Goal: Task Accomplishment & Management: Use online tool/utility

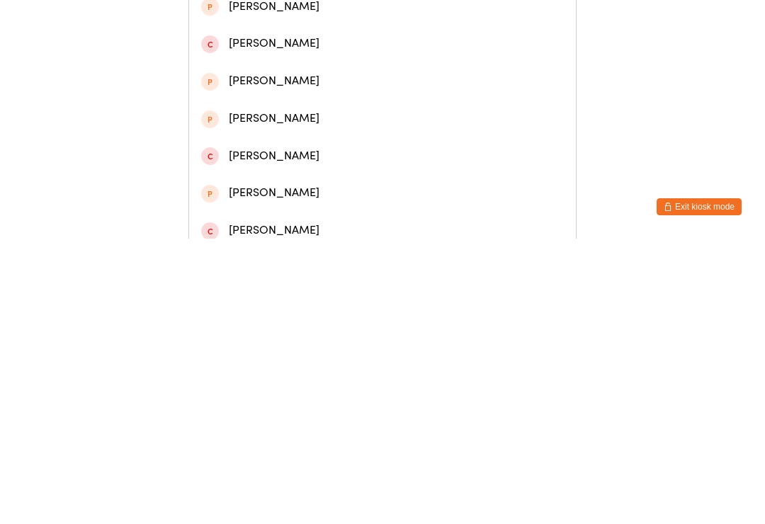
type input "[PERSON_NAME]"
click at [325, 161] on div "[PERSON_NAME]" at bounding box center [382, 143] width 387 height 38
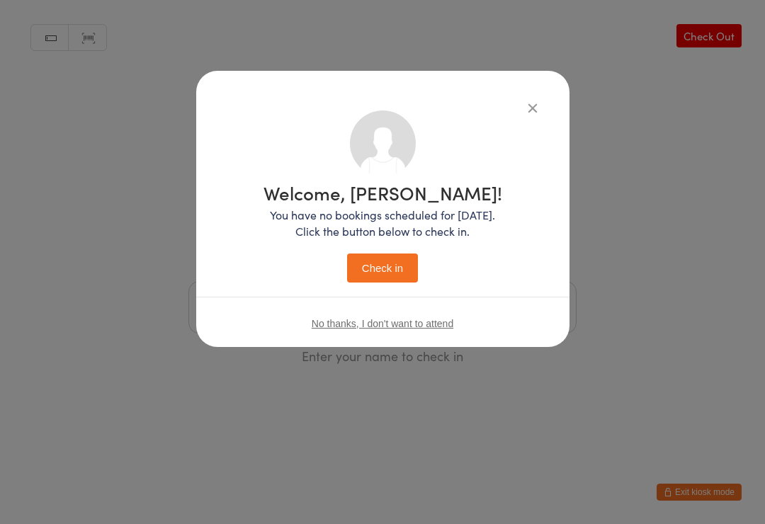
click at [394, 273] on button "Check in" at bounding box center [382, 268] width 71 height 29
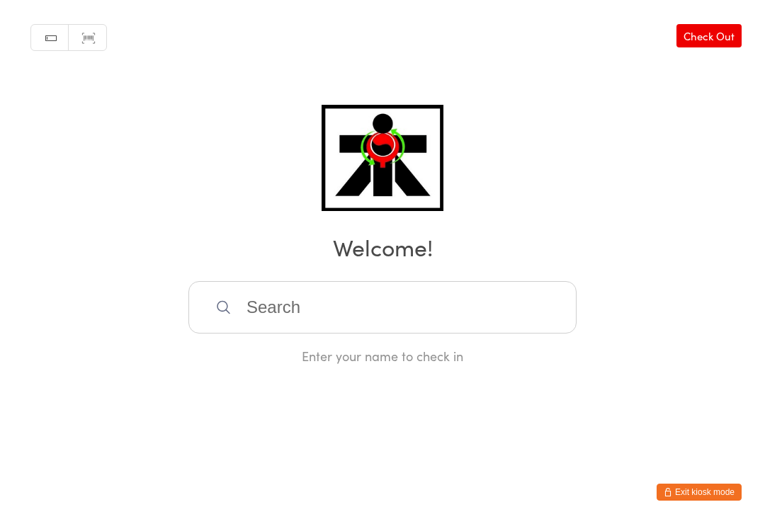
click at [324, 322] on input "search" at bounding box center [382, 307] width 388 height 52
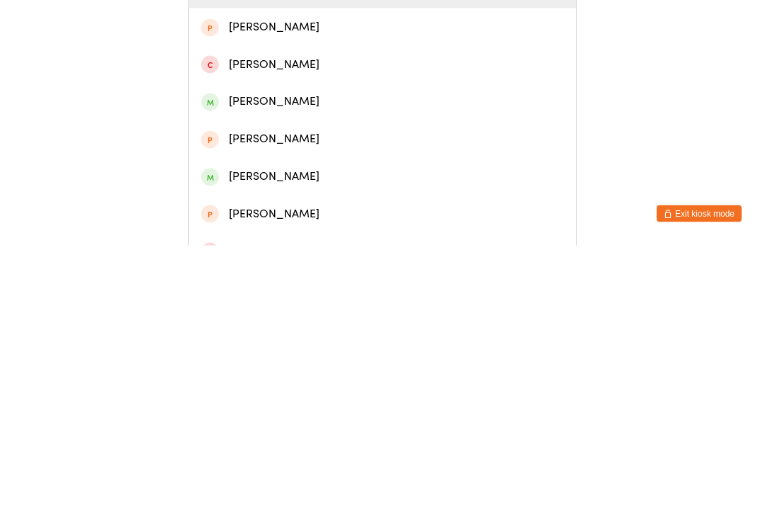
scroll to position [121, 0]
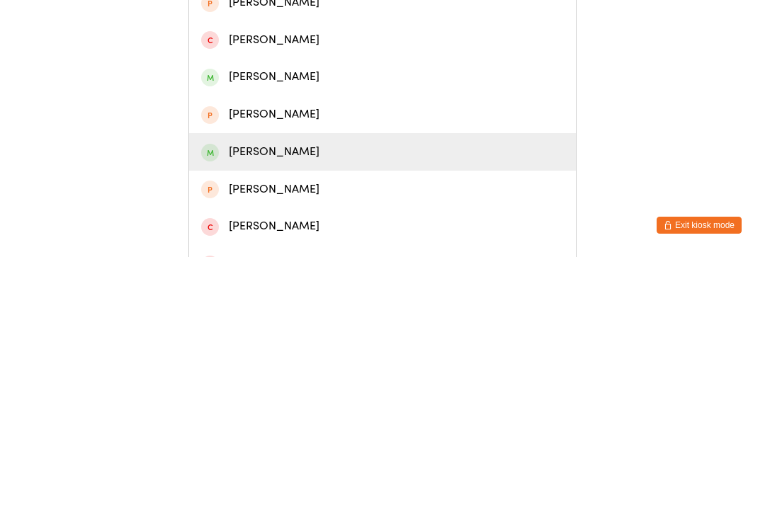
type input "[PERSON_NAME]"
click at [319, 409] on div "[PERSON_NAME]" at bounding box center [382, 418] width 363 height 19
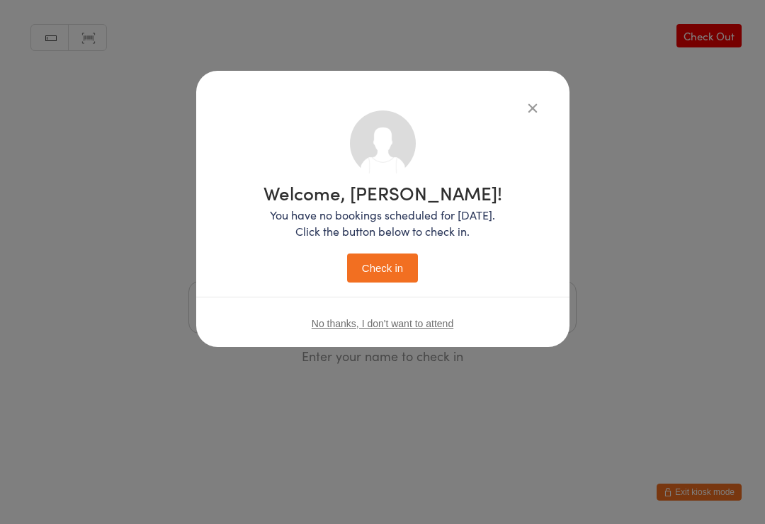
click at [390, 278] on button "Check in" at bounding box center [382, 268] width 71 height 29
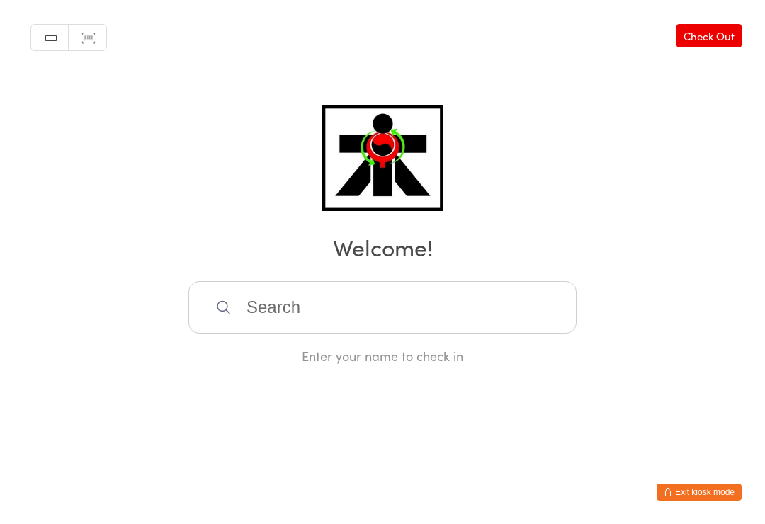
click at [361, 304] on input "search" at bounding box center [382, 307] width 388 height 52
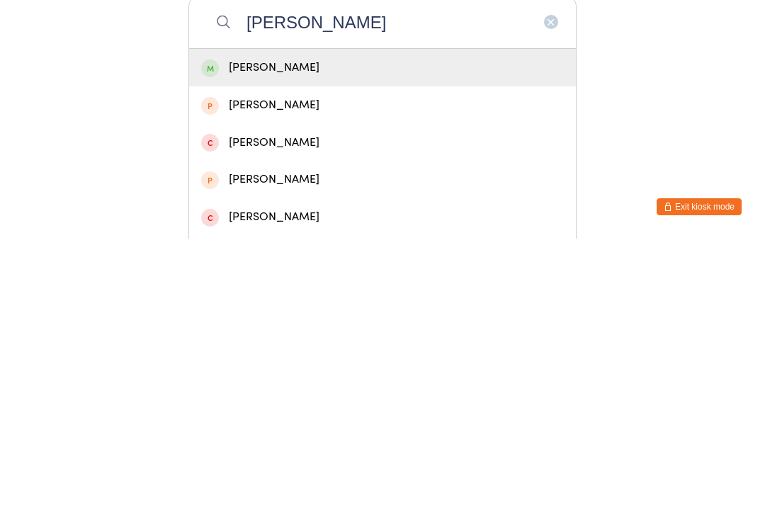
type input "[PERSON_NAME]"
click at [311, 344] on div "[PERSON_NAME]" at bounding box center [382, 353] width 363 height 19
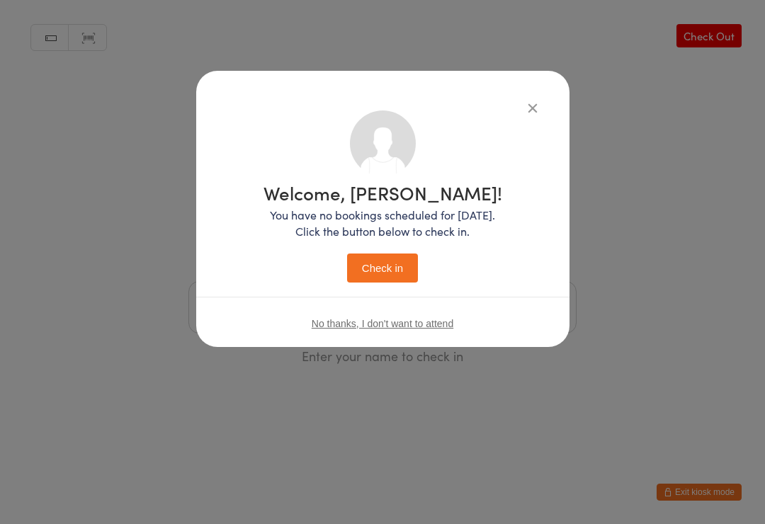
click at [382, 277] on button "Check in" at bounding box center [382, 268] width 71 height 29
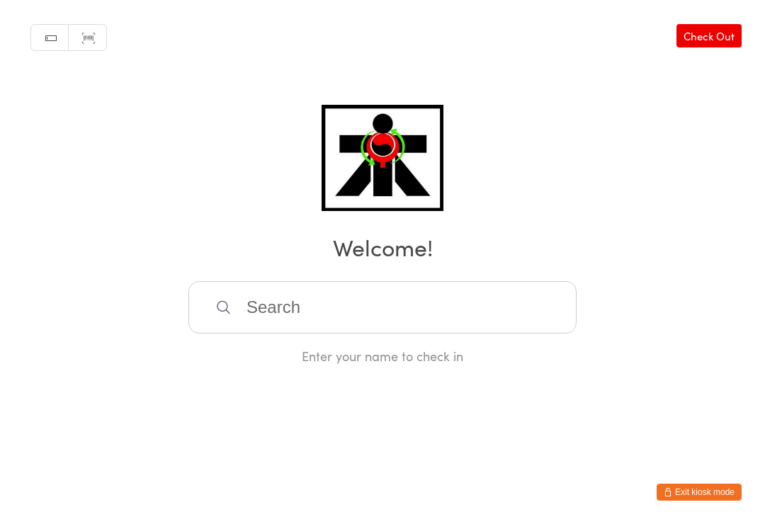
click at [329, 307] on input "search" at bounding box center [382, 307] width 388 height 52
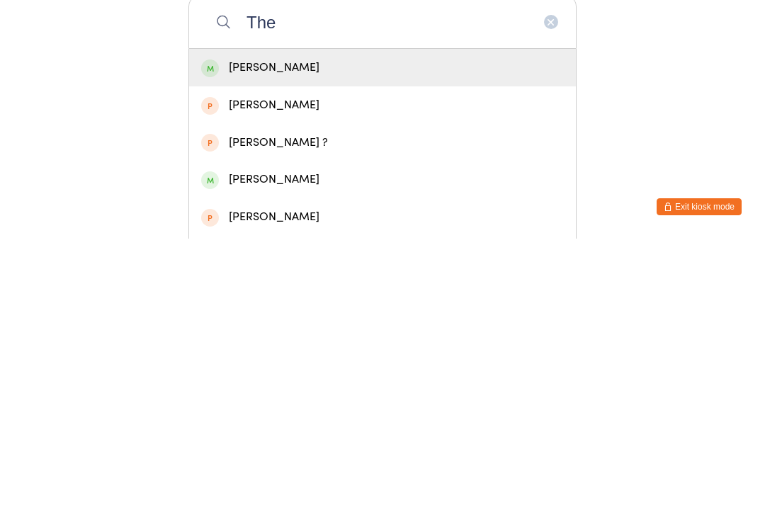
click at [296, 281] on input "The" at bounding box center [382, 307] width 388 height 52
type input "T"
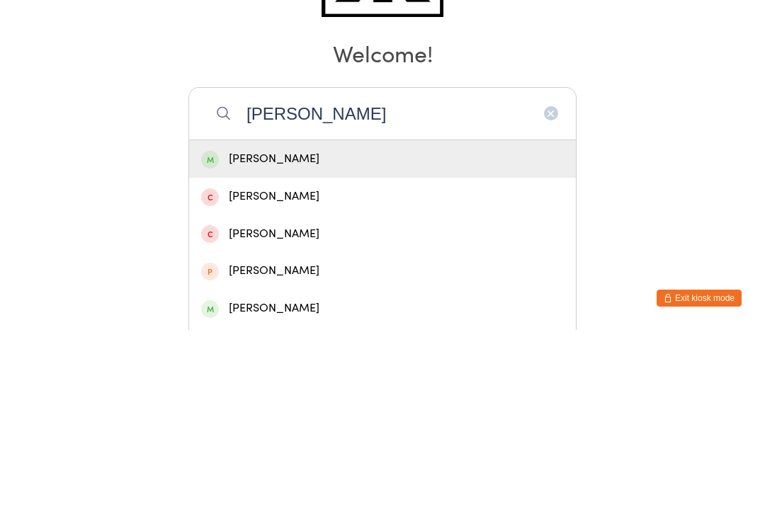
type input "[PERSON_NAME]"
click at [283, 344] on div "[PERSON_NAME]" at bounding box center [382, 353] width 363 height 19
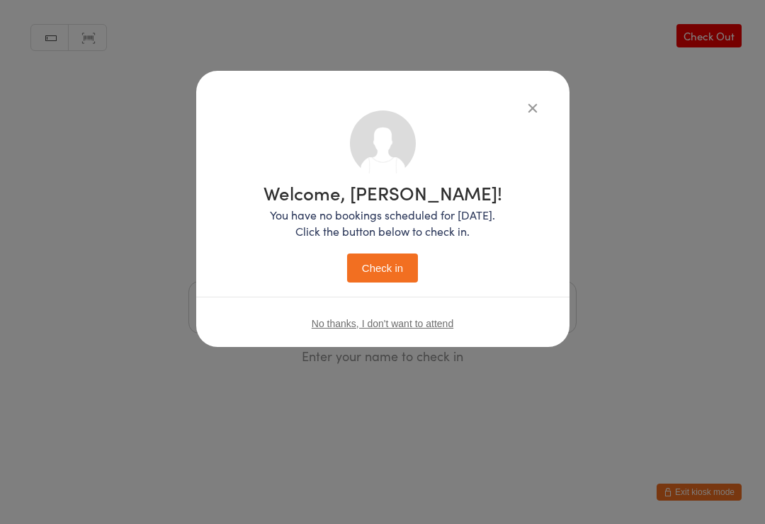
click at [383, 267] on button "Check in" at bounding box center [382, 268] width 71 height 29
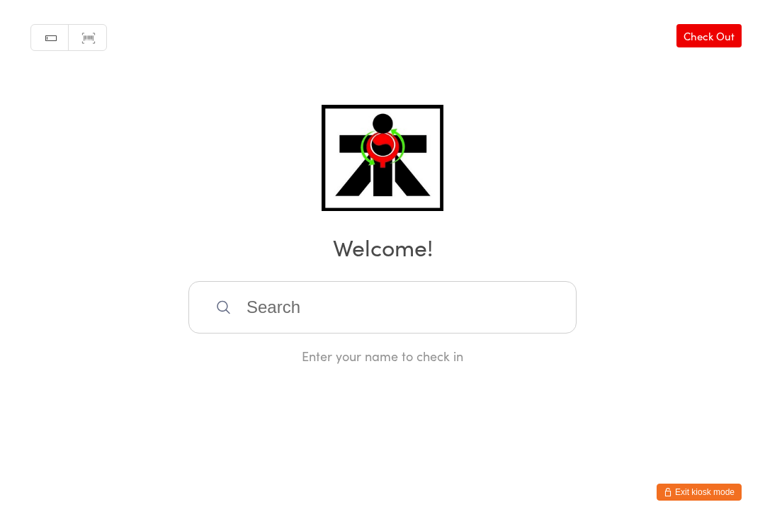
click at [330, 320] on input "search" at bounding box center [382, 307] width 388 height 52
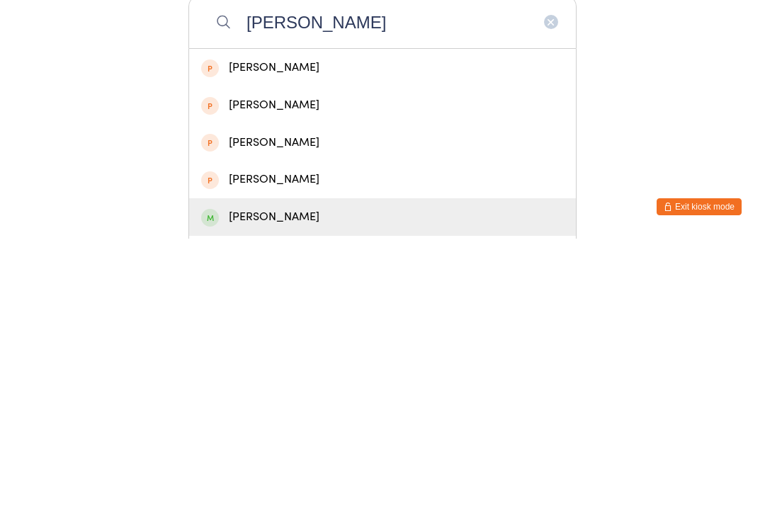
type input "[PERSON_NAME]"
click at [305, 493] on div "[PERSON_NAME]" at bounding box center [382, 502] width 363 height 19
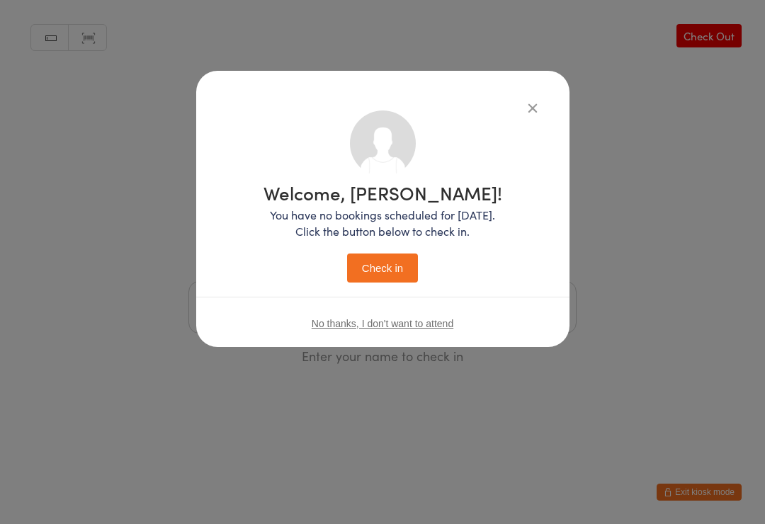
click at [536, 106] on icon "button" at bounding box center [533, 108] width 16 height 16
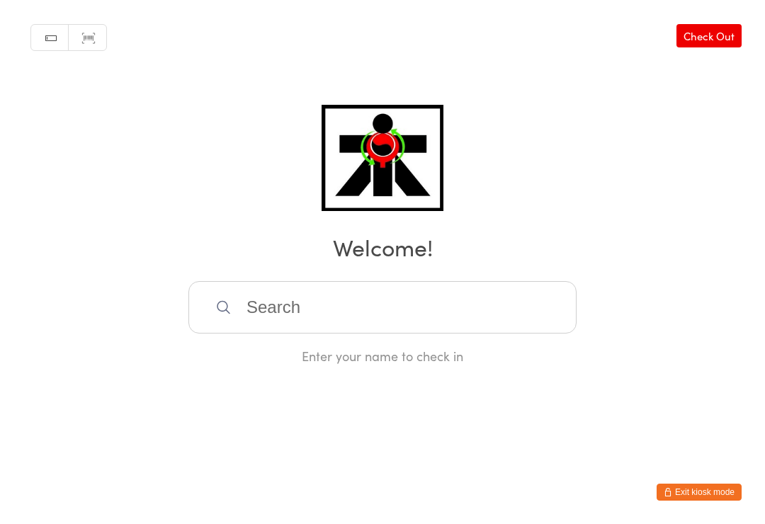
click at [330, 330] on input "search" at bounding box center [382, 307] width 388 height 52
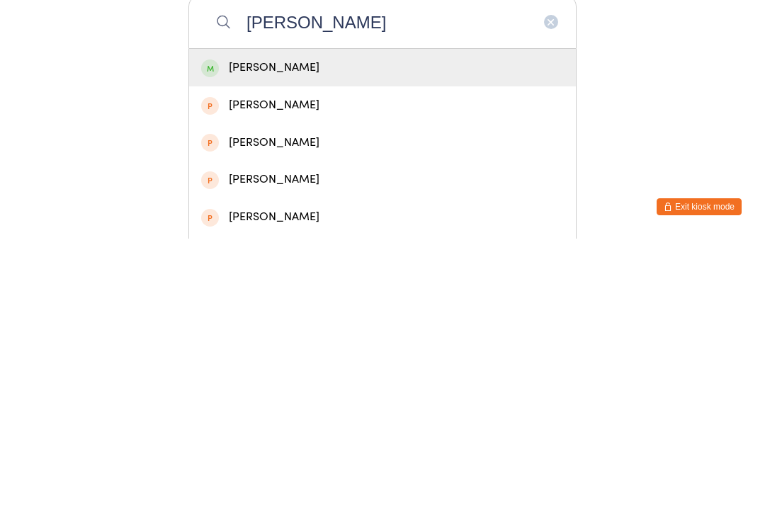
type input "[PERSON_NAME]"
click at [310, 344] on div "[PERSON_NAME]" at bounding box center [382, 353] width 363 height 19
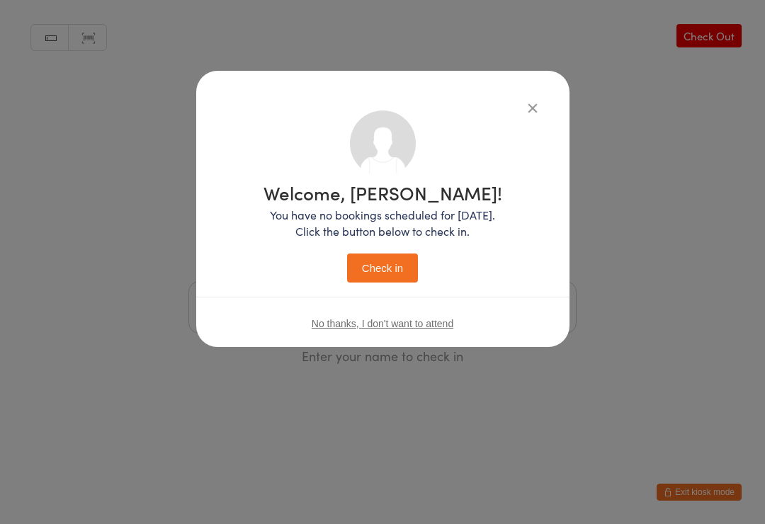
click at [392, 254] on button "Check in" at bounding box center [382, 268] width 71 height 29
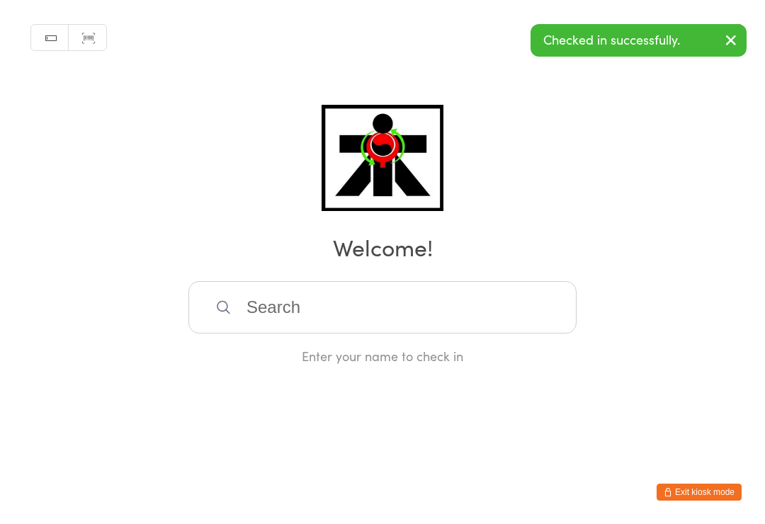
click at [444, 317] on input "search" at bounding box center [382, 307] width 388 height 52
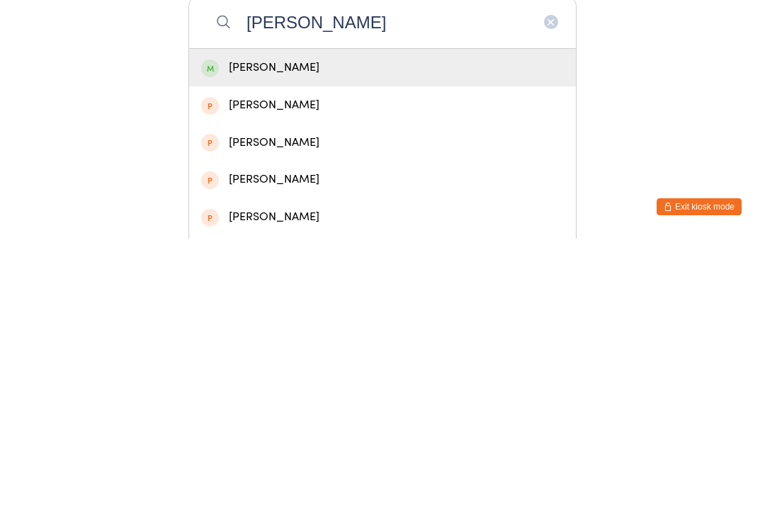
type input "[PERSON_NAME]"
click at [364, 344] on div "[PERSON_NAME]" at bounding box center [382, 353] width 363 height 19
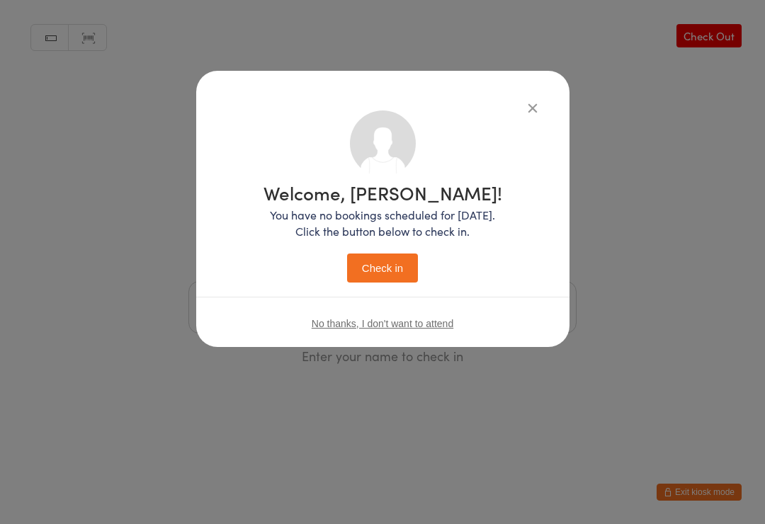
click at [409, 269] on button "Check in" at bounding box center [382, 268] width 71 height 29
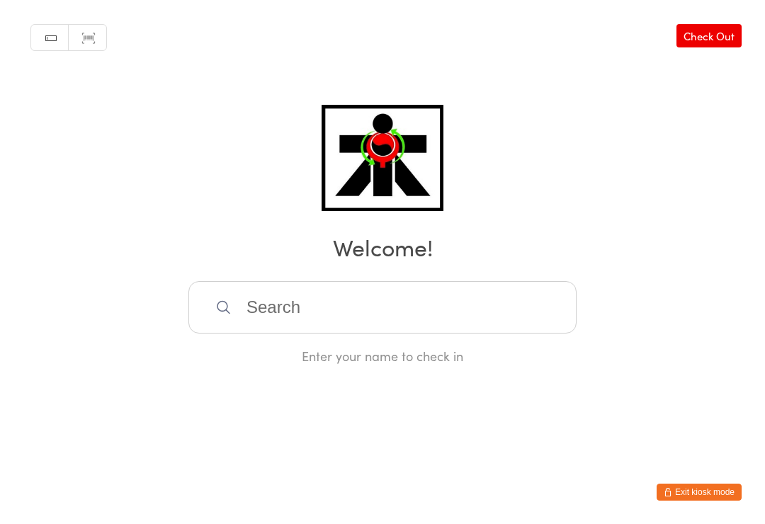
click at [320, 311] on input "search" at bounding box center [382, 307] width 388 height 52
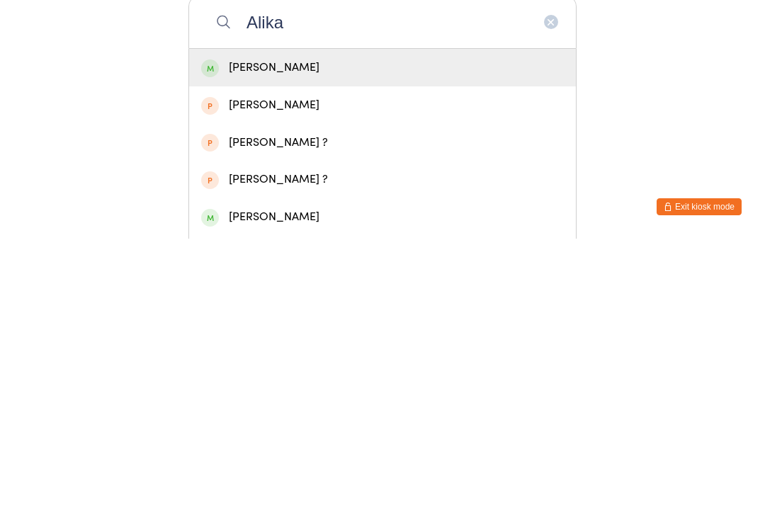
type input "Alika"
click at [290, 344] on div "[PERSON_NAME]" at bounding box center [382, 353] width 363 height 19
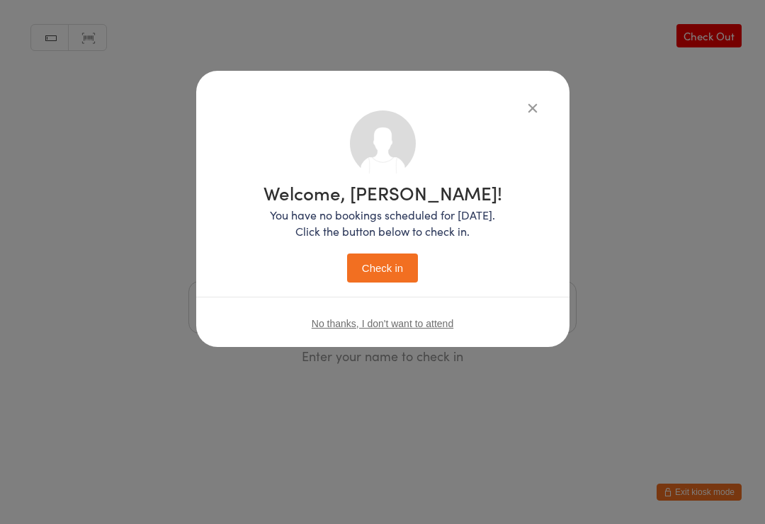
click at [387, 282] on button "Check in" at bounding box center [382, 268] width 71 height 29
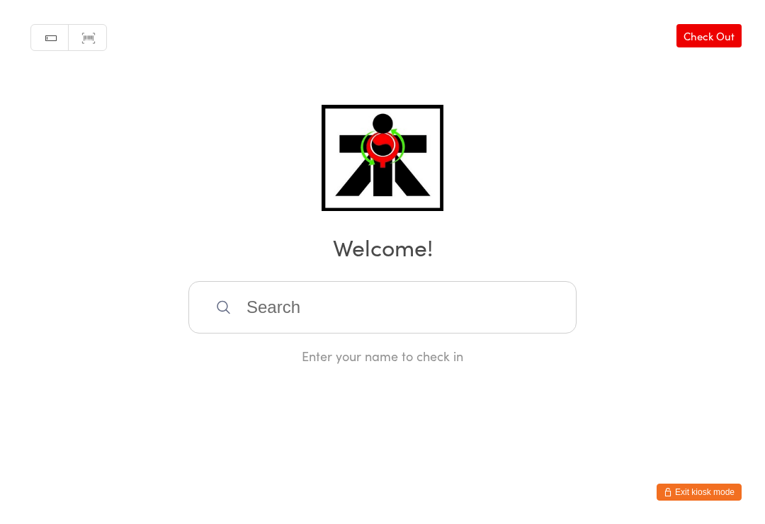
click at [254, 330] on input "search" at bounding box center [382, 307] width 388 height 52
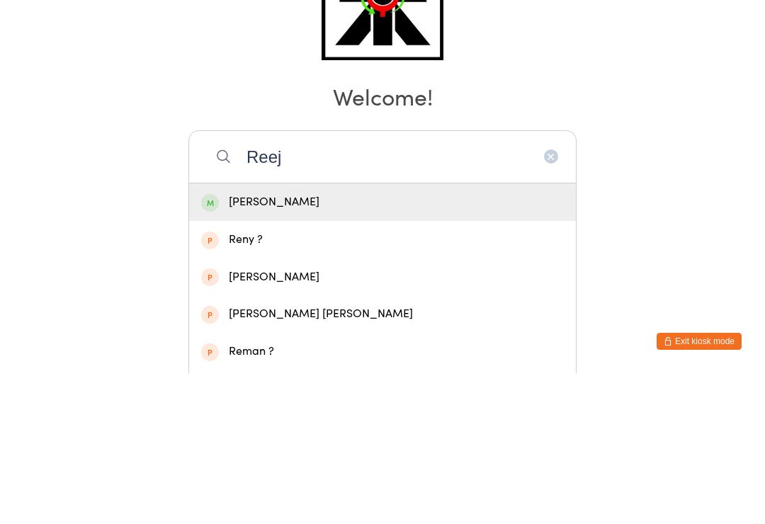
type input "Reej"
click at [233, 334] on div "[PERSON_NAME]" at bounding box center [382, 353] width 387 height 38
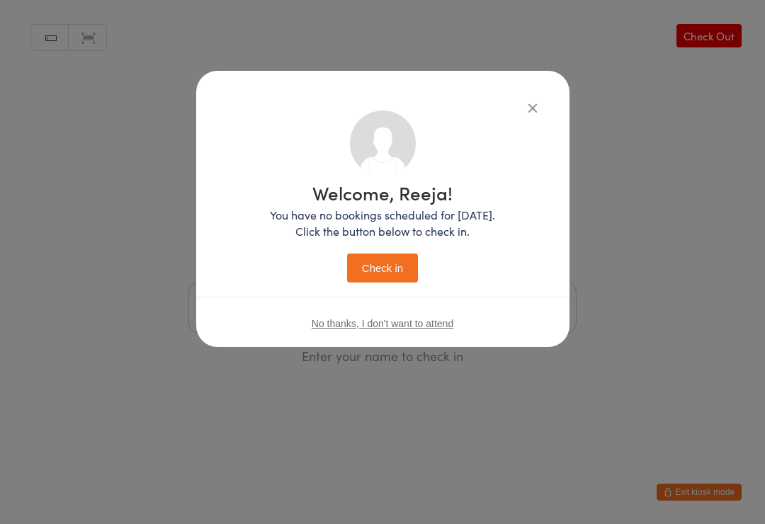
click at [381, 266] on button "Check in" at bounding box center [382, 268] width 71 height 29
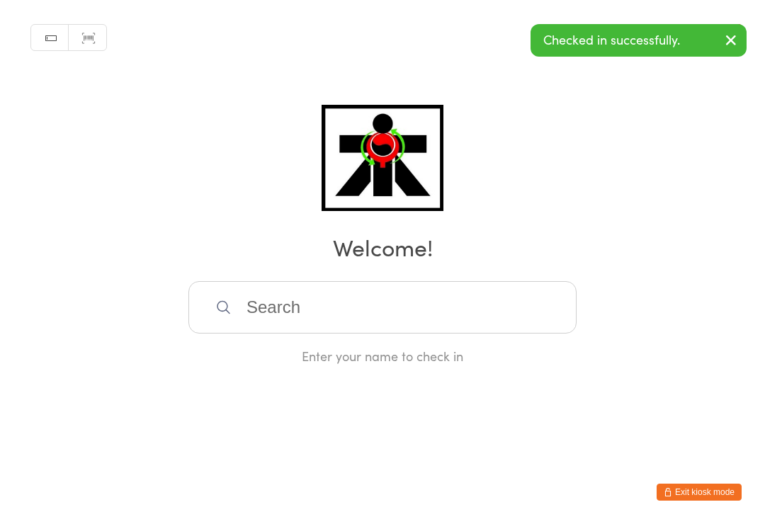
click at [526, 300] on input "search" at bounding box center [382, 307] width 388 height 52
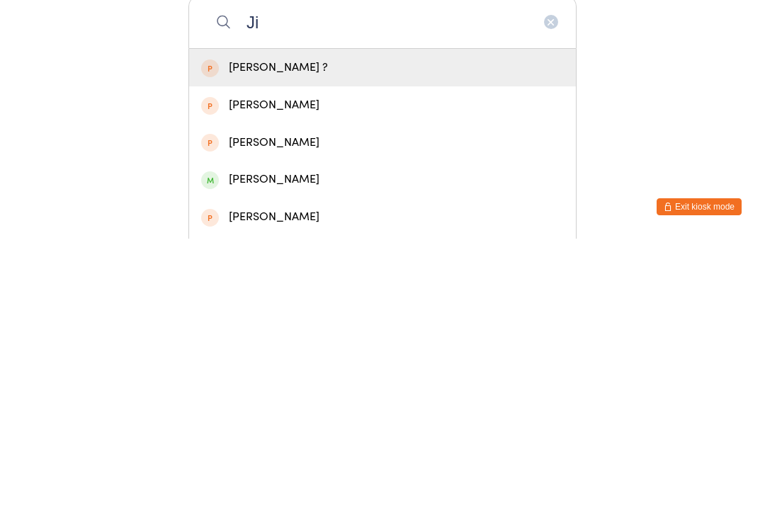
type input "Ji"
click at [274, 455] on div "[PERSON_NAME]" at bounding box center [382, 464] width 363 height 19
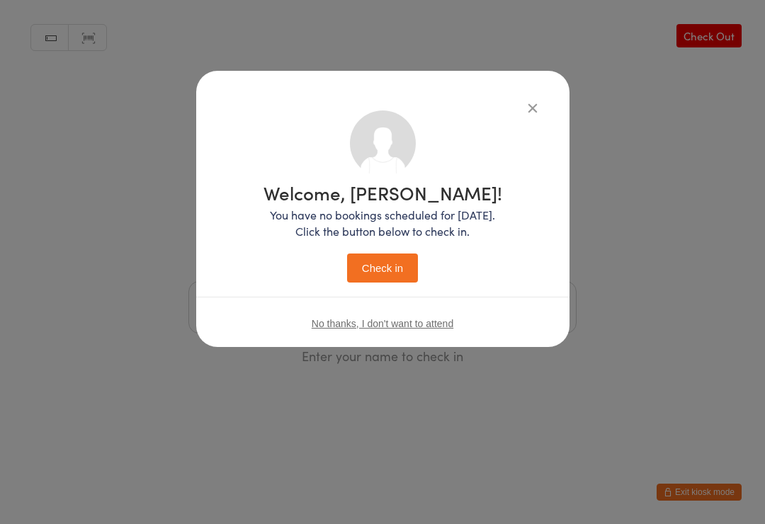
click at [395, 255] on button "Check in" at bounding box center [382, 268] width 71 height 29
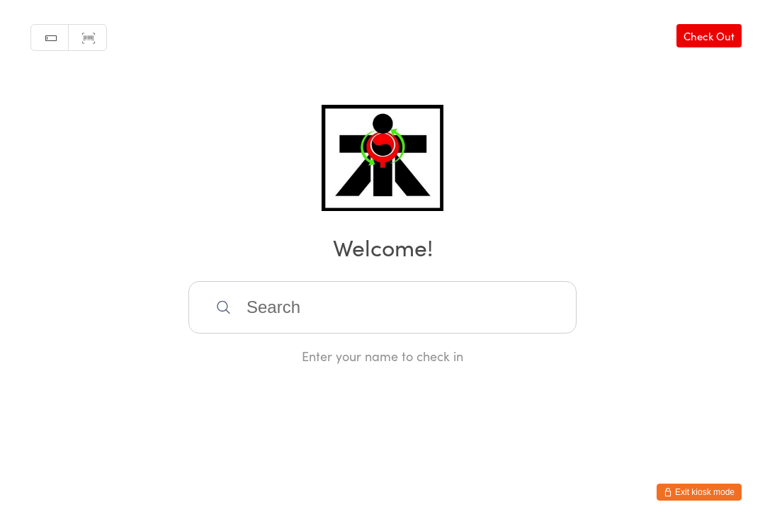
click at [453, 314] on input "search" at bounding box center [382, 307] width 388 height 52
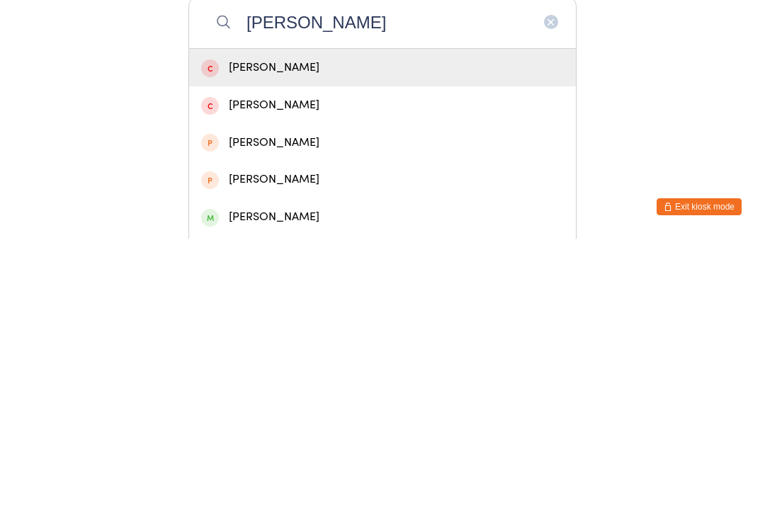
type input "[PERSON_NAME]"
click at [312, 493] on div "[PERSON_NAME]" at bounding box center [382, 502] width 363 height 19
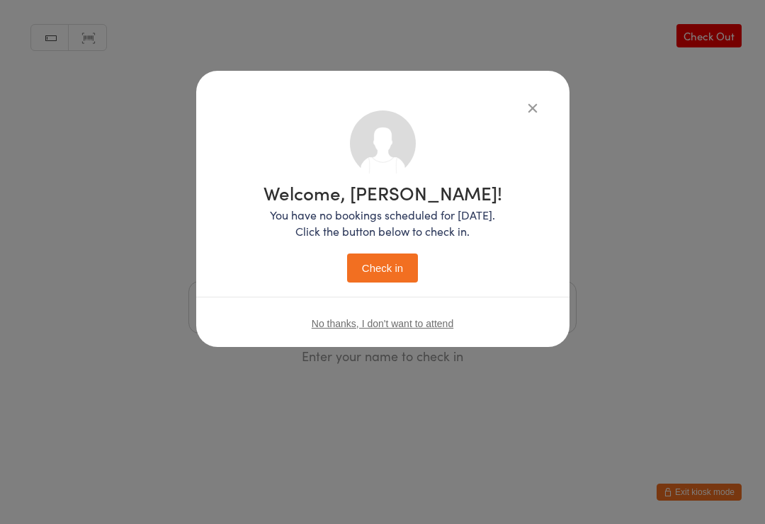
click at [381, 292] on div "Welcome, [PERSON_NAME]! You have no bookings scheduled for [DATE]. Click the bu…" at bounding box center [383, 229] width 317 height 239
click at [372, 278] on button "Check in" at bounding box center [382, 268] width 71 height 29
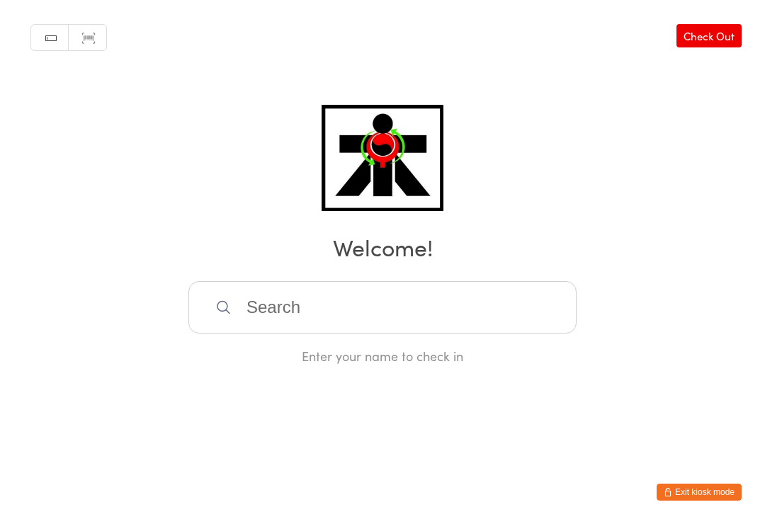
click at [293, 317] on input "search" at bounding box center [382, 307] width 388 height 52
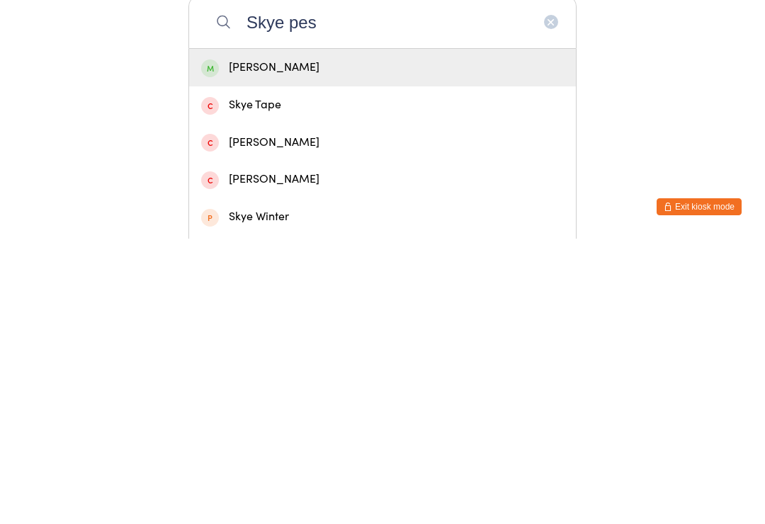
type input "Skye pes"
click at [268, 344] on div "[PERSON_NAME]" at bounding box center [382, 353] width 363 height 19
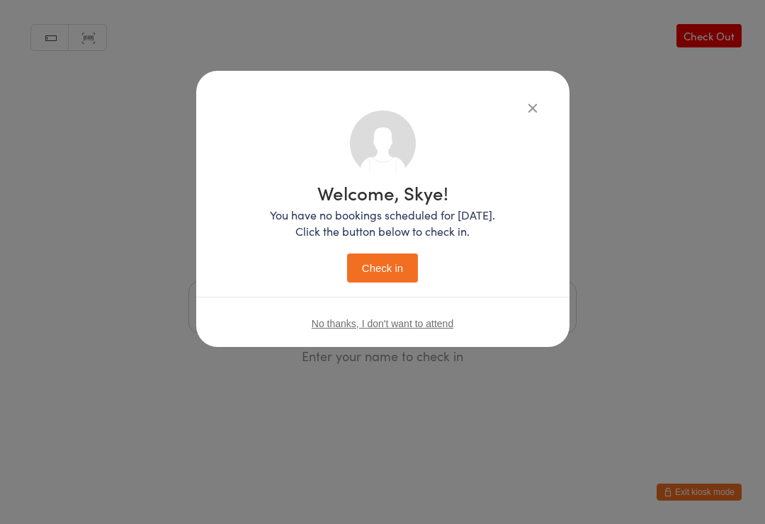
click at [384, 267] on button "Check in" at bounding box center [382, 268] width 71 height 29
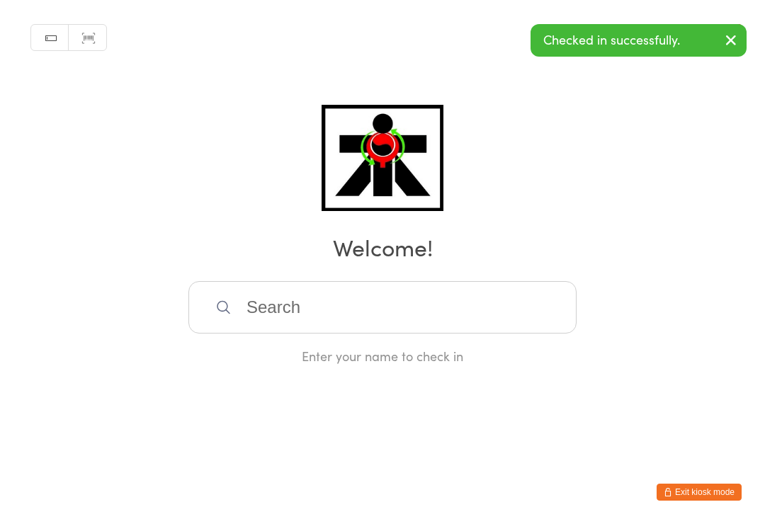
click at [338, 314] on input "search" at bounding box center [382, 307] width 388 height 52
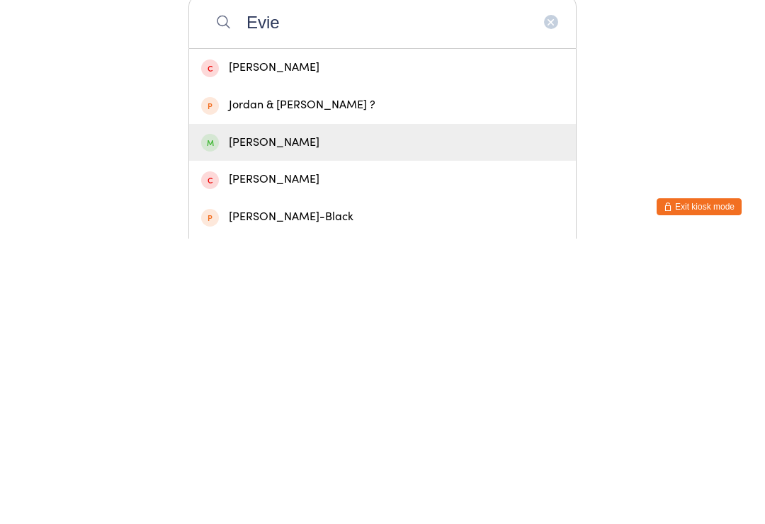
type input "Evie"
click at [327, 419] on div "[PERSON_NAME]" at bounding box center [382, 428] width 363 height 19
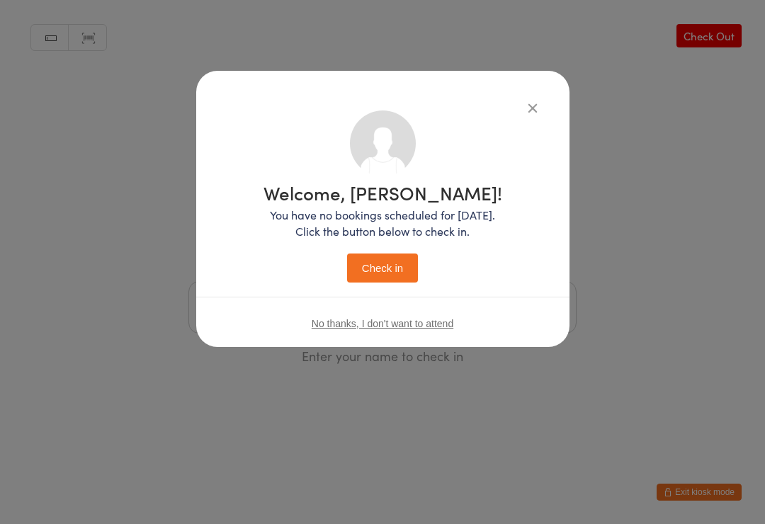
click at [391, 271] on button "Check in" at bounding box center [382, 268] width 71 height 29
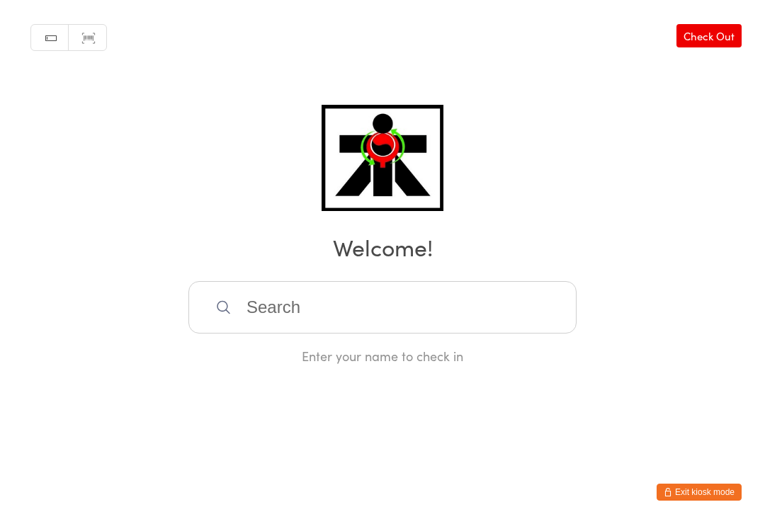
click at [274, 307] on input "search" at bounding box center [382, 307] width 388 height 52
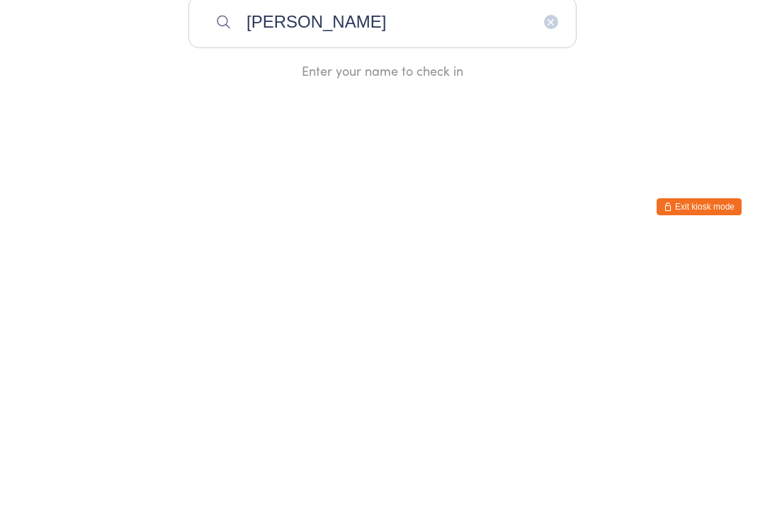
type input "[PERSON_NAME]"
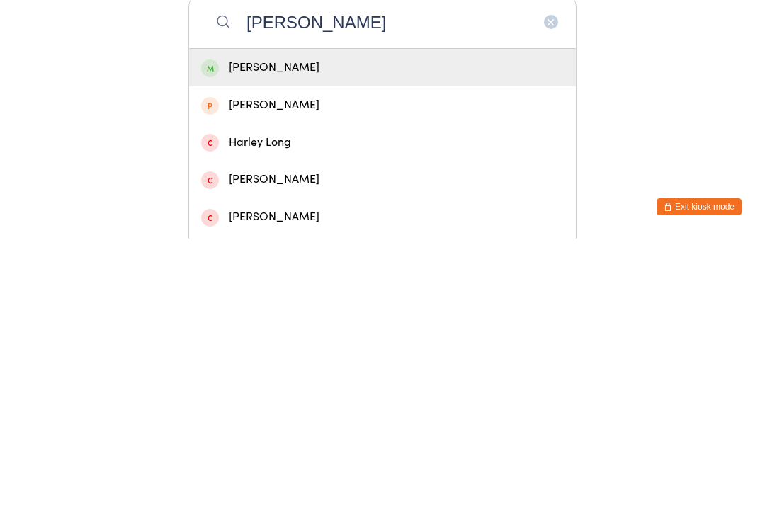
click at [250, 344] on div "[PERSON_NAME]" at bounding box center [382, 353] width 363 height 19
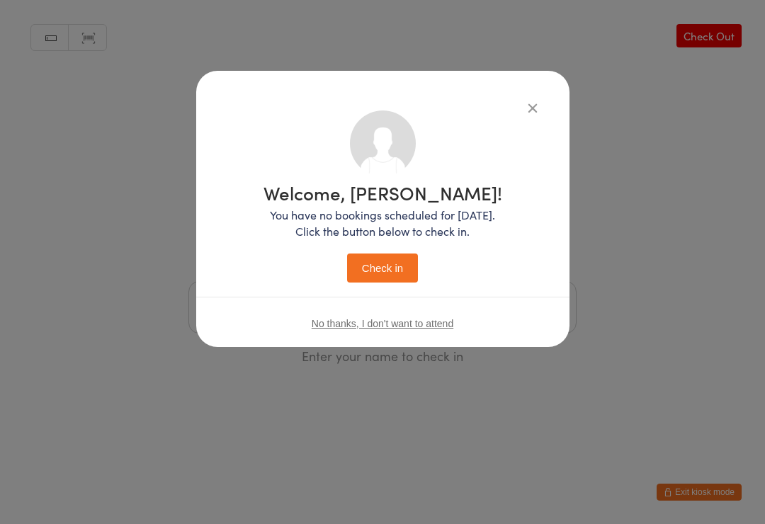
click at [371, 279] on button "Check in" at bounding box center [382, 268] width 71 height 29
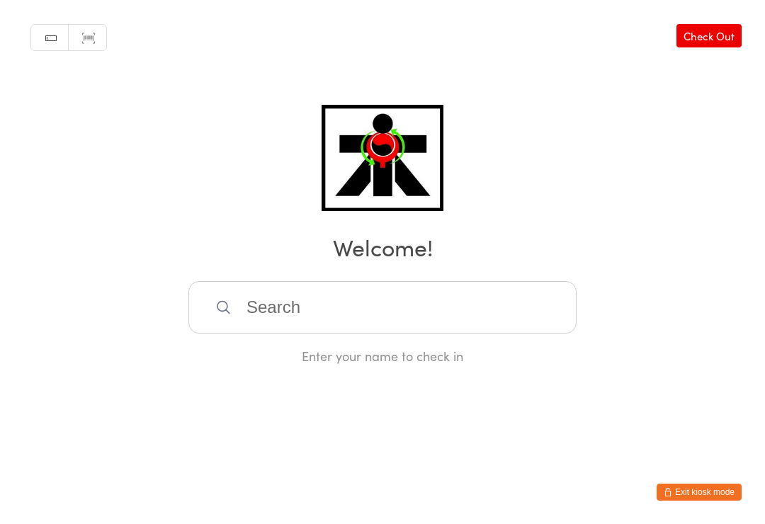
click at [259, 307] on input "search" at bounding box center [382, 307] width 388 height 52
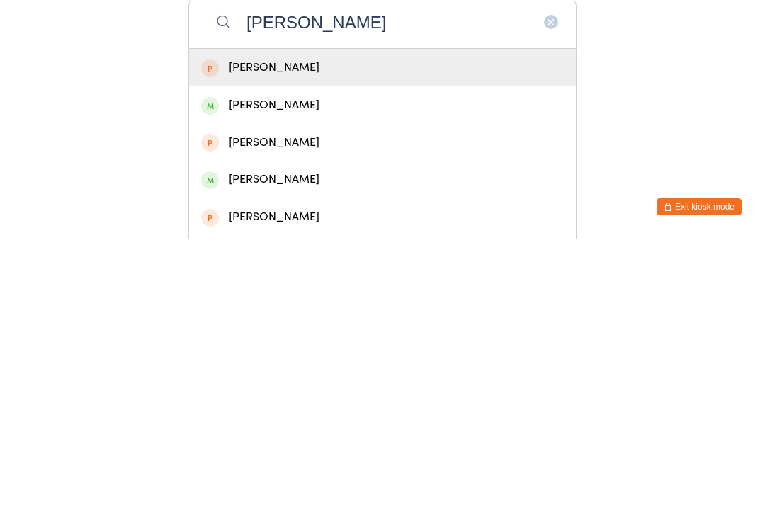
type input "[PERSON_NAME]"
click at [286, 381] on div "[PERSON_NAME]" at bounding box center [382, 390] width 363 height 19
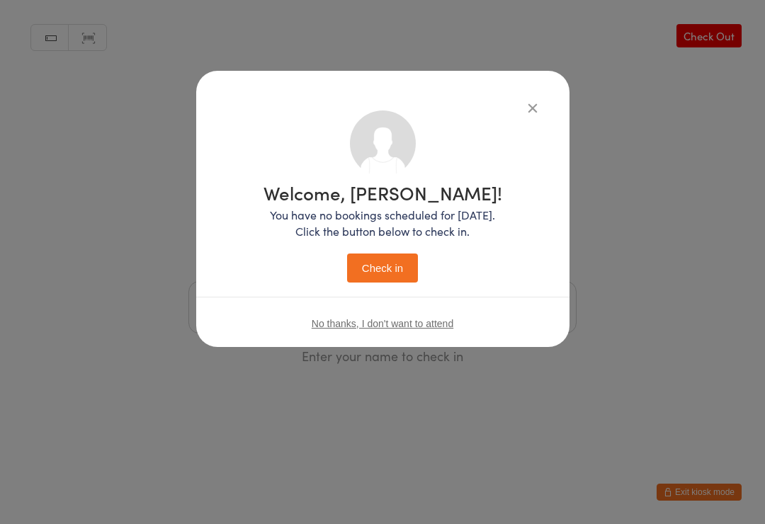
click at [377, 277] on button "Check in" at bounding box center [382, 268] width 71 height 29
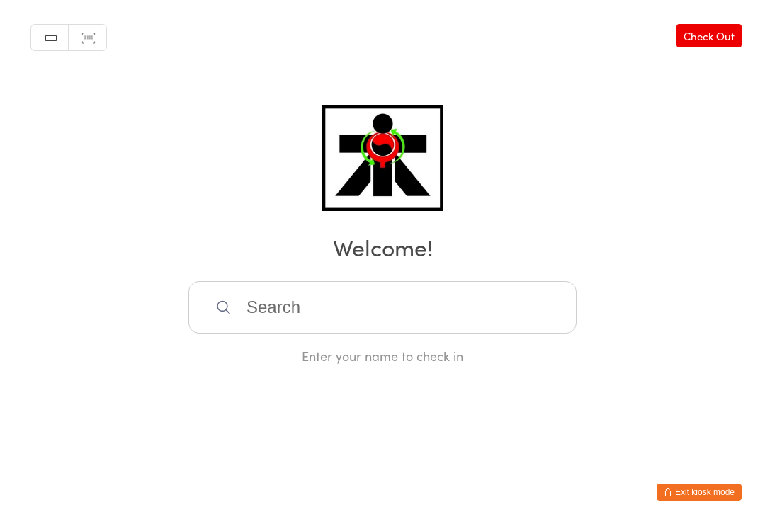
click at [302, 329] on input "search" at bounding box center [382, 307] width 388 height 52
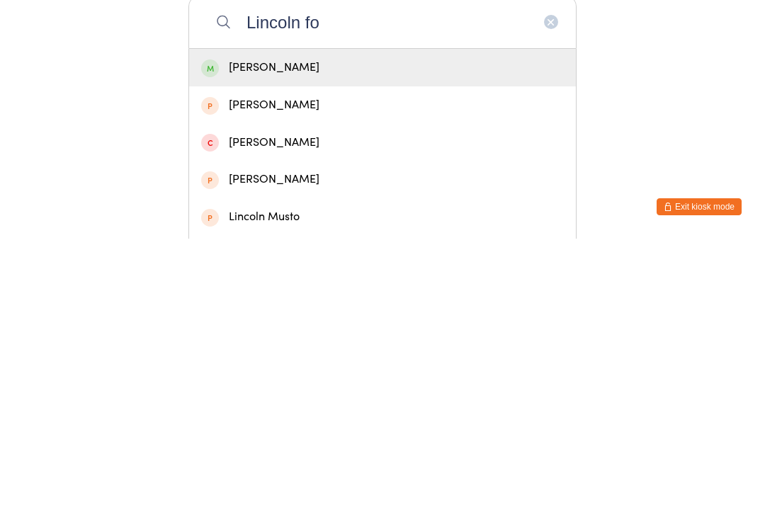
type input "Lincoln fo"
click at [332, 344] on div "[PERSON_NAME]" at bounding box center [382, 353] width 363 height 19
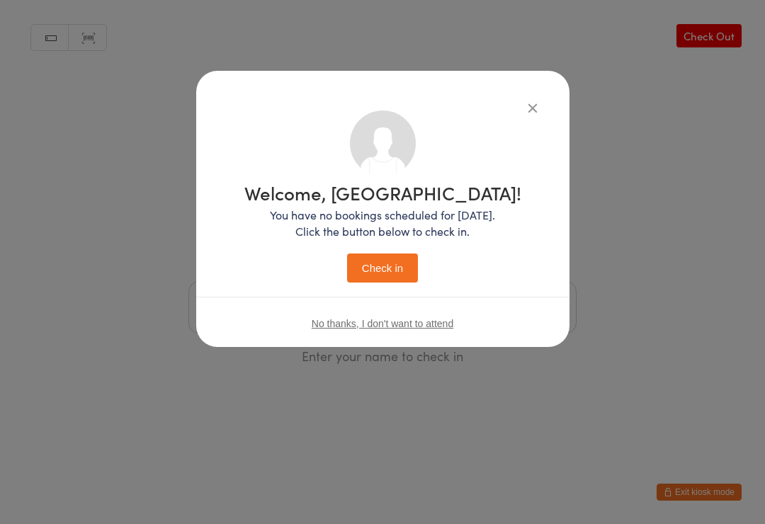
click at [385, 255] on button "Check in" at bounding box center [382, 268] width 71 height 29
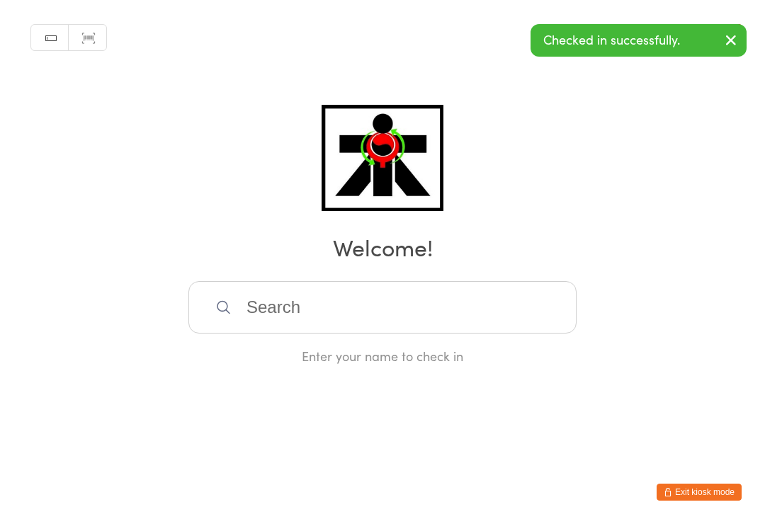
click at [249, 310] on input "search" at bounding box center [382, 307] width 388 height 52
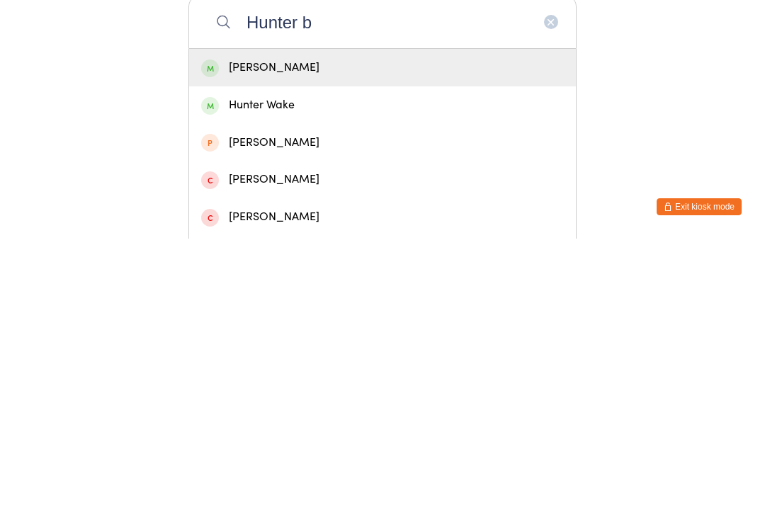
type input "Hunter b"
click at [276, 344] on div "[PERSON_NAME]" at bounding box center [382, 353] width 363 height 19
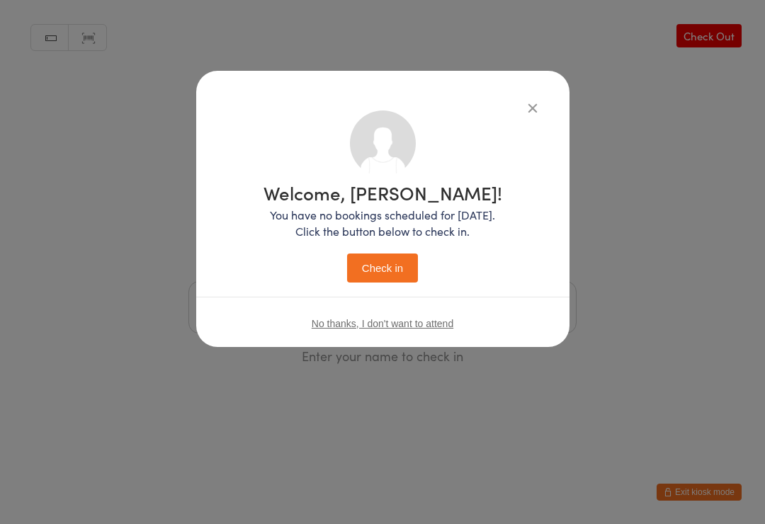
click at [378, 254] on button "Check in" at bounding box center [382, 268] width 71 height 29
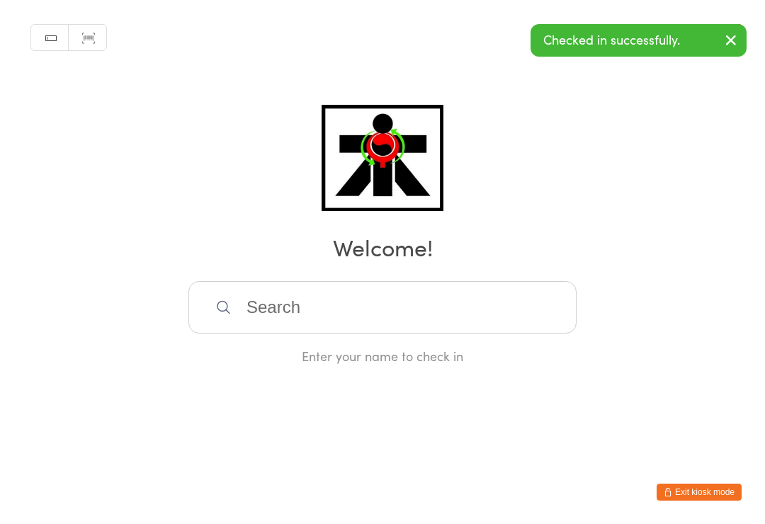
click at [334, 316] on input "search" at bounding box center [382, 307] width 388 height 52
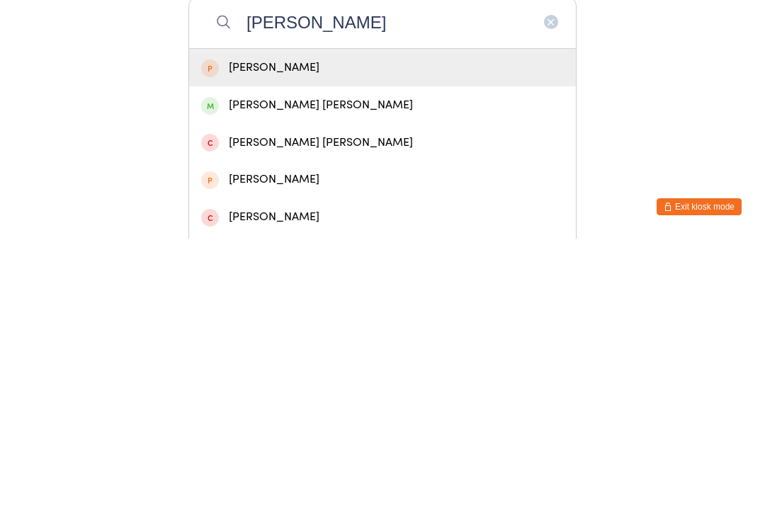
type input "[PERSON_NAME]"
click at [290, 381] on div "[PERSON_NAME] [PERSON_NAME]" at bounding box center [382, 390] width 363 height 19
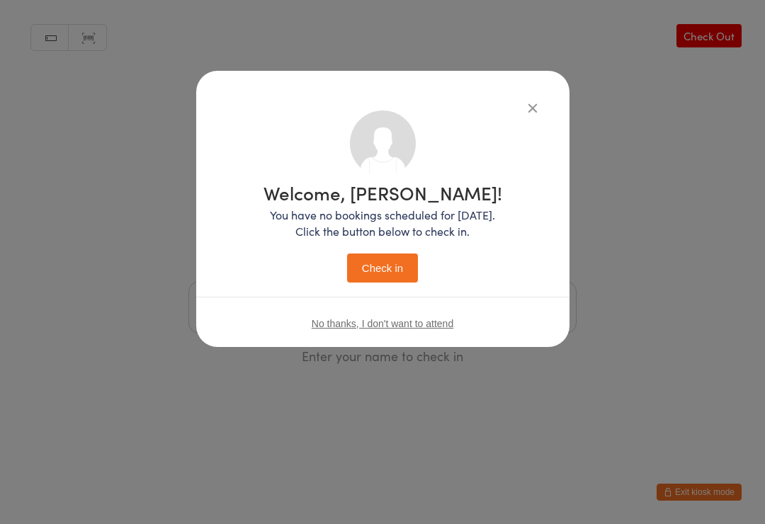
click at [386, 266] on button "Check in" at bounding box center [382, 268] width 71 height 29
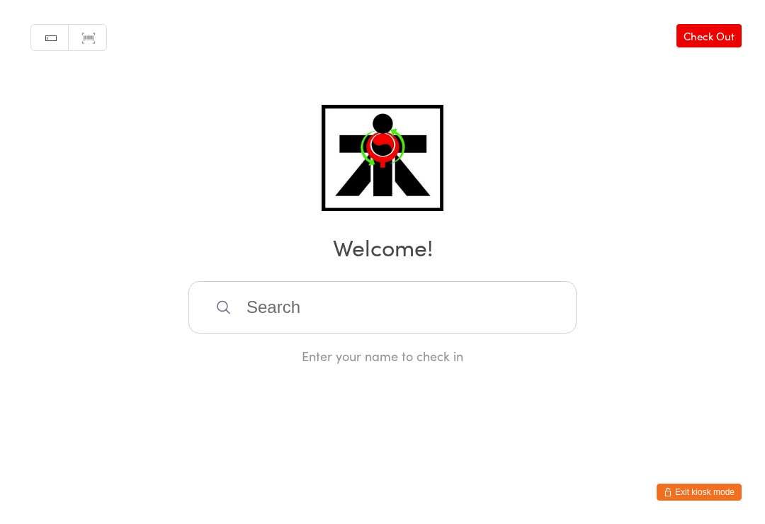
click at [355, 312] on input "search" at bounding box center [382, 307] width 388 height 52
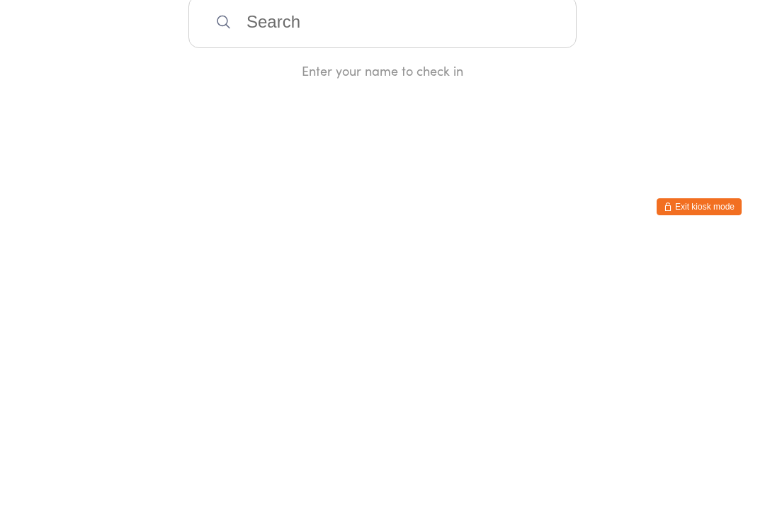
type input "M"
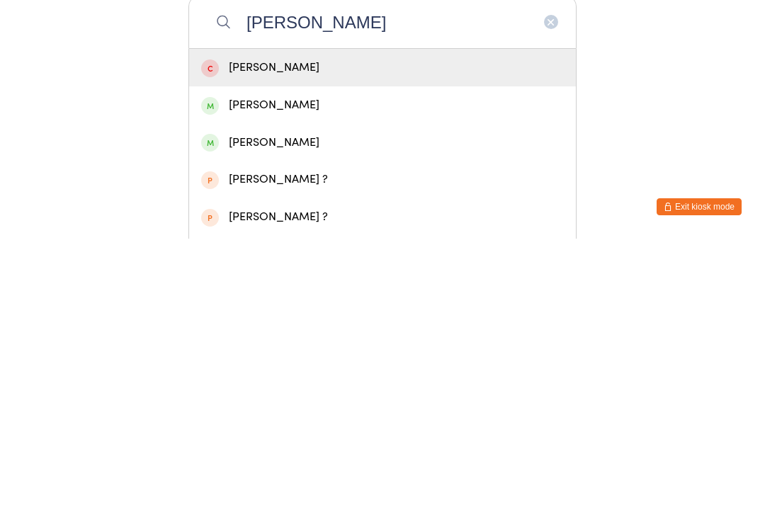
type input "[PERSON_NAME]"
click at [290, 381] on div "[PERSON_NAME]" at bounding box center [382, 390] width 363 height 19
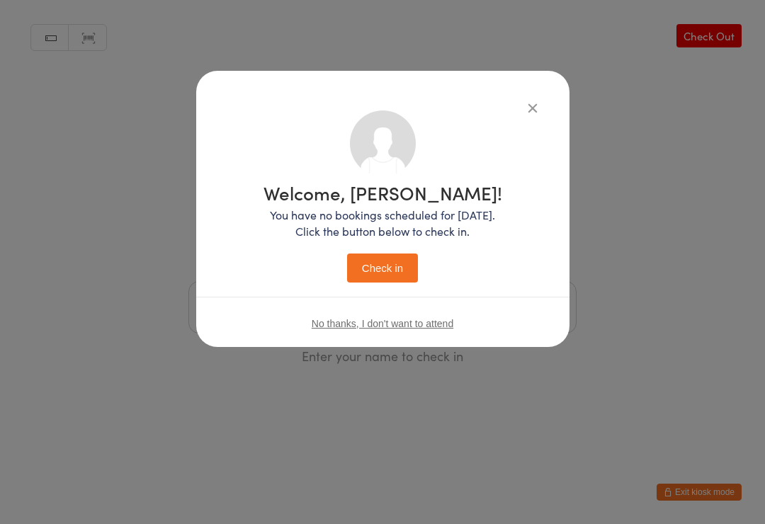
click at [387, 279] on button "Check in" at bounding box center [382, 268] width 71 height 29
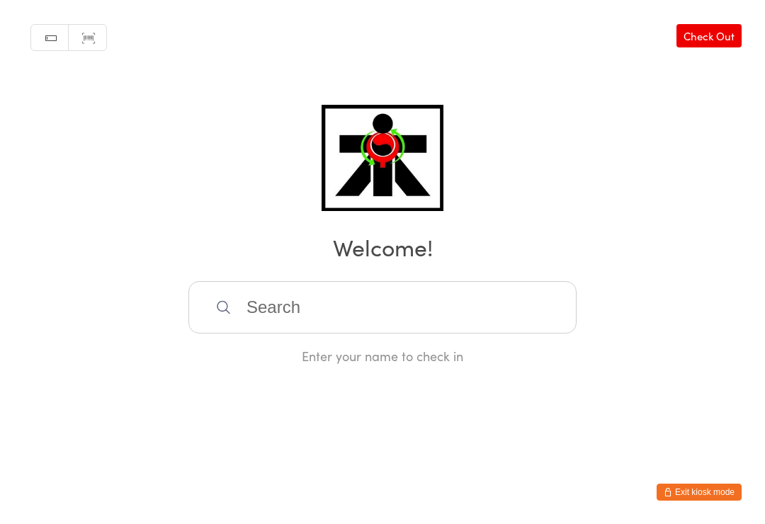
click at [296, 334] on input "search" at bounding box center [382, 307] width 388 height 52
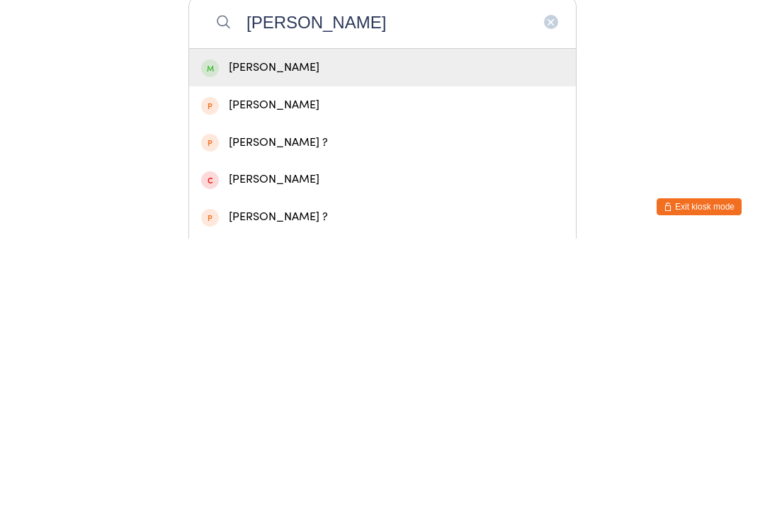
type input "[PERSON_NAME]"
click at [302, 344] on div "[PERSON_NAME]" at bounding box center [382, 353] width 363 height 19
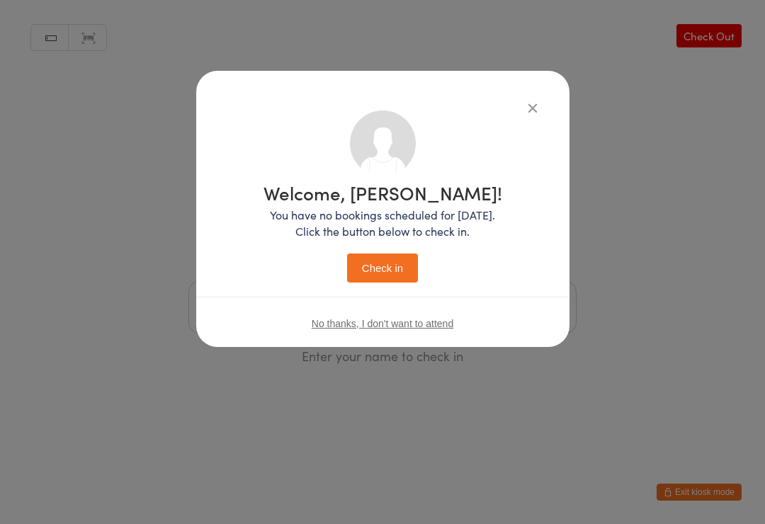
click at [386, 276] on button "Check in" at bounding box center [382, 268] width 71 height 29
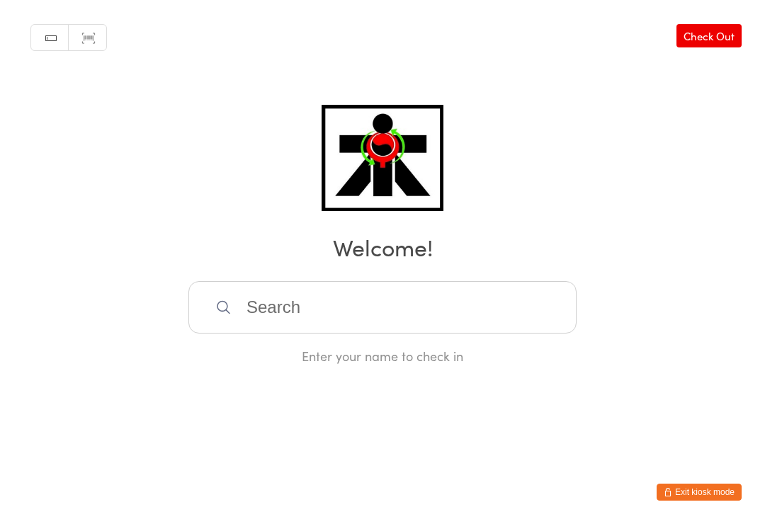
click at [459, 282] on div "Manual search Scanner input Check Out Welcome! Enter your name to check in" at bounding box center [382, 182] width 765 height 365
click at [487, 305] on input "search" at bounding box center [382, 307] width 388 height 52
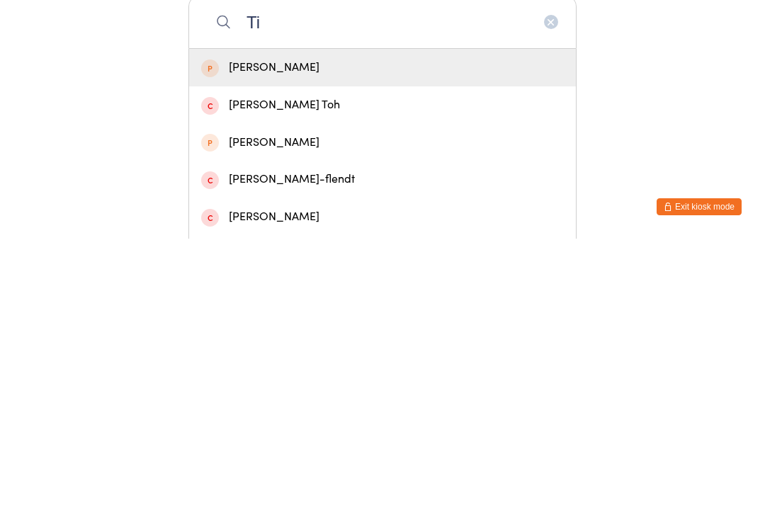
type input "T"
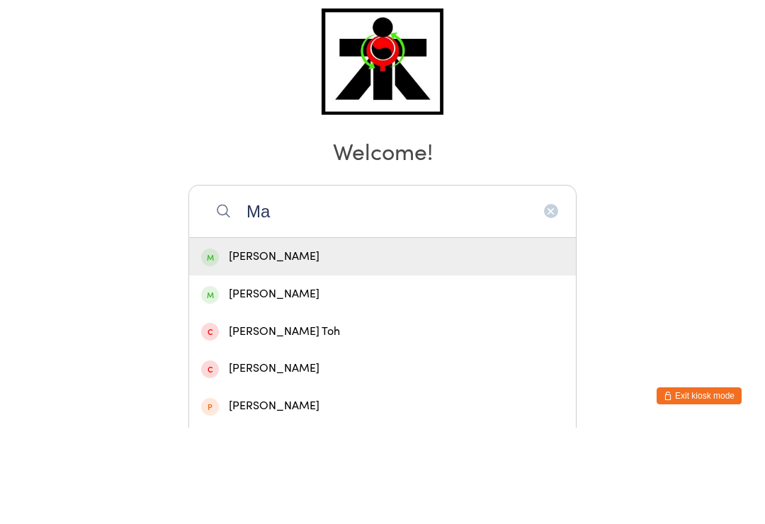
type input "M"
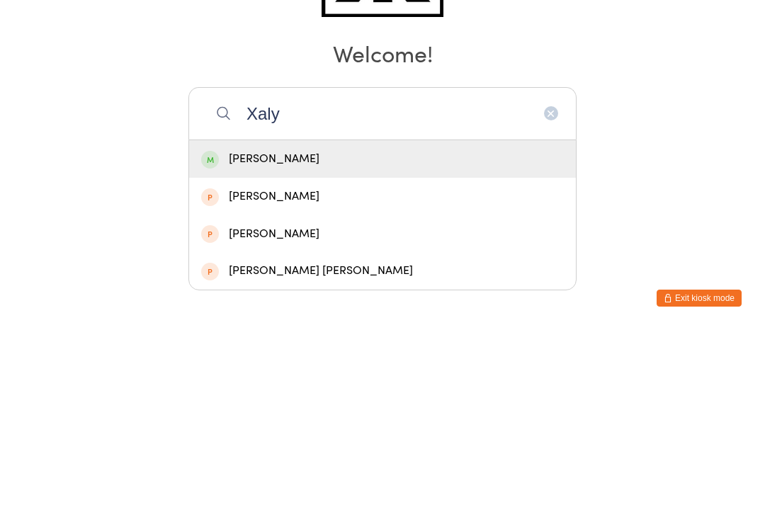
type input "Xaly"
click at [430, 344] on div "[PERSON_NAME]" at bounding box center [382, 353] width 363 height 19
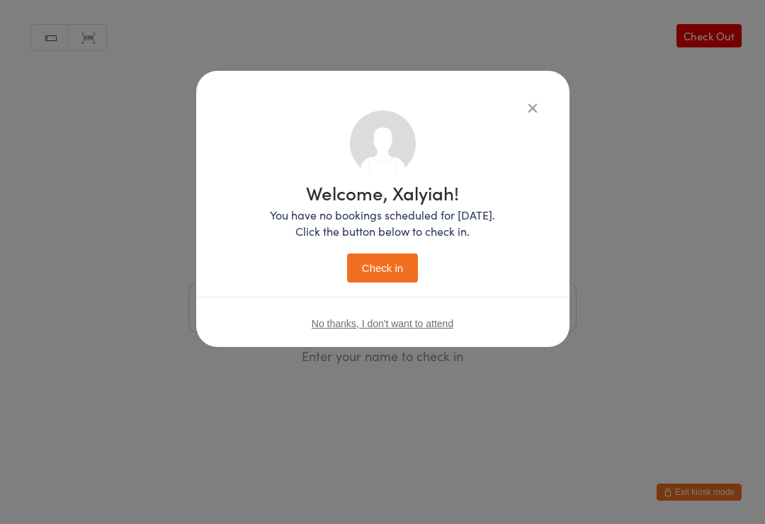
click at [389, 278] on button "Check in" at bounding box center [382, 268] width 71 height 29
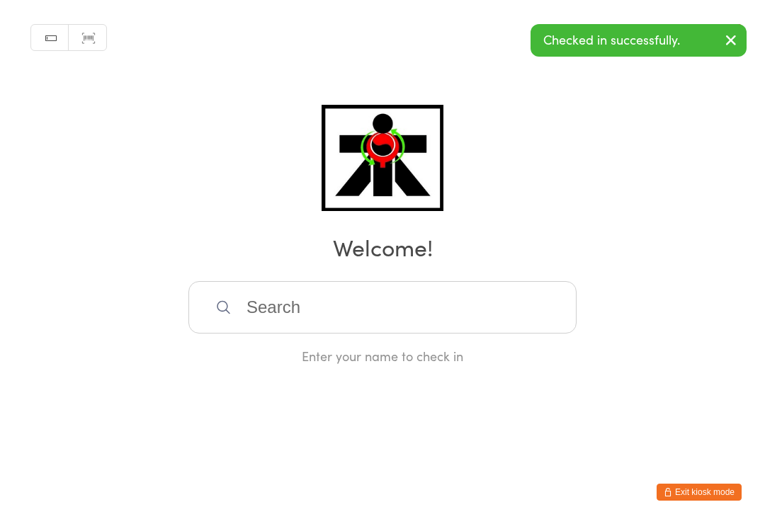
click at [737, 34] on icon "button" at bounding box center [730, 40] width 17 height 18
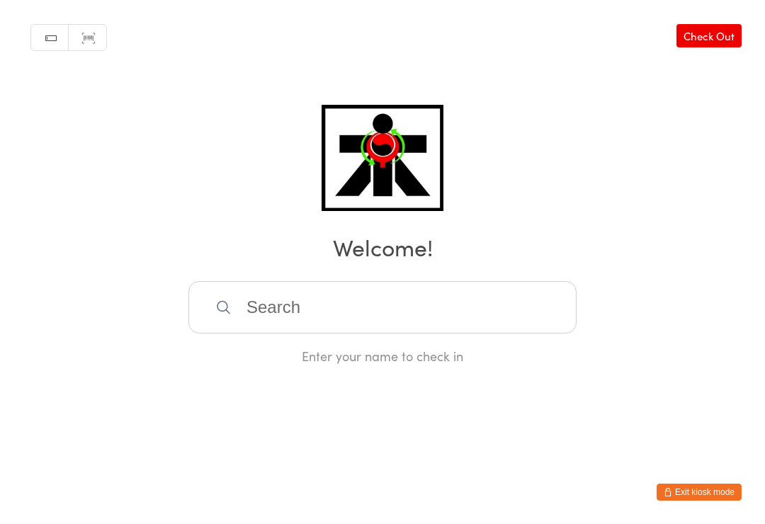
click at [498, 308] on input "search" at bounding box center [382, 307] width 388 height 52
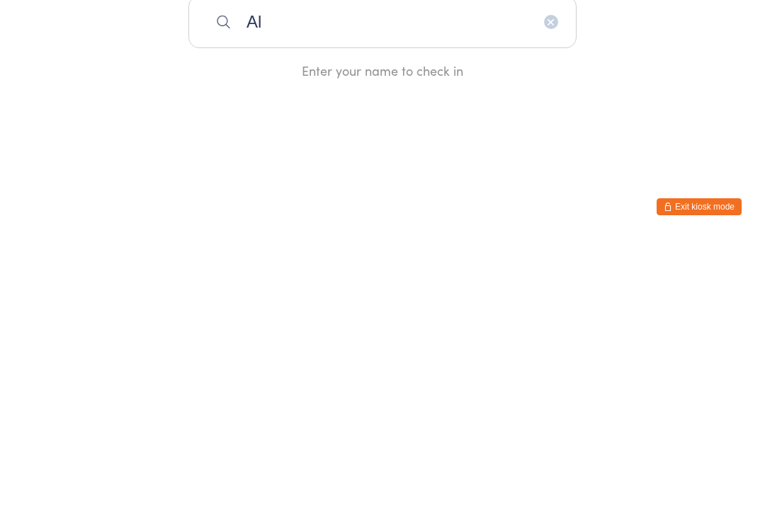
type input "[PERSON_NAME]"
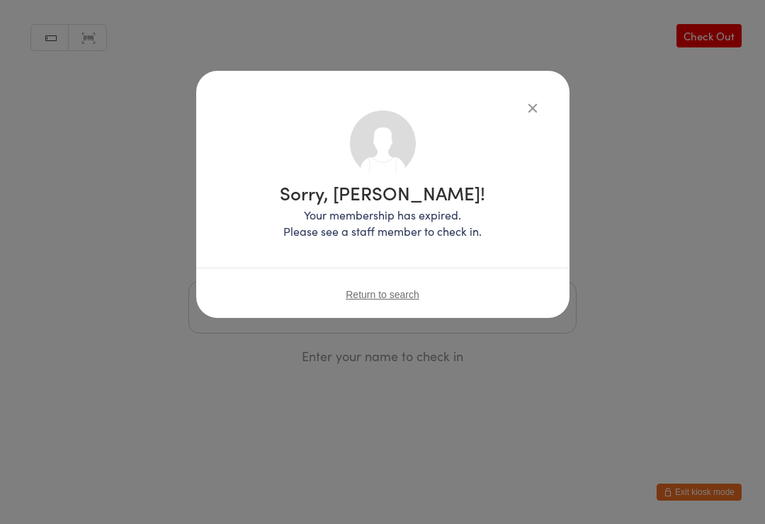
click at [532, 100] on icon "button" at bounding box center [533, 108] width 16 height 16
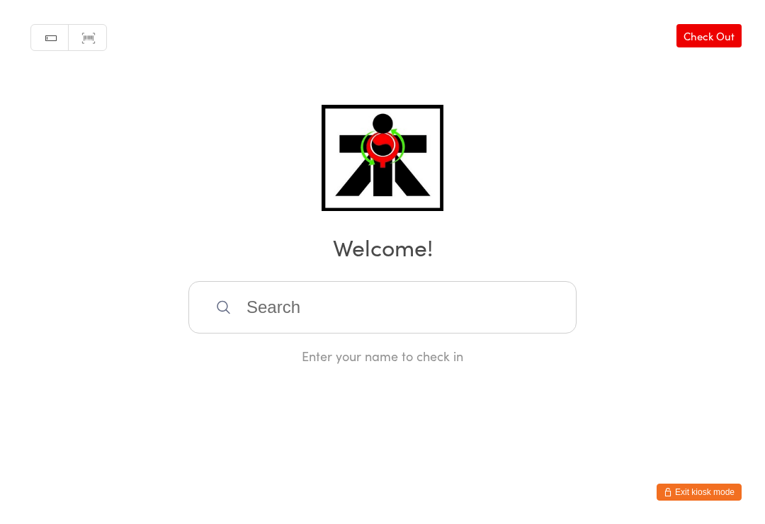
click at [111, 427] on html "You have now entered Kiosk Mode. Members will be able to check themselves in us…" at bounding box center [382, 262] width 765 height 524
click at [528, 303] on input "search" at bounding box center [382, 307] width 388 height 52
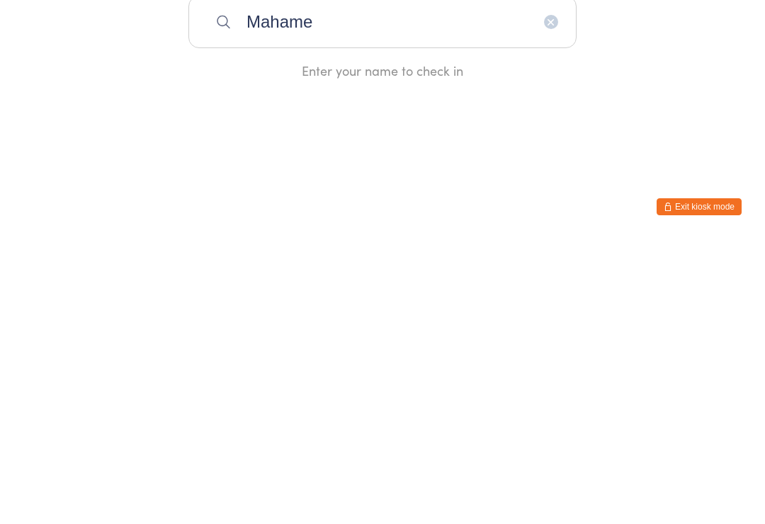
type input "Mahamed"
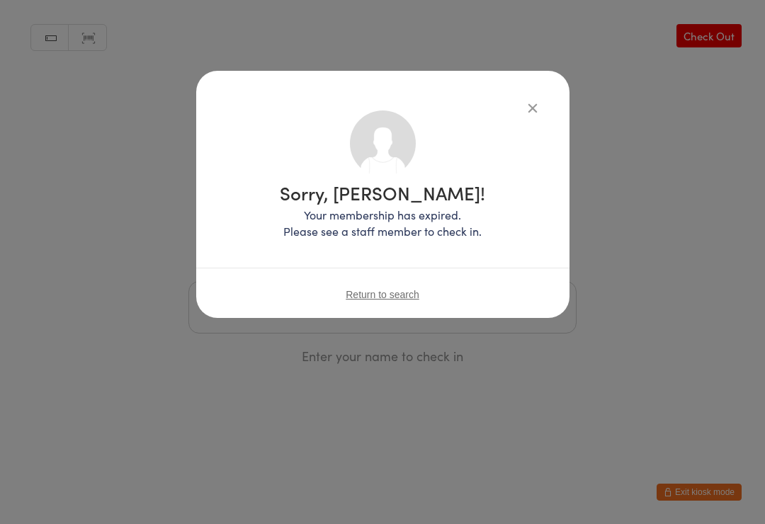
click at [536, 108] on icon "button" at bounding box center [533, 108] width 16 height 16
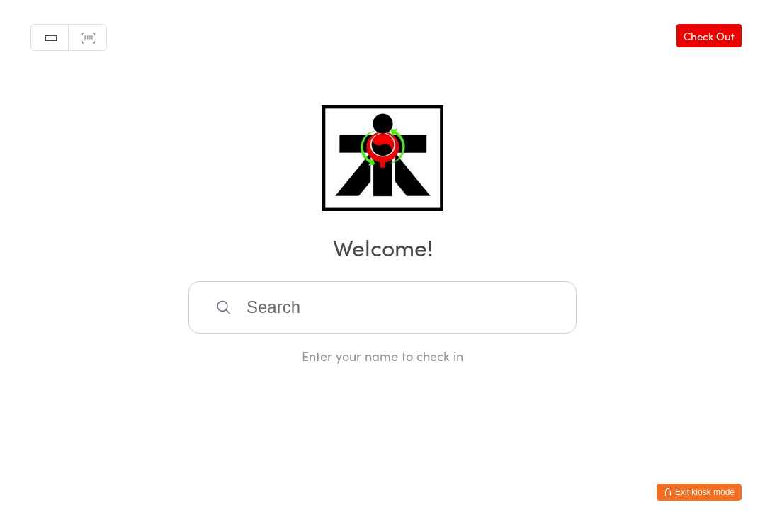
click at [421, 293] on input "search" at bounding box center [382, 307] width 388 height 52
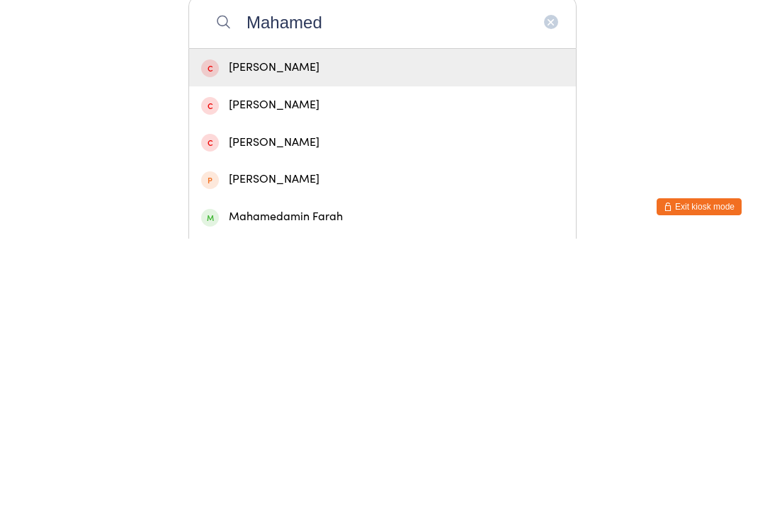
type input "Mahamed"
click at [443, 493] on div "Mahamedamin Farah" at bounding box center [382, 502] width 363 height 19
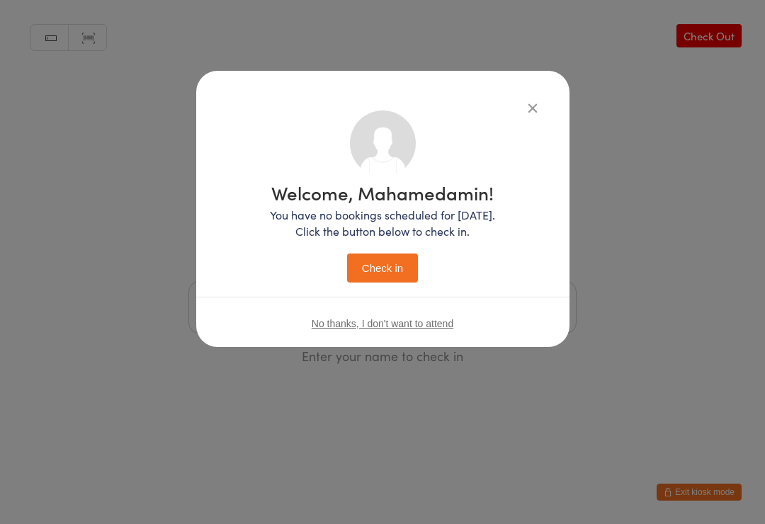
click at [401, 277] on button "Check in" at bounding box center [382, 268] width 71 height 29
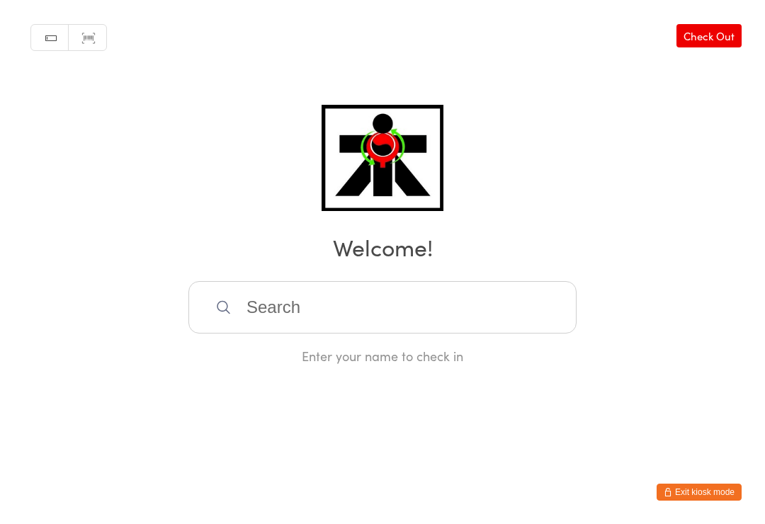
click at [327, 316] on input "search" at bounding box center [382, 307] width 388 height 52
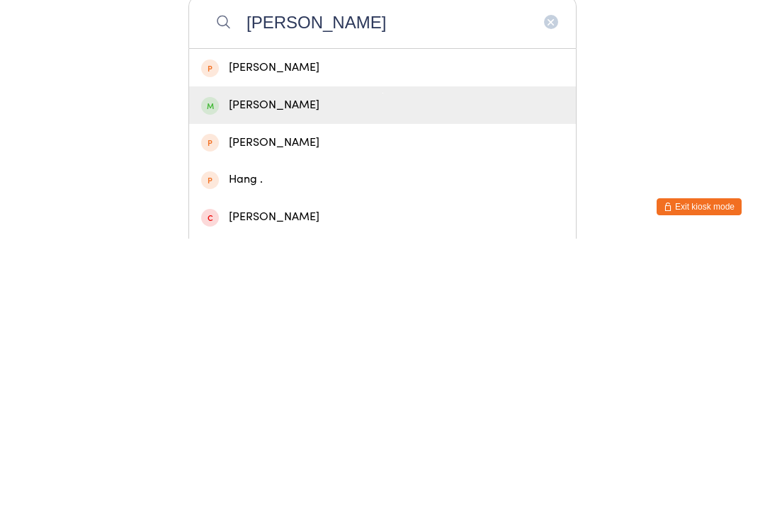
type input "[PERSON_NAME]"
click at [319, 381] on div "[PERSON_NAME]" at bounding box center [382, 390] width 363 height 19
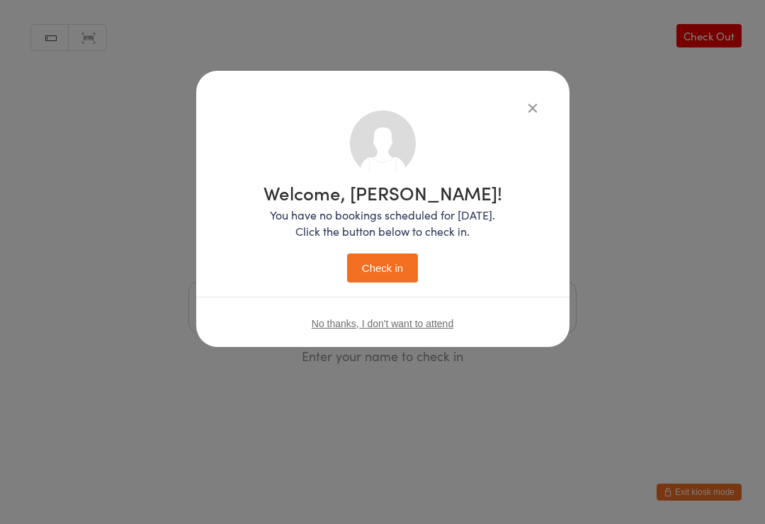
click at [382, 271] on button "Check in" at bounding box center [382, 268] width 71 height 29
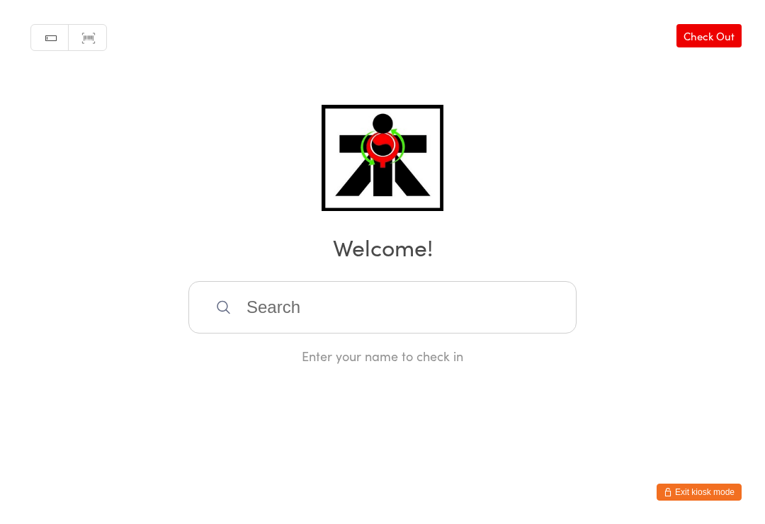
click at [337, 305] on input "search" at bounding box center [382, 307] width 388 height 52
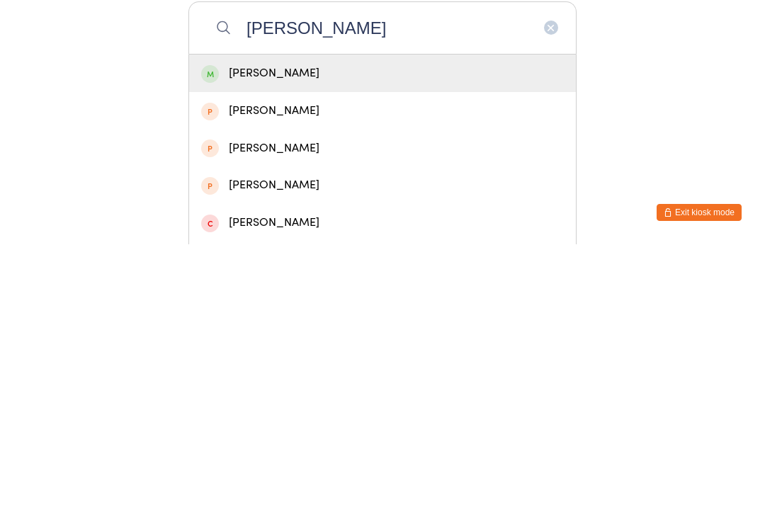
type input "[PERSON_NAME]"
click at [325, 344] on div "[PERSON_NAME]" at bounding box center [382, 353] width 363 height 19
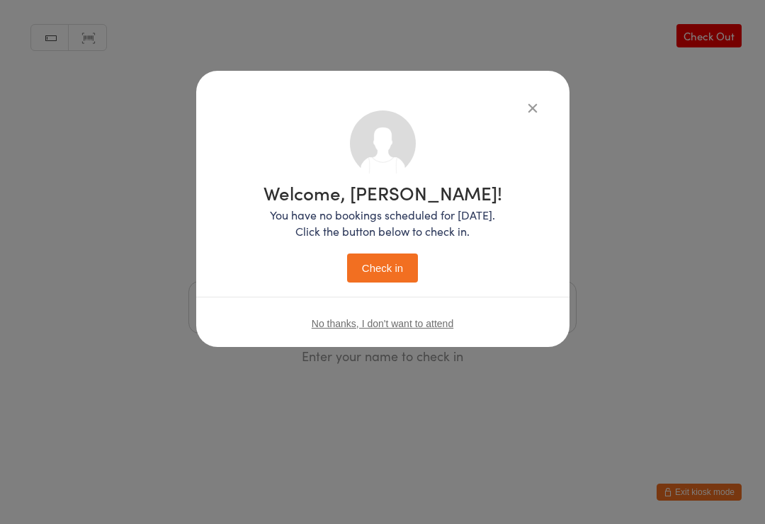
click at [388, 271] on button "Check in" at bounding box center [382, 268] width 71 height 29
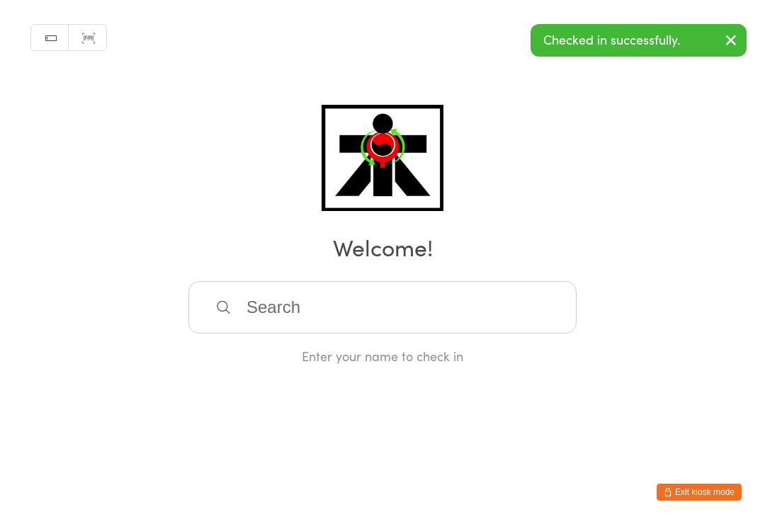
click at [362, 318] on input "search" at bounding box center [382, 307] width 388 height 52
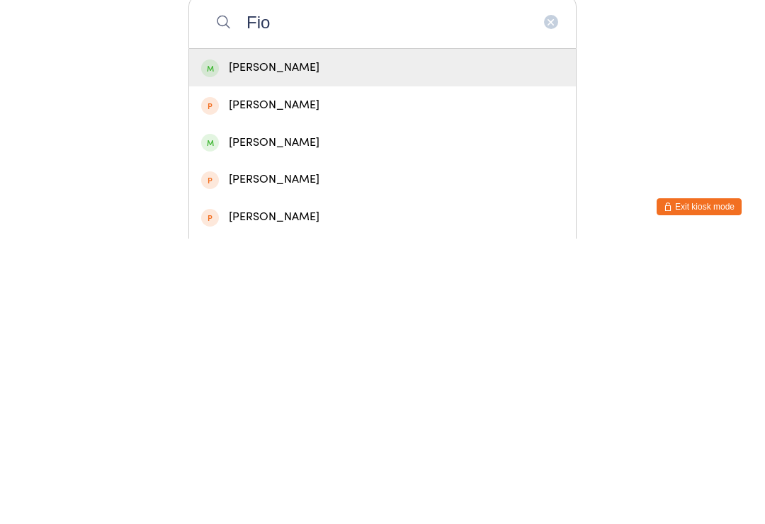
type input "Fio"
click at [342, 344] on div "[PERSON_NAME]" at bounding box center [382, 353] width 363 height 19
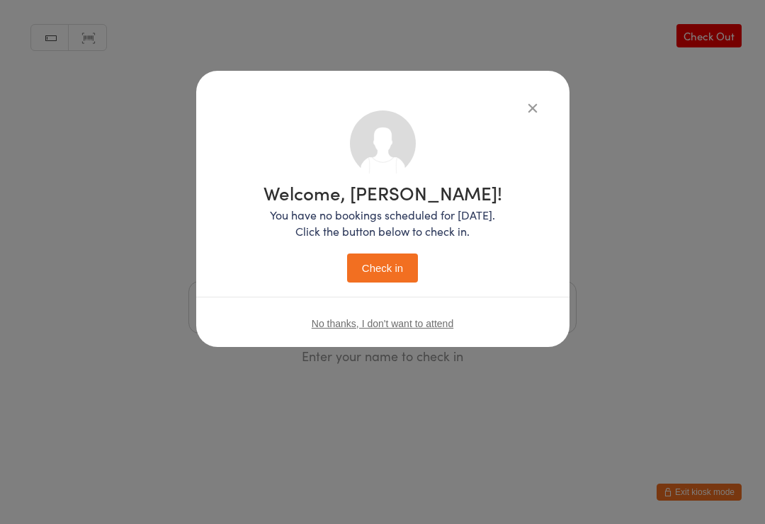
click at [392, 273] on button "Check in" at bounding box center [382, 268] width 71 height 29
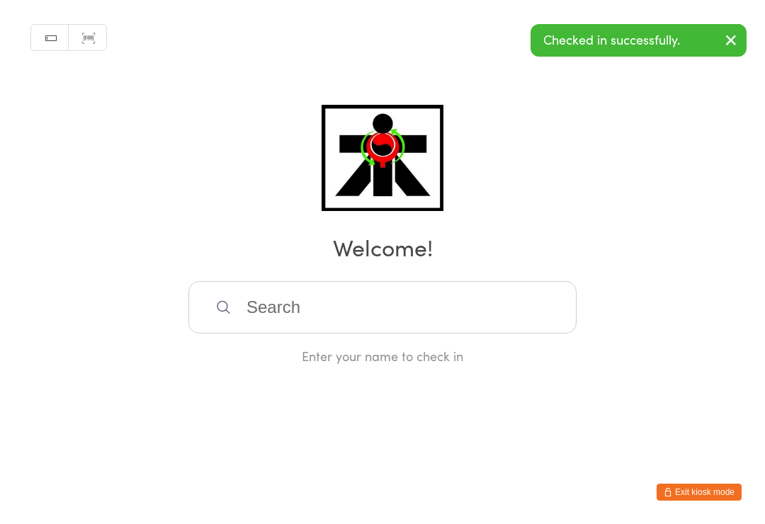
click at [336, 318] on input "search" at bounding box center [382, 307] width 388 height 52
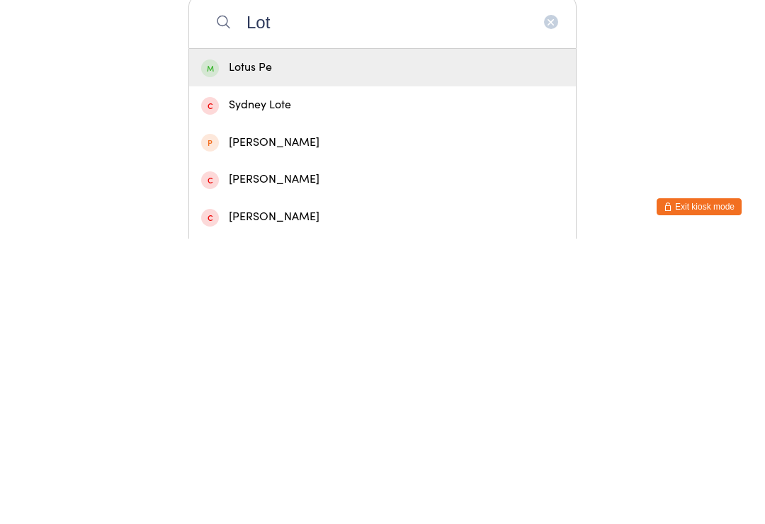
type input "Lot"
click at [323, 344] on div "Lotus Pe" at bounding box center [382, 353] width 363 height 19
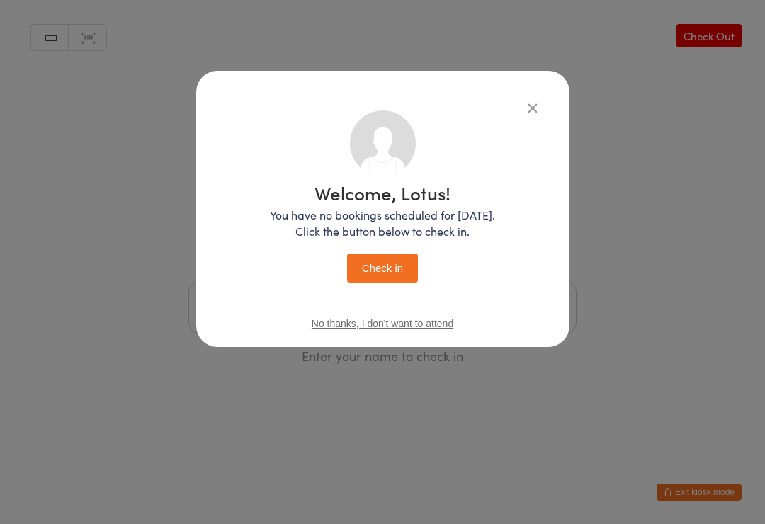
click at [385, 270] on button "Check in" at bounding box center [382, 268] width 71 height 29
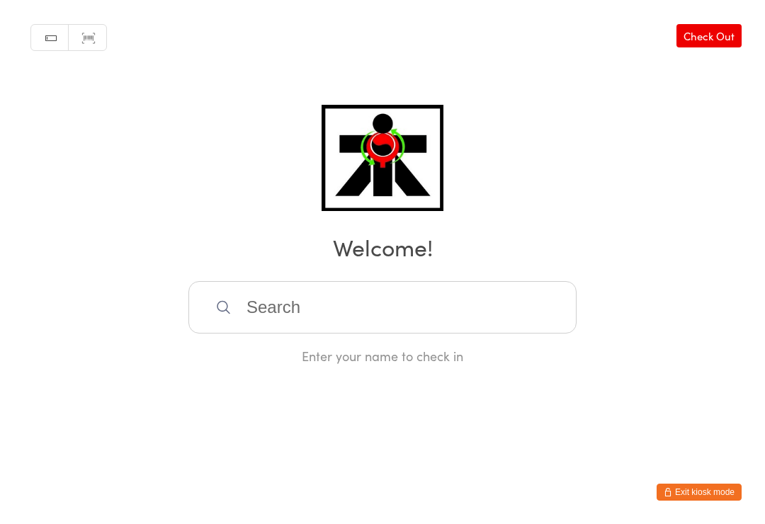
click at [429, 328] on input "search" at bounding box center [382, 307] width 388 height 52
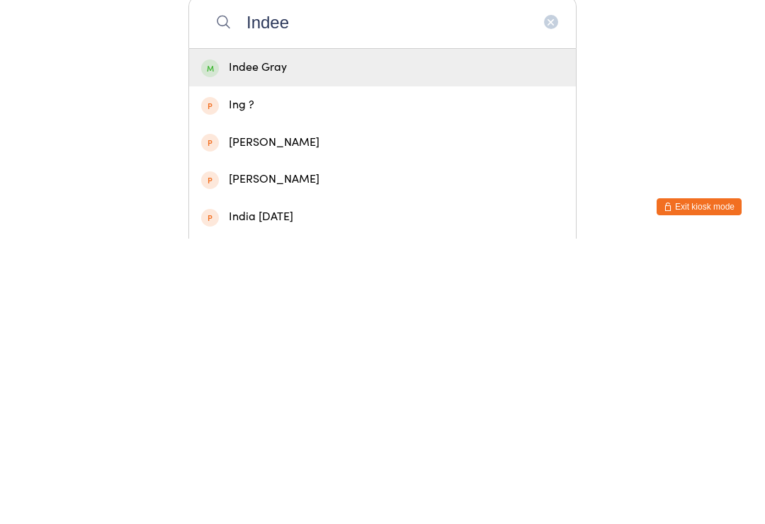
type input "Indee"
click at [361, 344] on div "Indee Gray" at bounding box center [382, 353] width 363 height 19
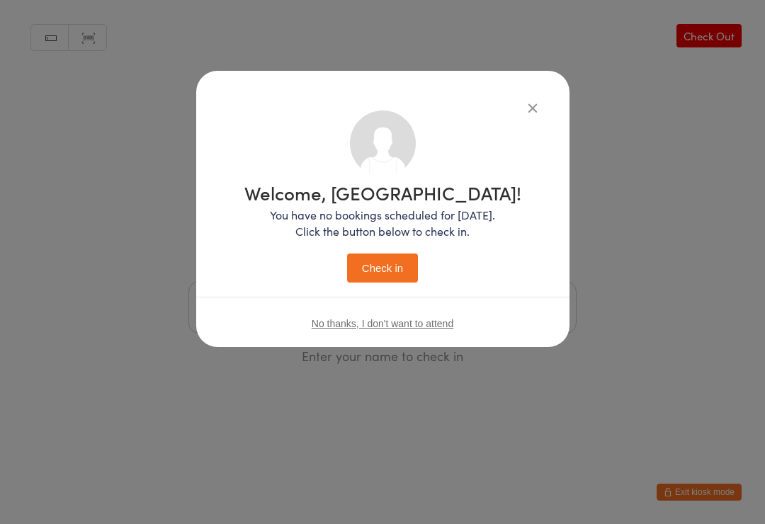
click at [365, 275] on button "Check in" at bounding box center [382, 268] width 71 height 29
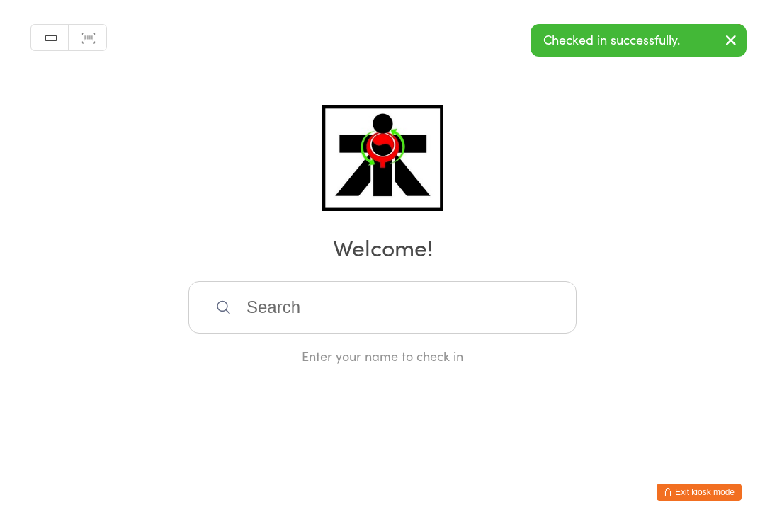
click at [331, 306] on input "search" at bounding box center [382, 307] width 388 height 52
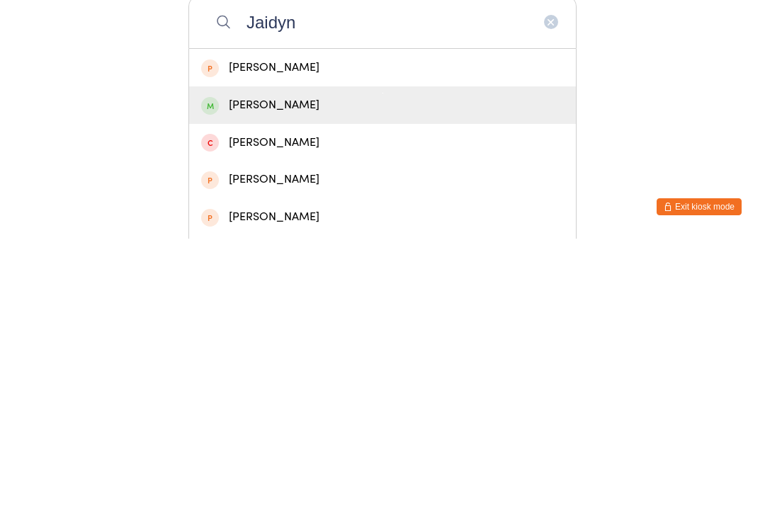
type input "Jaidyn"
click at [288, 372] on div "[PERSON_NAME]" at bounding box center [382, 391] width 387 height 38
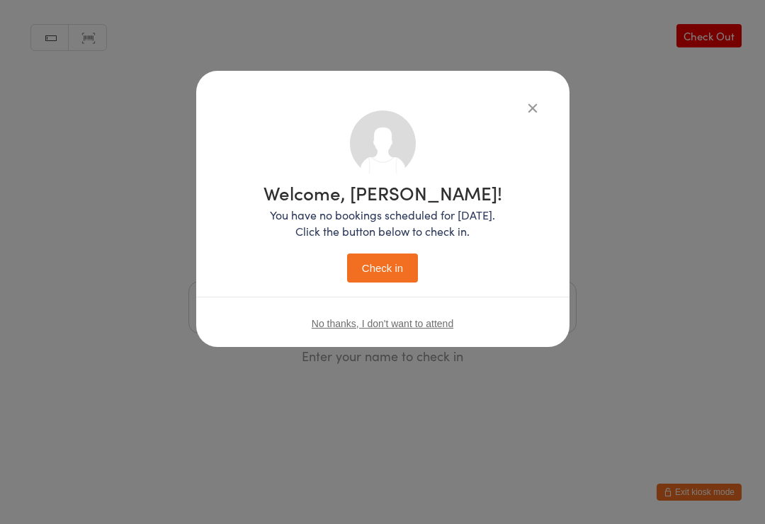
click at [380, 278] on button "Check in" at bounding box center [382, 268] width 71 height 29
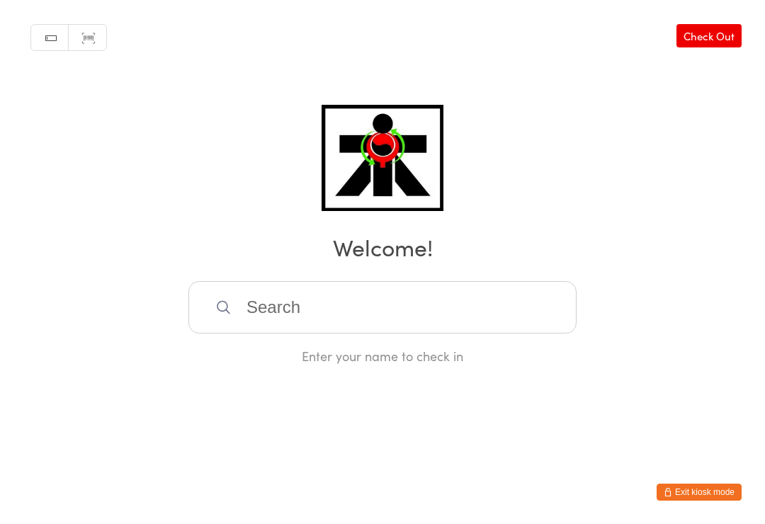
click at [338, 327] on input "search" at bounding box center [382, 307] width 388 height 52
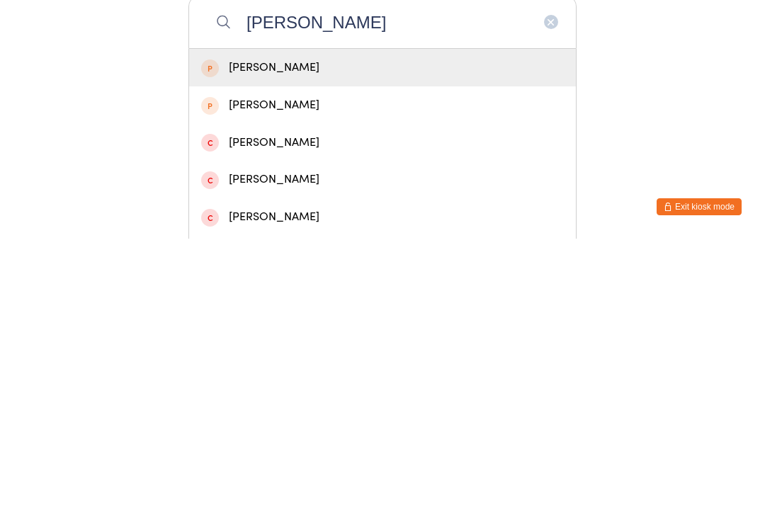
scroll to position [285, 0]
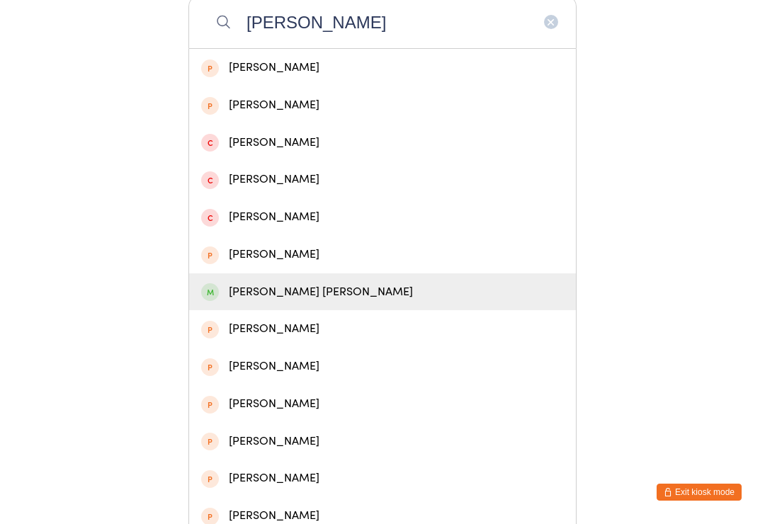
type input "[PERSON_NAME]"
click at [385, 293] on div "[PERSON_NAME] [PERSON_NAME]" at bounding box center [382, 292] width 363 height 19
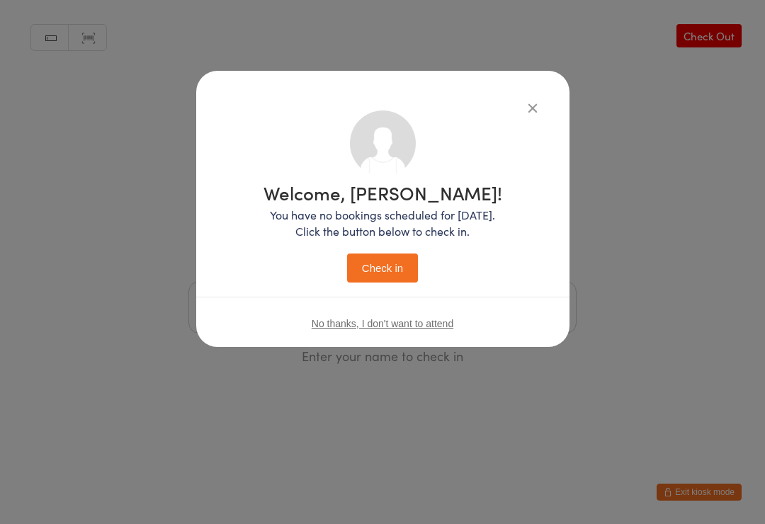
click at [394, 268] on button "Check in" at bounding box center [382, 268] width 71 height 29
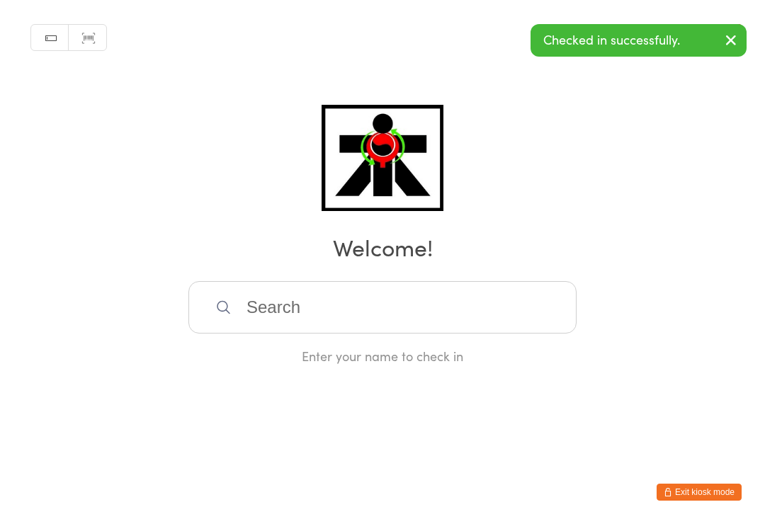
click at [453, 307] on input "search" at bounding box center [382, 307] width 388 height 52
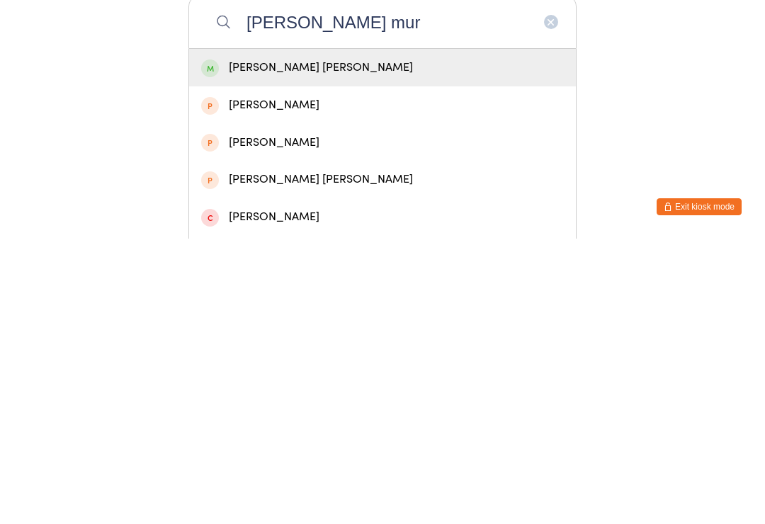
scroll to position [285, 0]
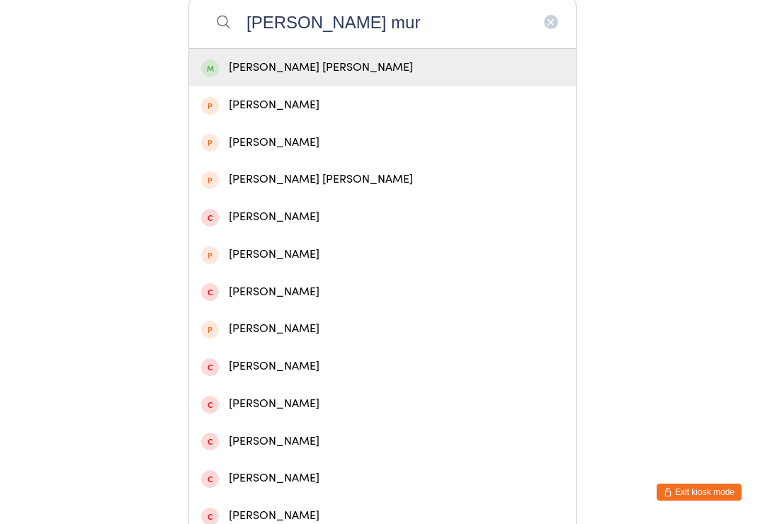
type input "[PERSON_NAME] mur"
click at [450, 74] on div "[PERSON_NAME] [PERSON_NAME]" at bounding box center [382, 67] width 363 height 19
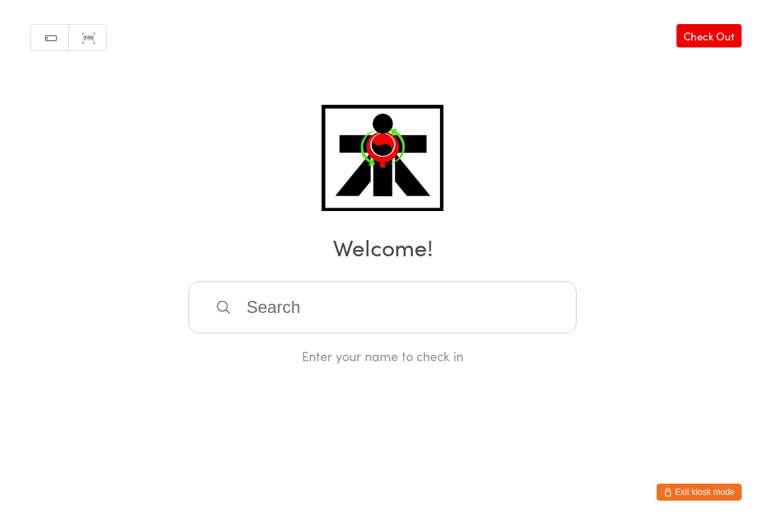
scroll to position [0, 0]
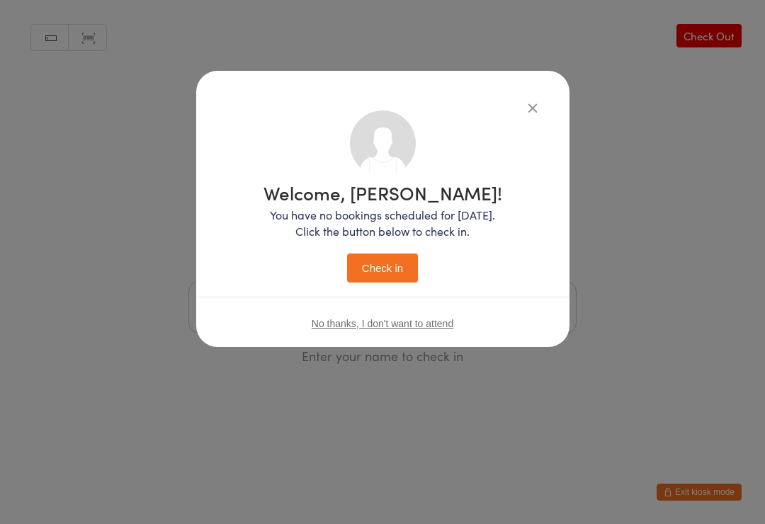
click at [387, 271] on button "Check in" at bounding box center [382, 268] width 71 height 29
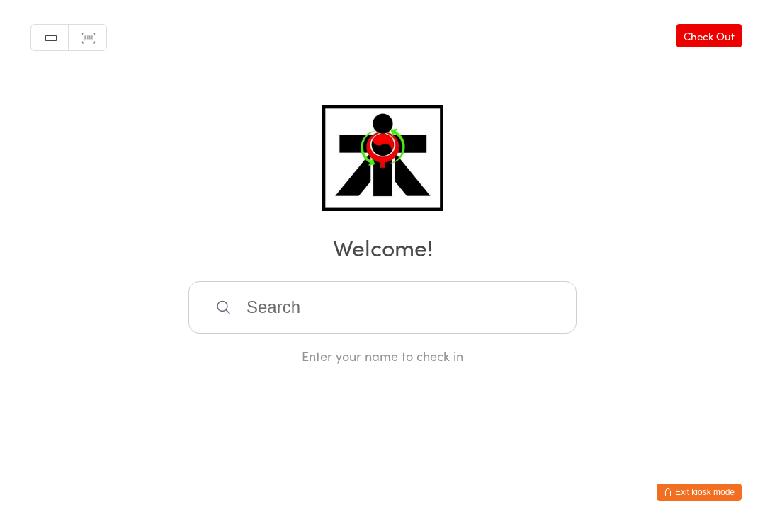
click at [485, 286] on input "search" at bounding box center [382, 307] width 388 height 52
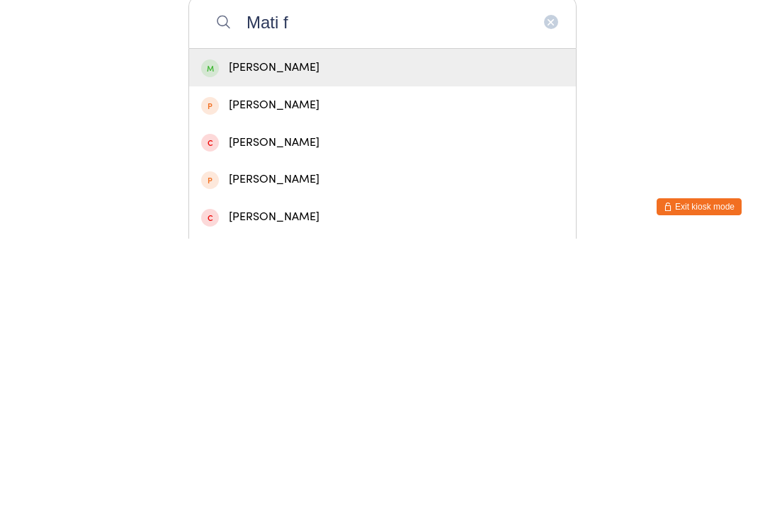
type input "Mati f"
click at [215, 345] on span at bounding box center [210, 354] width 18 height 18
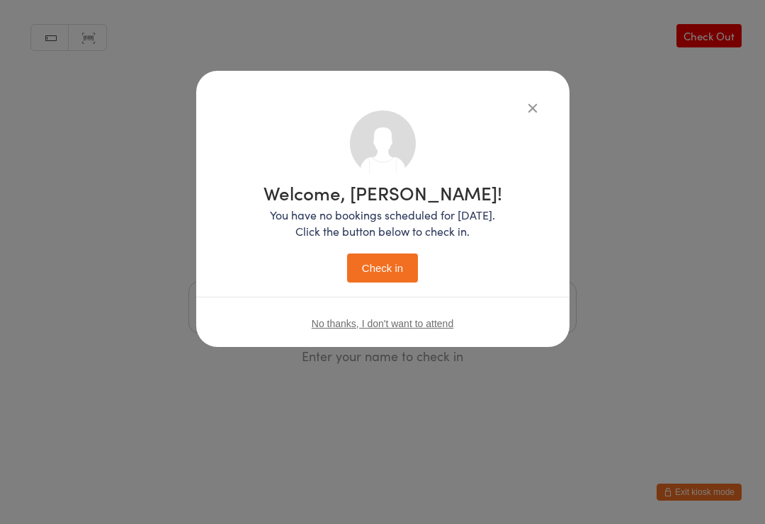
click at [379, 282] on button "Check in" at bounding box center [382, 268] width 71 height 29
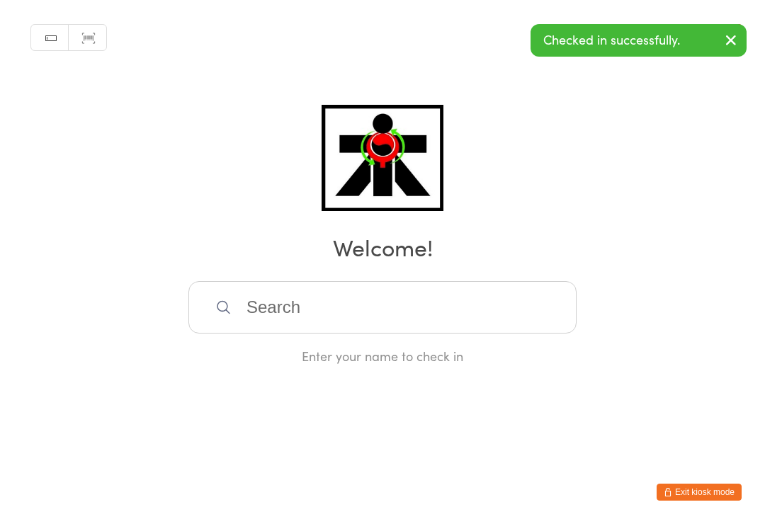
click at [455, 302] on input "search" at bounding box center [382, 307] width 388 height 52
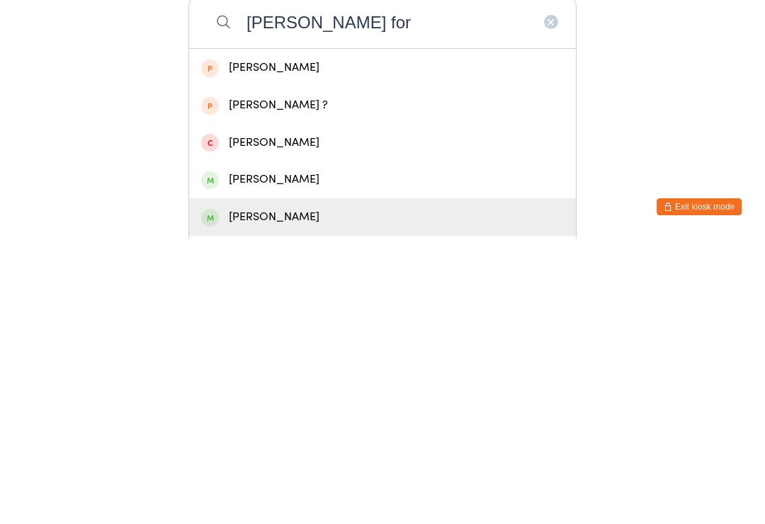
type input "[PERSON_NAME] for"
click at [229, 493] on div "[PERSON_NAME]" at bounding box center [382, 502] width 363 height 19
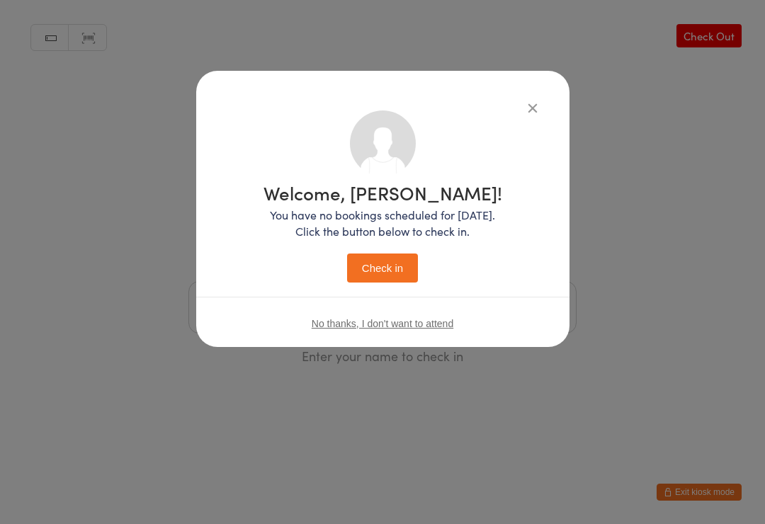
click at [399, 268] on button "Check in" at bounding box center [382, 268] width 71 height 29
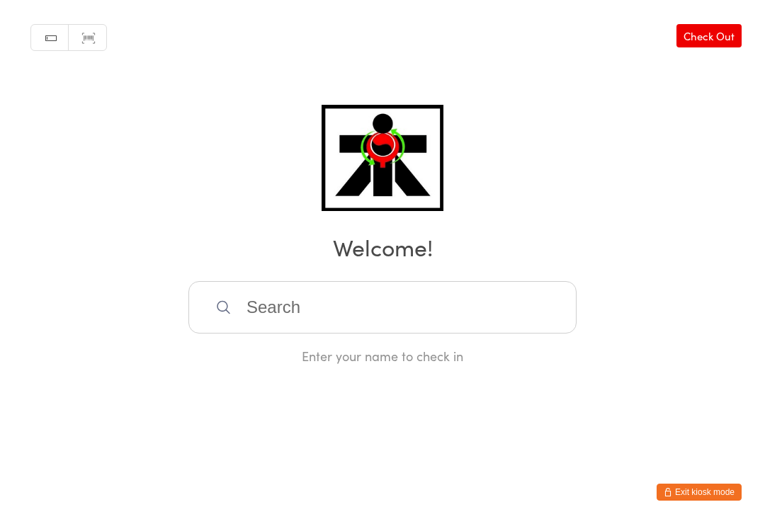
click at [280, 297] on input "search" at bounding box center [382, 307] width 388 height 52
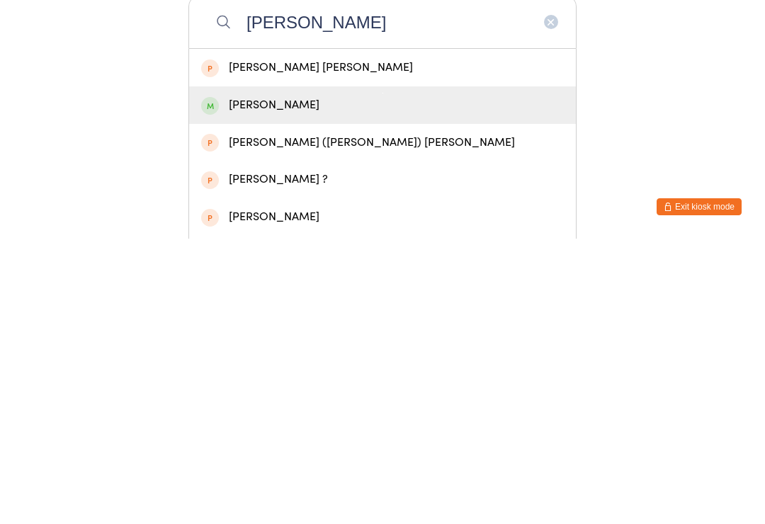
type input "[PERSON_NAME]"
click at [271, 381] on div "[PERSON_NAME]" at bounding box center [382, 390] width 363 height 19
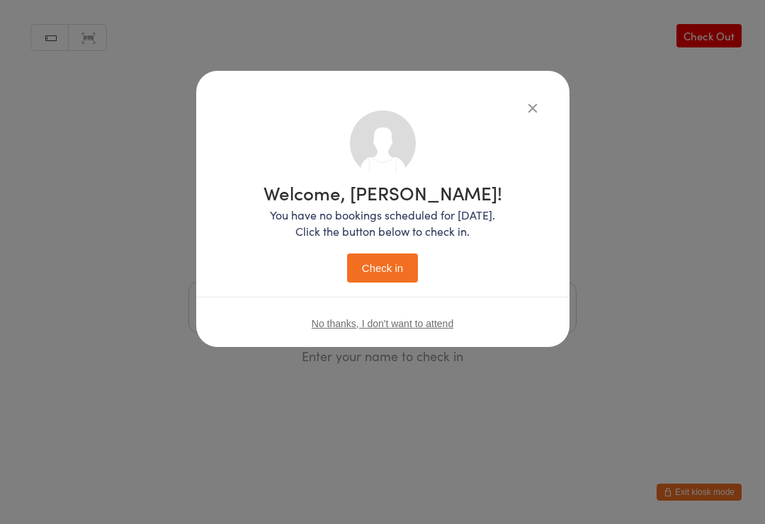
click at [383, 276] on button "Check in" at bounding box center [382, 268] width 71 height 29
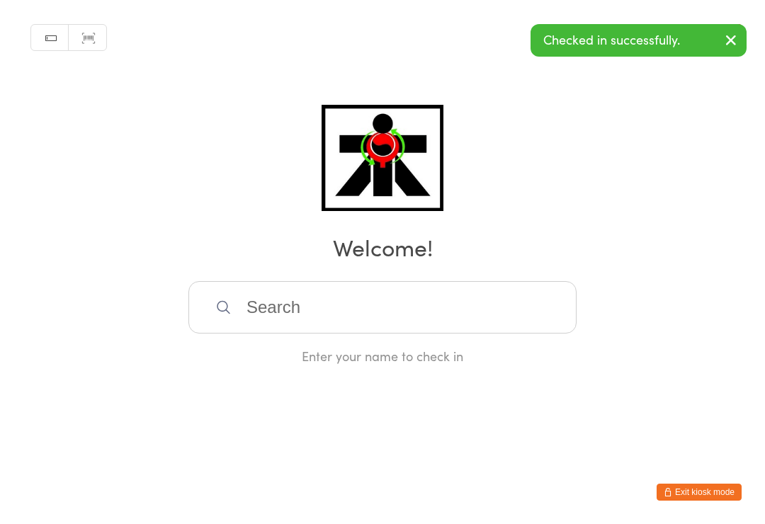
click at [509, 349] on div "Enter your name to check in" at bounding box center [382, 323] width 388 height 84
click at [497, 311] on input "search" at bounding box center [382, 307] width 388 height 52
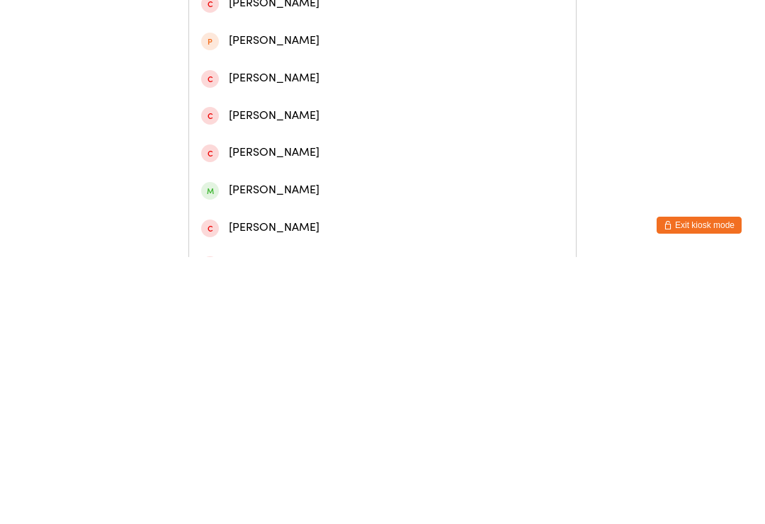
scroll to position [375, 0]
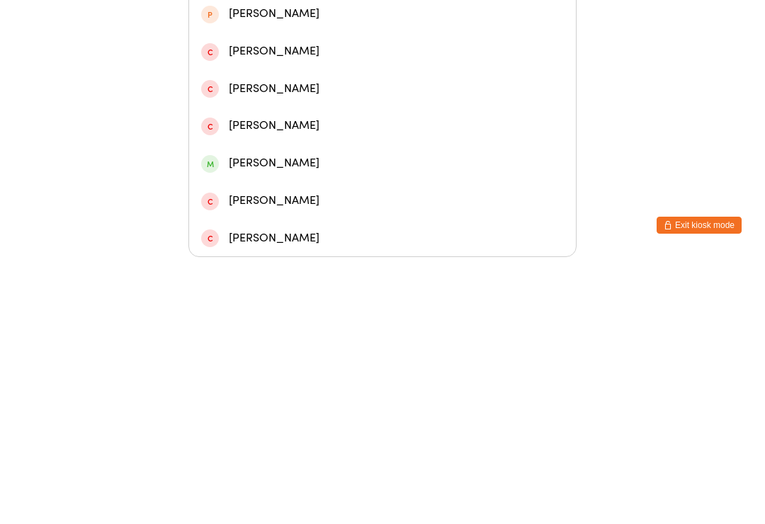
type input "[PERSON_NAME]"
click at [238, 421] on div "[PERSON_NAME]" at bounding box center [382, 430] width 363 height 19
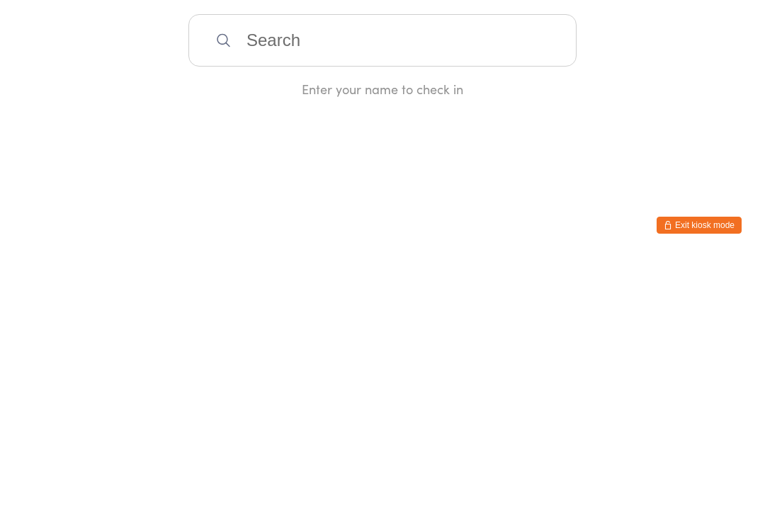
scroll to position [0, 0]
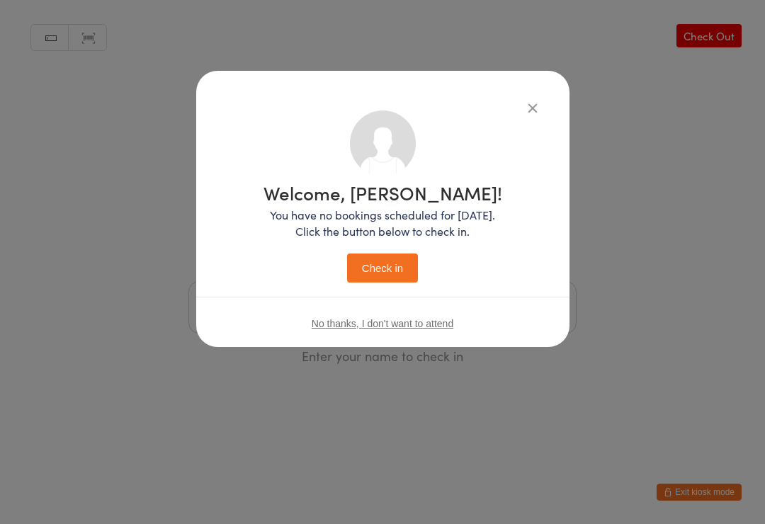
click at [371, 258] on button "Check in" at bounding box center [382, 268] width 71 height 29
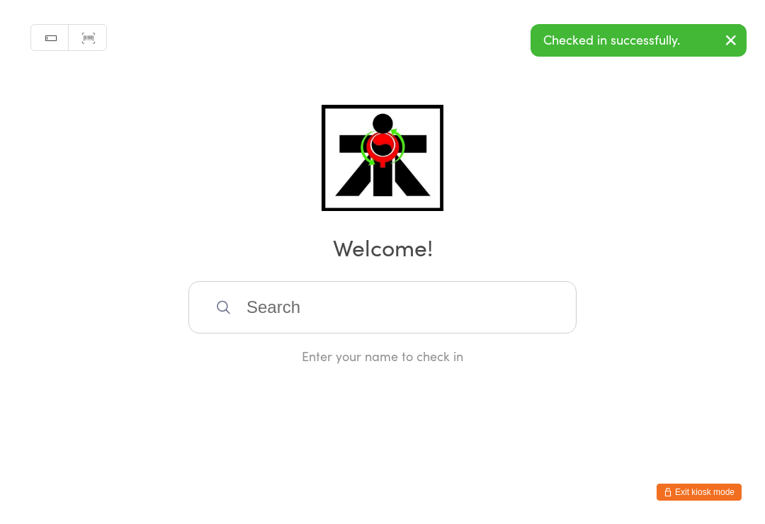
click at [6, 21] on div "Manual search Scanner input Check Out Welcome! Enter your name to check in" at bounding box center [382, 182] width 765 height 365
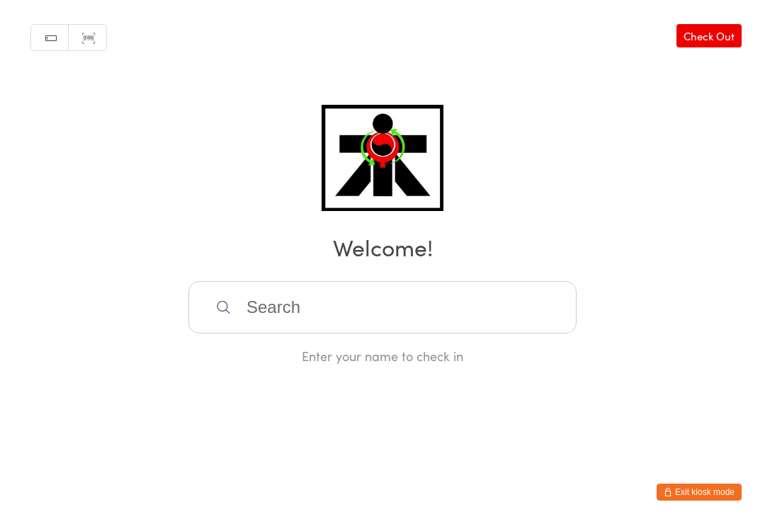
click at [361, 326] on input "search" at bounding box center [382, 307] width 388 height 52
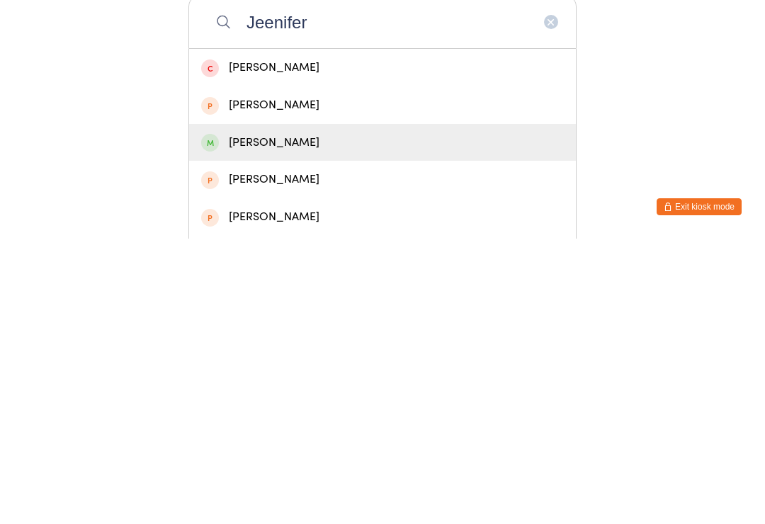
type input "Jeenifer"
click at [233, 419] on div "[PERSON_NAME]" at bounding box center [382, 428] width 363 height 19
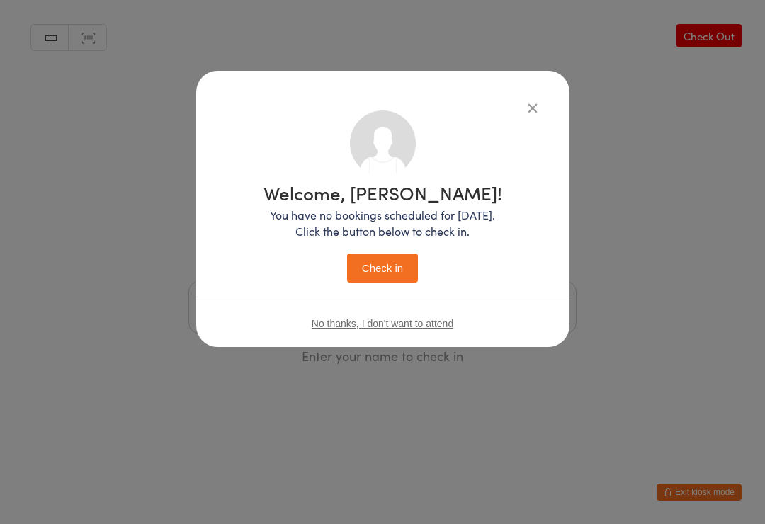
click at [376, 283] on button "Check in" at bounding box center [382, 268] width 71 height 29
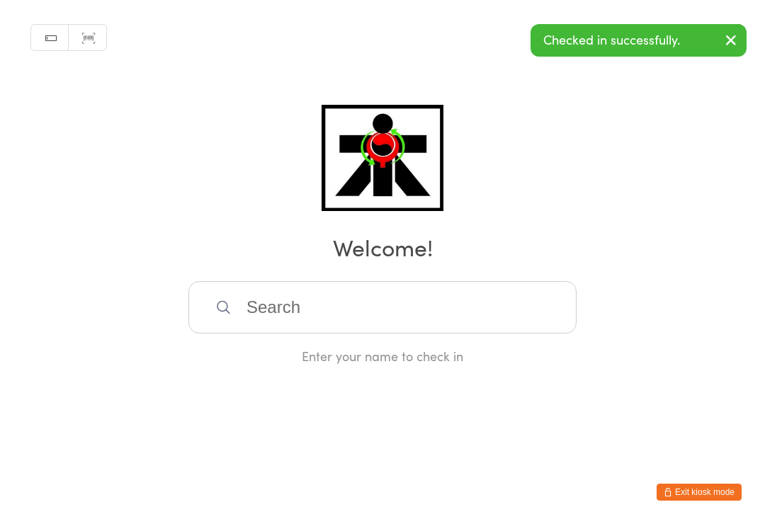
click at [294, 328] on input "search" at bounding box center [382, 307] width 388 height 52
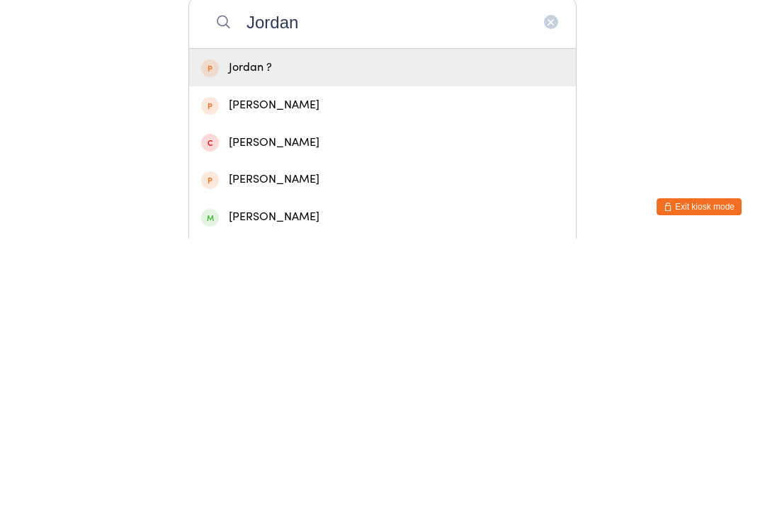
type input "Jordan"
click at [242, 493] on div "[PERSON_NAME]" at bounding box center [382, 502] width 363 height 19
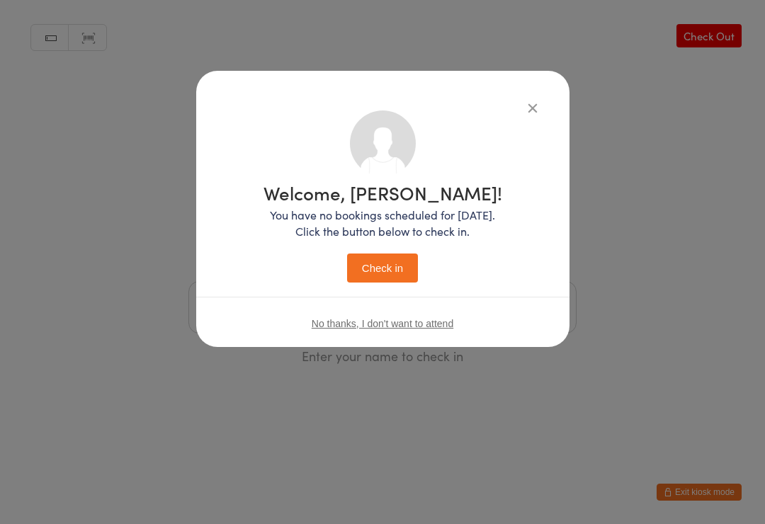
click at [378, 276] on button "Check in" at bounding box center [382, 268] width 71 height 29
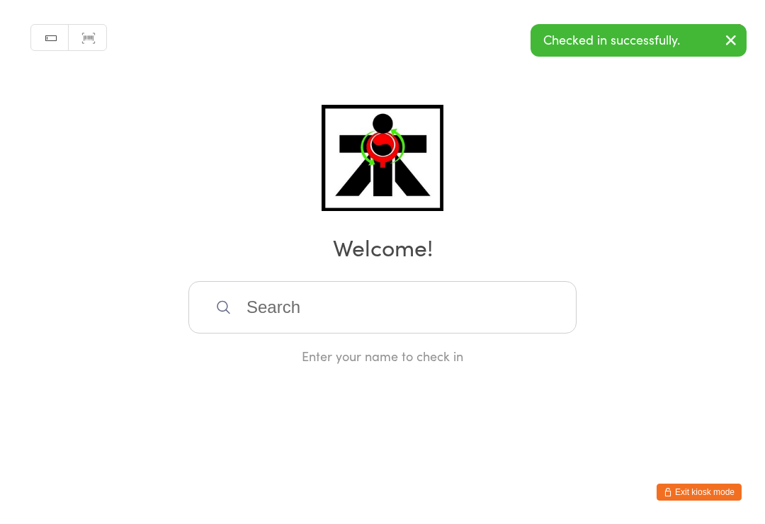
click at [324, 319] on input "search" at bounding box center [382, 307] width 388 height 52
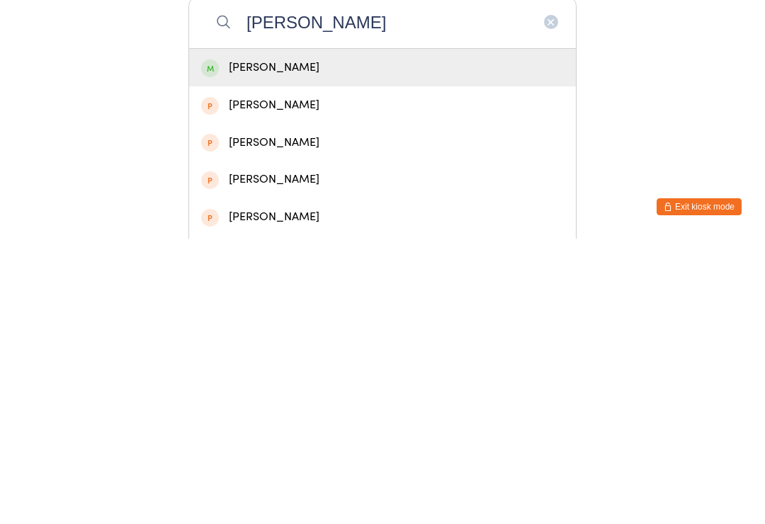
type input "[PERSON_NAME]"
click at [239, 344] on div "[PERSON_NAME]" at bounding box center [382, 353] width 363 height 19
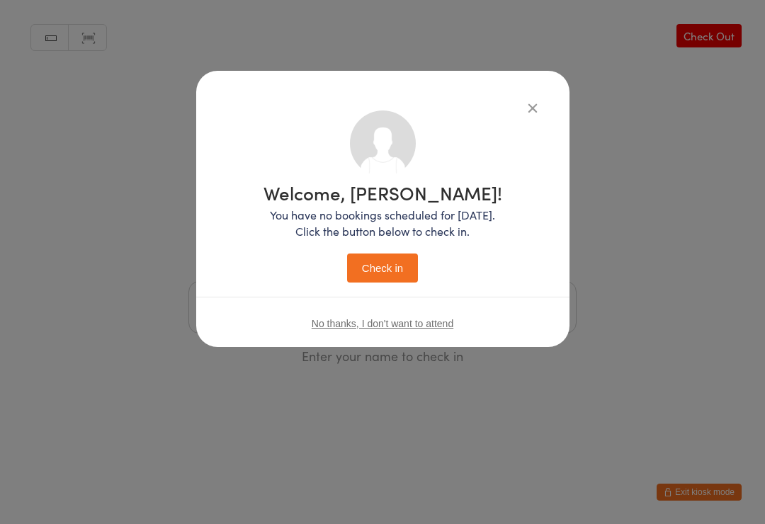
click at [384, 277] on button "Check in" at bounding box center [382, 268] width 71 height 29
click at [364, 271] on button "Check in" at bounding box center [382, 268] width 71 height 29
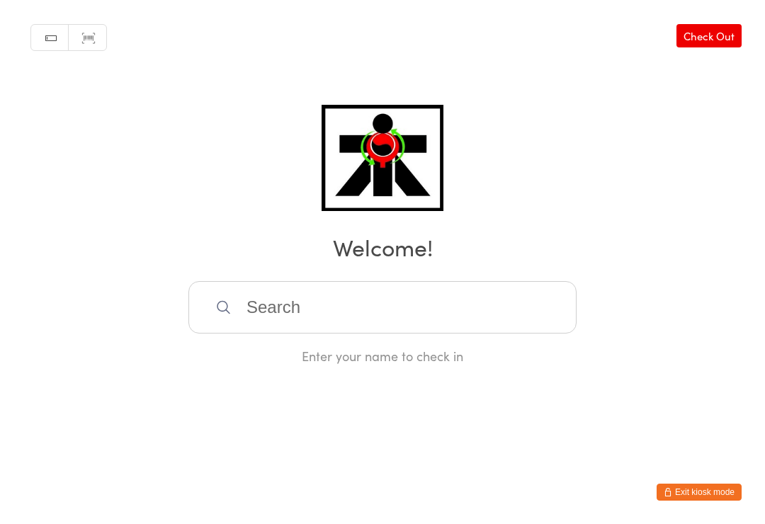
click at [254, 312] on input "search" at bounding box center [382, 307] width 388 height 52
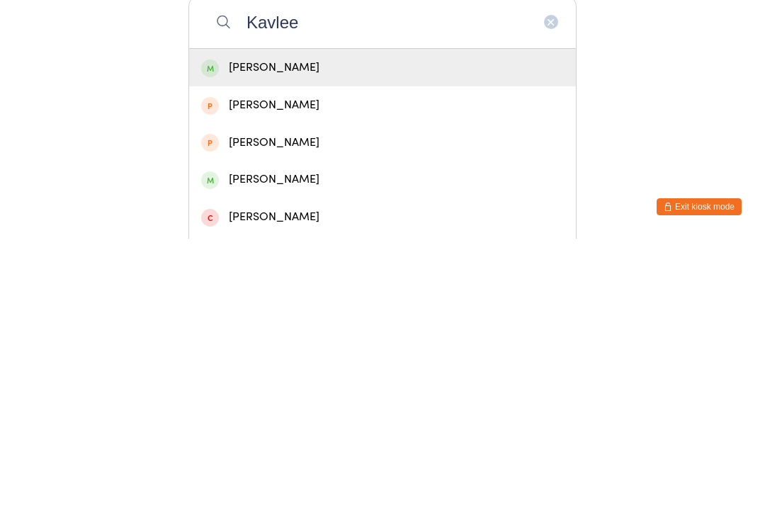
type input "Kavlee"
click at [246, 344] on div "[PERSON_NAME]" at bounding box center [382, 353] width 363 height 19
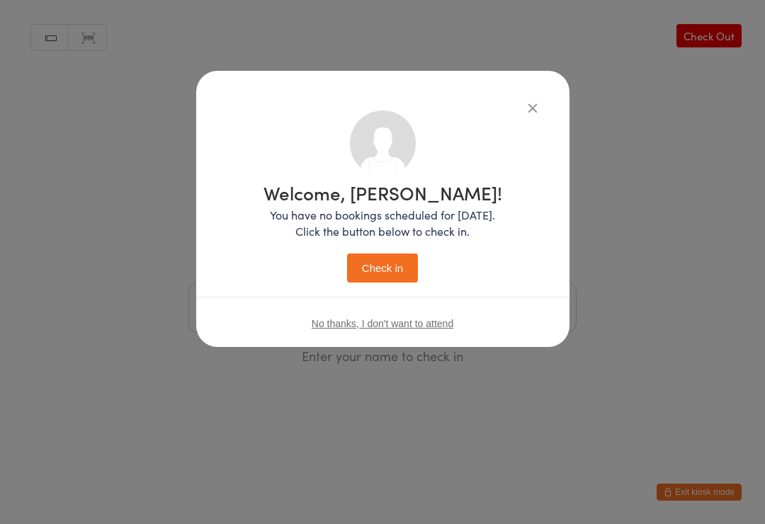
click at [382, 265] on button "Check in" at bounding box center [382, 268] width 71 height 29
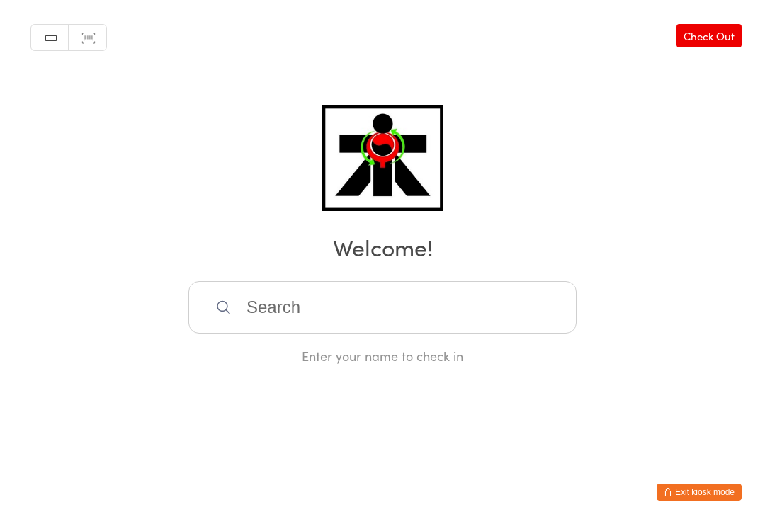
click at [382, 317] on input "search" at bounding box center [382, 307] width 388 height 52
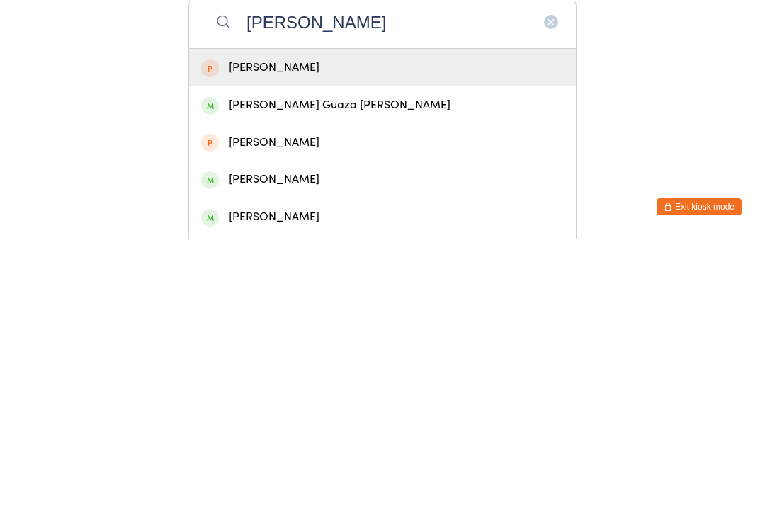
type input "[PERSON_NAME]"
click at [319, 381] on div "[PERSON_NAME] Guaza [PERSON_NAME]" at bounding box center [382, 390] width 363 height 19
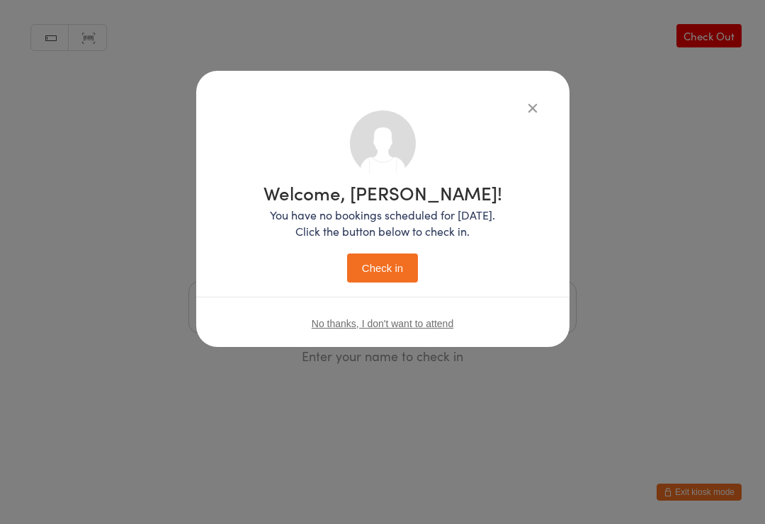
click at [393, 275] on button "Check in" at bounding box center [382, 268] width 71 height 29
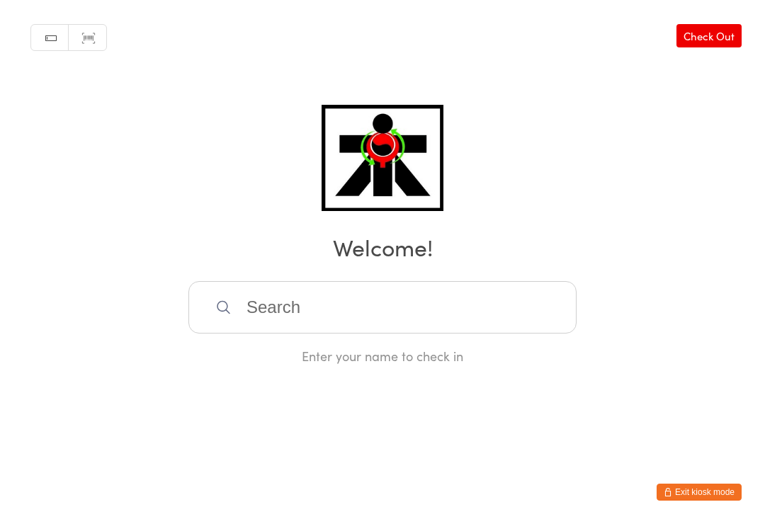
click at [271, 293] on input "search" at bounding box center [382, 307] width 388 height 52
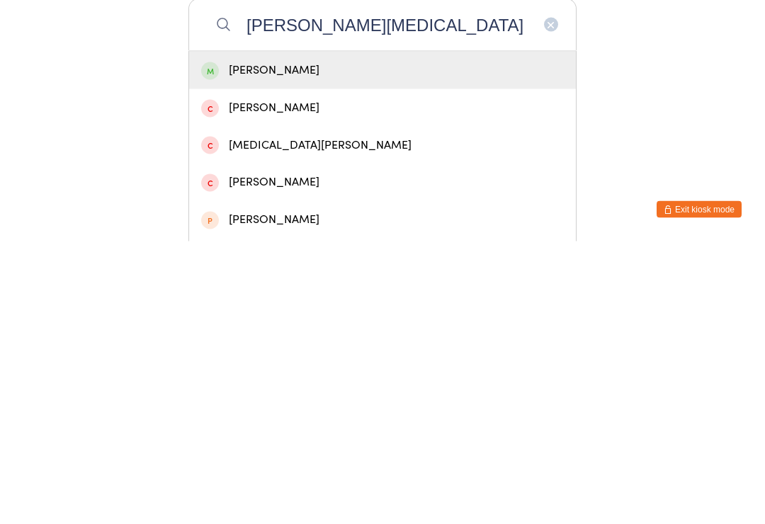
type input "[PERSON_NAME][MEDICAL_DATA]"
click at [253, 344] on div "[PERSON_NAME]" at bounding box center [382, 353] width 363 height 19
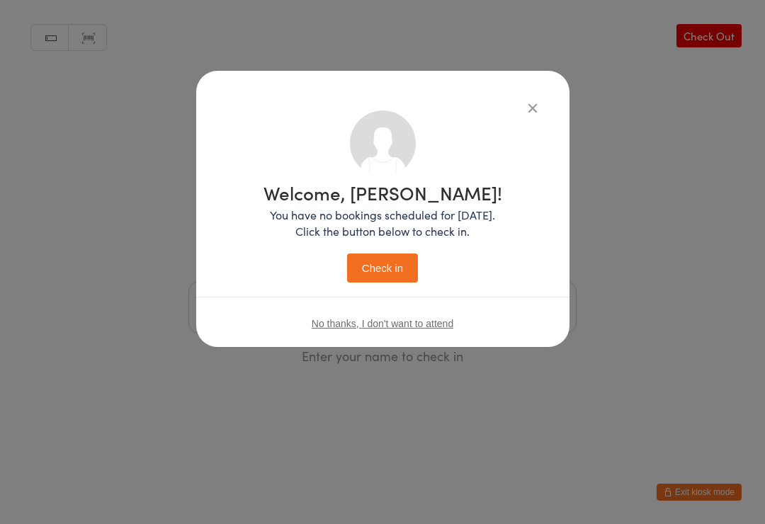
click at [384, 265] on button "Check in" at bounding box center [382, 268] width 71 height 29
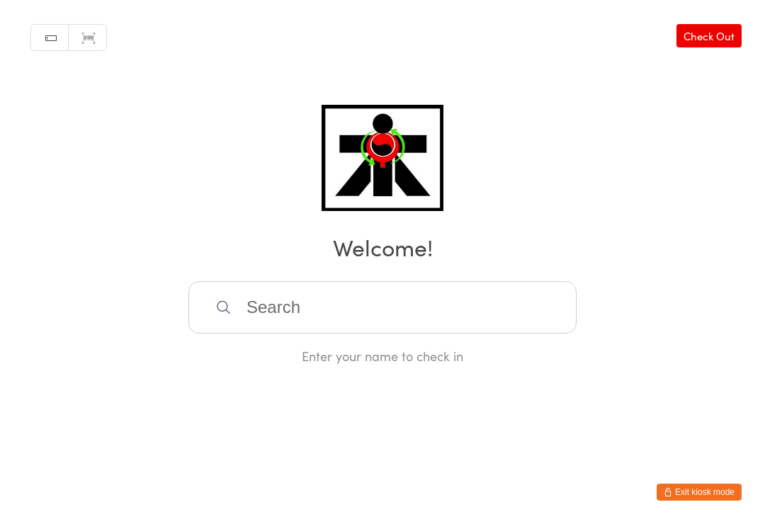
click at [313, 297] on input "search" at bounding box center [382, 307] width 388 height 52
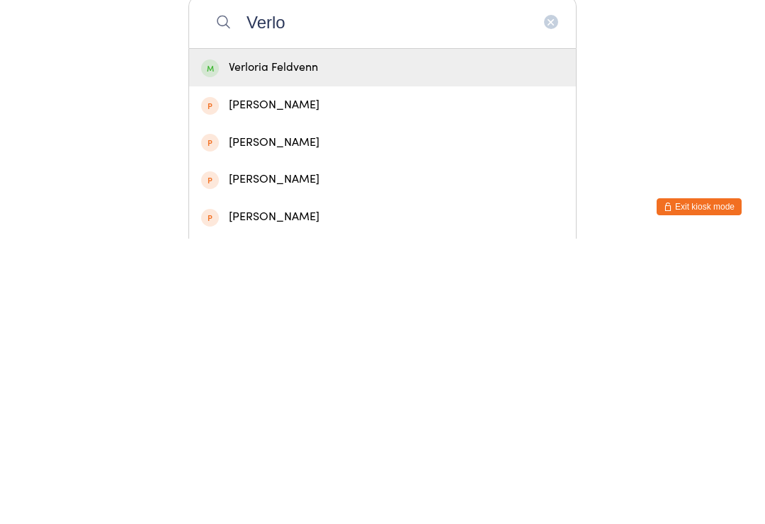
type input "Verlo"
click at [296, 344] on div "Verloria Feldvenn" at bounding box center [382, 353] width 363 height 19
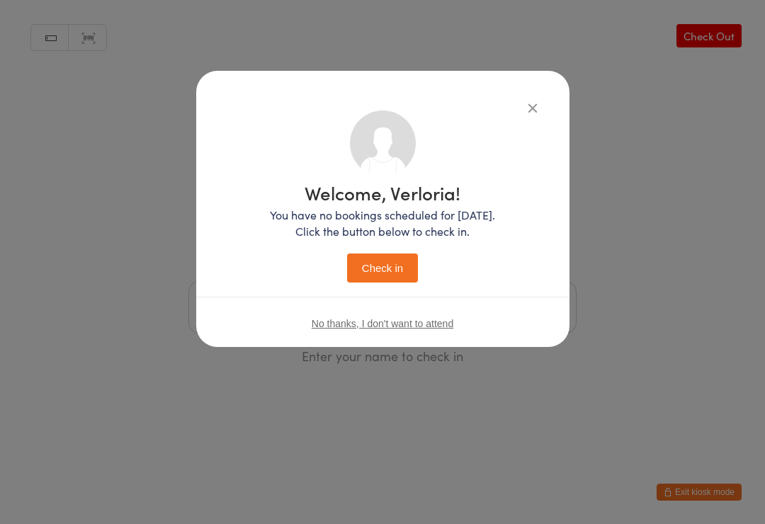
click at [413, 269] on button "Check in" at bounding box center [382, 268] width 71 height 29
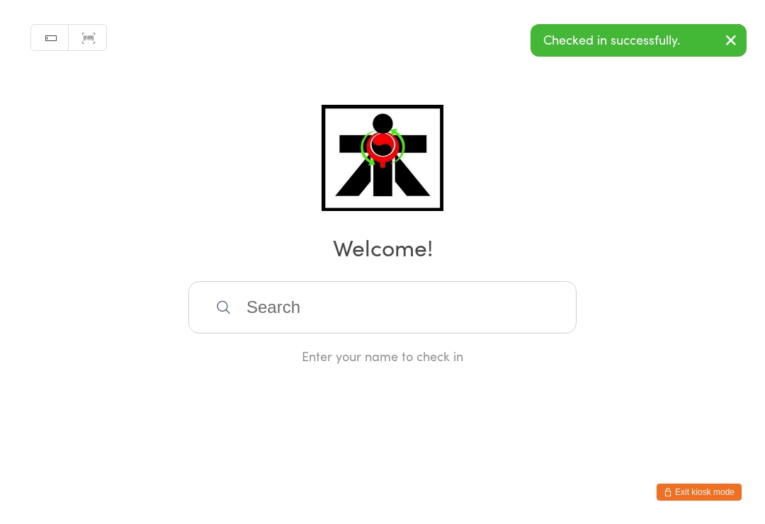
click at [331, 322] on input "search" at bounding box center [382, 307] width 388 height 52
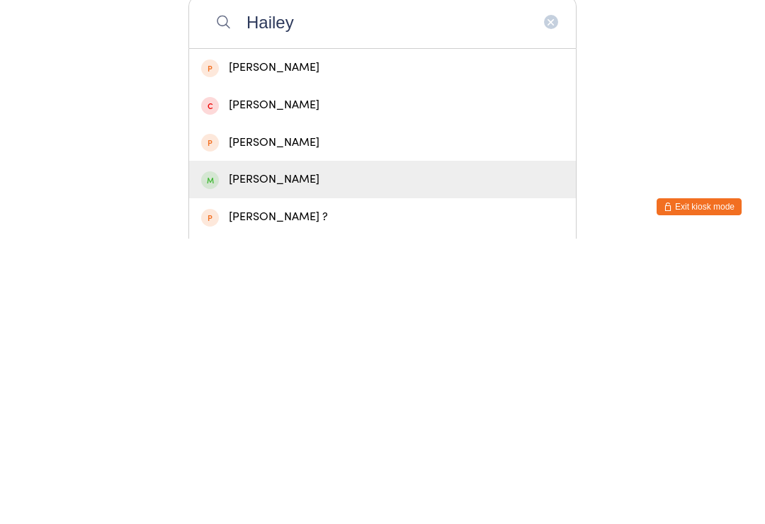
type input "Hailey"
click at [345, 455] on div "[PERSON_NAME]" at bounding box center [382, 464] width 363 height 19
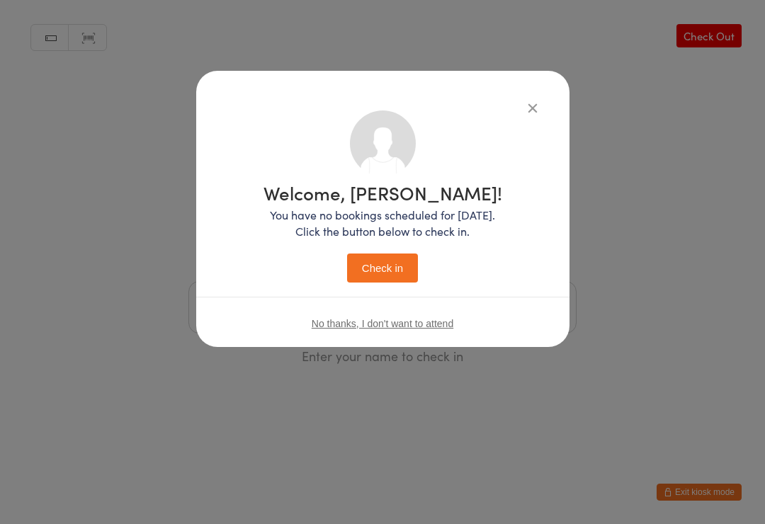
click at [397, 273] on button "Check in" at bounding box center [382, 268] width 71 height 29
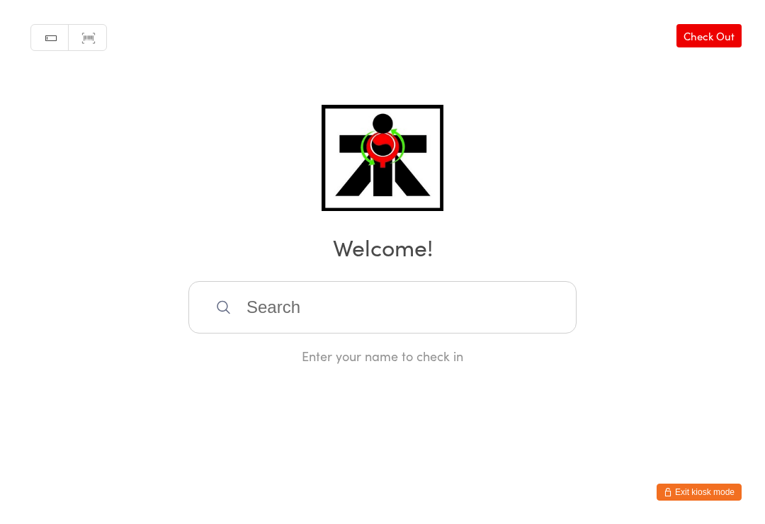
click at [314, 305] on input "search" at bounding box center [382, 307] width 388 height 52
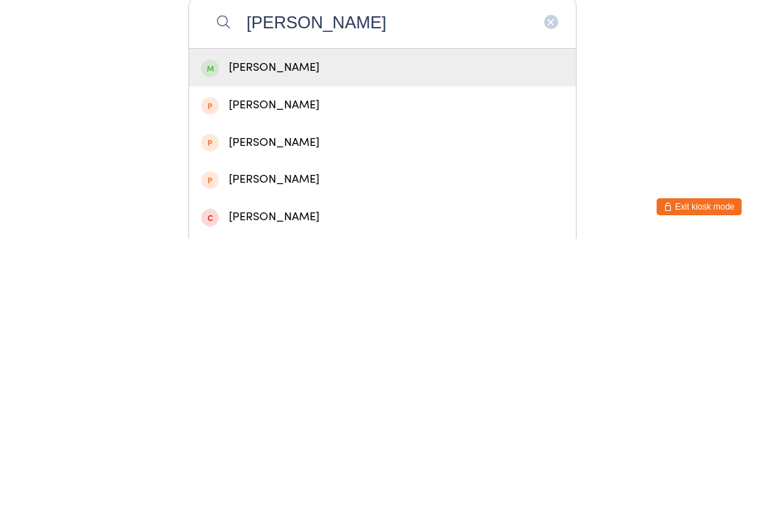
type input "[PERSON_NAME]"
click at [219, 344] on div "[PERSON_NAME]" at bounding box center [382, 353] width 363 height 19
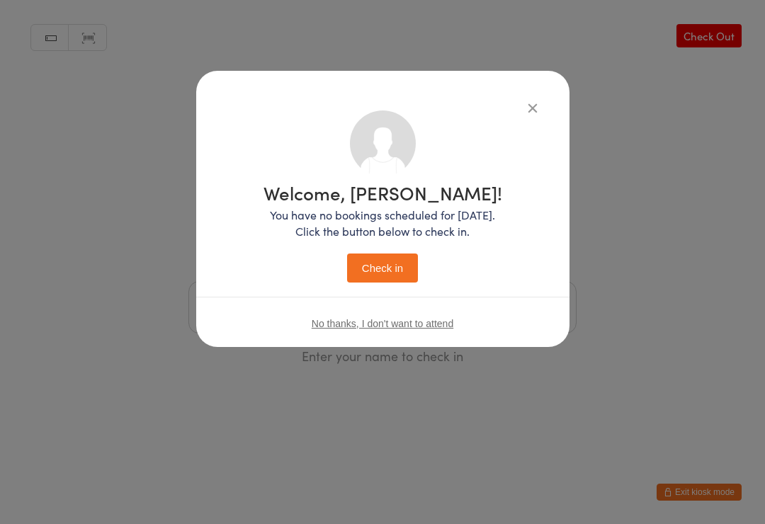
click at [394, 270] on button "Check in" at bounding box center [382, 268] width 71 height 29
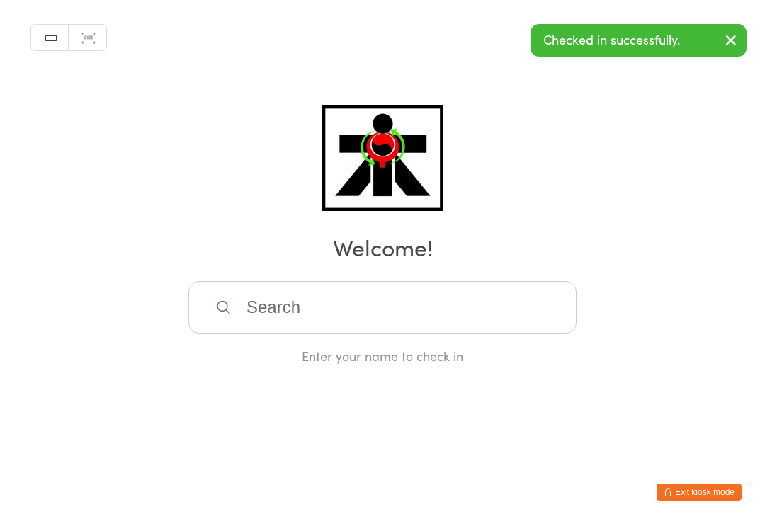
click at [268, 324] on input "search" at bounding box center [382, 307] width 388 height 52
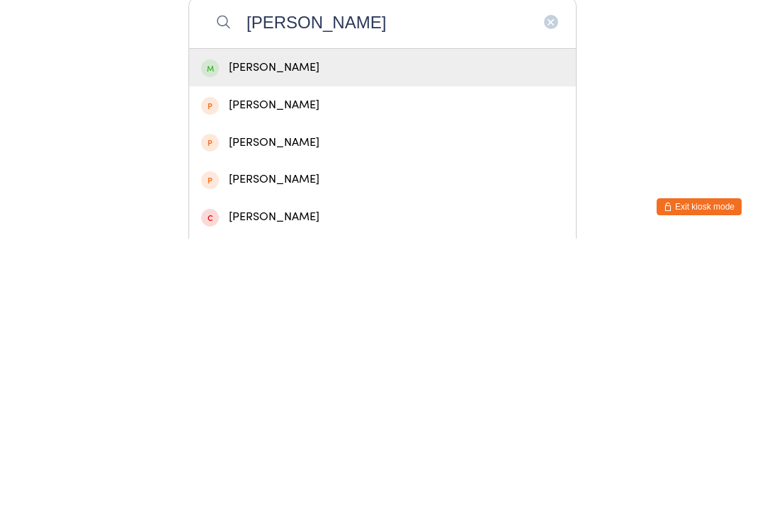
type input "[PERSON_NAME]"
click at [215, 345] on span at bounding box center [210, 354] width 18 height 18
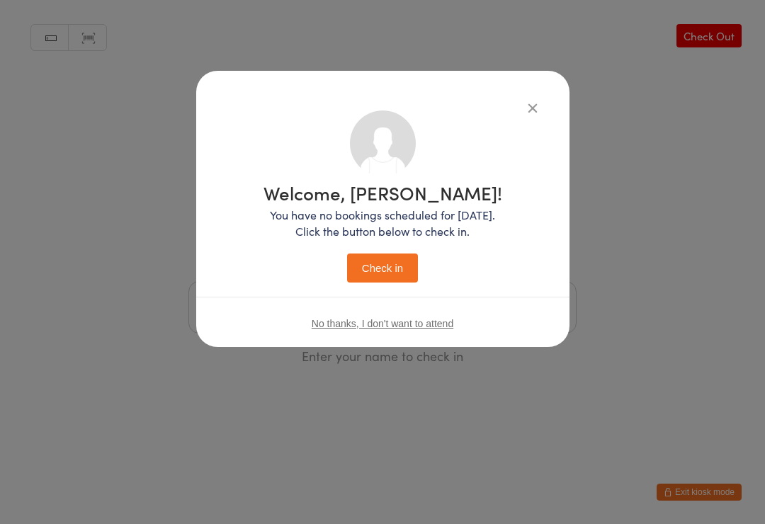
click at [394, 268] on button "Check in" at bounding box center [382, 268] width 71 height 29
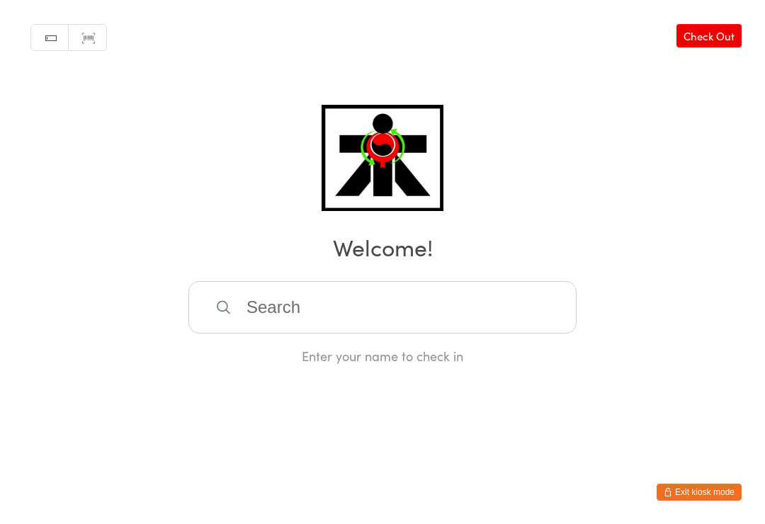
click at [302, 300] on input "search" at bounding box center [382, 307] width 388 height 52
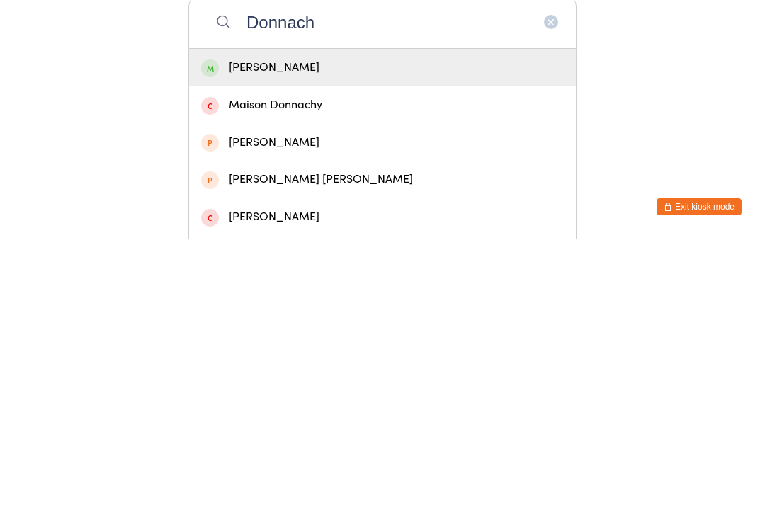
type input "Donnach"
click at [396, 344] on div "[PERSON_NAME]" at bounding box center [382, 353] width 363 height 19
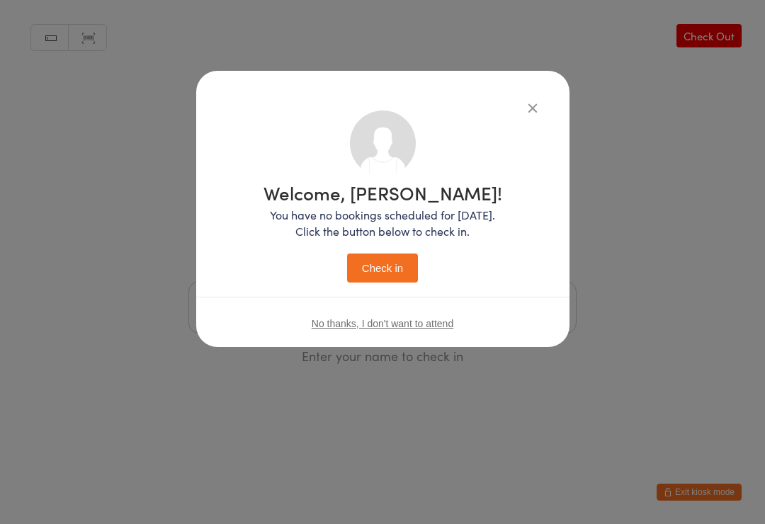
click at [395, 264] on button "Check in" at bounding box center [382, 268] width 71 height 29
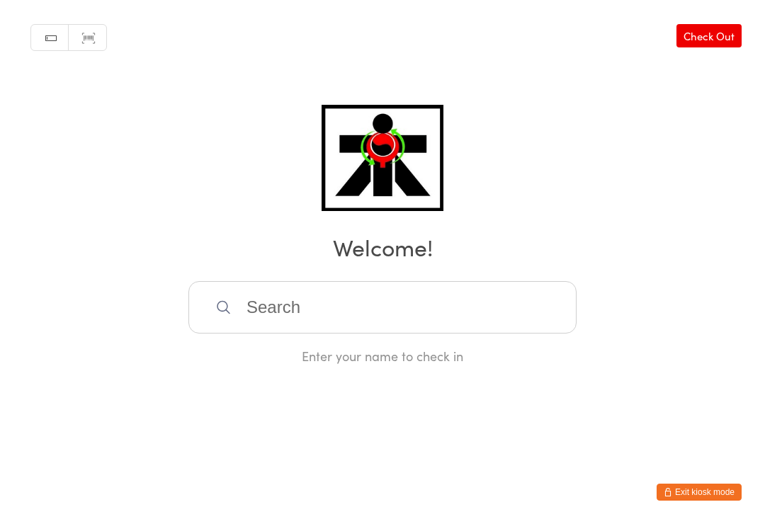
click at [521, 321] on input "search" at bounding box center [382, 307] width 388 height 52
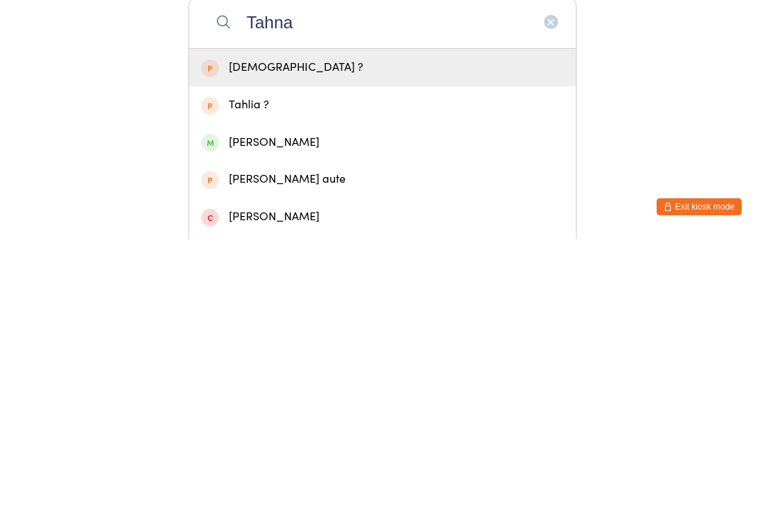
type input "Tahna"
click at [300, 419] on div "[PERSON_NAME]" at bounding box center [382, 428] width 363 height 19
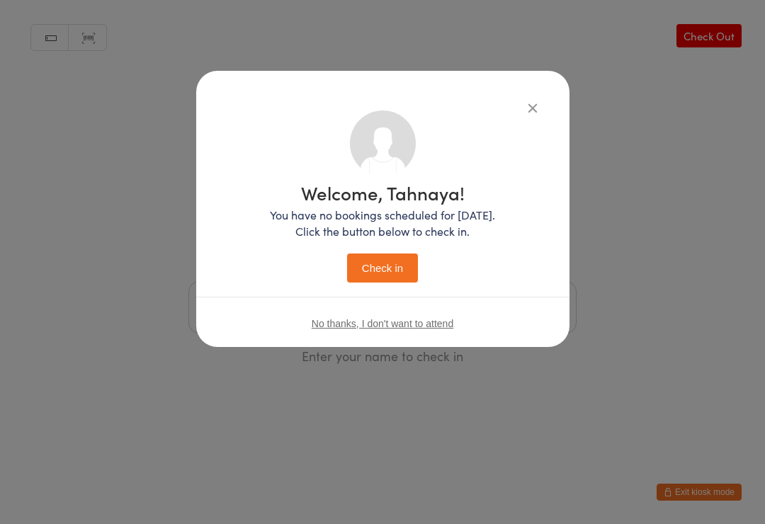
click at [543, 102] on div "Welcome, Tahnaya! You have no bookings scheduled for [DATE]. Click the button b…" at bounding box center [382, 209] width 373 height 276
click at [527, 115] on icon "button" at bounding box center [533, 108] width 16 height 16
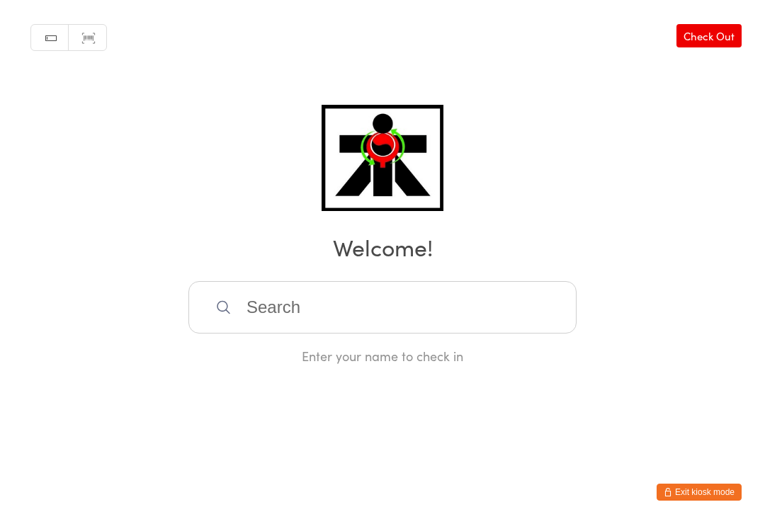
click at [534, 261] on h2 "Welcome!" at bounding box center [382, 247] width 737 height 32
click at [460, 365] on div "Enter your name to check in" at bounding box center [382, 356] width 388 height 18
click at [467, 329] on input "search" at bounding box center [382, 307] width 388 height 52
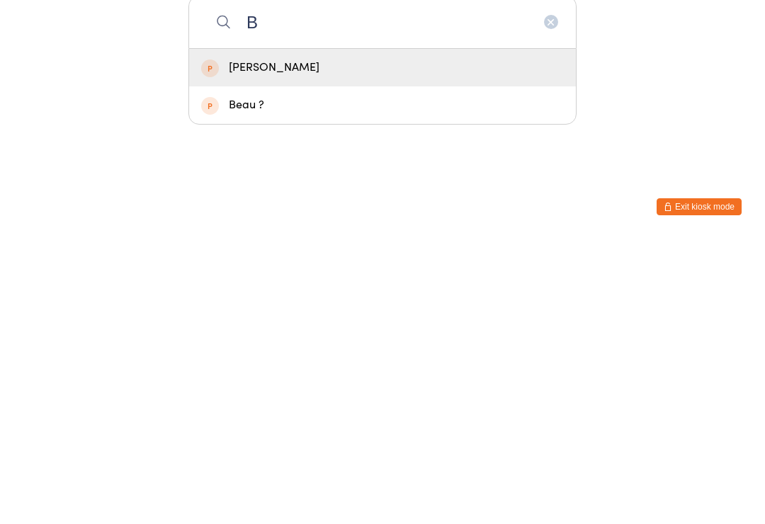
click at [683, 18] on div "Manual search Scanner input Check Out Welcome! B [PERSON_NAME] B [PERSON_NAME] …" at bounding box center [382, 182] width 765 height 365
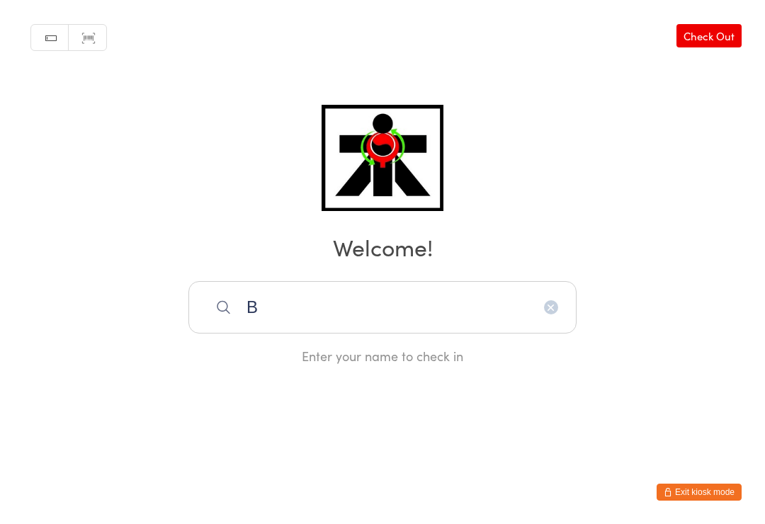
click at [501, 302] on input "B" at bounding box center [382, 307] width 388 height 52
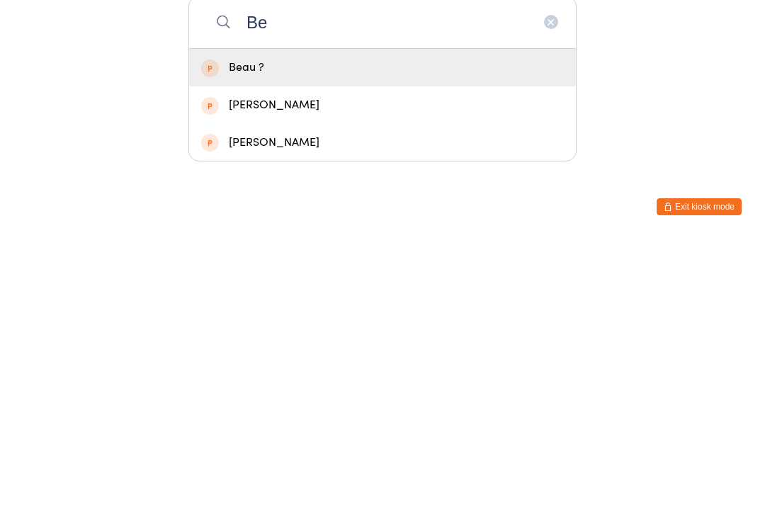
type input "B"
type input "I"
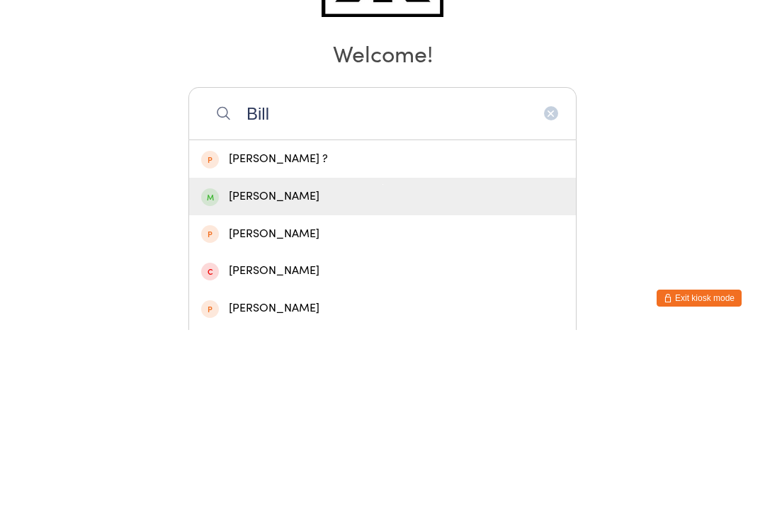
type input "Bill"
click at [286, 381] on div "[PERSON_NAME]" at bounding box center [382, 390] width 363 height 19
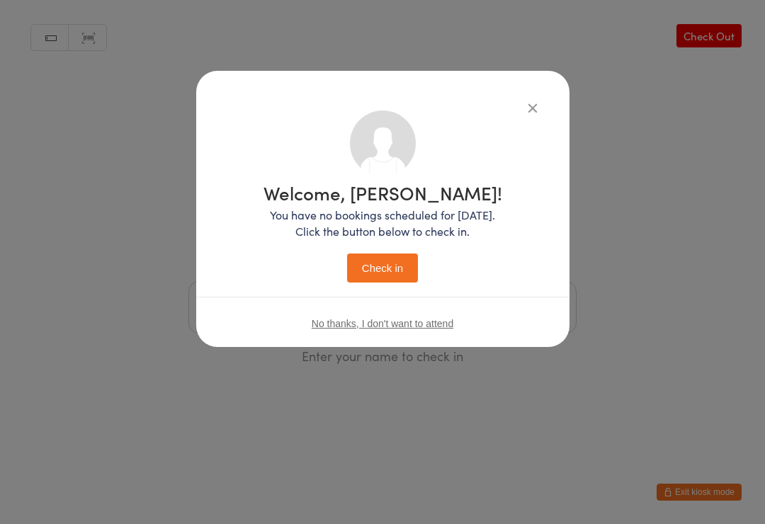
click at [401, 276] on button "Check in" at bounding box center [382, 268] width 71 height 29
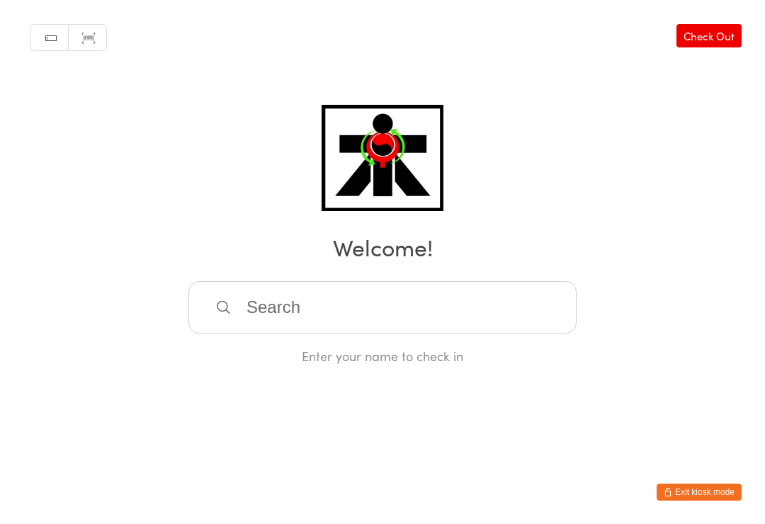
click at [411, 307] on input "search" at bounding box center [382, 307] width 388 height 52
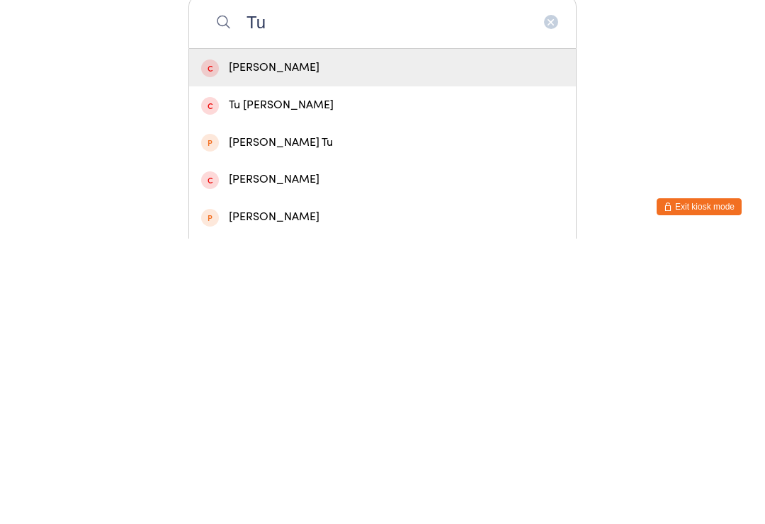
type input "T"
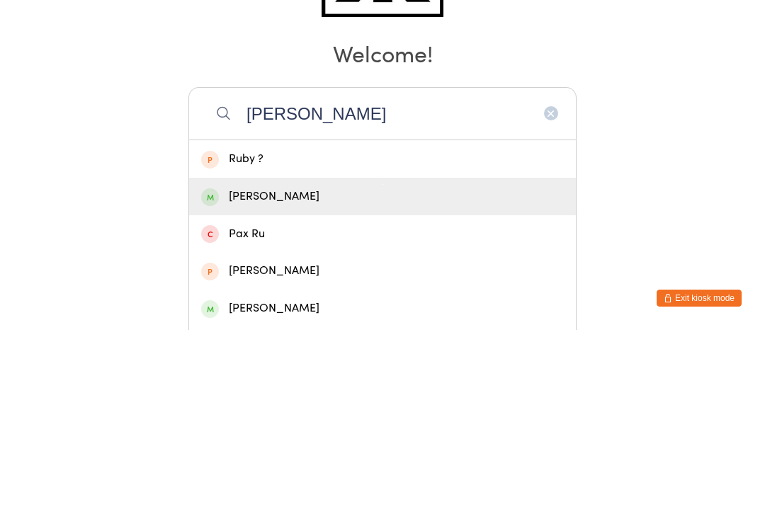
type input "[PERSON_NAME]"
click at [334, 381] on div "[PERSON_NAME]" at bounding box center [382, 390] width 363 height 19
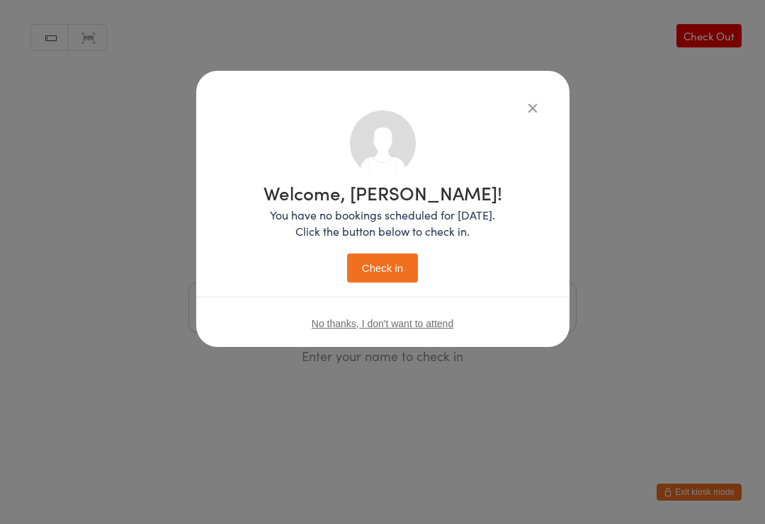
click at [412, 269] on button "Check in" at bounding box center [382, 268] width 71 height 29
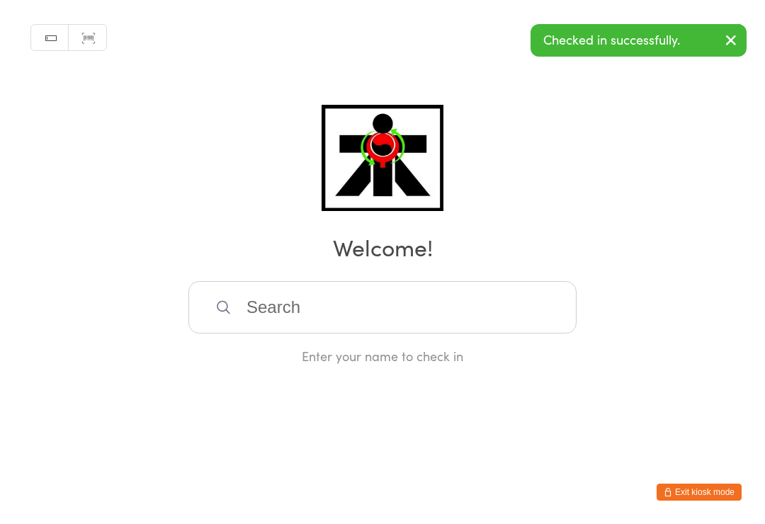
click at [698, 46] on div "Checked in successfully." at bounding box center [639, 40] width 216 height 33
click at [736, 28] on button "button" at bounding box center [730, 41] width 31 height 33
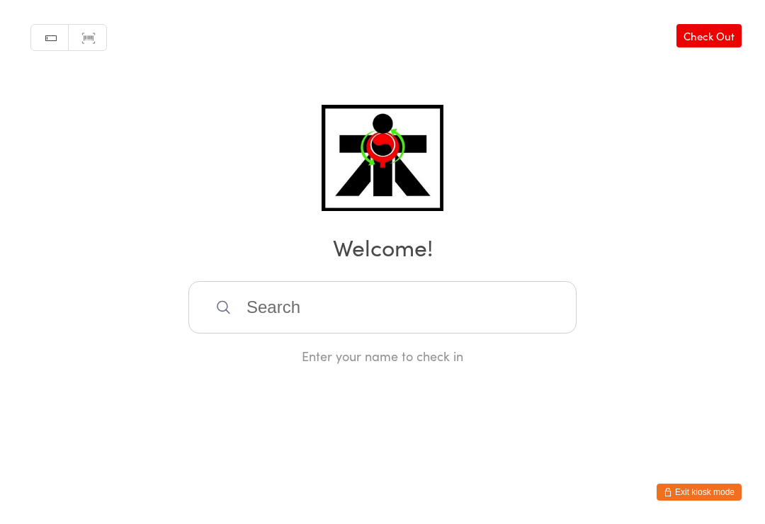
click at [409, 313] on input "search" at bounding box center [382, 307] width 388 height 52
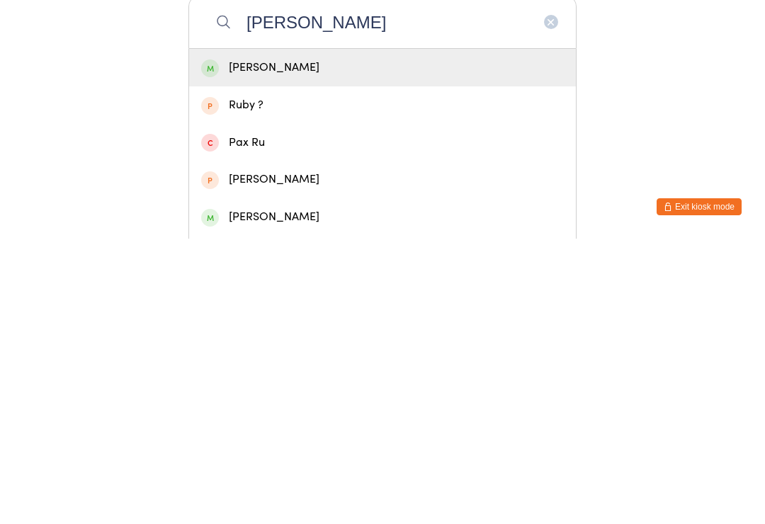
type input "[PERSON_NAME]"
click at [357, 344] on div "[PERSON_NAME]" at bounding box center [382, 353] width 363 height 19
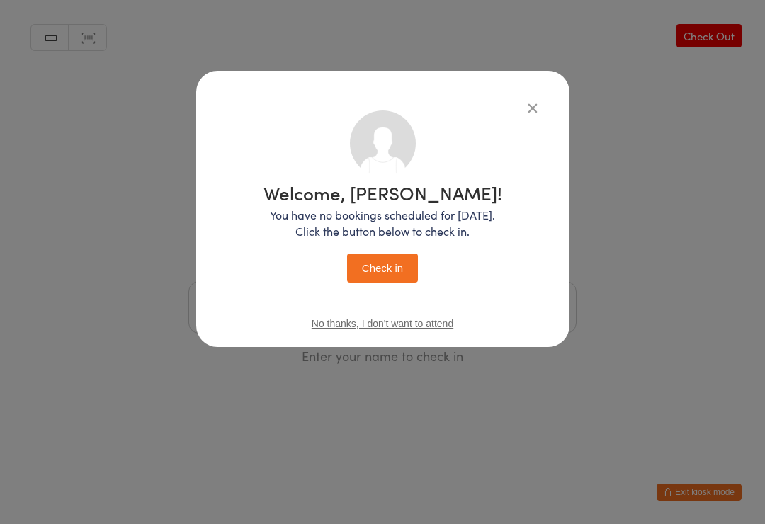
click at [373, 275] on button "Check in" at bounding box center [382, 268] width 71 height 29
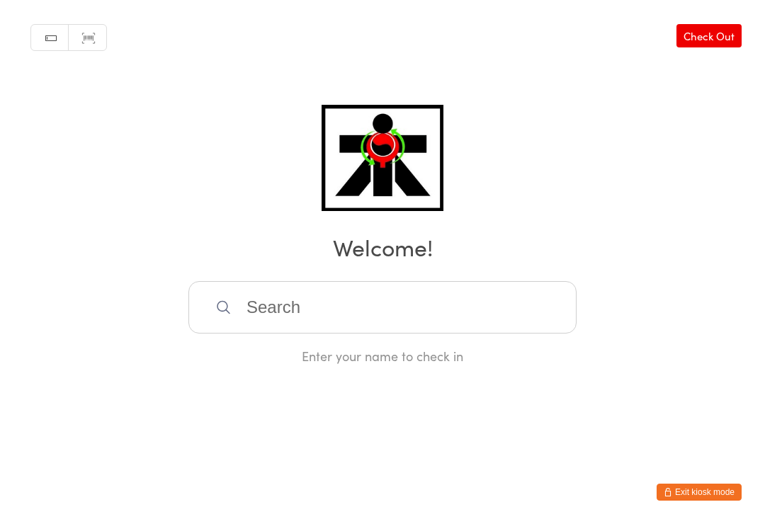
click at [256, 312] on input "search" at bounding box center [382, 307] width 388 height 52
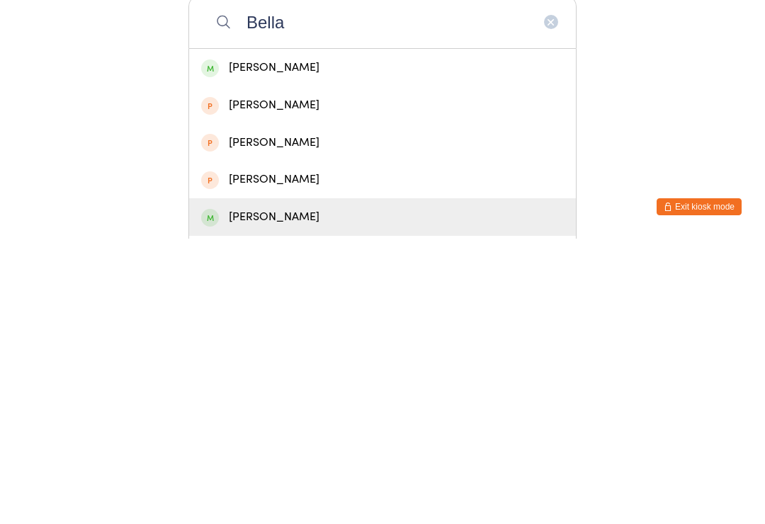
type input "Bella"
click at [253, 484] on div "[PERSON_NAME]" at bounding box center [382, 503] width 387 height 38
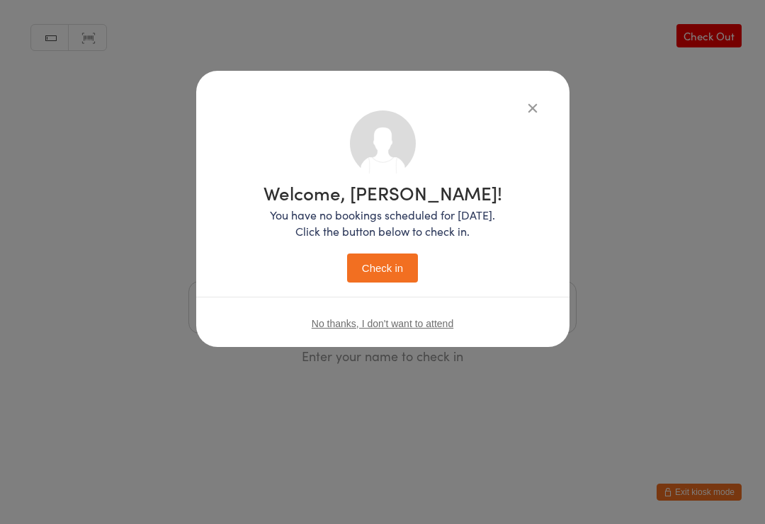
click at [375, 270] on button "Check in" at bounding box center [382, 268] width 71 height 29
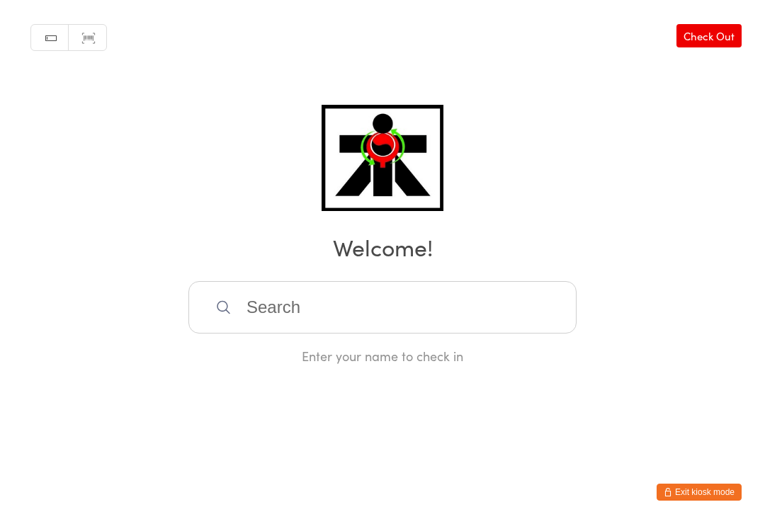
click at [487, 311] on input "search" at bounding box center [382, 307] width 388 height 52
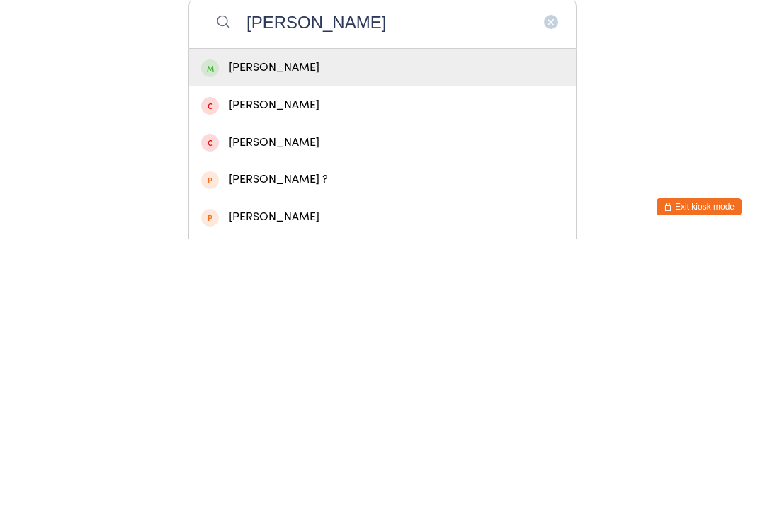
type input "[PERSON_NAME]"
click at [327, 344] on div "[PERSON_NAME]" at bounding box center [382, 353] width 363 height 19
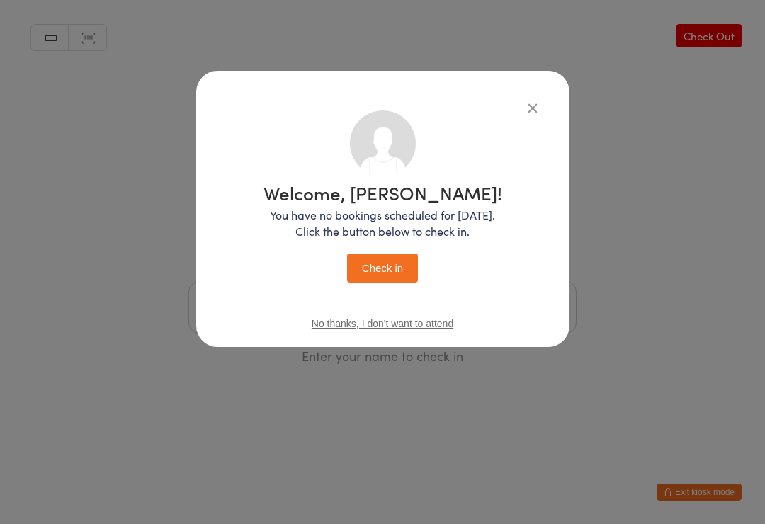
click at [386, 266] on button "Check in" at bounding box center [382, 268] width 71 height 29
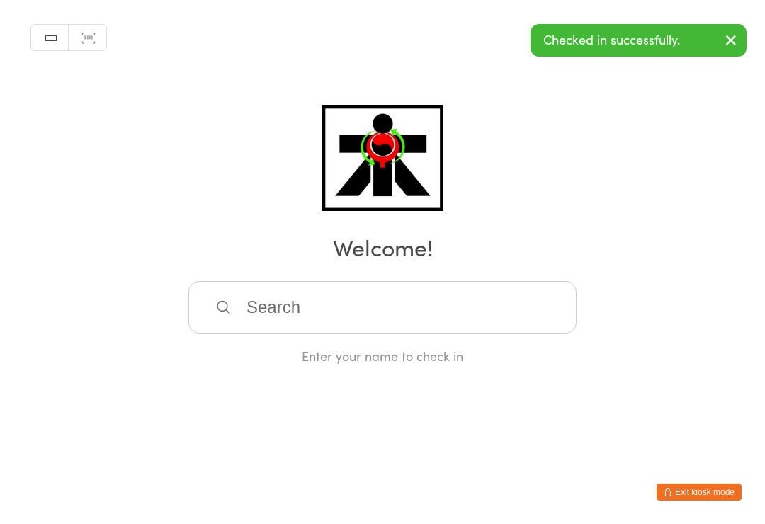
click at [428, 318] on input "search" at bounding box center [382, 307] width 388 height 52
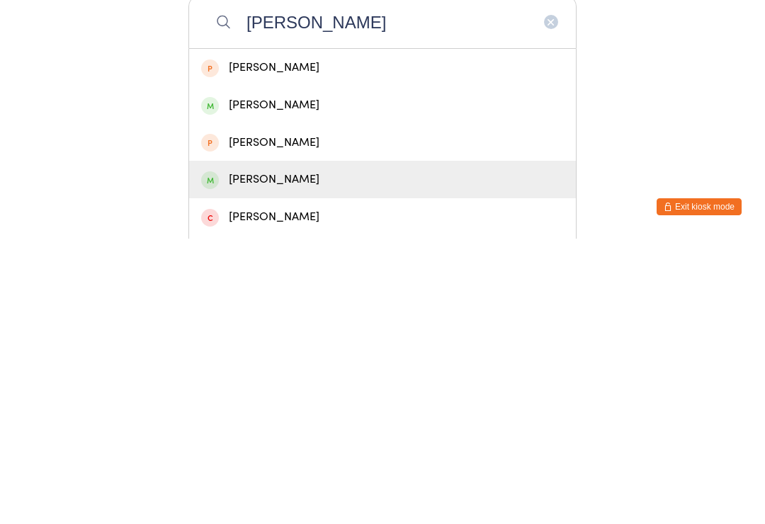
type input "[PERSON_NAME]"
click at [317, 455] on div "[PERSON_NAME]" at bounding box center [382, 464] width 363 height 19
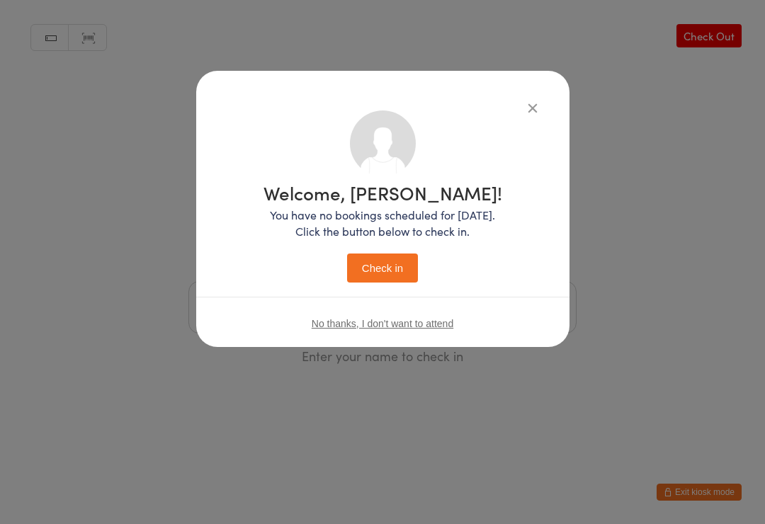
click at [357, 221] on p "You have no bookings scheduled for [DATE]. Click the button below to check in." at bounding box center [382, 223] width 239 height 33
click at [377, 261] on button "Check in" at bounding box center [382, 268] width 71 height 29
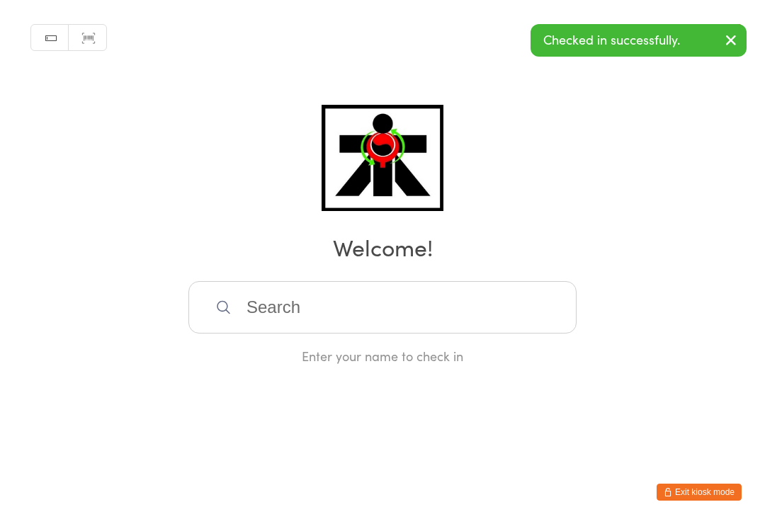
click at [470, 325] on input "search" at bounding box center [382, 307] width 388 height 52
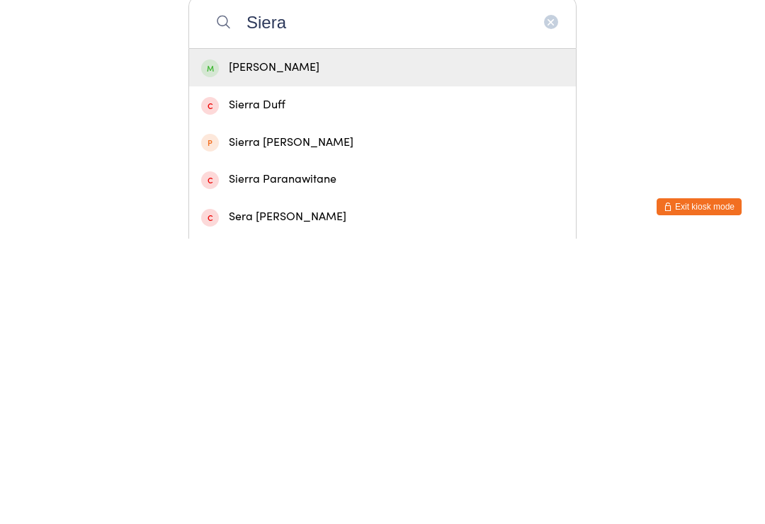
type input "Siera"
click at [349, 344] on div "[PERSON_NAME]" at bounding box center [382, 353] width 363 height 19
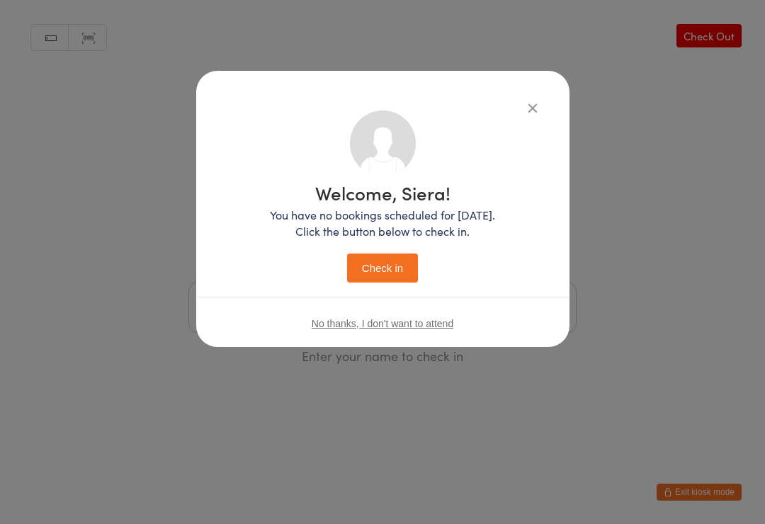
click at [387, 256] on button "Check in" at bounding box center [382, 268] width 71 height 29
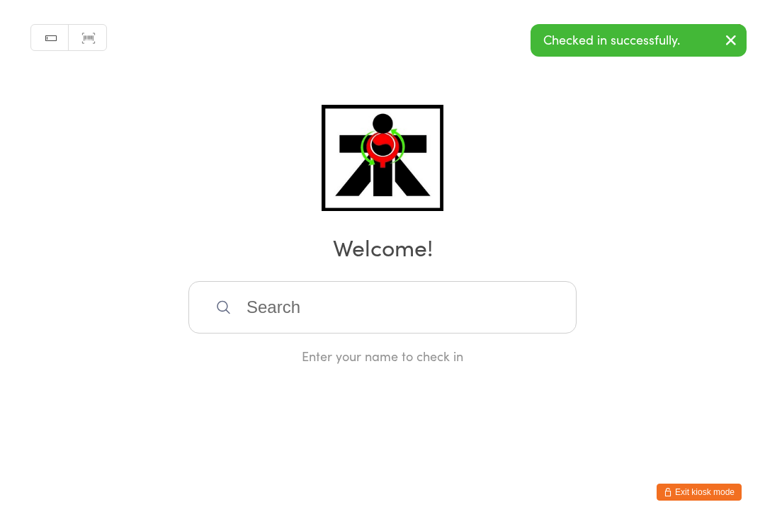
click at [448, 314] on input "search" at bounding box center [382, 307] width 388 height 52
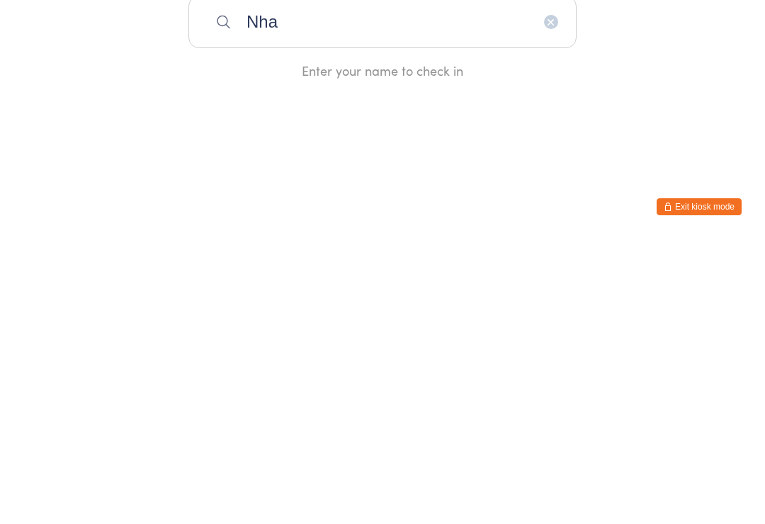
type input "Nhat"
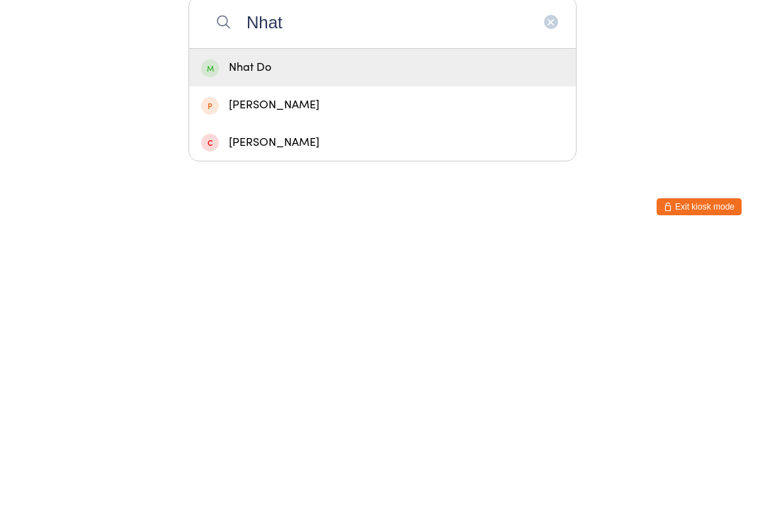
click at [555, 281] on input "Nhat" at bounding box center [382, 307] width 388 height 52
click at [545, 281] on input "Nhat" at bounding box center [382, 307] width 388 height 52
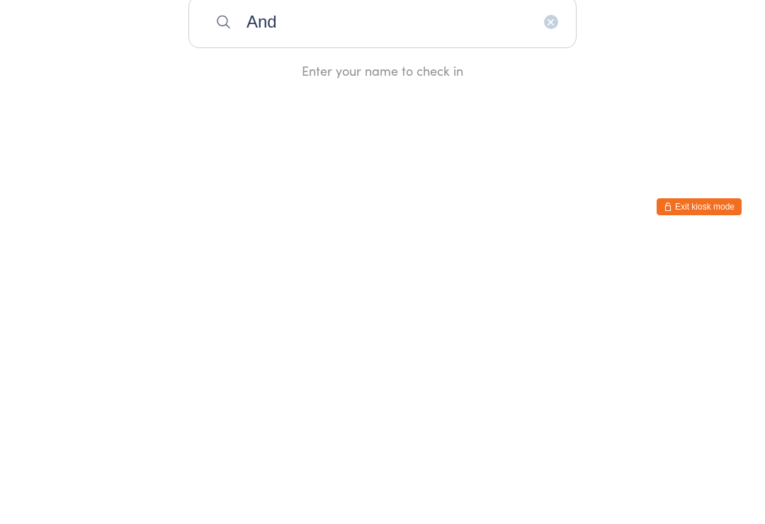
type input "[PERSON_NAME]"
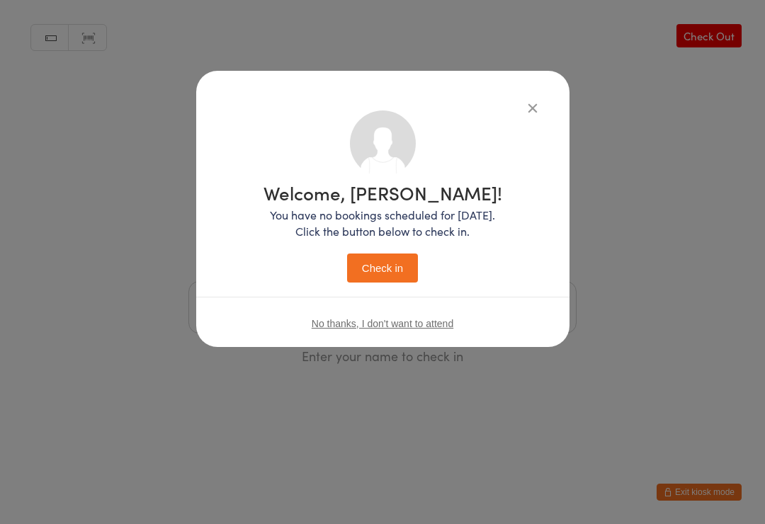
click at [399, 261] on button "Check in" at bounding box center [382, 268] width 71 height 29
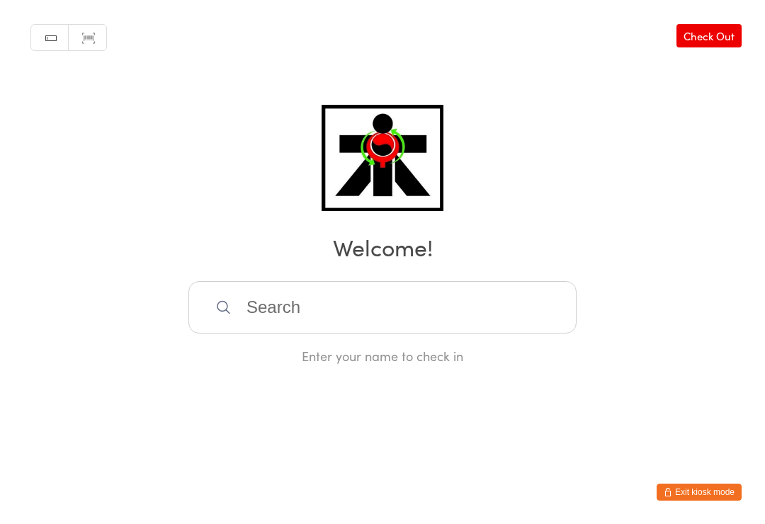
click at [445, 307] on input "search" at bounding box center [382, 307] width 388 height 52
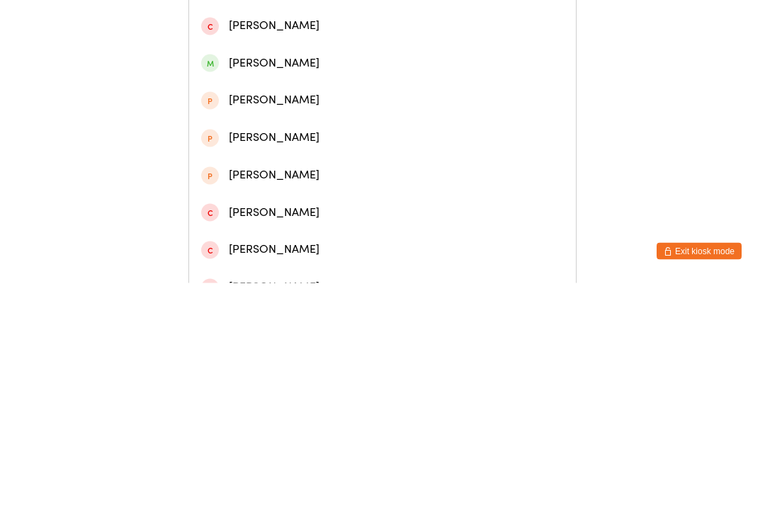
scroll to position [184, 0]
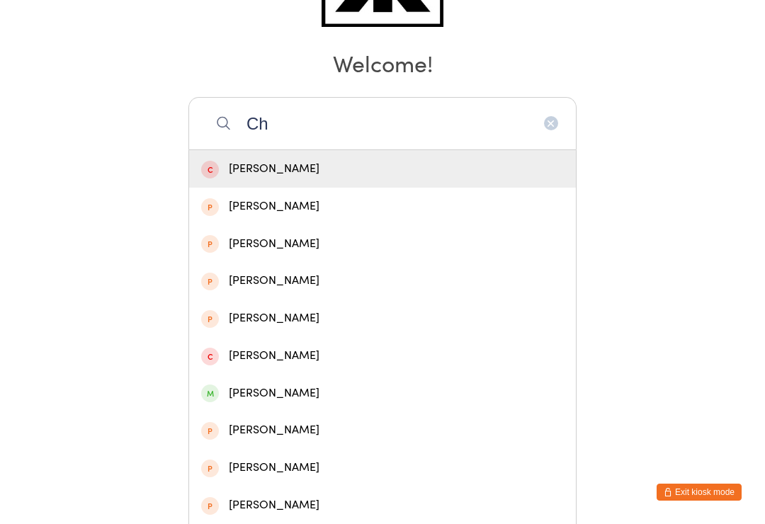
type input "C"
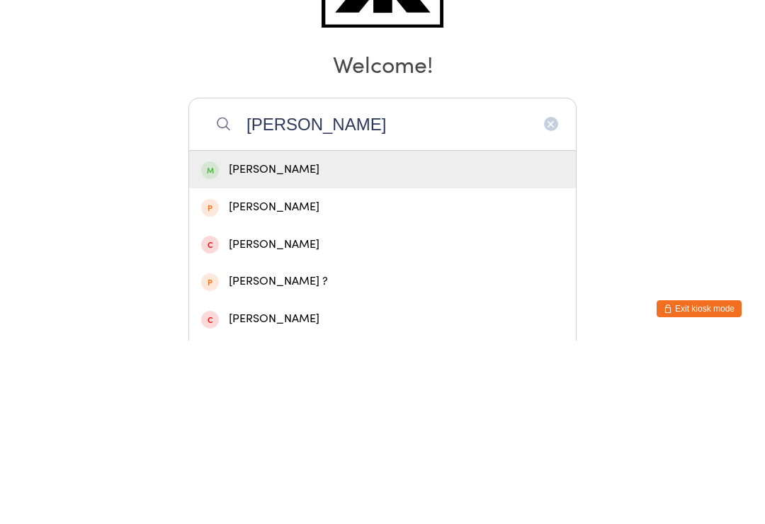
type input "[PERSON_NAME]"
click at [277, 344] on div "[PERSON_NAME]" at bounding box center [382, 353] width 363 height 19
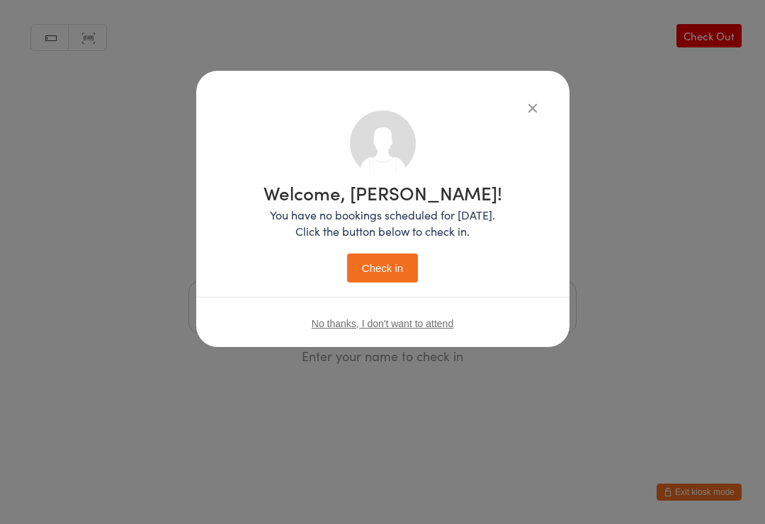
click at [357, 279] on button "Check in" at bounding box center [382, 268] width 71 height 29
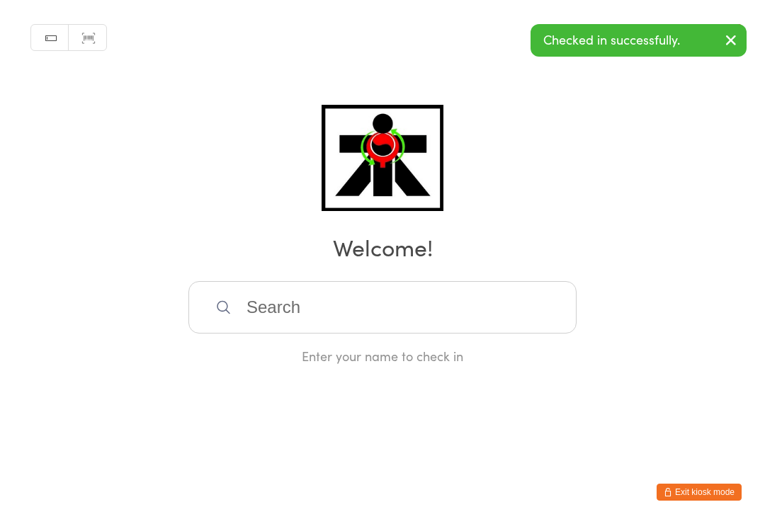
click at [281, 319] on input "search" at bounding box center [382, 307] width 388 height 52
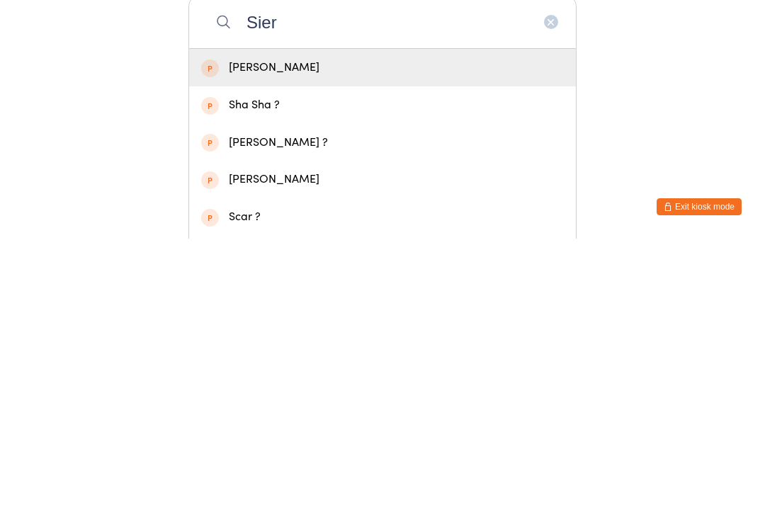
type input "Siera"
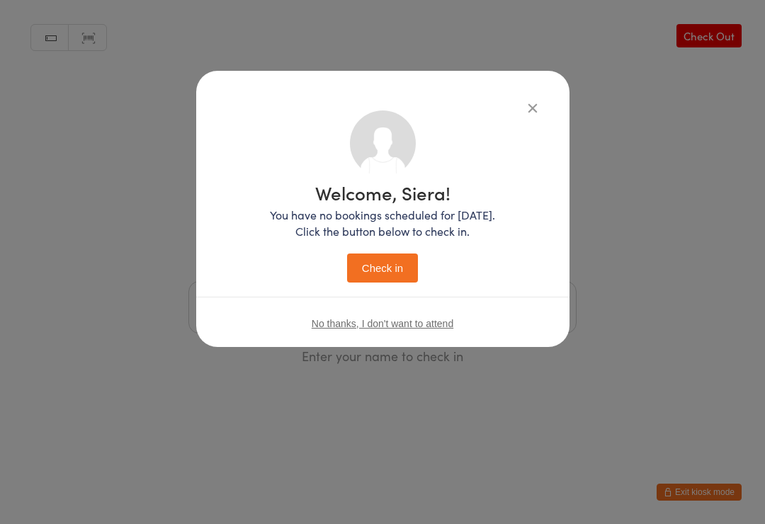
click at [363, 275] on button "Check in" at bounding box center [382, 268] width 71 height 29
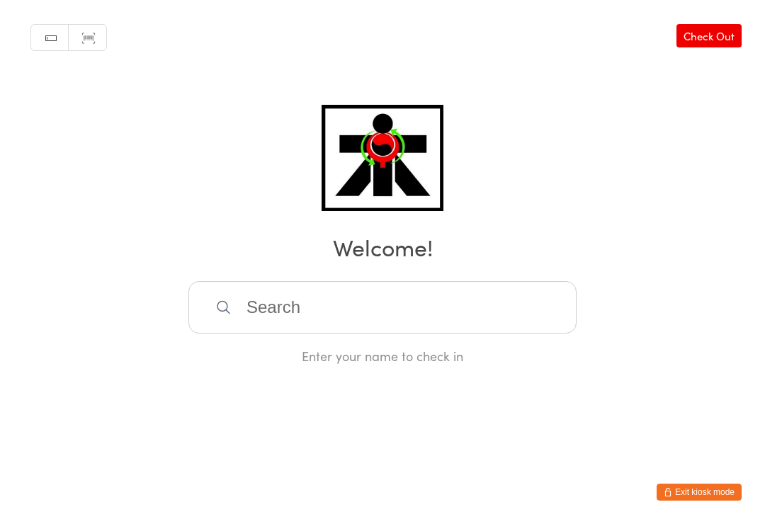
click at [274, 319] on input "search" at bounding box center [382, 307] width 388 height 52
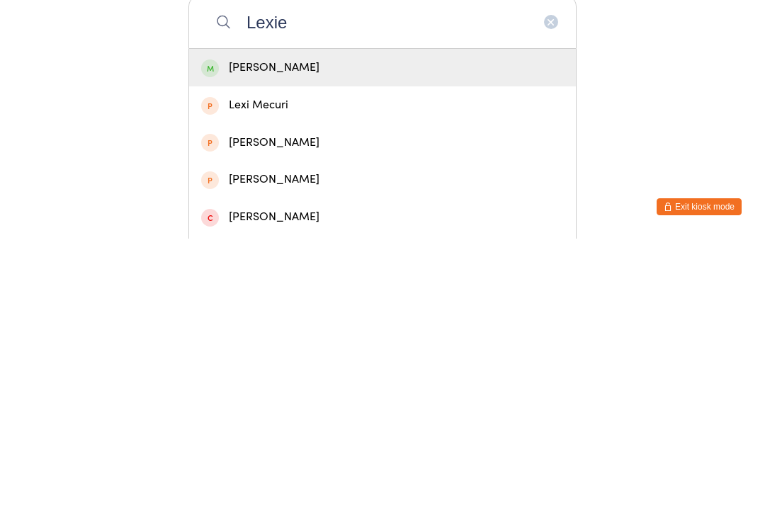
type input "Lexie"
click at [495, 334] on div "[PERSON_NAME]" at bounding box center [382, 353] width 387 height 38
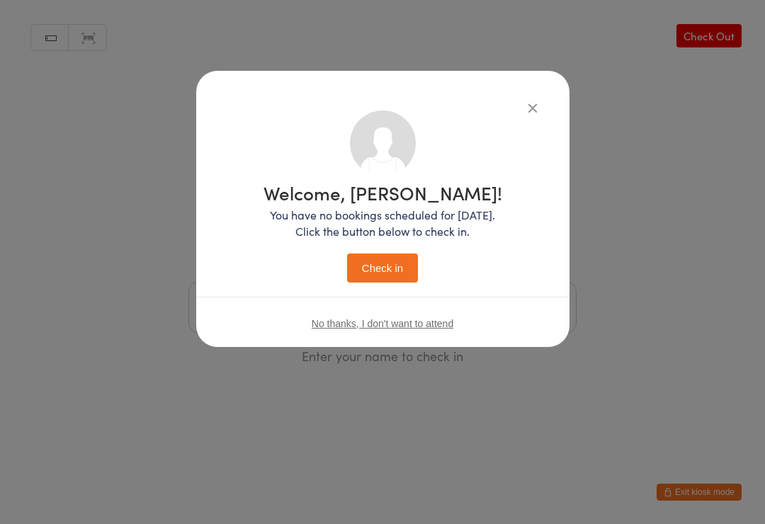
click at [412, 259] on button "Check in" at bounding box center [382, 268] width 71 height 29
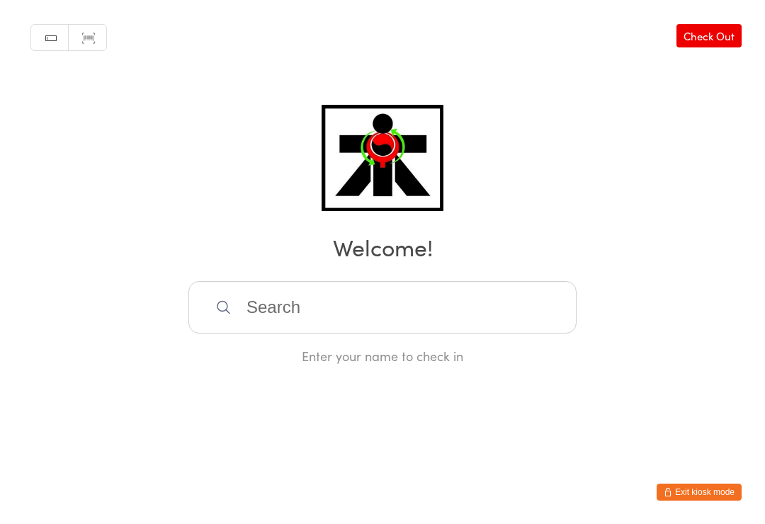
click at [473, 302] on input "search" at bounding box center [382, 307] width 388 height 52
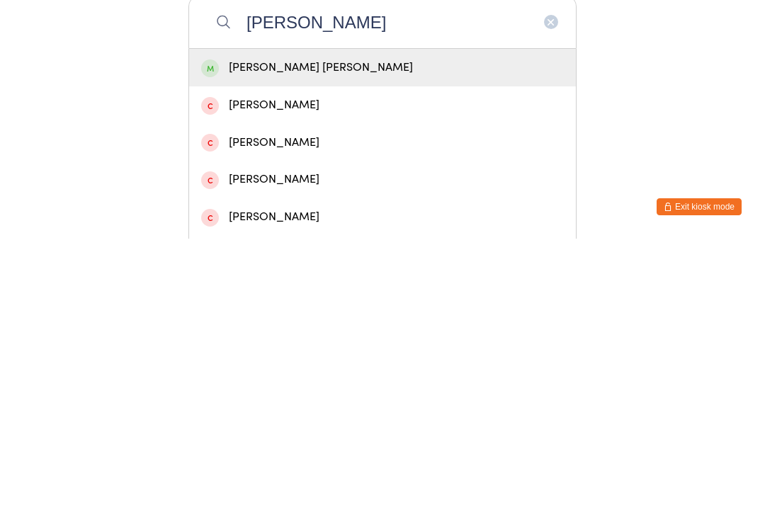
type input "[PERSON_NAME]"
click at [397, 344] on div "[PERSON_NAME] [PERSON_NAME]" at bounding box center [382, 353] width 363 height 19
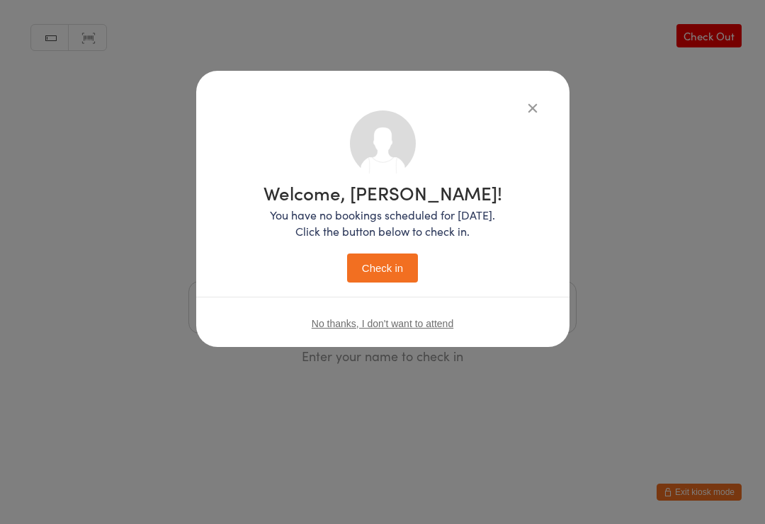
click at [414, 268] on button "Check in" at bounding box center [382, 268] width 71 height 29
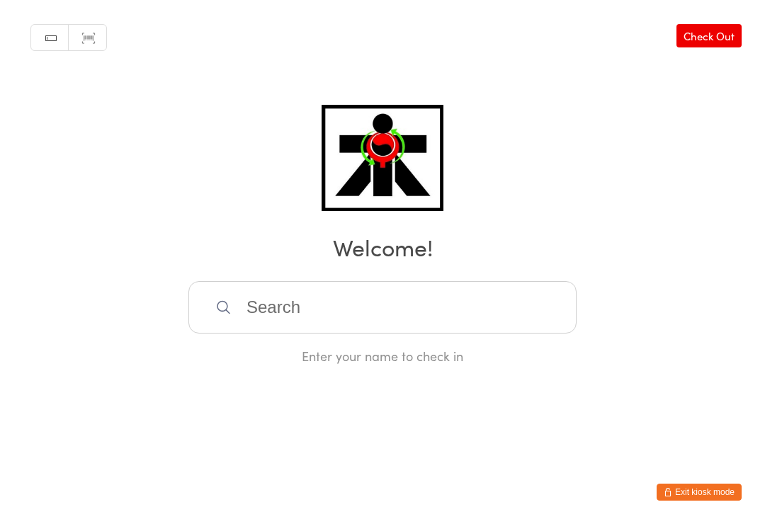
click at [454, 323] on input "search" at bounding box center [382, 307] width 388 height 52
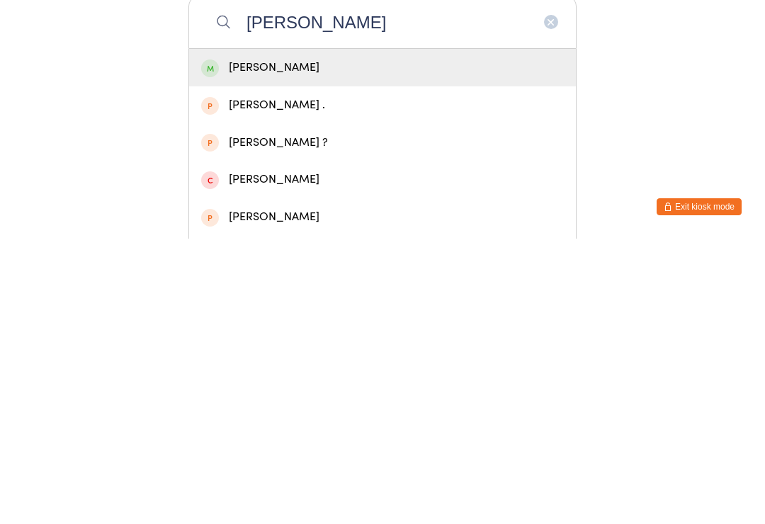
type input "[PERSON_NAME]"
click at [227, 344] on div "[PERSON_NAME]" at bounding box center [382, 353] width 363 height 19
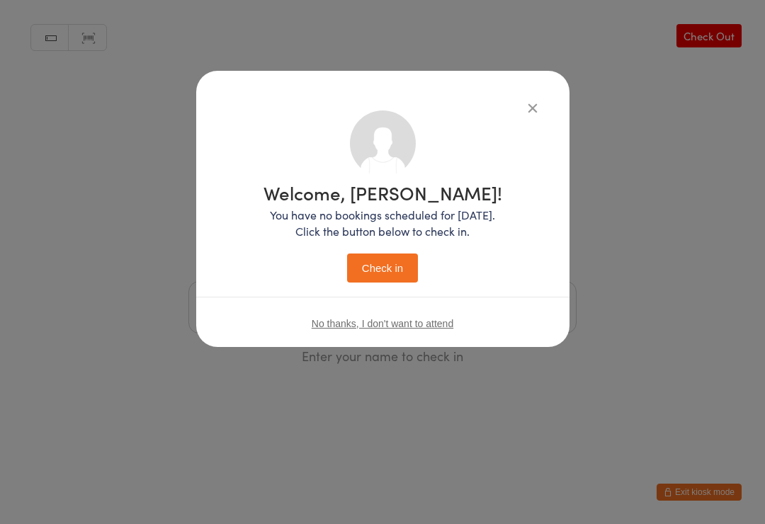
click at [360, 263] on button "Check in" at bounding box center [382, 268] width 71 height 29
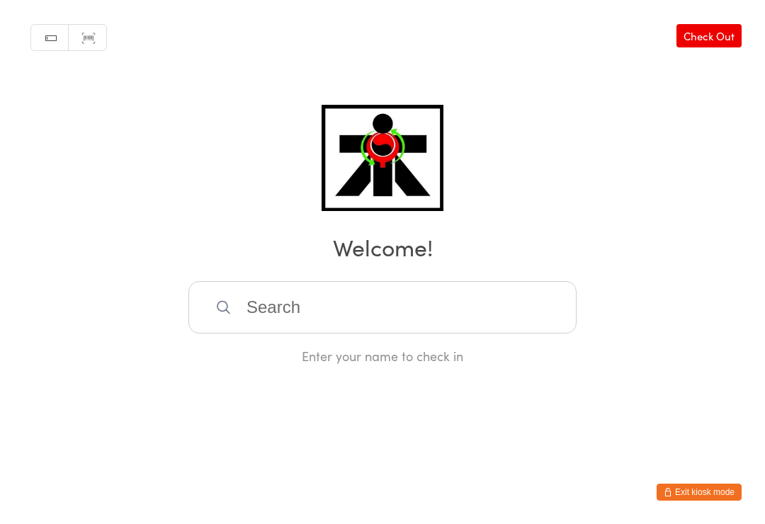
click at [503, 318] on input "search" at bounding box center [382, 307] width 388 height 52
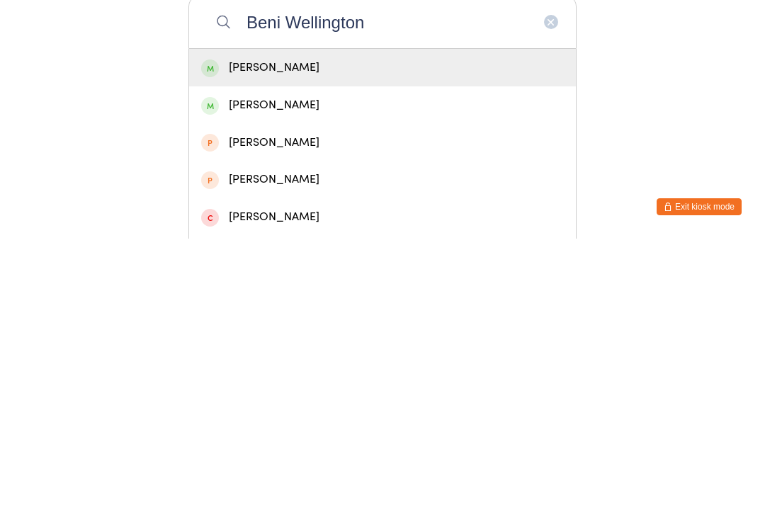
type input "Beni Wellington"
click at [249, 344] on div "[PERSON_NAME]" at bounding box center [382, 353] width 363 height 19
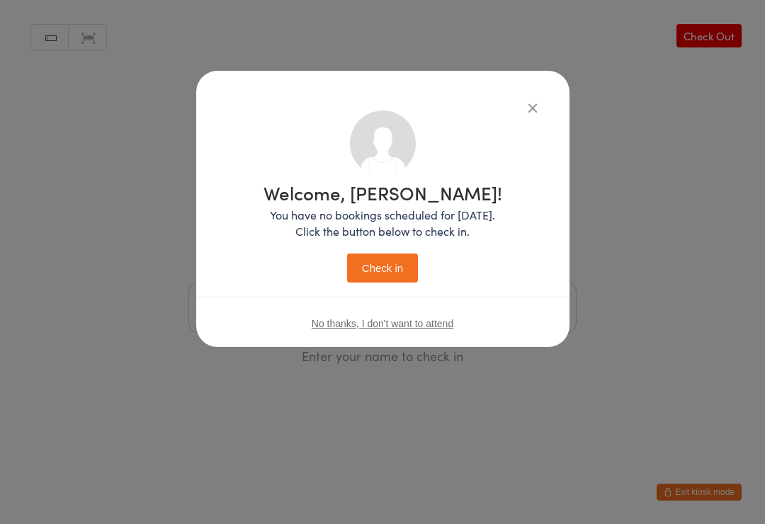
click at [382, 258] on button "Check in" at bounding box center [382, 268] width 71 height 29
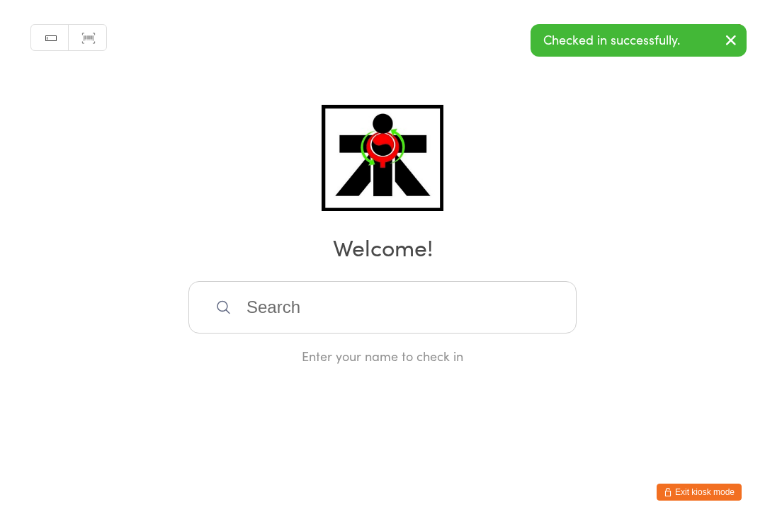
click at [285, 310] on input "search" at bounding box center [382, 307] width 388 height 52
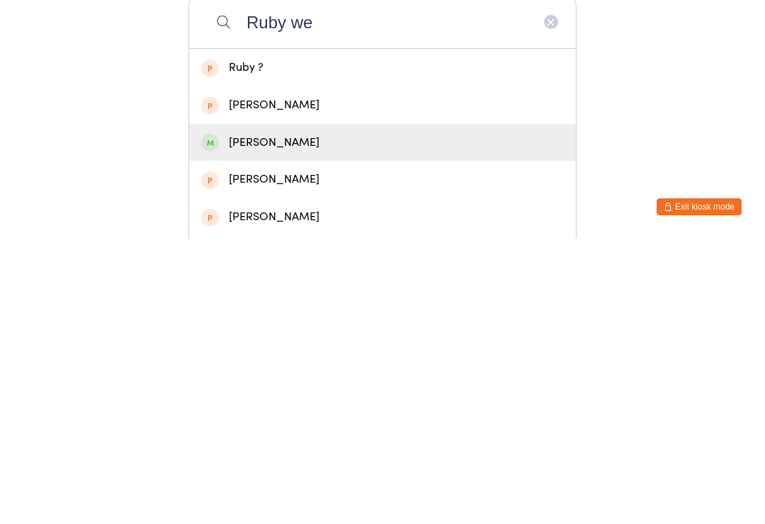
type input "Ruby we"
click at [265, 419] on div "[PERSON_NAME]" at bounding box center [382, 428] width 363 height 19
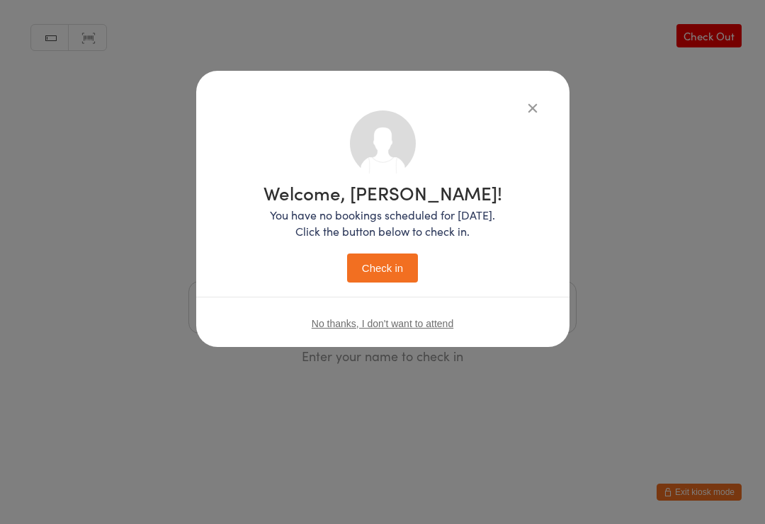
click at [397, 265] on button "Check in" at bounding box center [382, 268] width 71 height 29
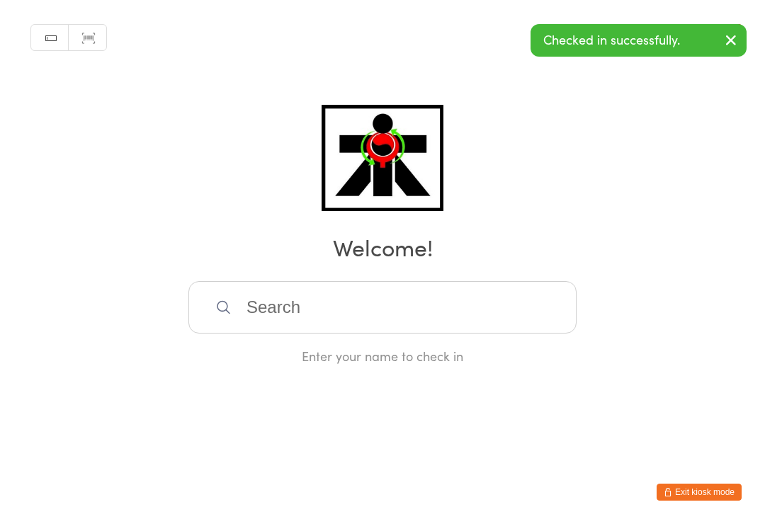
click at [254, 334] on input "search" at bounding box center [382, 307] width 388 height 52
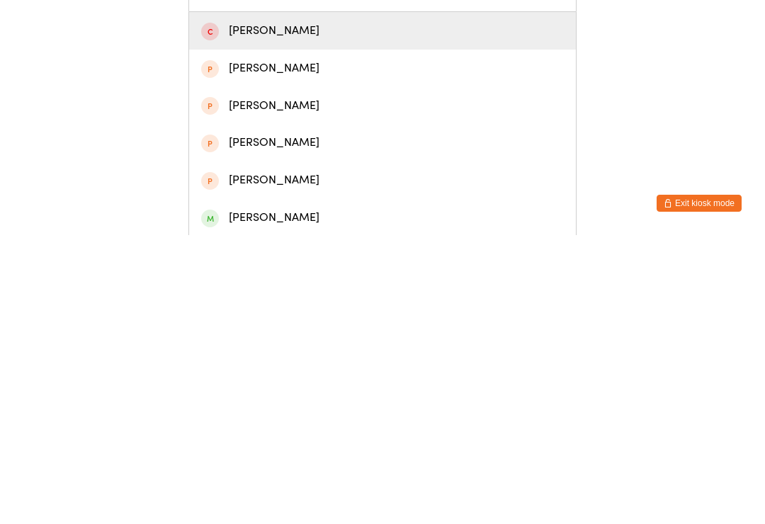
scroll to position [40, 0]
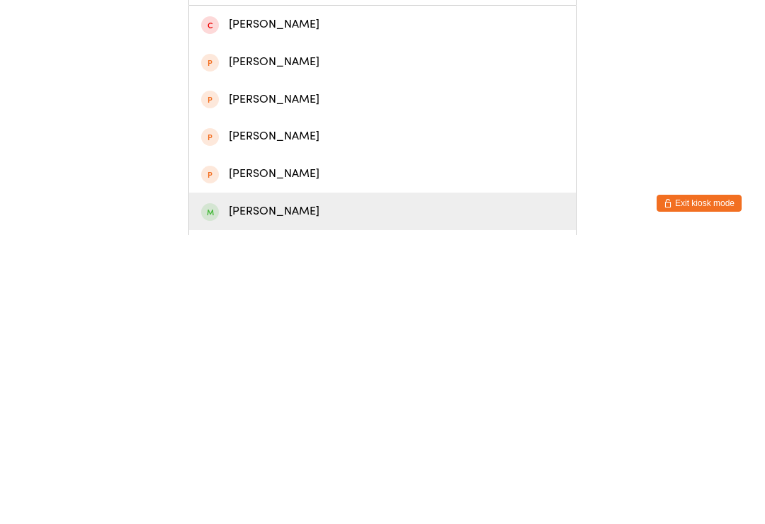
type input "Chelsea"
click at [220, 491] on div "[PERSON_NAME]" at bounding box center [382, 500] width 363 height 19
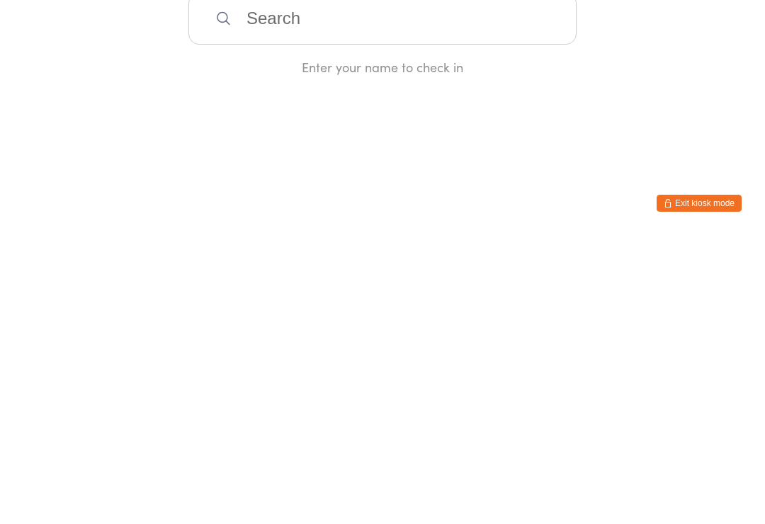
scroll to position [0, 0]
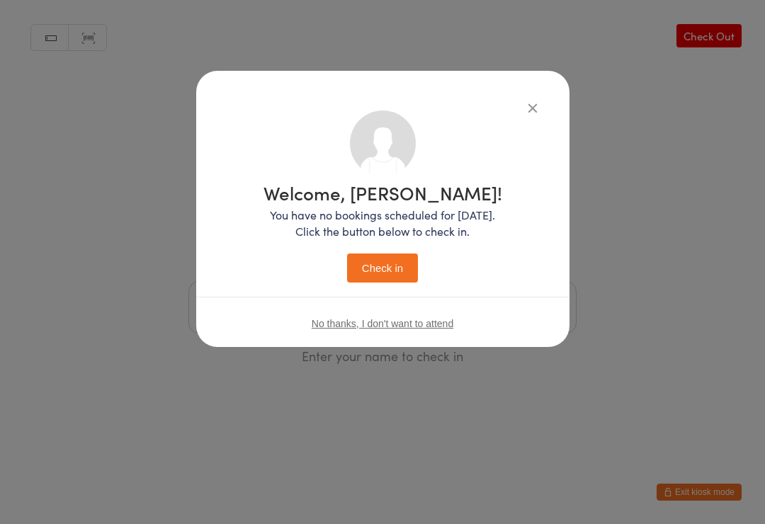
click at [400, 258] on button "Check in" at bounding box center [382, 268] width 71 height 29
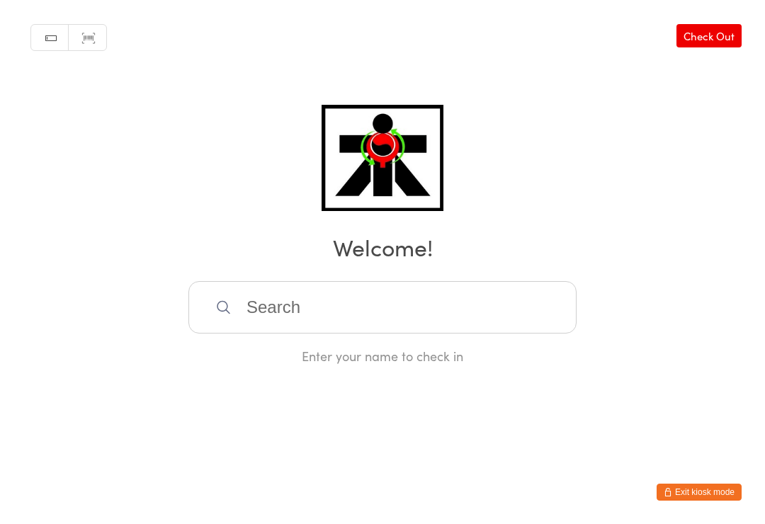
click at [542, 314] on input "search" at bounding box center [382, 307] width 388 height 52
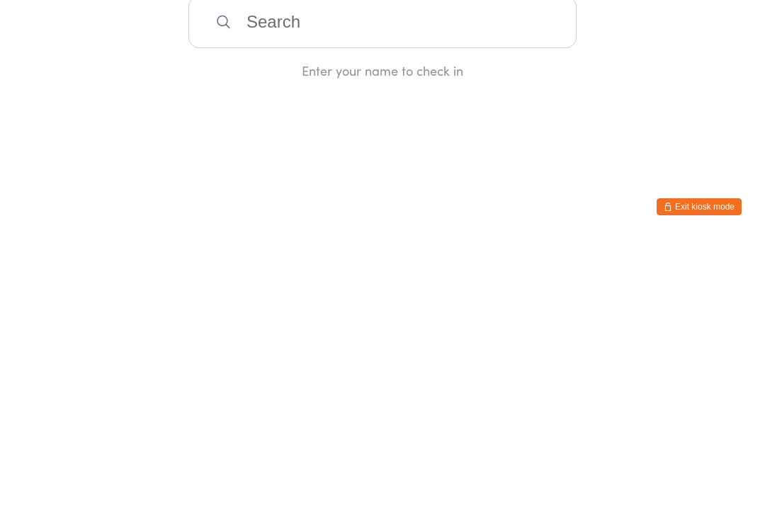
type input "E"
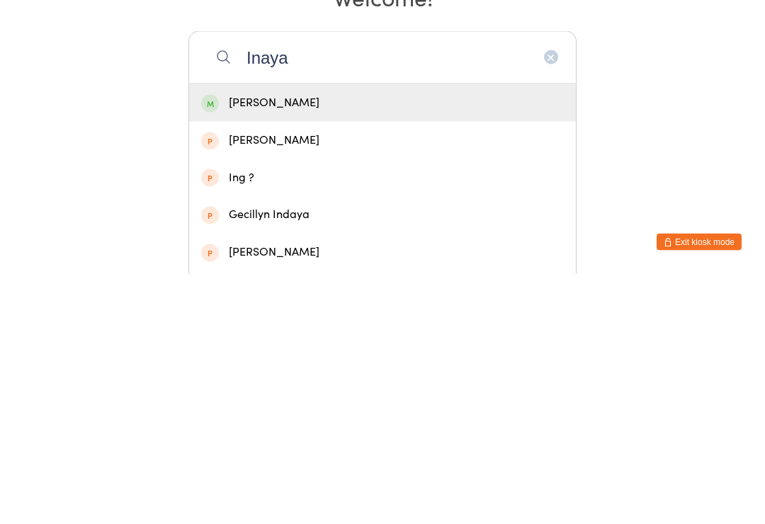
type input "Inaya"
click at [232, 344] on div "[PERSON_NAME]" at bounding box center [382, 353] width 363 height 19
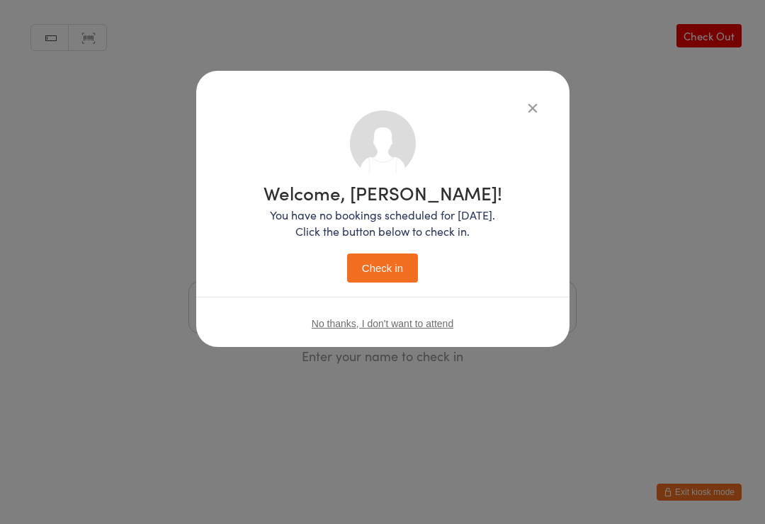
click at [361, 258] on button "Check in" at bounding box center [382, 268] width 71 height 29
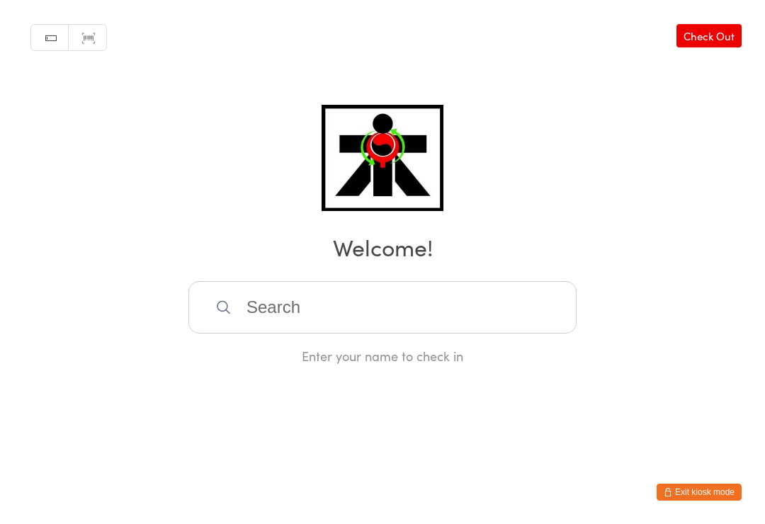
click at [310, 312] on input "search" at bounding box center [382, 307] width 388 height 52
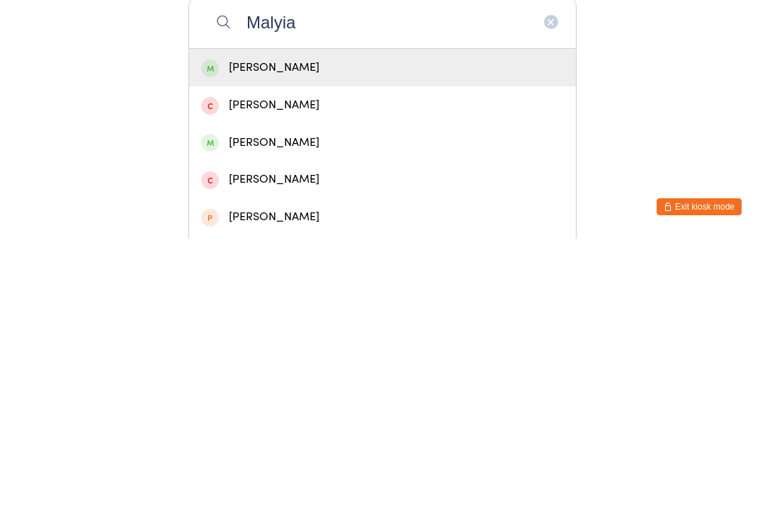
type input "Malyia"
click at [489, 344] on div "[PERSON_NAME]" at bounding box center [382, 353] width 363 height 19
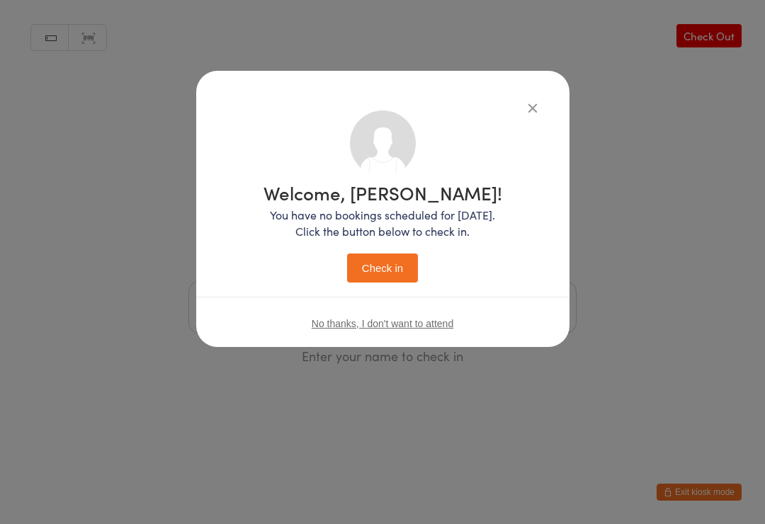
click at [401, 266] on button "Check in" at bounding box center [382, 268] width 71 height 29
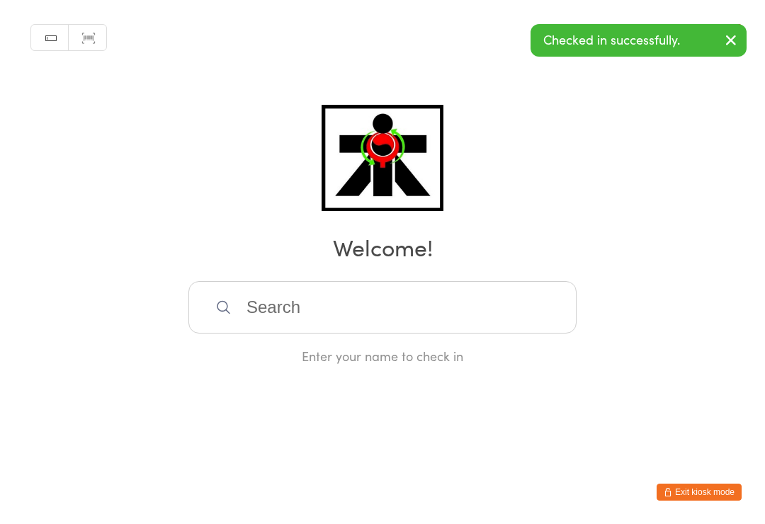
click at [488, 302] on input "search" at bounding box center [382, 307] width 388 height 52
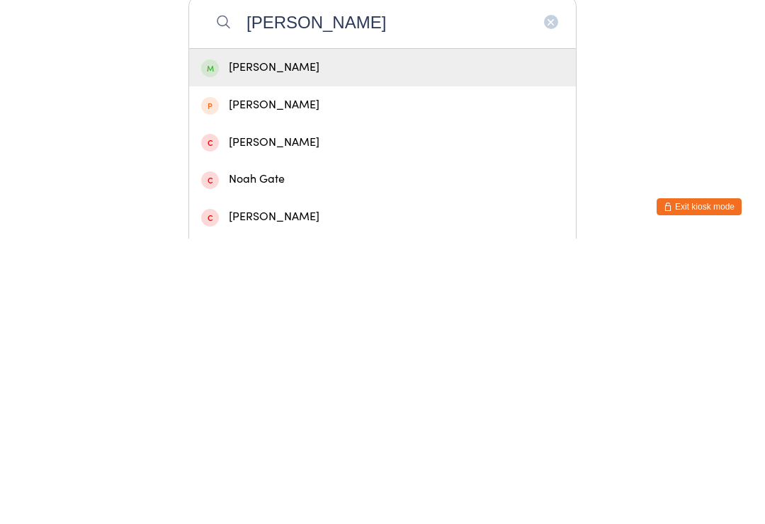
type input "[PERSON_NAME]"
click at [492, 334] on div "[PERSON_NAME]" at bounding box center [382, 353] width 387 height 38
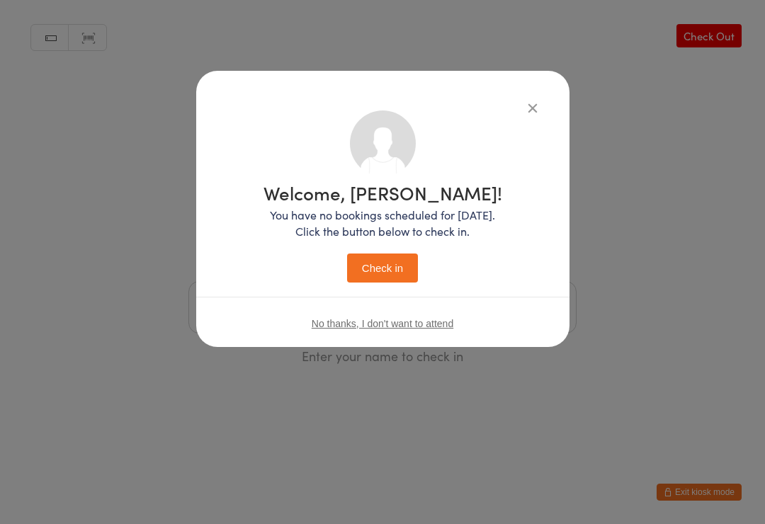
click at [386, 277] on button "Check in" at bounding box center [382, 268] width 71 height 29
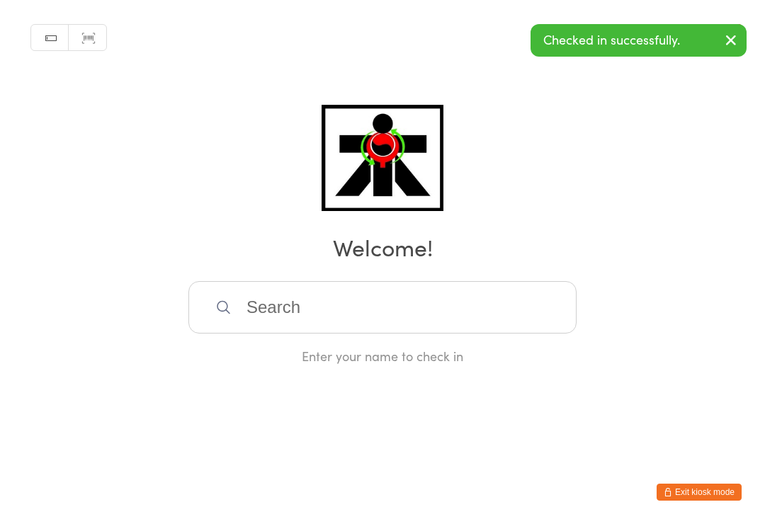
click at [492, 314] on input "search" at bounding box center [382, 307] width 388 height 52
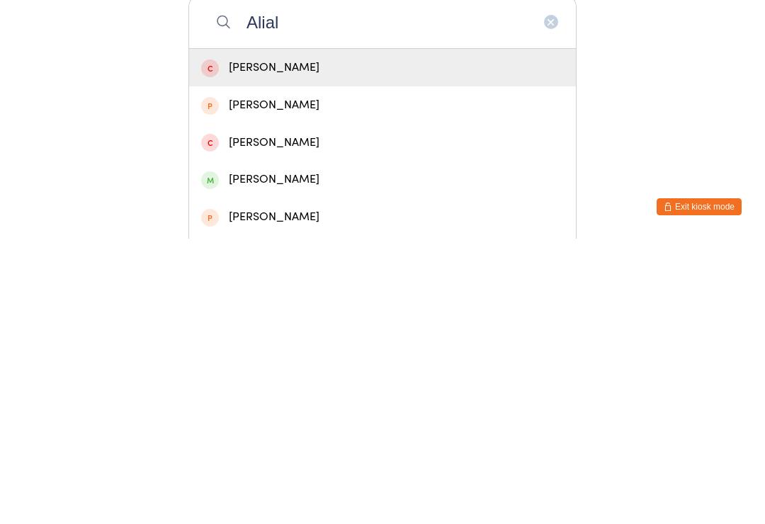
type input "Alial"
click at [331, 455] on div "[PERSON_NAME]" at bounding box center [382, 464] width 363 height 19
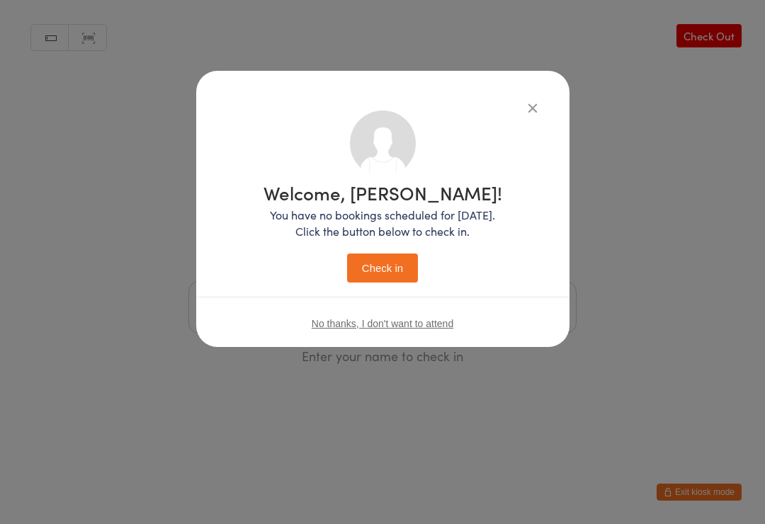
click at [393, 261] on button "Check in" at bounding box center [382, 268] width 71 height 29
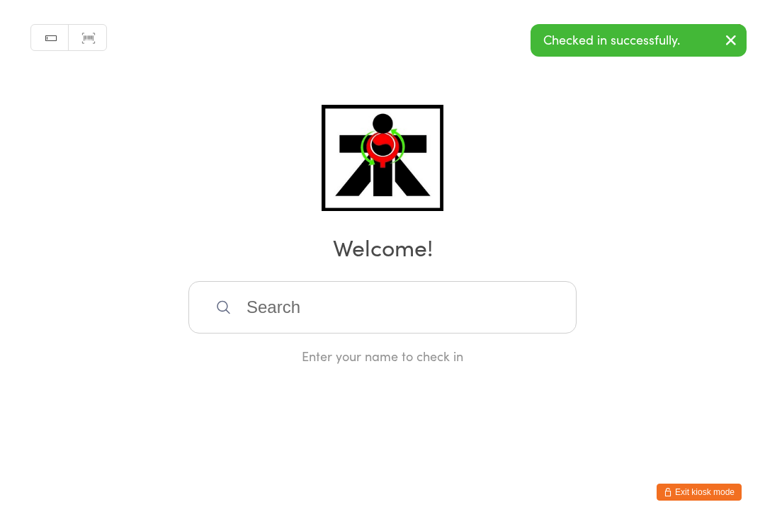
click at [312, 321] on input "search" at bounding box center [382, 307] width 388 height 52
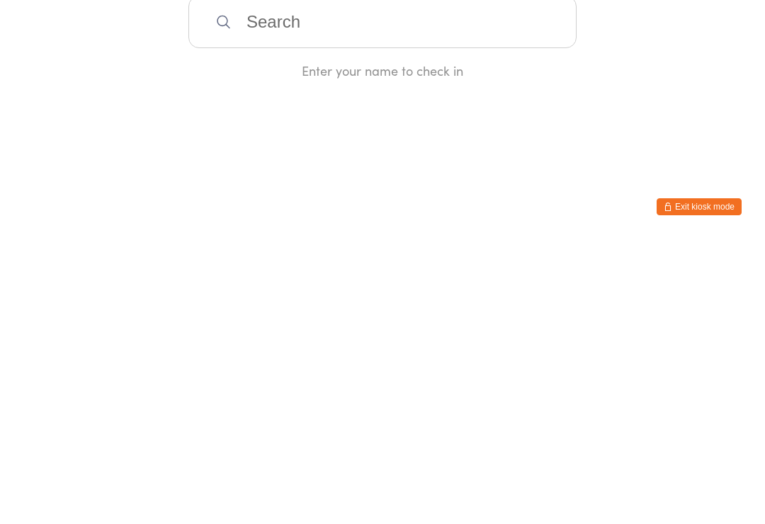
type input "L"
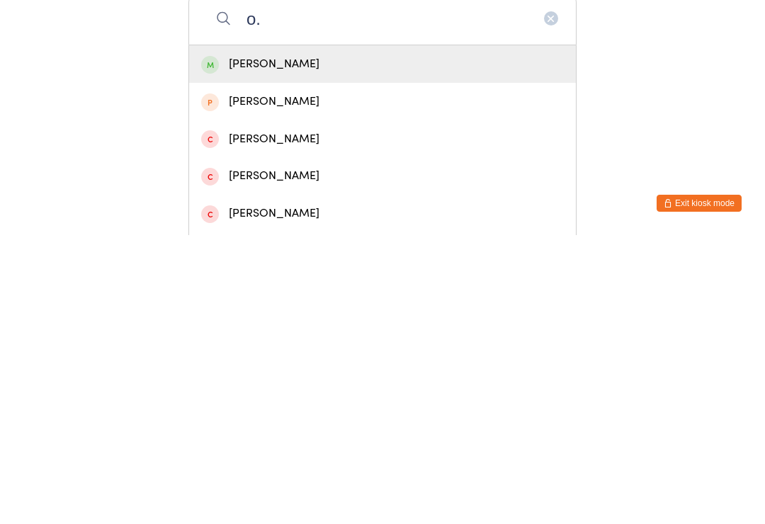
type input "o."
click at [303, 484] on div "[PERSON_NAME]" at bounding box center [382, 503] width 387 height 38
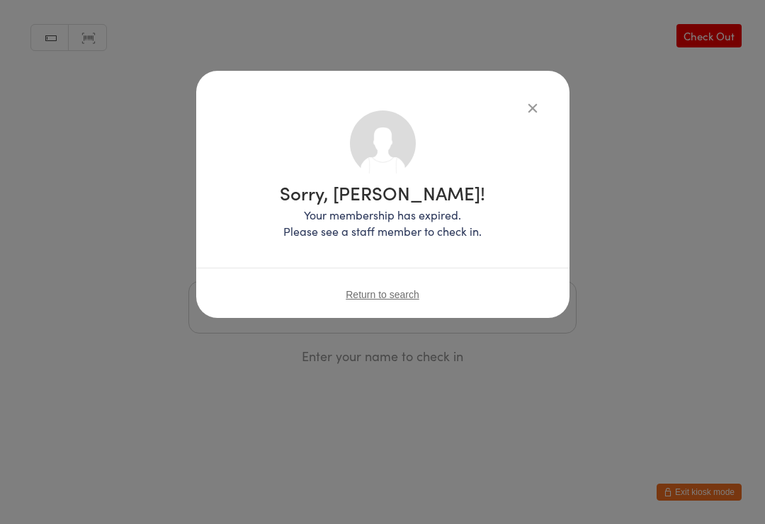
click at [527, 103] on icon "button" at bounding box center [533, 108] width 16 height 16
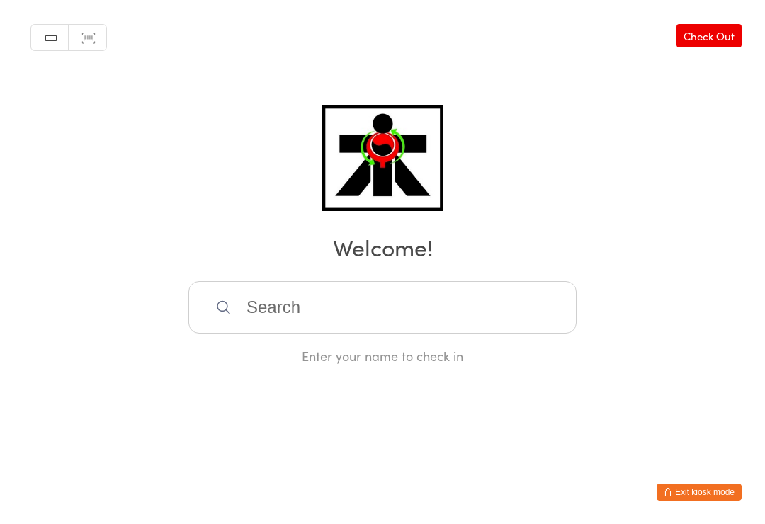
click at [482, 316] on input "search" at bounding box center [382, 307] width 388 height 52
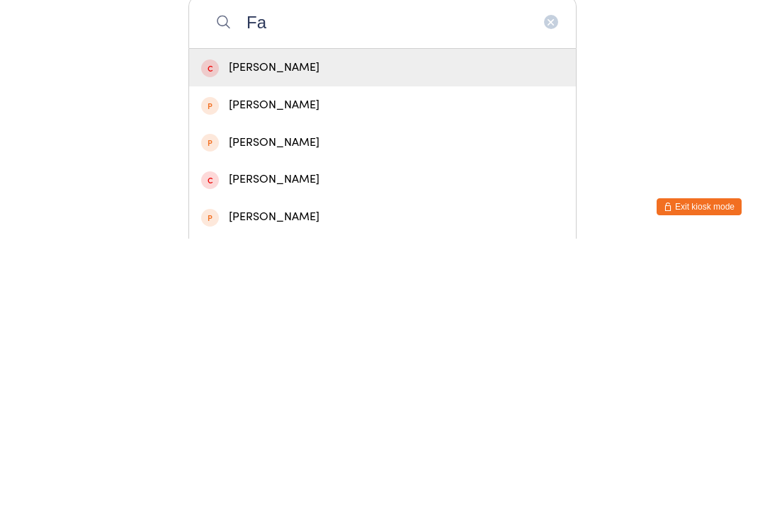
type input "F"
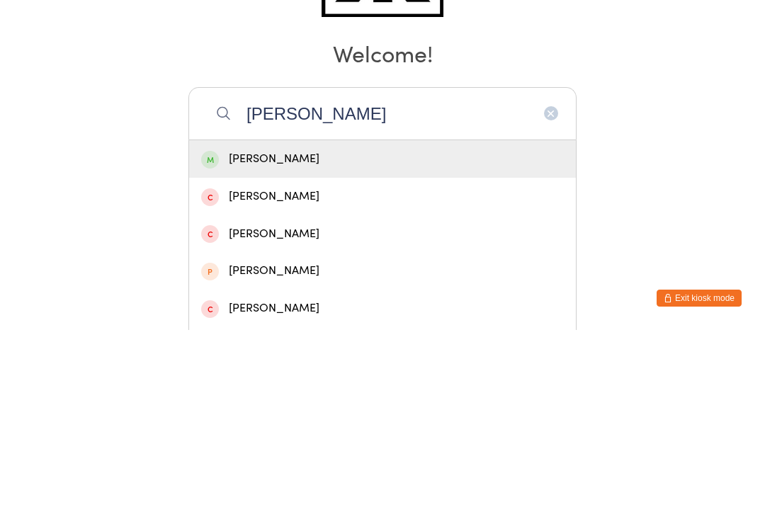
type input "[PERSON_NAME]"
click at [226, 334] on div "[PERSON_NAME]" at bounding box center [382, 353] width 387 height 38
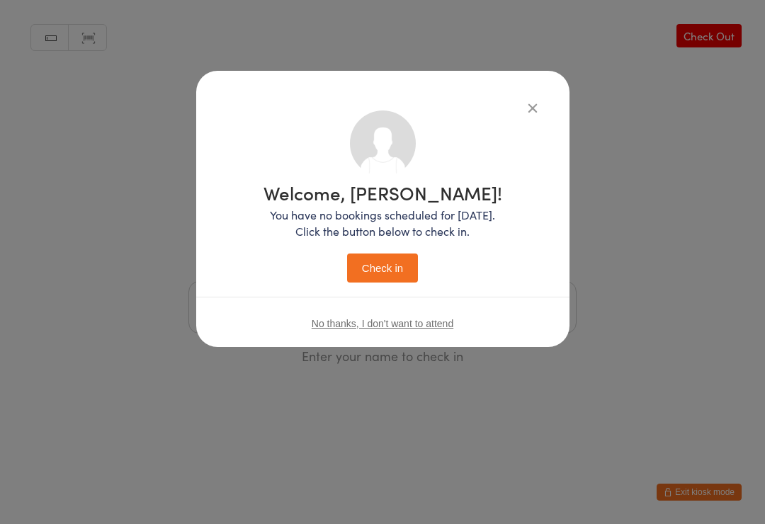
click at [719, 225] on div "Welcome, [PERSON_NAME]! You have no bookings scheduled for [DATE]. Click the bu…" at bounding box center [382, 262] width 765 height 524
click at [380, 259] on button "Check in" at bounding box center [382, 268] width 71 height 29
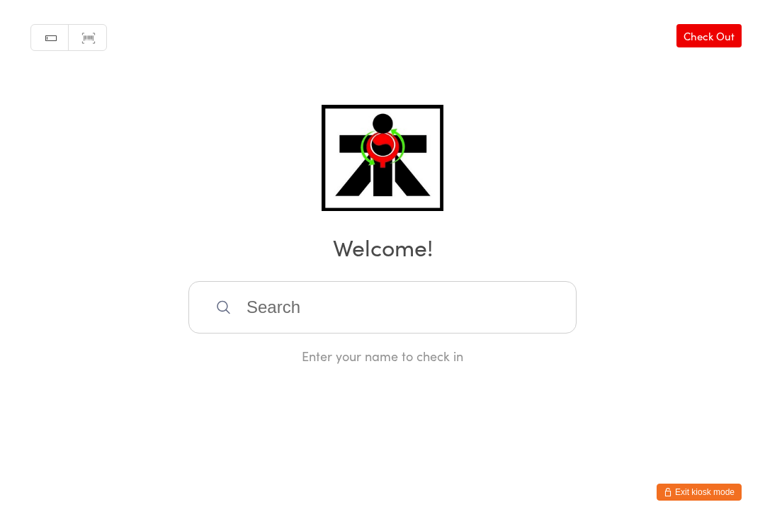
click at [387, 270] on div "Manual search Scanner input Check Out Welcome! Enter your name to check in" at bounding box center [382, 182] width 765 height 365
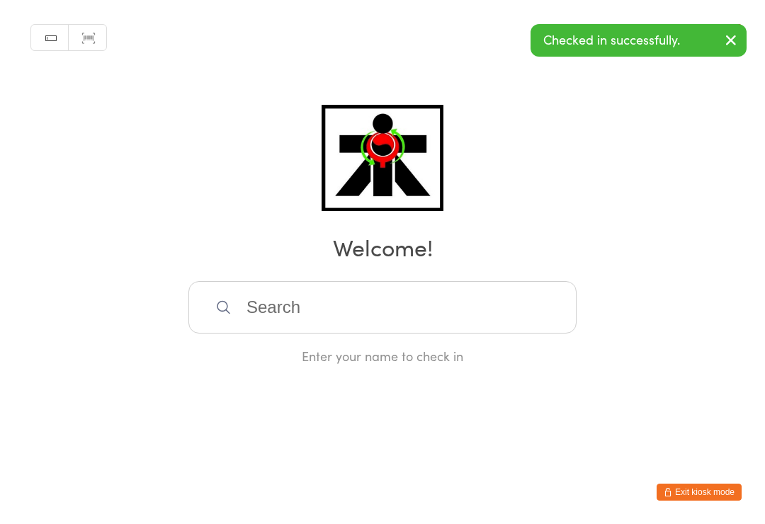
click at [339, 304] on input "search" at bounding box center [382, 307] width 388 height 52
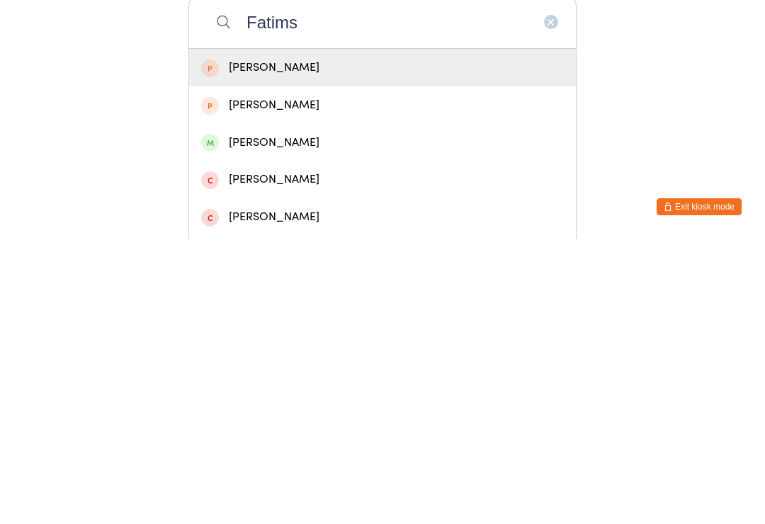
type input "Fatims"
click at [356, 409] on div "[PERSON_NAME]" at bounding box center [382, 428] width 387 height 38
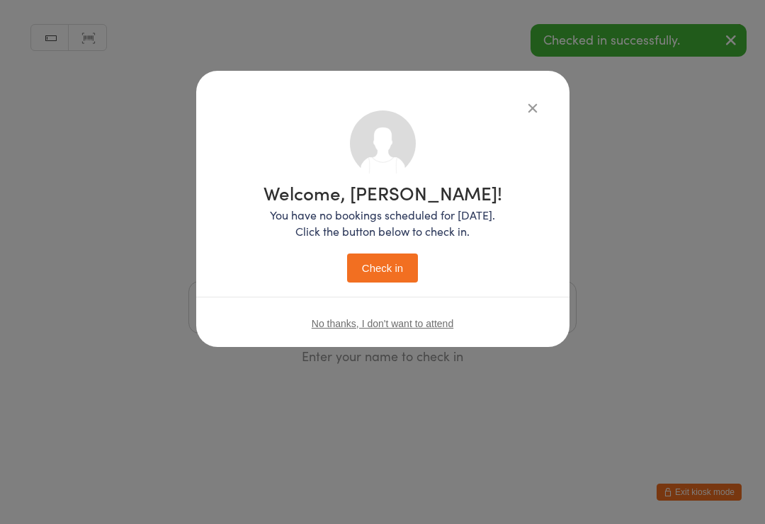
click at [392, 272] on button "Check in" at bounding box center [382, 268] width 71 height 29
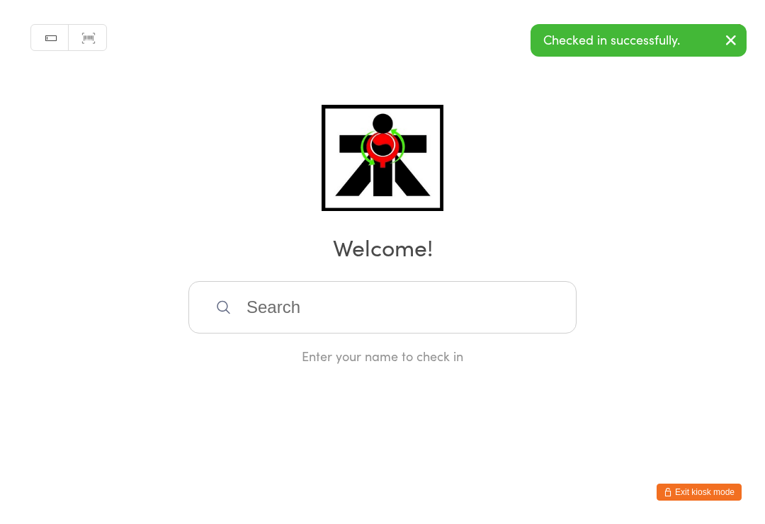
click at [409, 312] on input "search" at bounding box center [382, 307] width 388 height 52
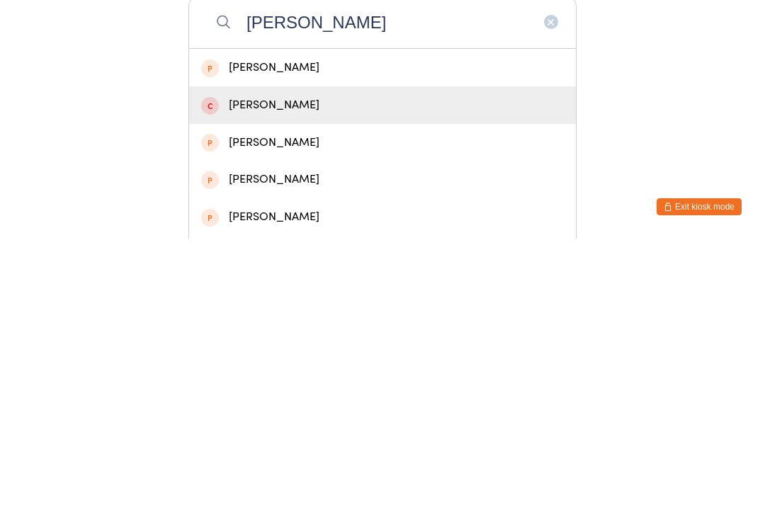
type input "[PERSON_NAME]"
click at [293, 381] on div "[PERSON_NAME]" at bounding box center [382, 390] width 363 height 19
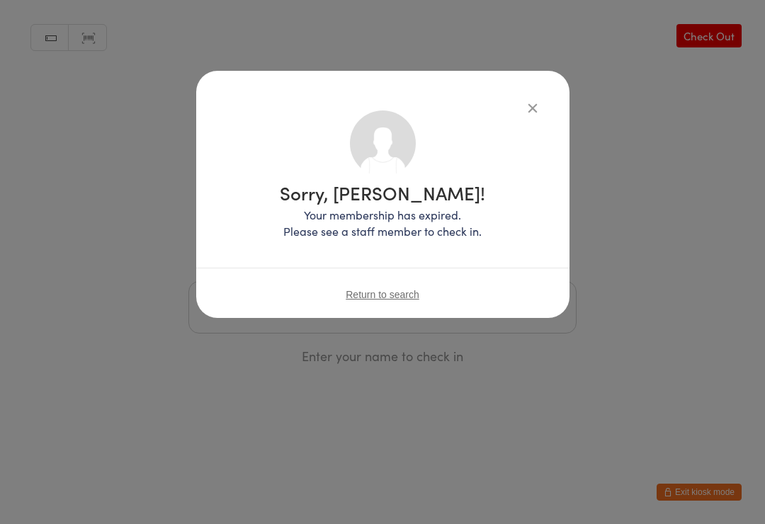
click at [537, 101] on icon "button" at bounding box center [533, 108] width 16 height 16
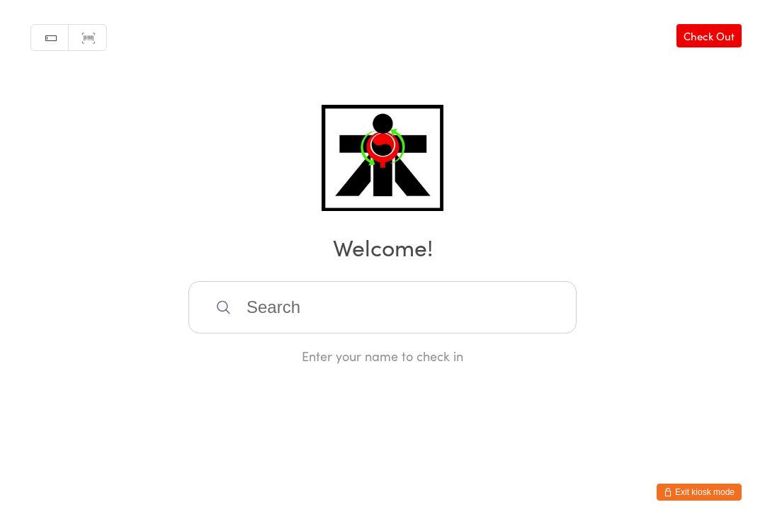
click at [421, 318] on input "search" at bounding box center [382, 307] width 388 height 52
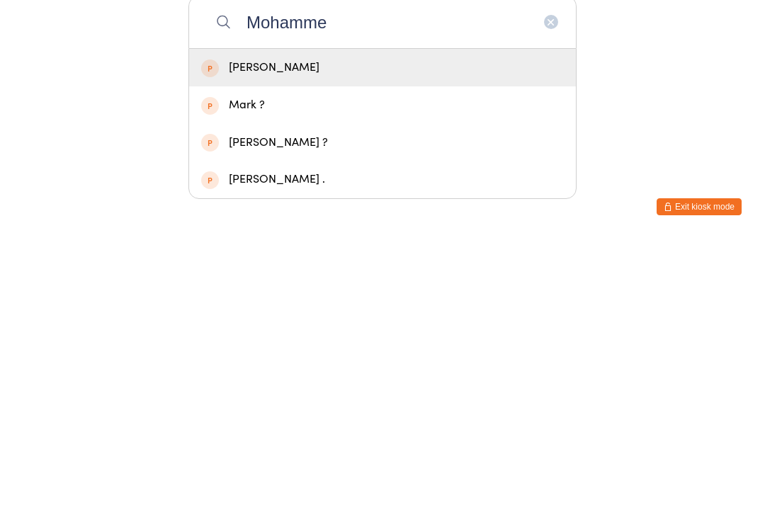
type input "[PERSON_NAME]"
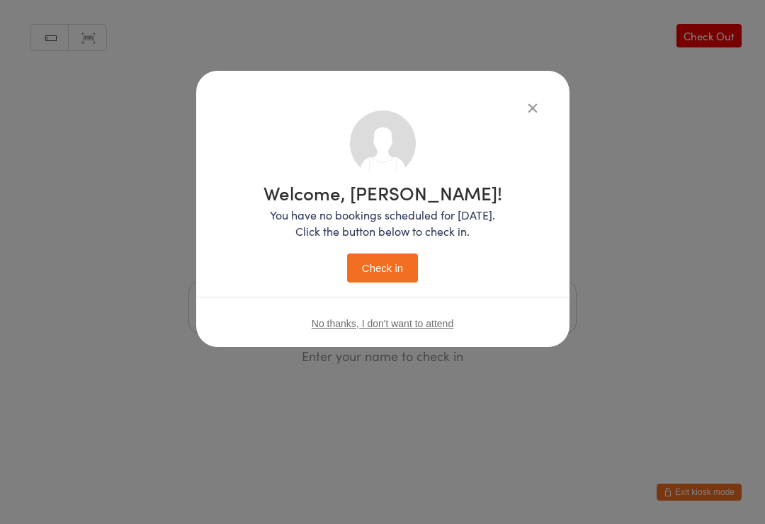
click at [540, 99] on button "button" at bounding box center [532, 107] width 17 height 17
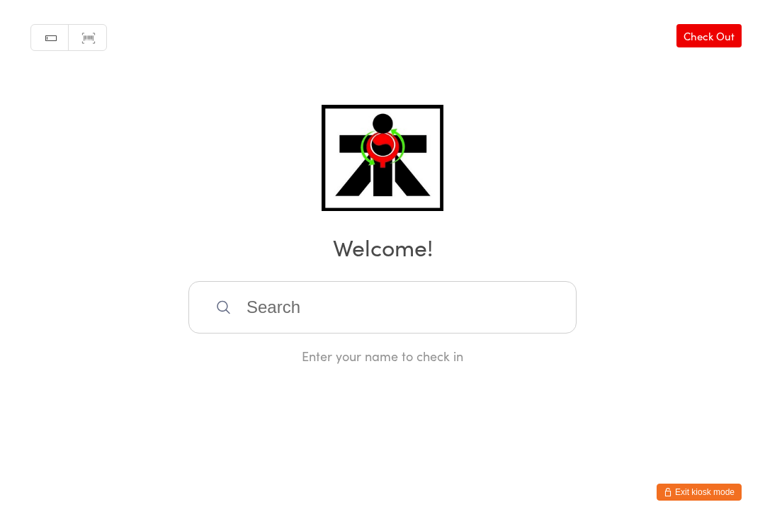
click at [421, 307] on input "search" at bounding box center [382, 307] width 388 height 52
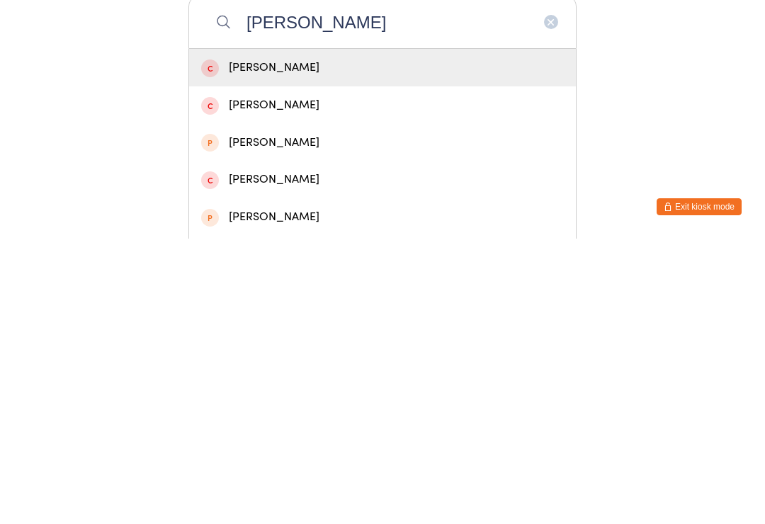
type input "[PERSON_NAME]"
click at [254, 344] on div "[PERSON_NAME]" at bounding box center [382, 353] width 363 height 19
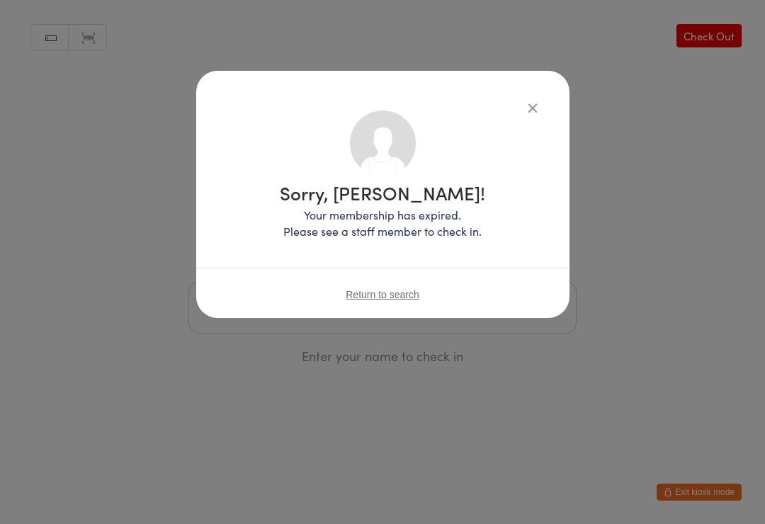
click at [531, 106] on icon "button" at bounding box center [533, 108] width 16 height 16
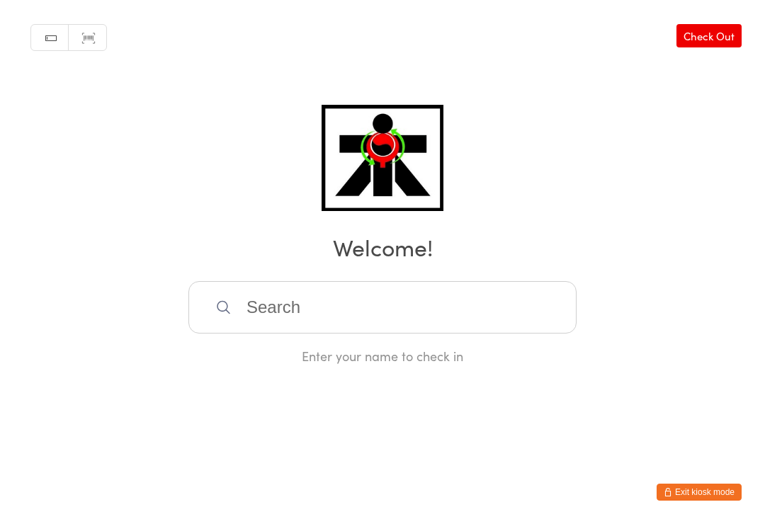
click at [452, 308] on input "search" at bounding box center [382, 307] width 388 height 52
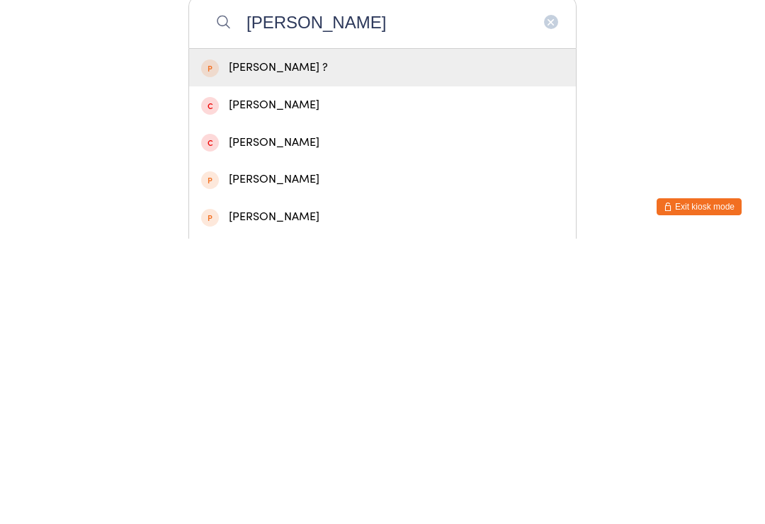
click at [117, 69] on div "Manual search Scanner input Check Out Welcome! [PERSON_NAME] ? [PERSON_NAME] As…" at bounding box center [382, 182] width 765 height 365
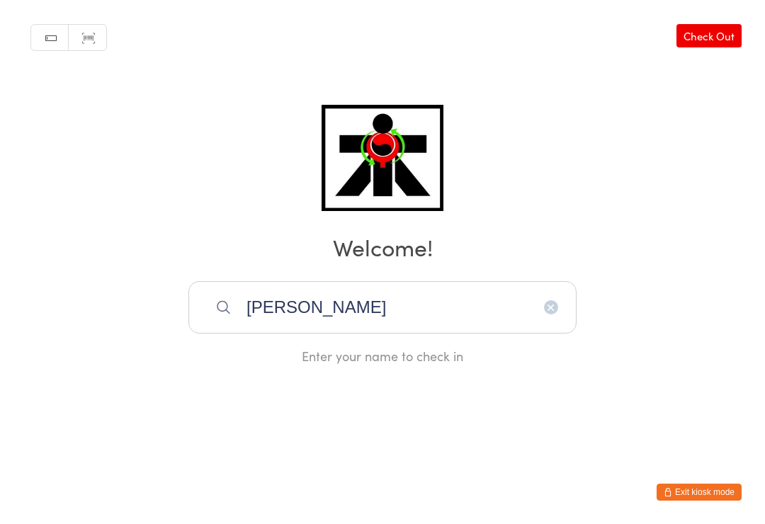
click at [118, 81] on div "Manual search Scanner input Check Out Welcome! [PERSON_NAME] Enter your name to…" at bounding box center [382, 182] width 765 height 365
click at [464, 280] on div "Manual search Scanner input Check Out Welcome! [PERSON_NAME] Enter your name to…" at bounding box center [382, 182] width 765 height 365
click at [453, 309] on input "[PERSON_NAME]" at bounding box center [382, 307] width 388 height 52
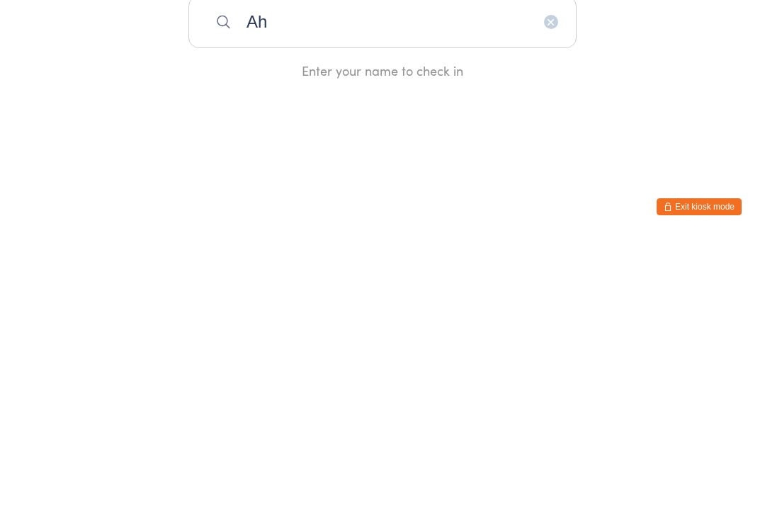
type input "A"
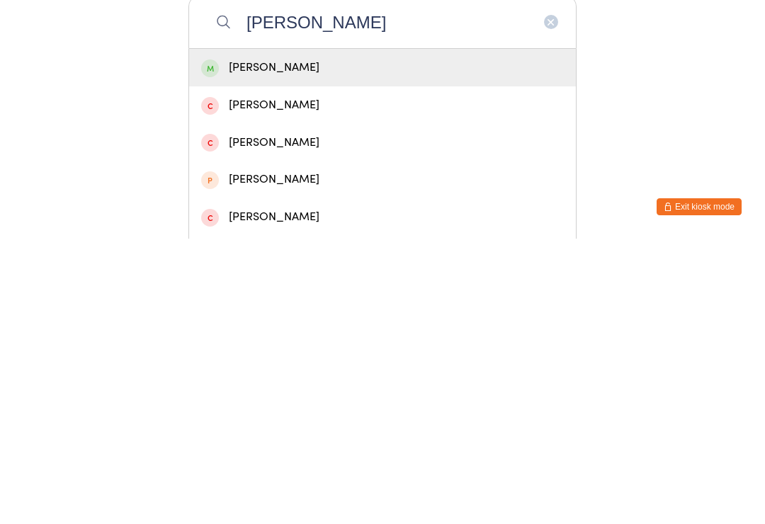
type input "[PERSON_NAME]"
click at [346, 344] on div "[PERSON_NAME]" at bounding box center [382, 353] width 363 height 19
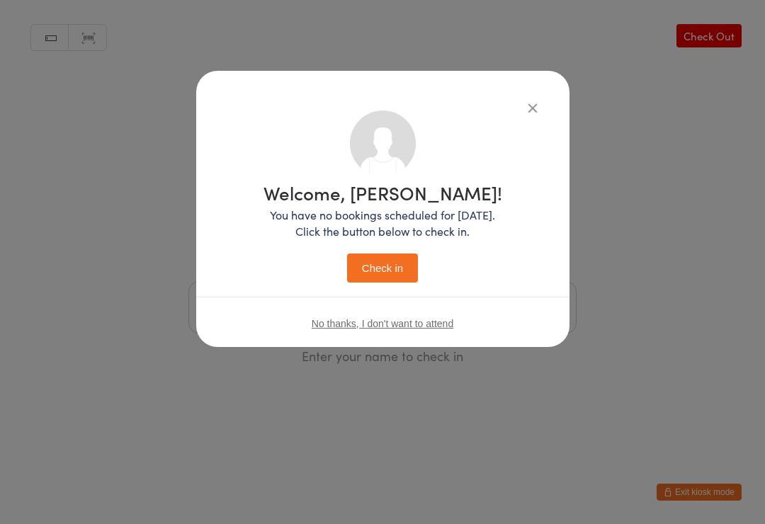
click at [399, 276] on button "Check in" at bounding box center [382, 268] width 71 height 29
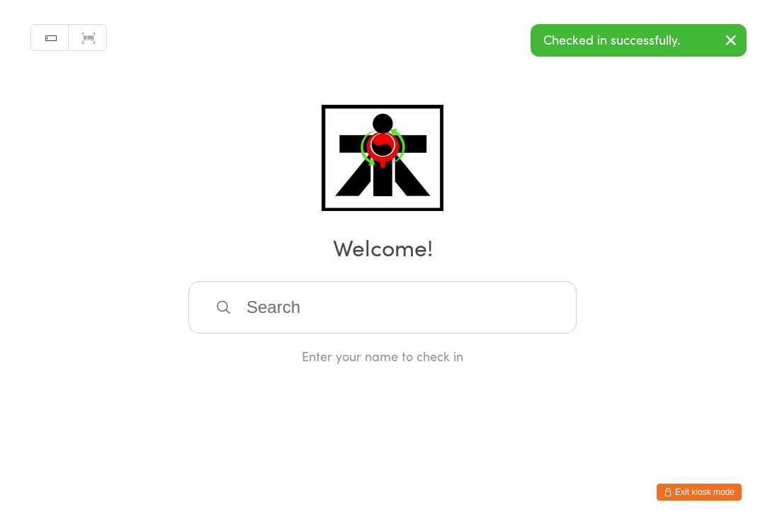
click at [421, 314] on input "search" at bounding box center [382, 307] width 388 height 52
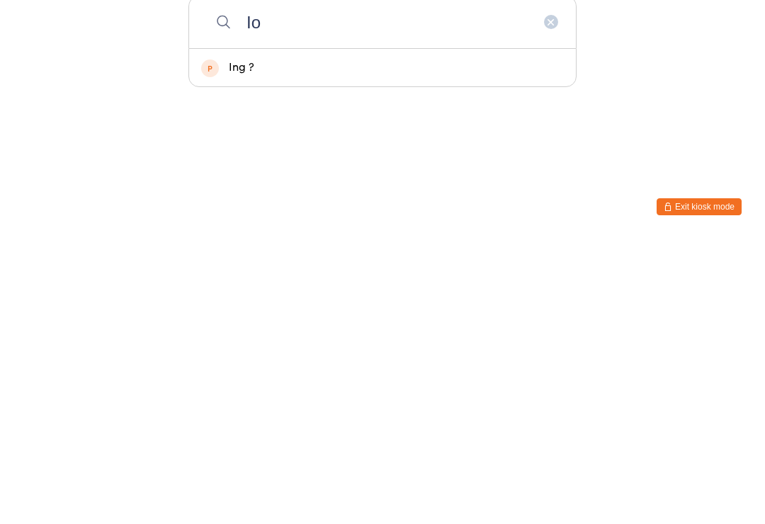
type input "Io"
click at [477, 334] on div "Ing ?" at bounding box center [382, 353] width 387 height 38
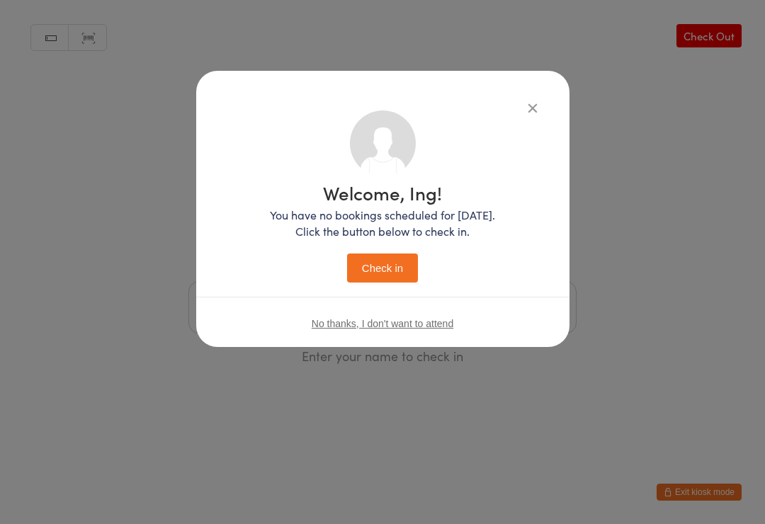
click at [539, 111] on icon "button" at bounding box center [533, 108] width 16 height 16
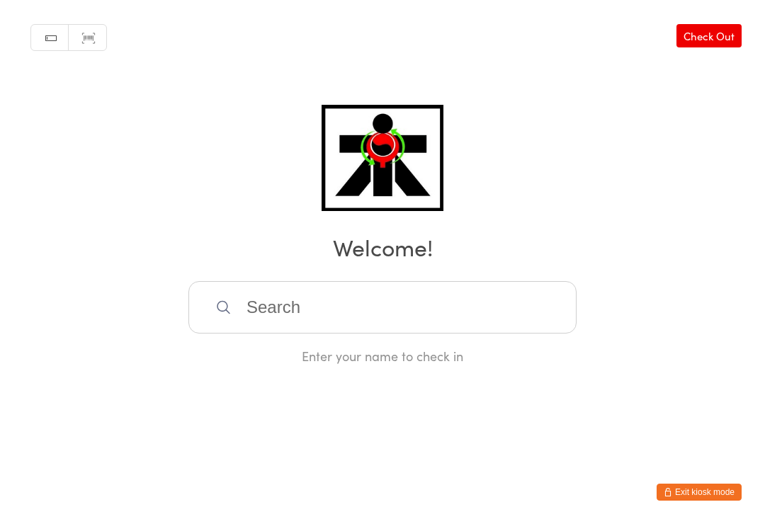
click at [501, 300] on input "search" at bounding box center [382, 307] width 388 height 52
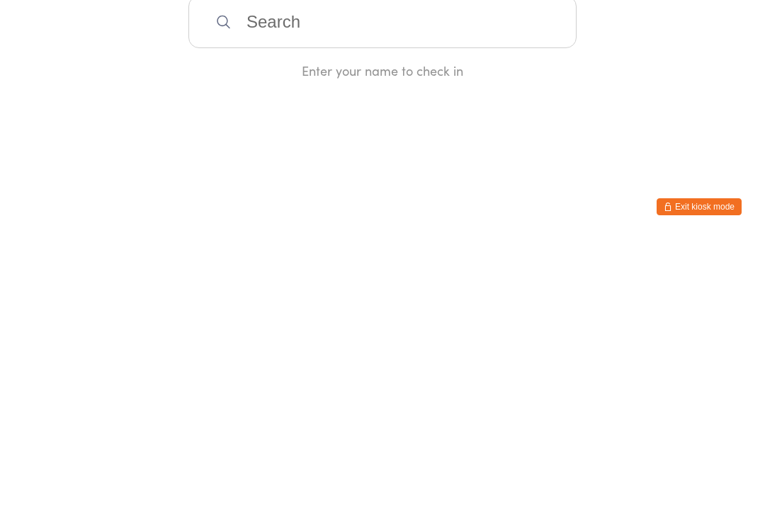
type input "S"
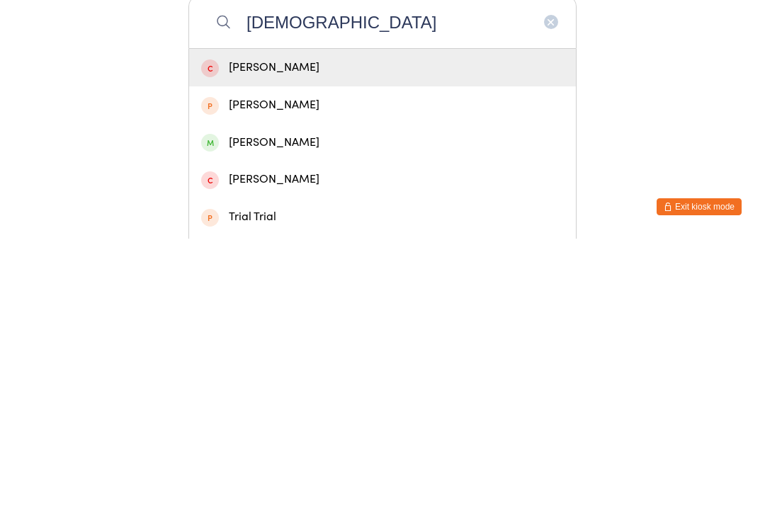
type input "[DEMOGRAPHIC_DATA]"
click at [223, 344] on div "[PERSON_NAME]" at bounding box center [382, 353] width 363 height 19
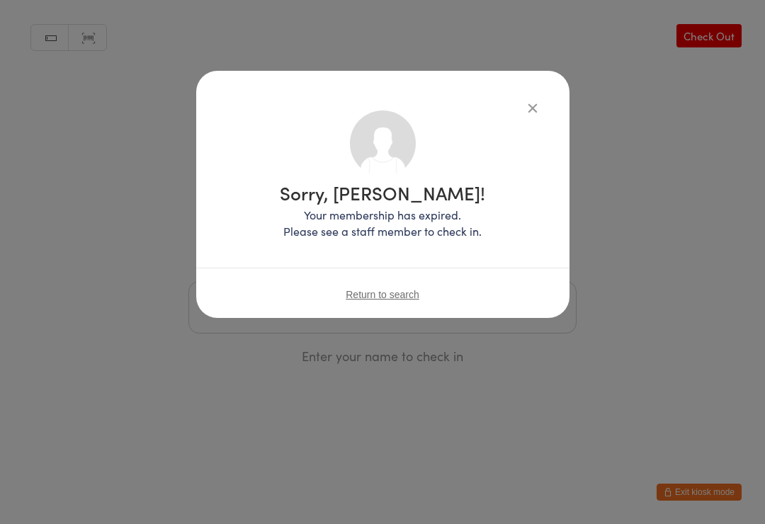
click at [533, 102] on icon "button" at bounding box center [533, 108] width 16 height 16
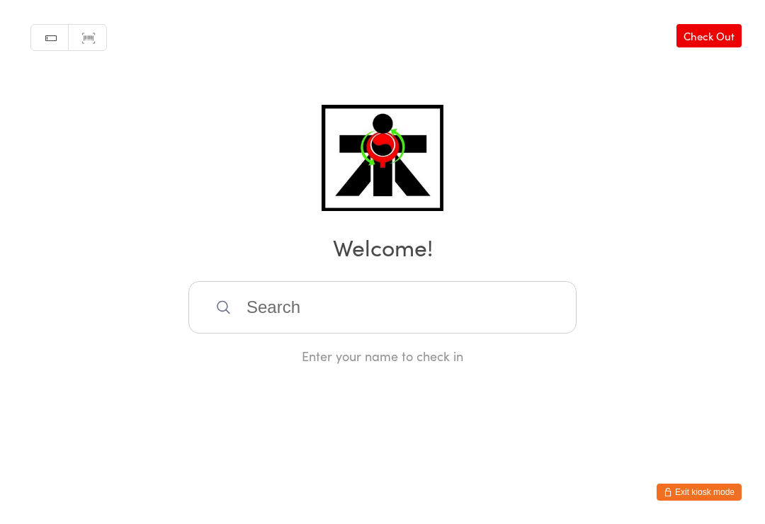
click at [467, 318] on input "search" at bounding box center [382, 307] width 388 height 52
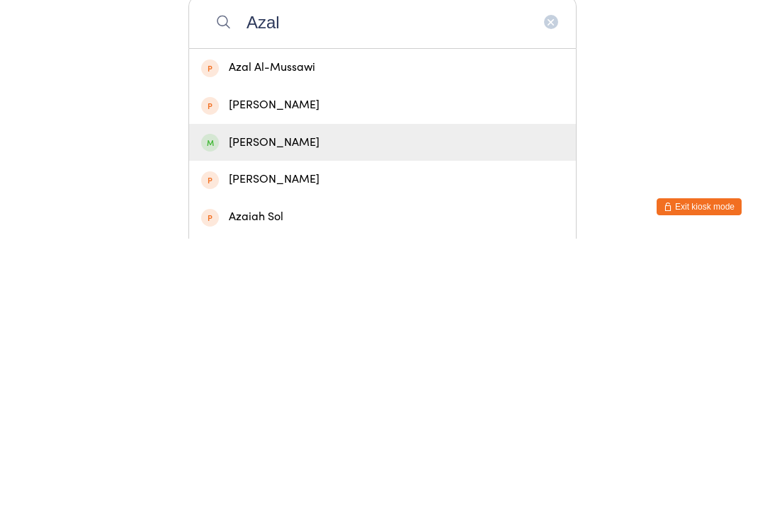
type input "Azal"
click at [292, 419] on div "[PERSON_NAME]" at bounding box center [382, 428] width 363 height 19
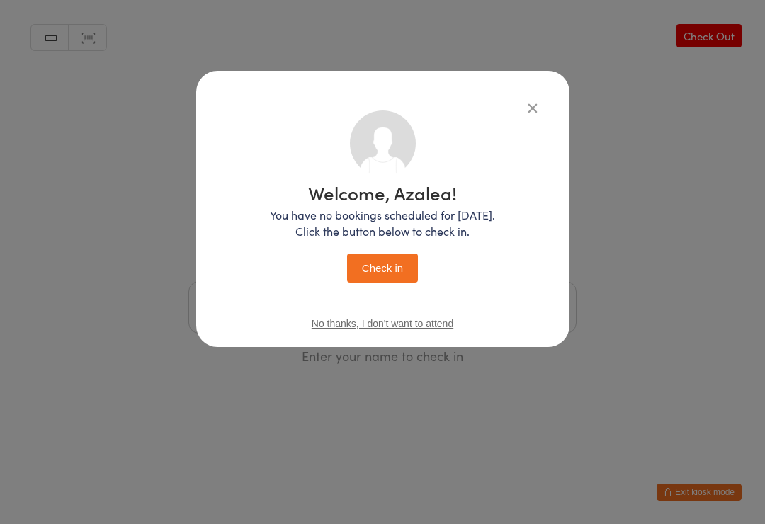
click at [380, 264] on button "Check in" at bounding box center [382, 268] width 71 height 29
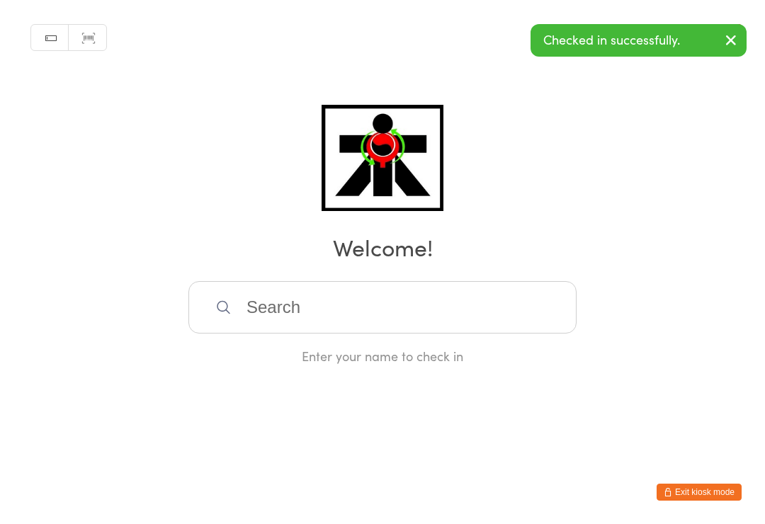
click at [227, 292] on input "search" at bounding box center [382, 307] width 388 height 52
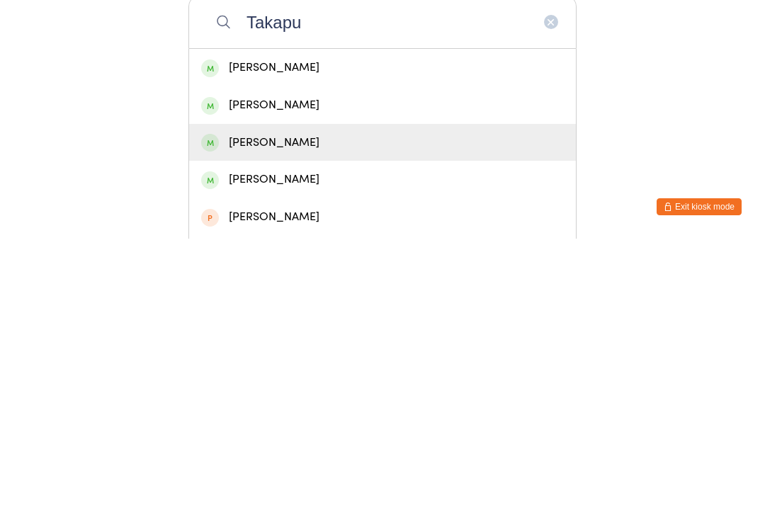
type input "Takapu"
click at [237, 419] on div "[PERSON_NAME]" at bounding box center [382, 428] width 363 height 19
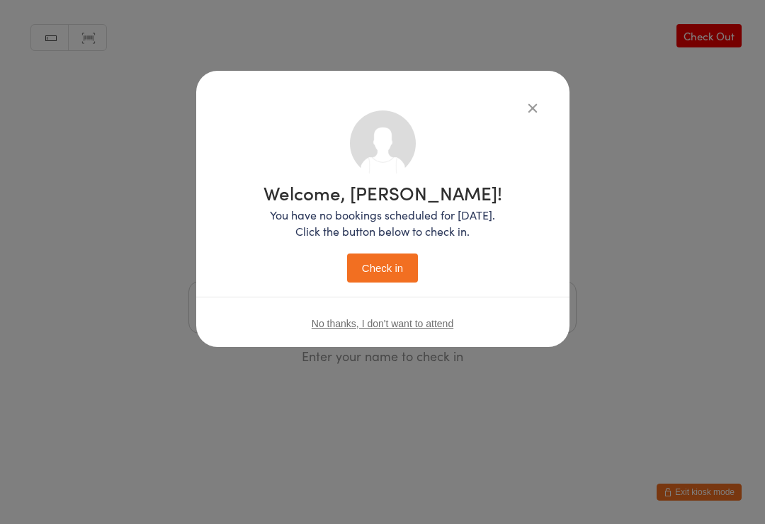
click at [370, 265] on button "Check in" at bounding box center [382, 268] width 71 height 29
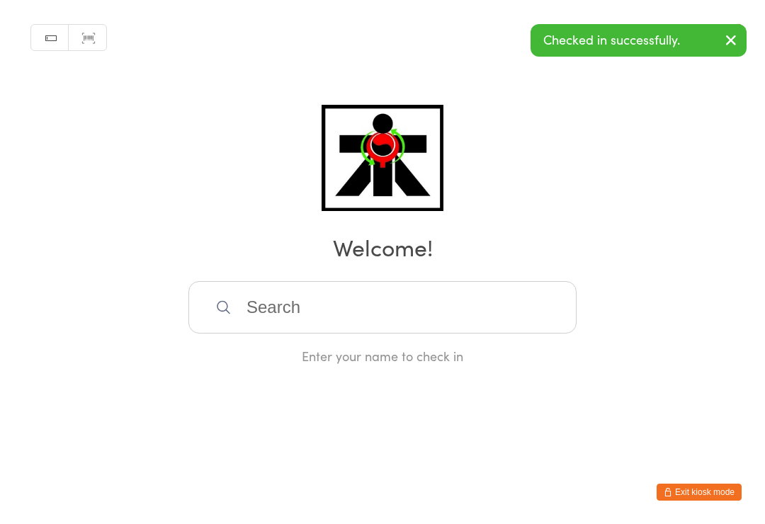
click at [281, 285] on input "search" at bounding box center [382, 307] width 388 height 52
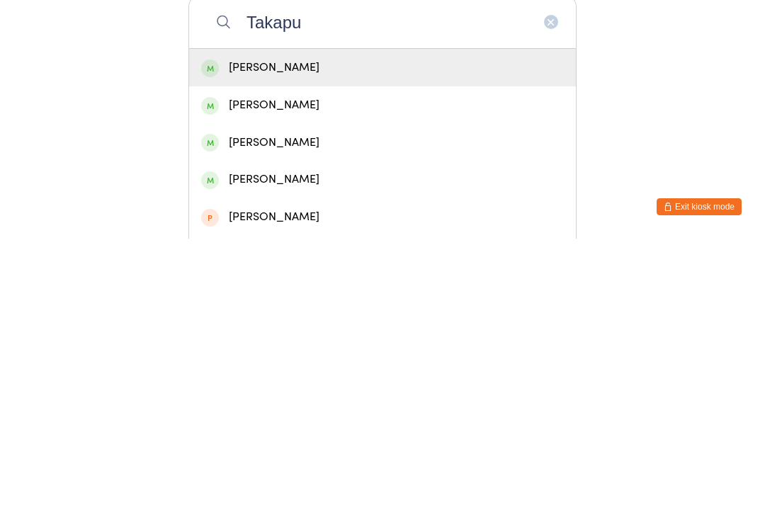
type input "Takapu"
click at [208, 345] on span at bounding box center [210, 354] width 18 height 18
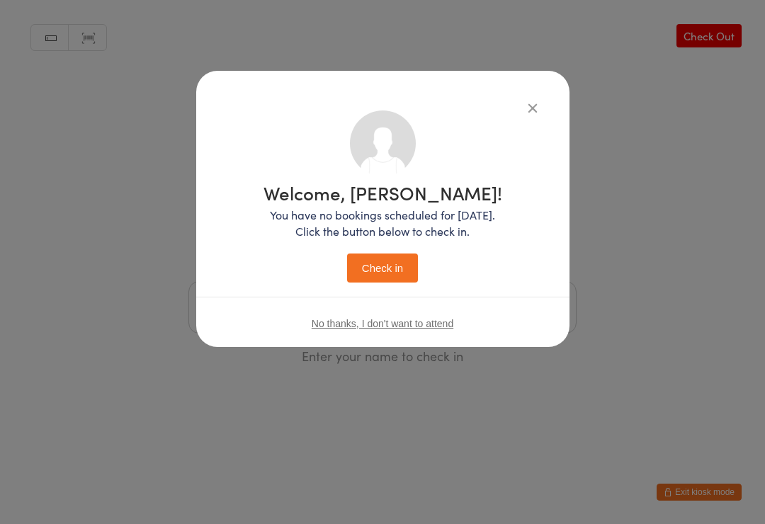
click at [379, 269] on button "Check in" at bounding box center [382, 268] width 71 height 29
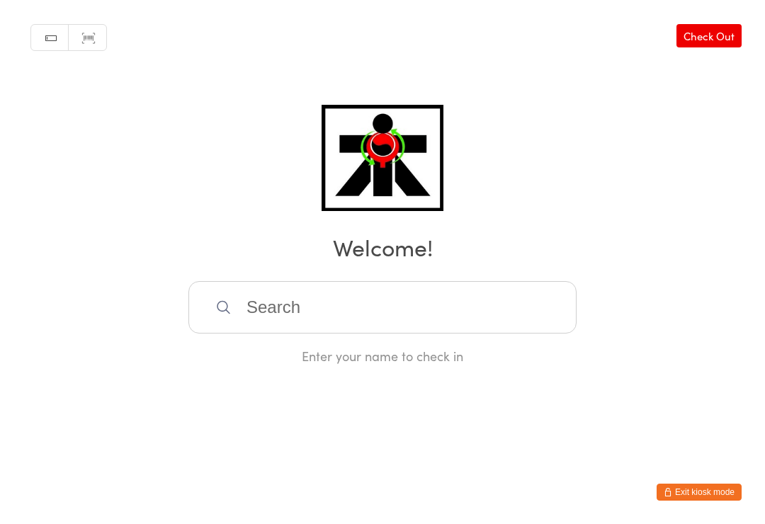
click at [518, 319] on input "search" at bounding box center [382, 307] width 388 height 52
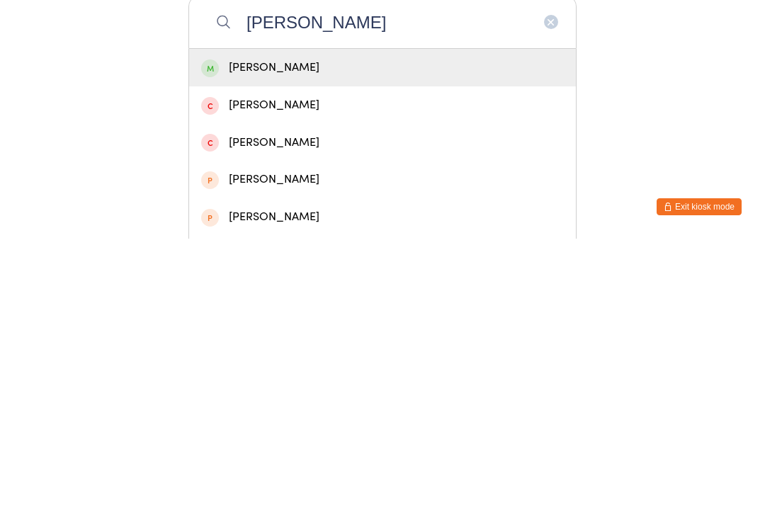
type input "[PERSON_NAME]"
click at [382, 344] on div "[PERSON_NAME]" at bounding box center [382, 353] width 363 height 19
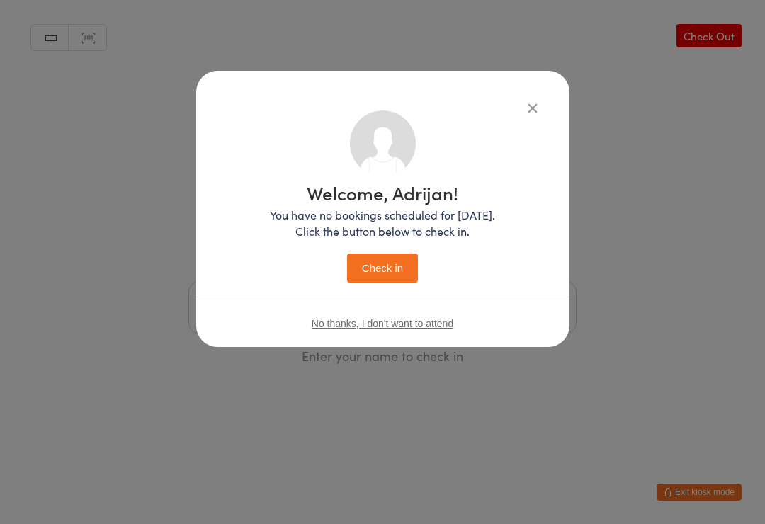
click at [391, 275] on button "Check in" at bounding box center [382, 268] width 71 height 29
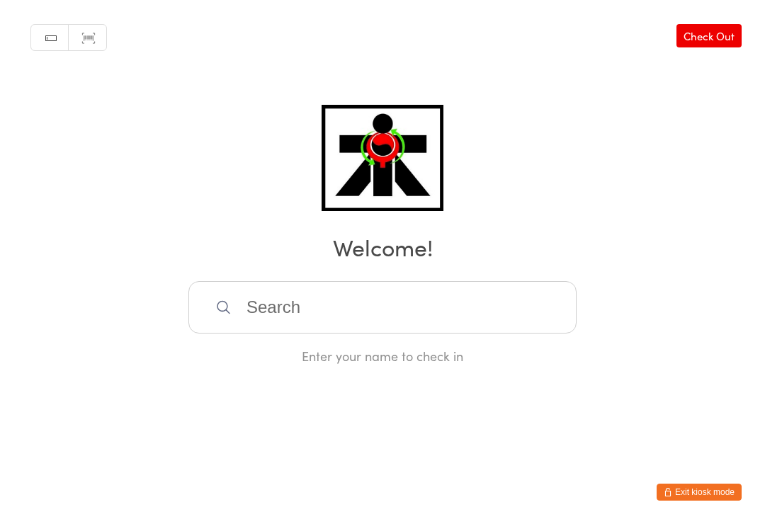
click at [516, 304] on input "search" at bounding box center [382, 307] width 388 height 52
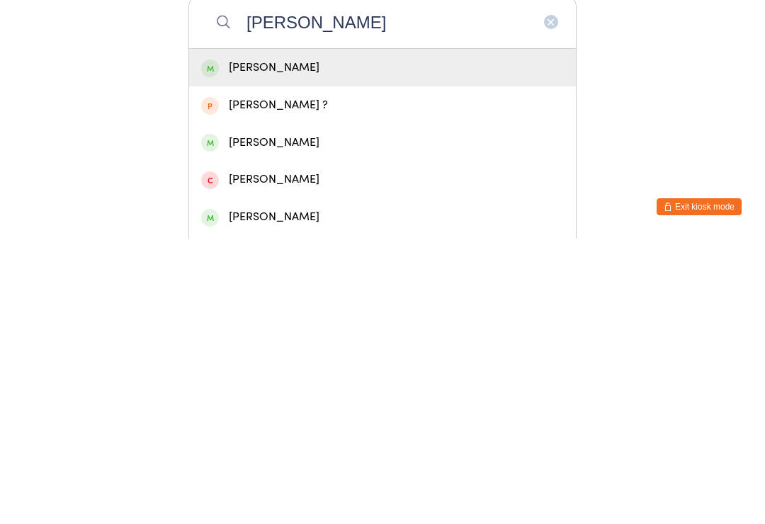
type input "[PERSON_NAME]"
click at [470, 344] on div "[PERSON_NAME]" at bounding box center [382, 353] width 363 height 19
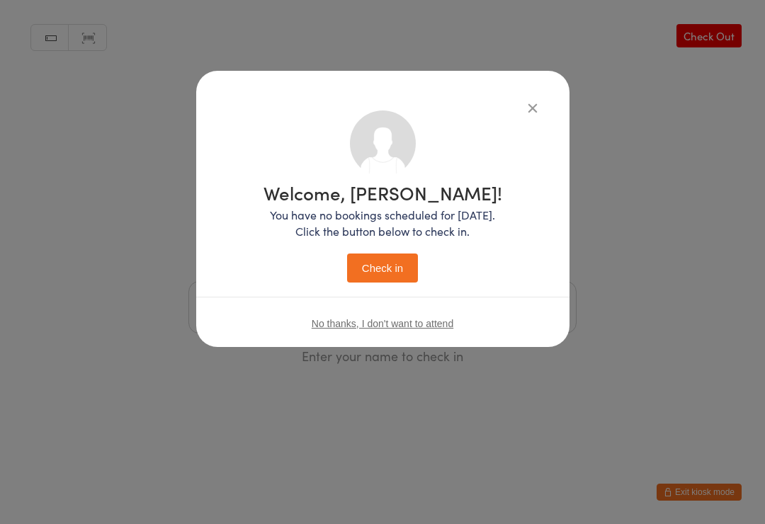
click at [372, 280] on button "Check in" at bounding box center [382, 268] width 71 height 29
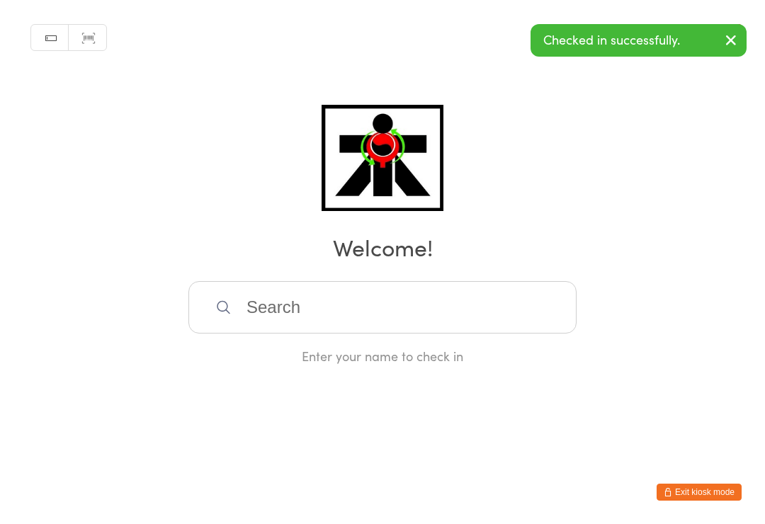
click at [533, 287] on input "search" at bounding box center [382, 307] width 388 height 52
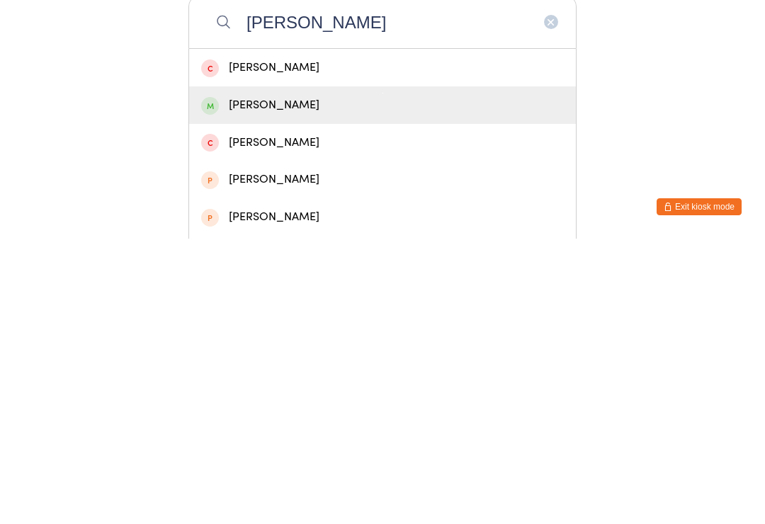
type input "[PERSON_NAME]"
click at [242, 381] on div "[PERSON_NAME]" at bounding box center [382, 390] width 363 height 19
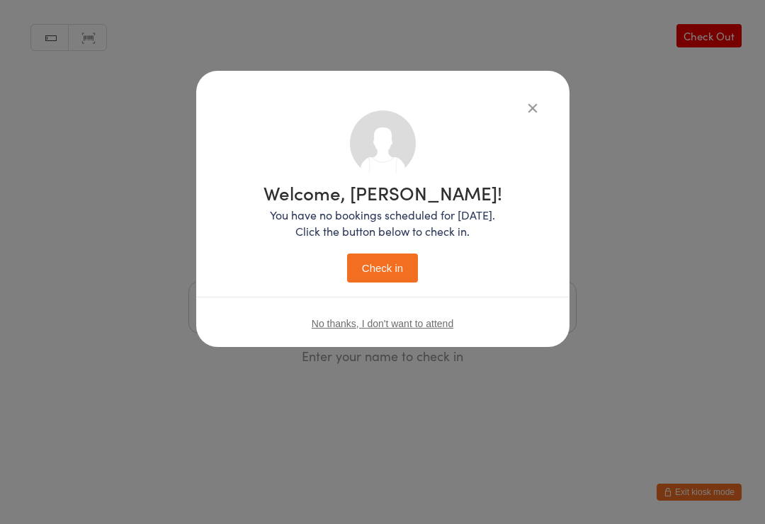
click at [397, 261] on button "Check in" at bounding box center [382, 268] width 71 height 29
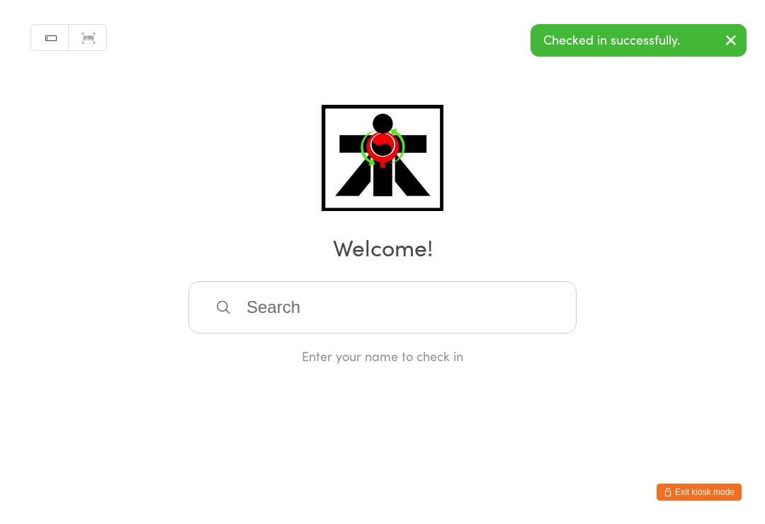
click at [356, 324] on input "search" at bounding box center [382, 307] width 388 height 52
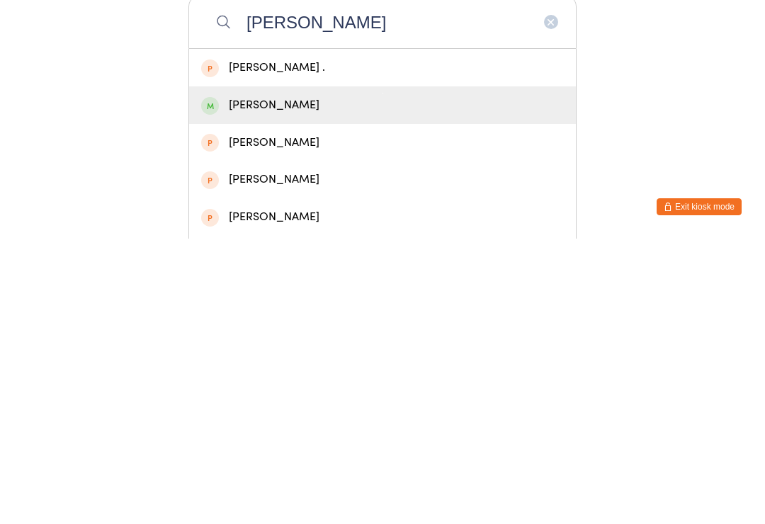
type input "[PERSON_NAME]"
click at [287, 381] on div "[PERSON_NAME]" at bounding box center [382, 390] width 363 height 19
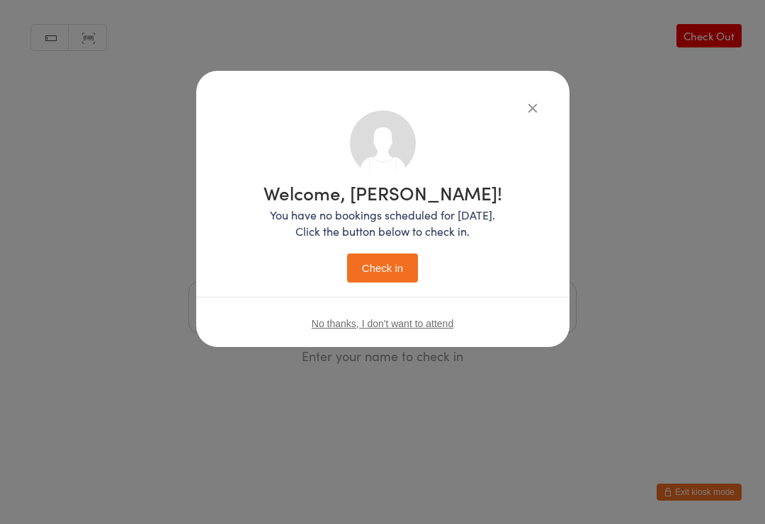
click at [379, 261] on button "Check in" at bounding box center [382, 268] width 71 height 29
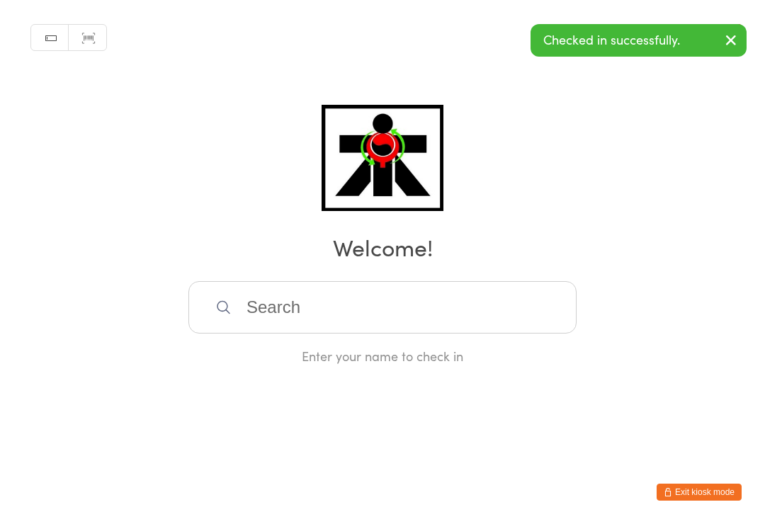
click at [286, 299] on input "search" at bounding box center [382, 307] width 388 height 52
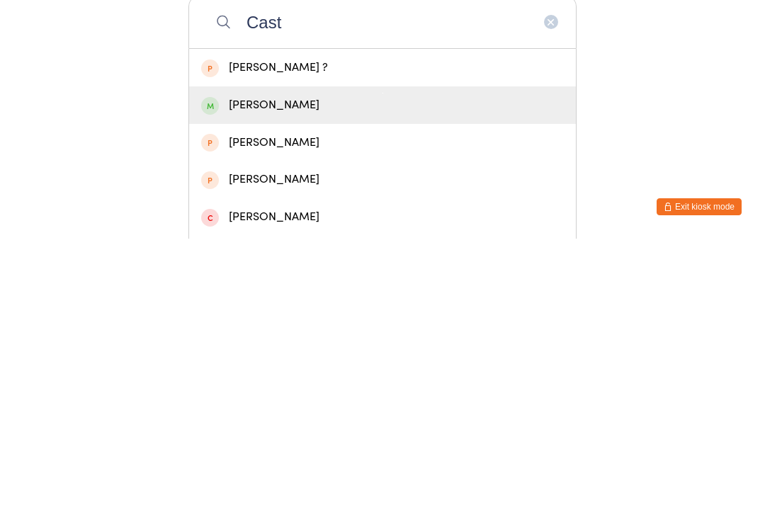
type input "Cast"
click at [287, 372] on div "[PERSON_NAME]" at bounding box center [382, 391] width 387 height 38
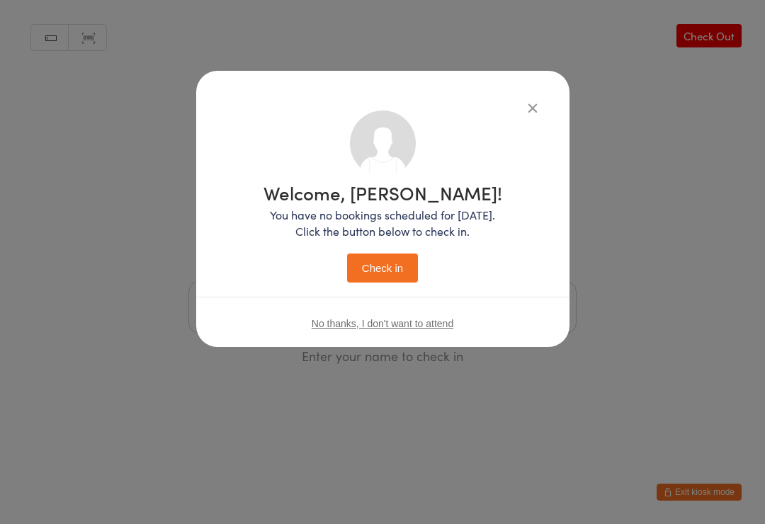
click at [385, 270] on button "Check in" at bounding box center [382, 268] width 71 height 29
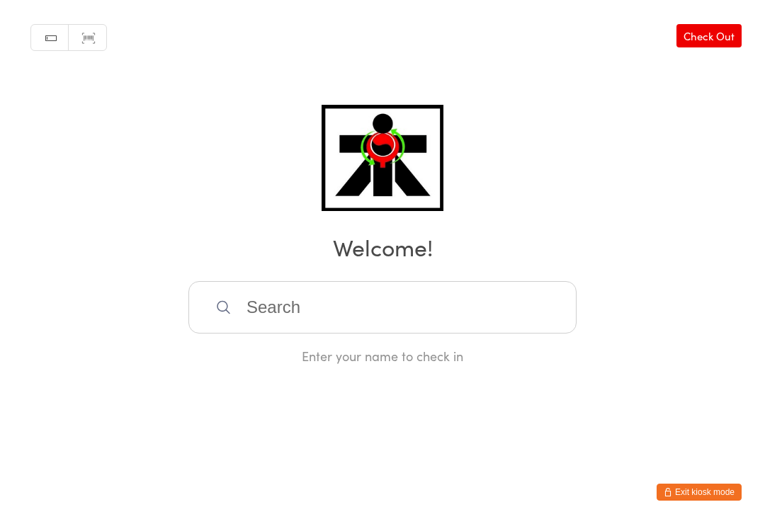
click at [240, 307] on input "search" at bounding box center [382, 307] width 388 height 52
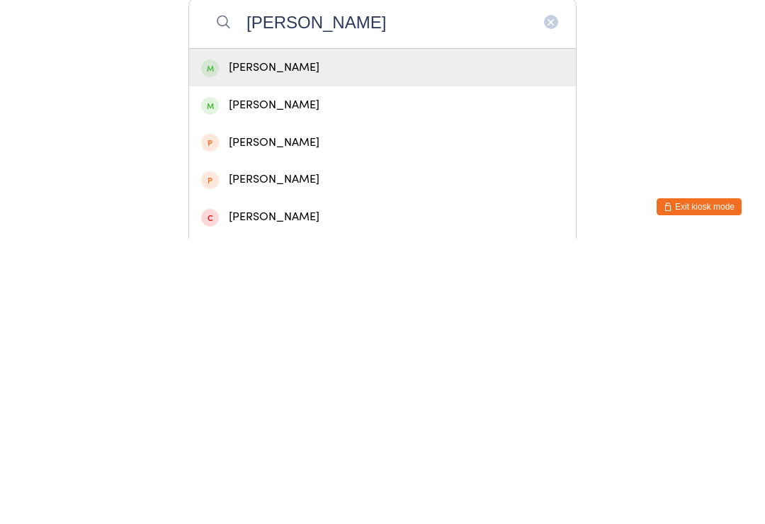
type input "[PERSON_NAME]"
click at [233, 344] on div "[PERSON_NAME]" at bounding box center [382, 353] width 363 height 19
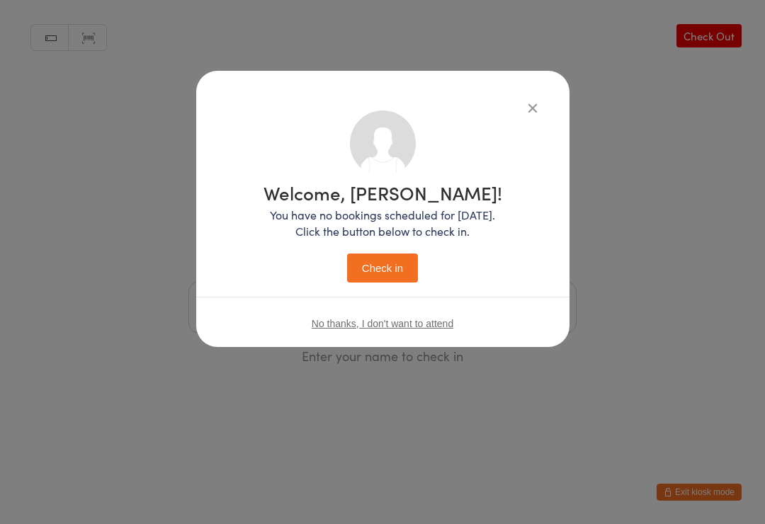
click at [380, 279] on button "Check in" at bounding box center [382, 268] width 71 height 29
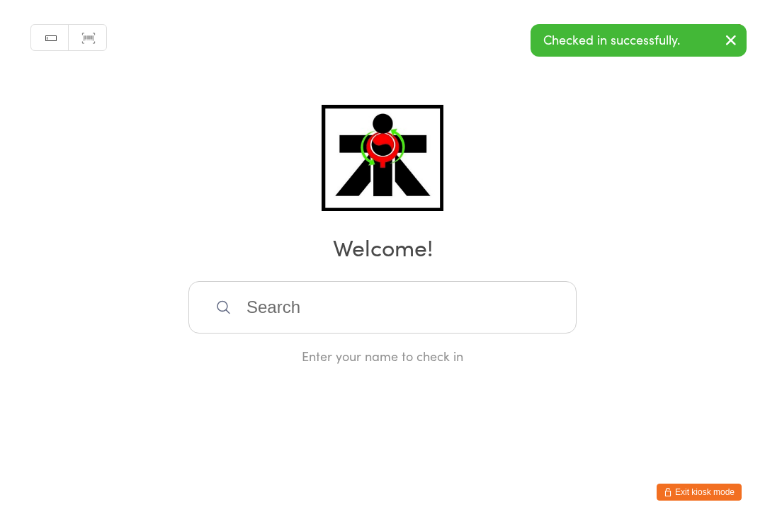
click at [238, 314] on input "search" at bounding box center [382, 307] width 388 height 52
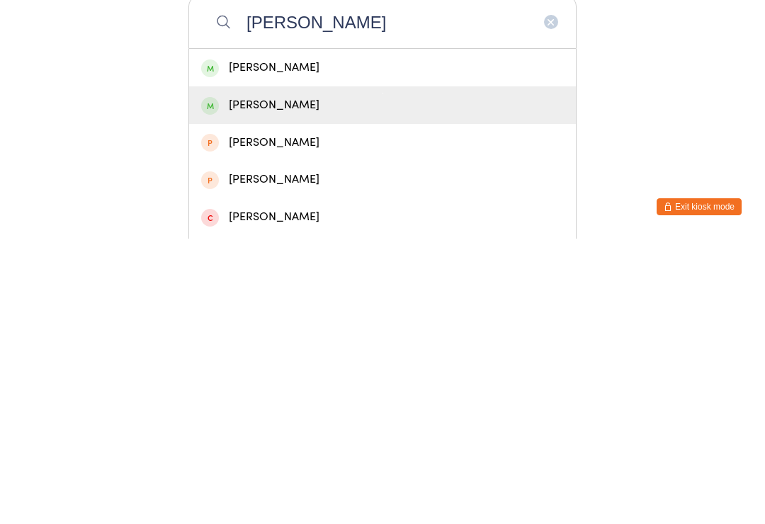
type input "[PERSON_NAME]"
click at [246, 381] on div "[PERSON_NAME]" at bounding box center [382, 390] width 363 height 19
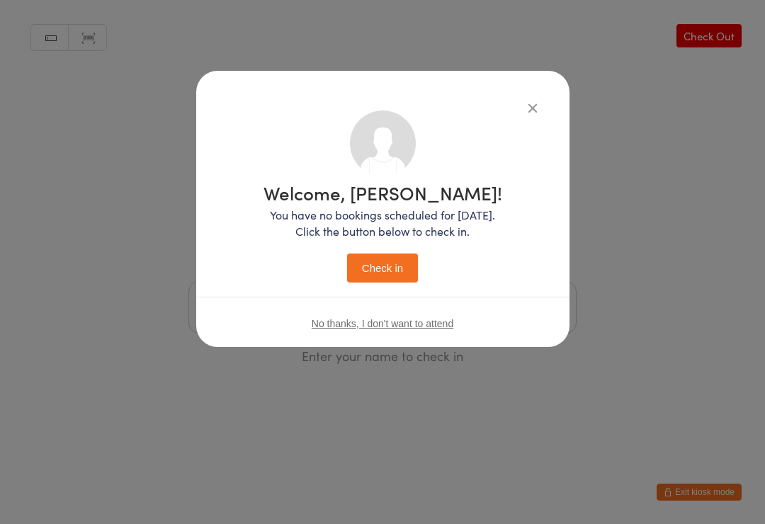
click at [382, 273] on button "Check in" at bounding box center [382, 268] width 71 height 29
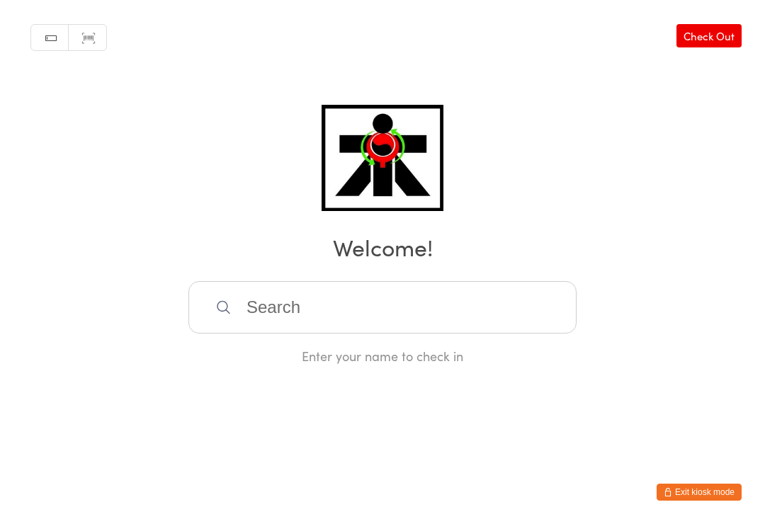
click at [335, 307] on input "search" at bounding box center [382, 307] width 388 height 52
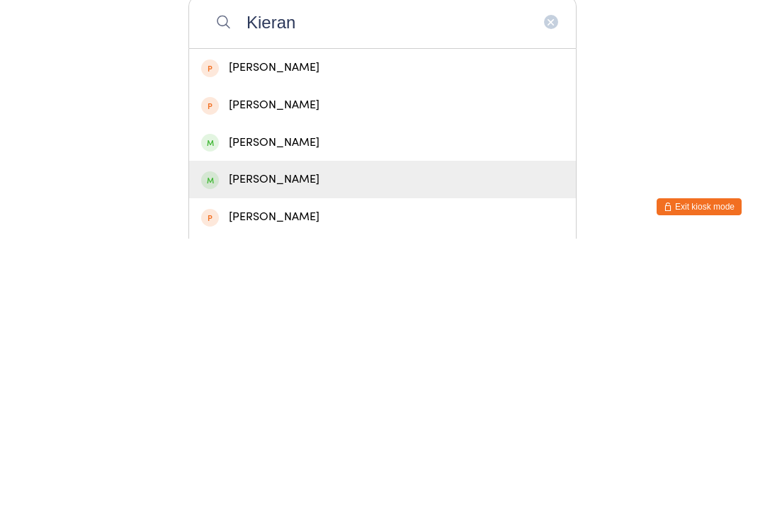
type input "Kieran"
click at [309, 455] on div "[PERSON_NAME]" at bounding box center [382, 464] width 363 height 19
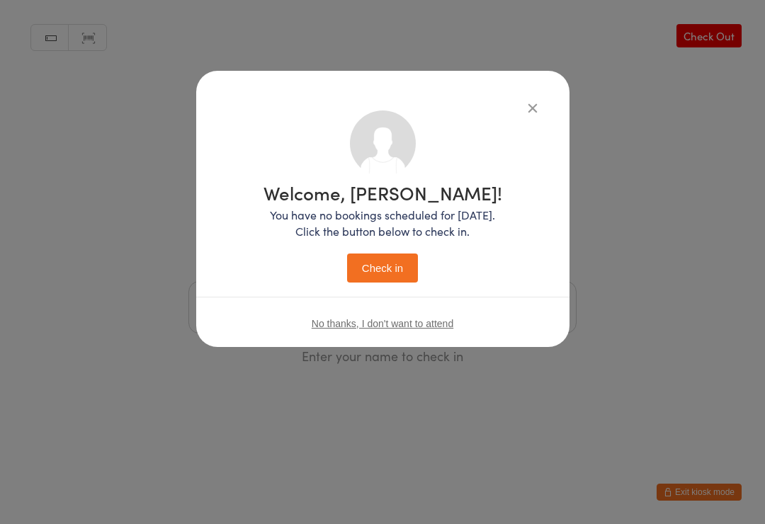
click at [404, 264] on button "Check in" at bounding box center [382, 268] width 71 height 29
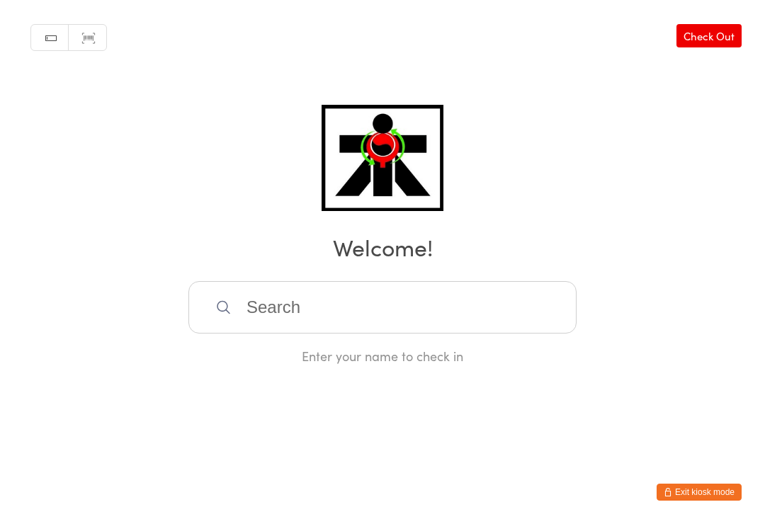
click at [527, 281] on div "Manual search Scanner input Check Out Welcome! Enter your name to check in" at bounding box center [382, 182] width 765 height 365
click at [400, 296] on input "search" at bounding box center [382, 307] width 388 height 52
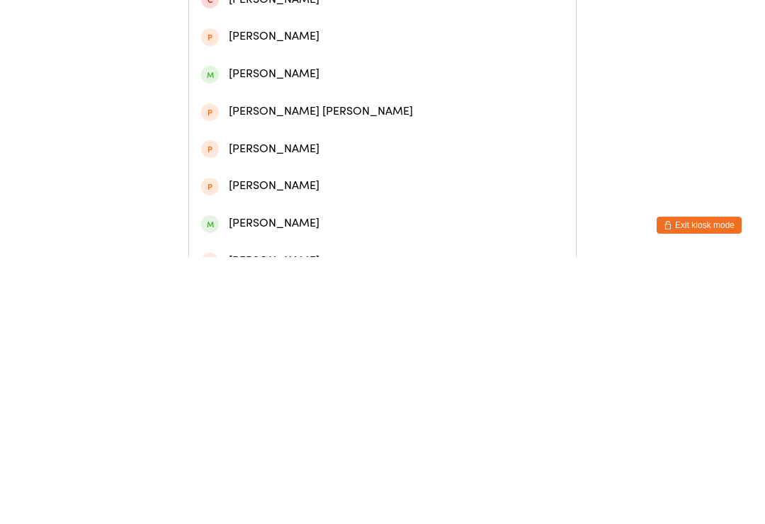
scroll to position [164, 0]
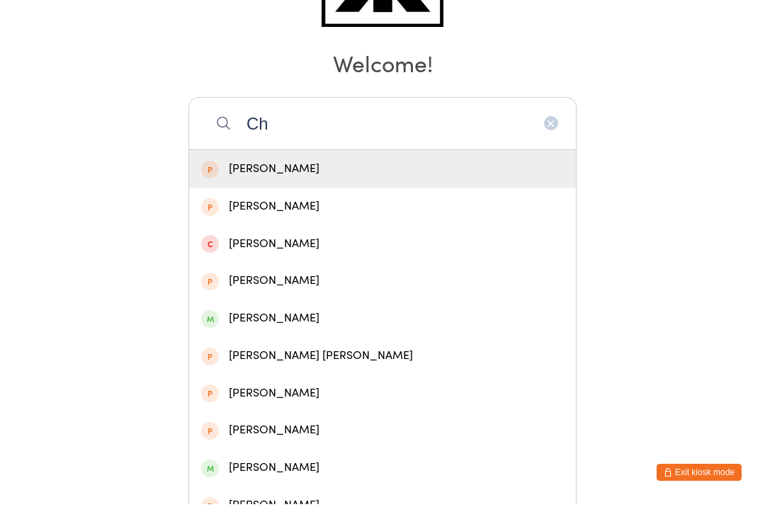
type input "C"
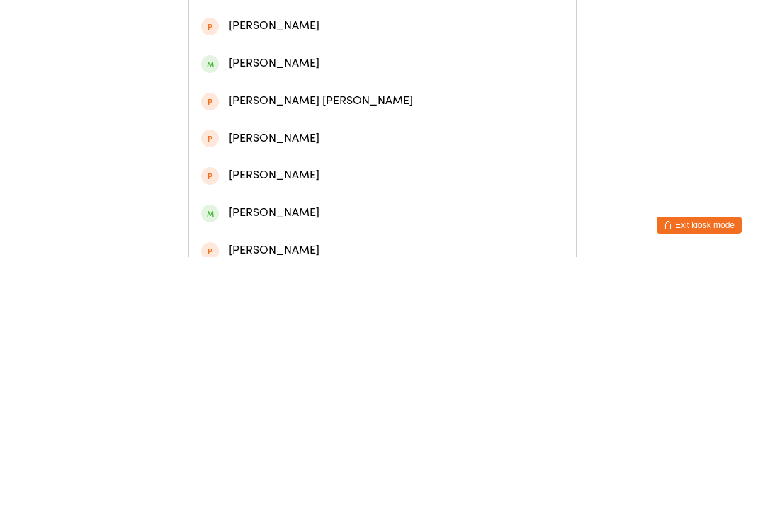
scroll to position [175, 0]
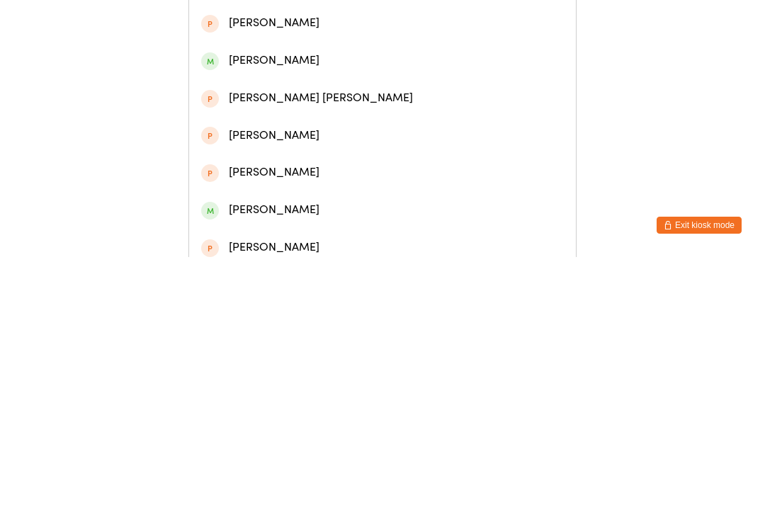
type input "Charlotte"
click at [318, 467] on div "[PERSON_NAME]" at bounding box center [382, 476] width 363 height 19
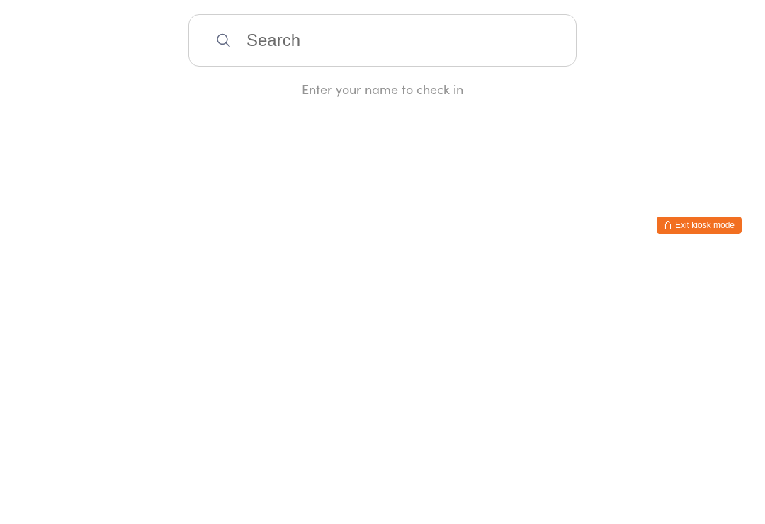
scroll to position [0, 0]
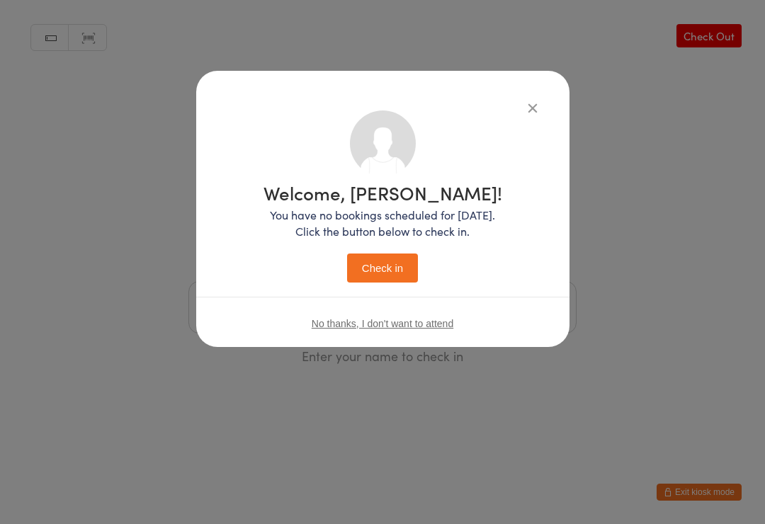
click at [411, 261] on button "Check in" at bounding box center [382, 268] width 71 height 29
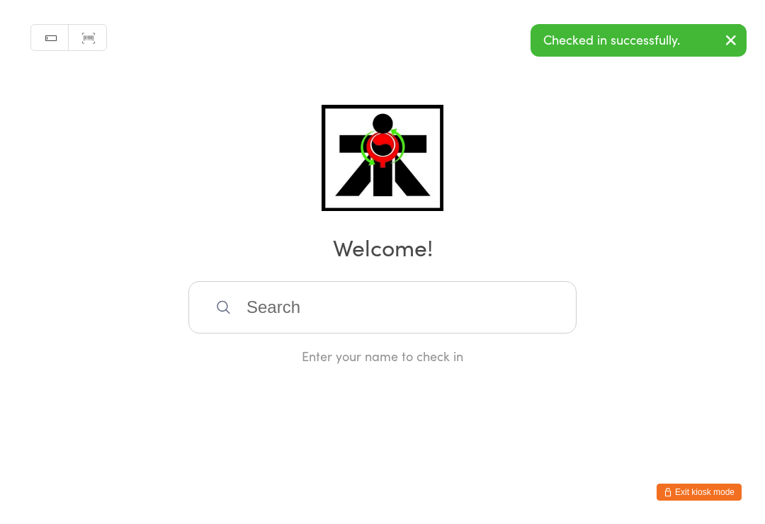
click at [465, 316] on input "search" at bounding box center [382, 307] width 388 height 52
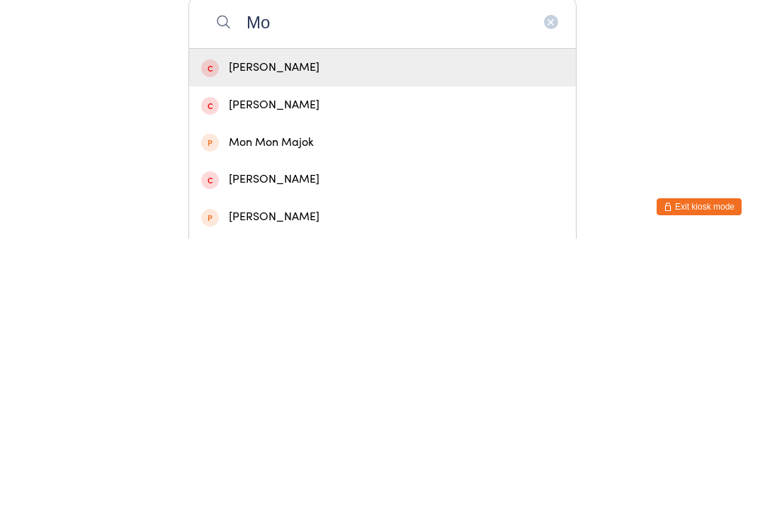
type input "M"
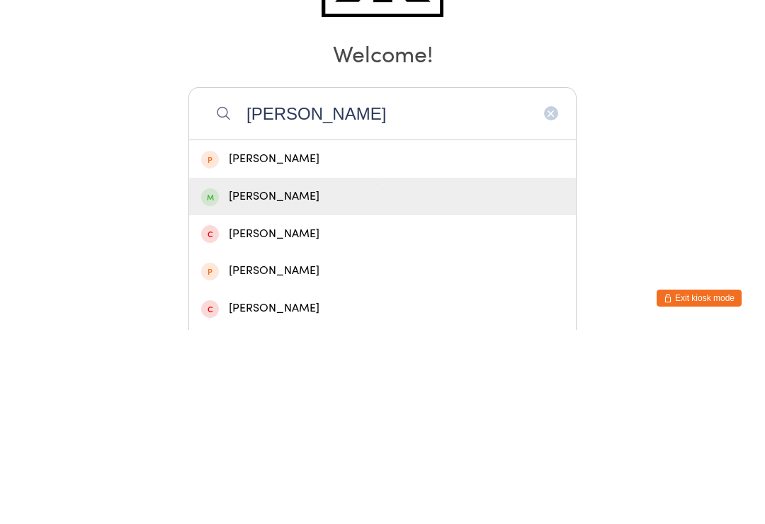
type input "[PERSON_NAME]"
click at [296, 381] on div "[PERSON_NAME]" at bounding box center [382, 390] width 363 height 19
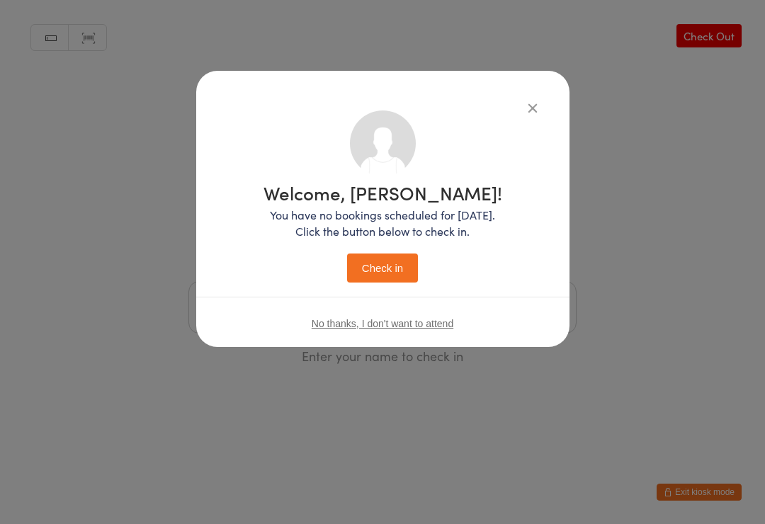
click at [385, 269] on button "Check in" at bounding box center [382, 268] width 71 height 29
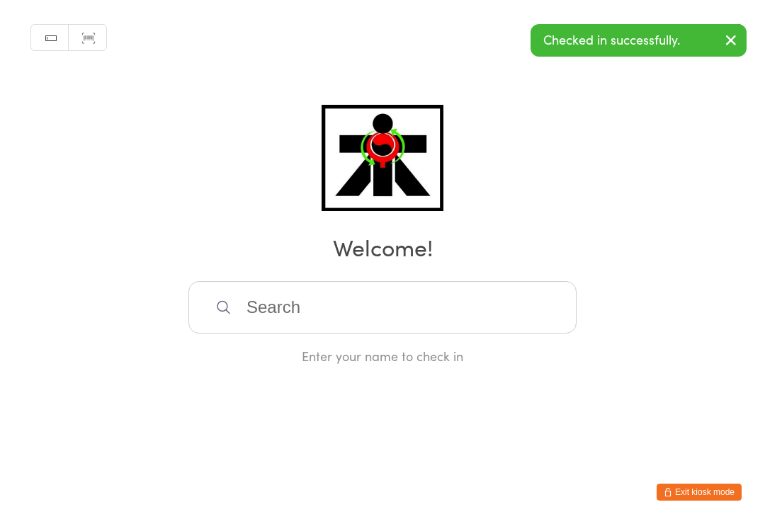
click at [470, 310] on input "search" at bounding box center [382, 307] width 388 height 52
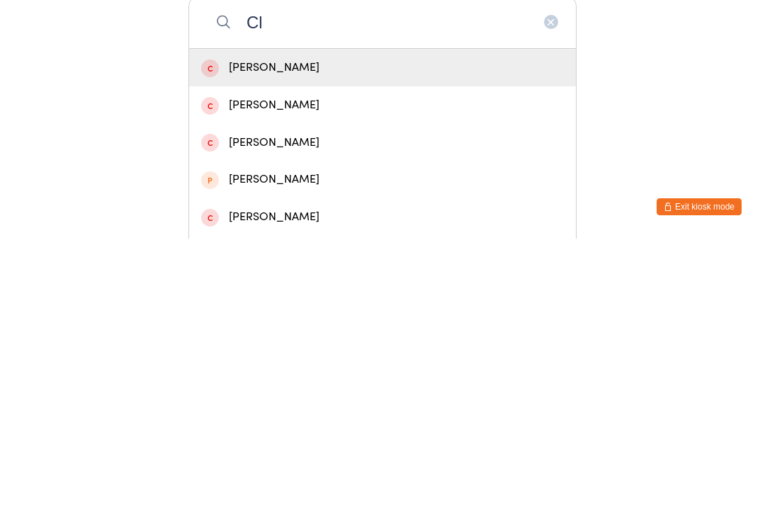
type input "C"
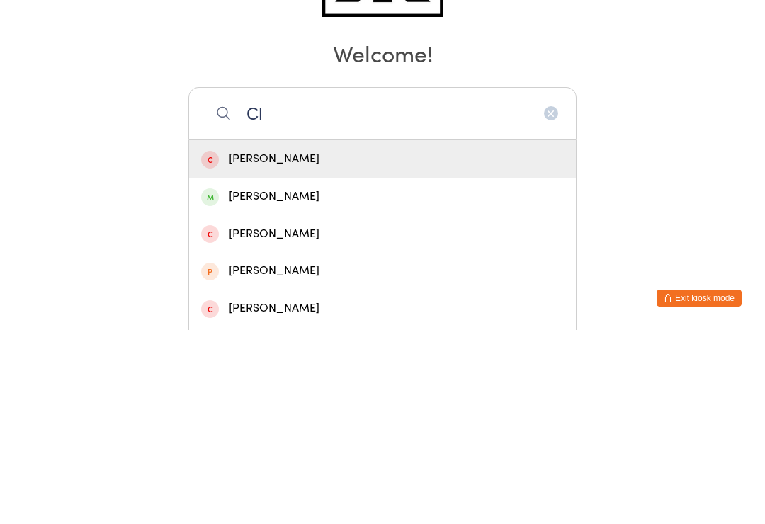
type input "C"
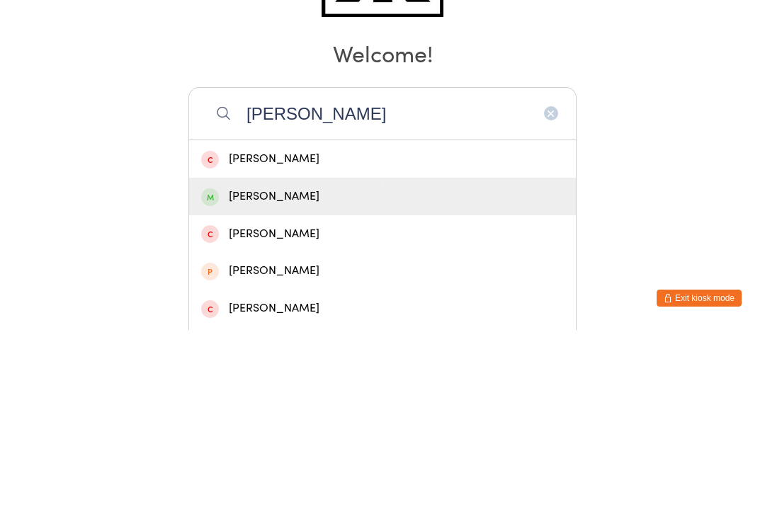
type input "[PERSON_NAME]"
click at [308, 381] on div "[PERSON_NAME]" at bounding box center [382, 390] width 363 height 19
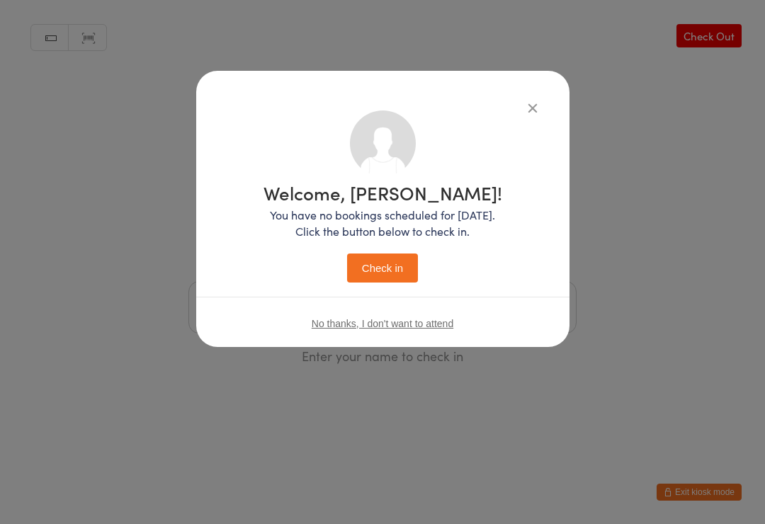
click at [388, 277] on button "Check in" at bounding box center [382, 268] width 71 height 29
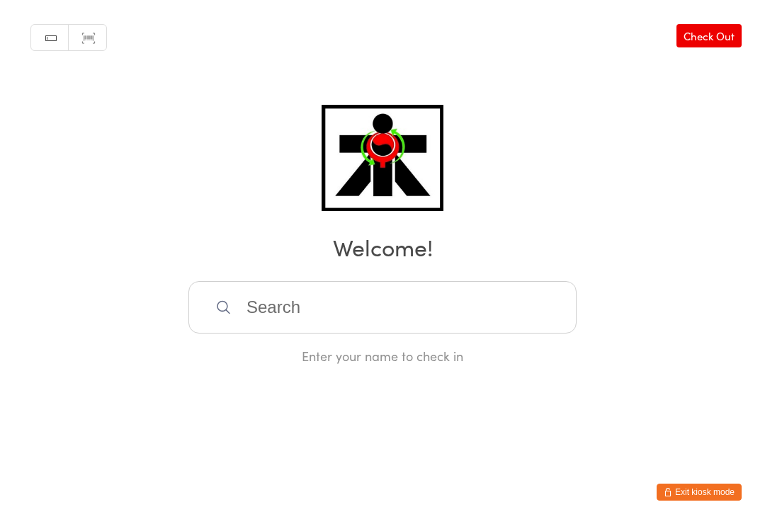
click at [228, 324] on input "search" at bounding box center [382, 307] width 388 height 52
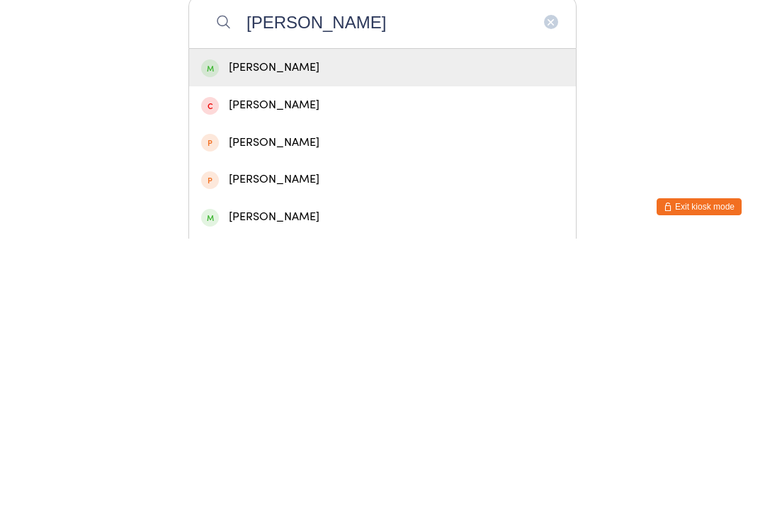
type input "[PERSON_NAME]"
click at [416, 344] on div "[PERSON_NAME]" at bounding box center [382, 353] width 363 height 19
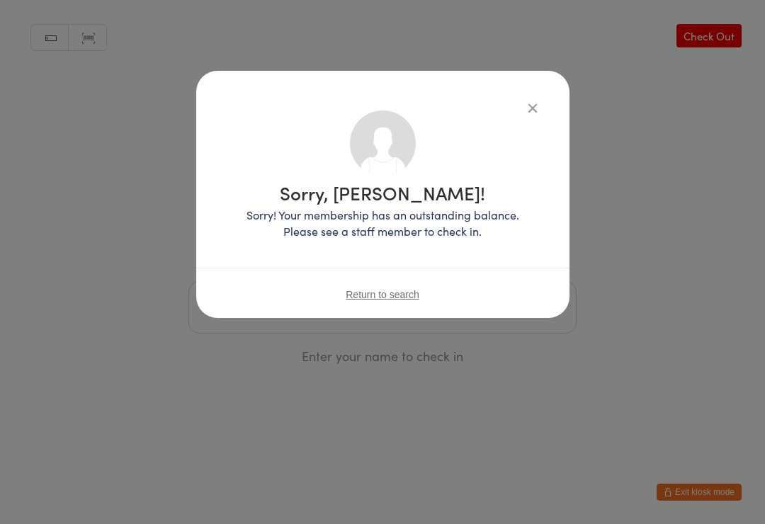
click at [535, 102] on icon "button" at bounding box center [533, 108] width 16 height 16
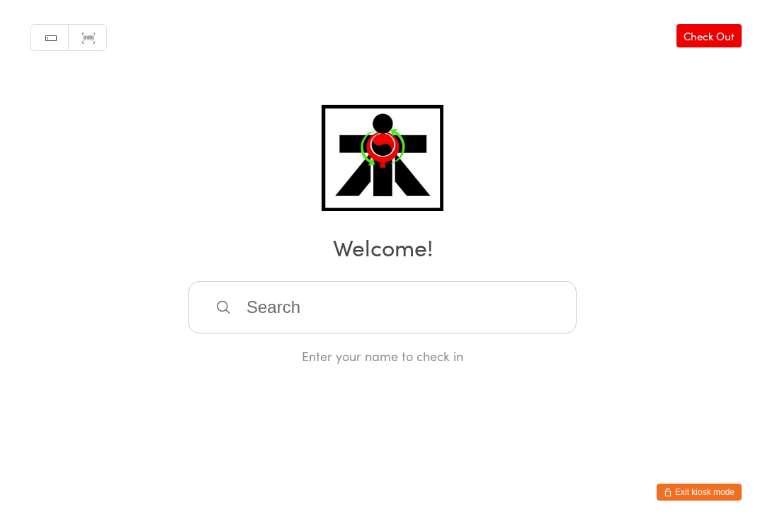
click at [555, 302] on input "search" at bounding box center [382, 307] width 388 height 52
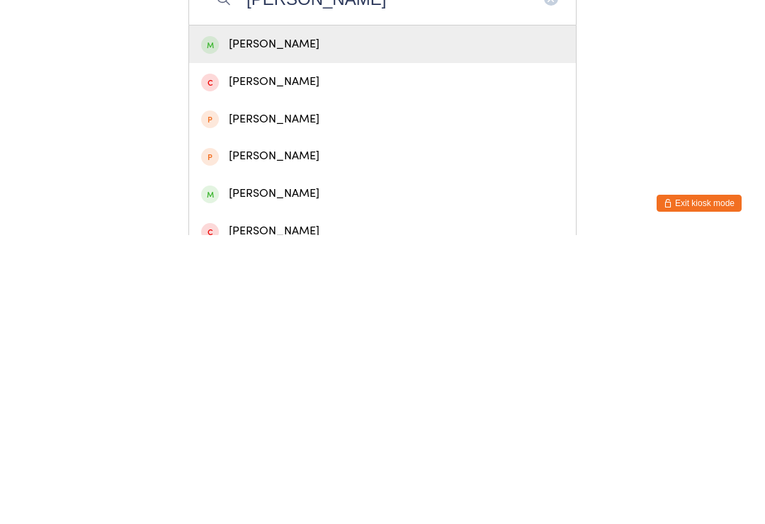
scroll to position [21, 0]
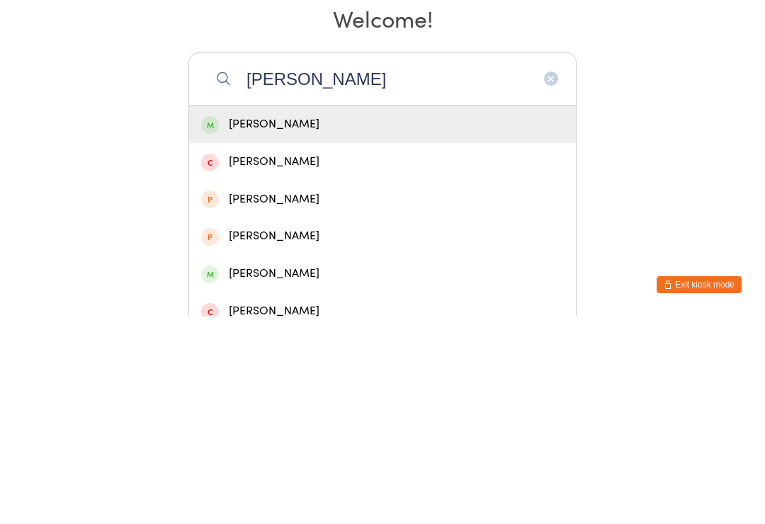
type input "[PERSON_NAME]"
click at [531, 322] on div "[PERSON_NAME]" at bounding box center [382, 331] width 363 height 19
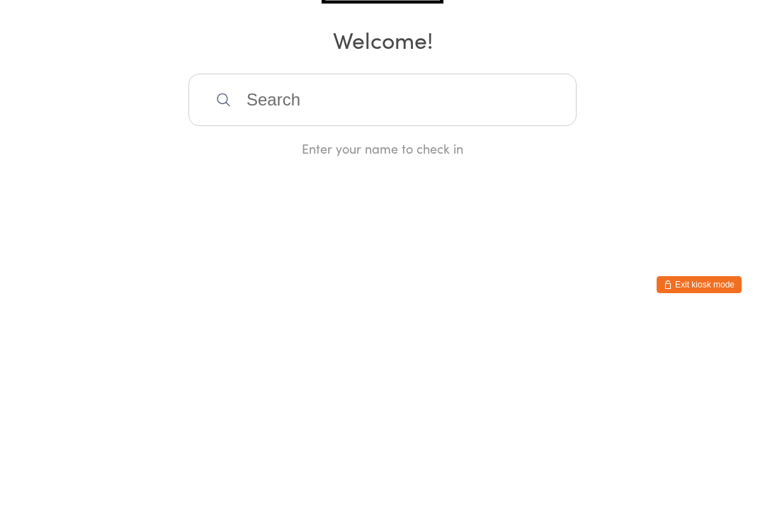
scroll to position [0, 0]
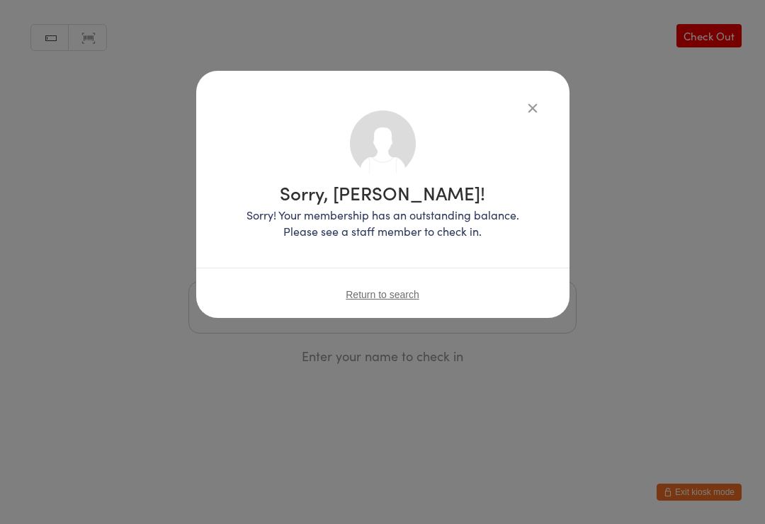
click at [394, 300] on span "Return to search" at bounding box center [383, 294] width 74 height 11
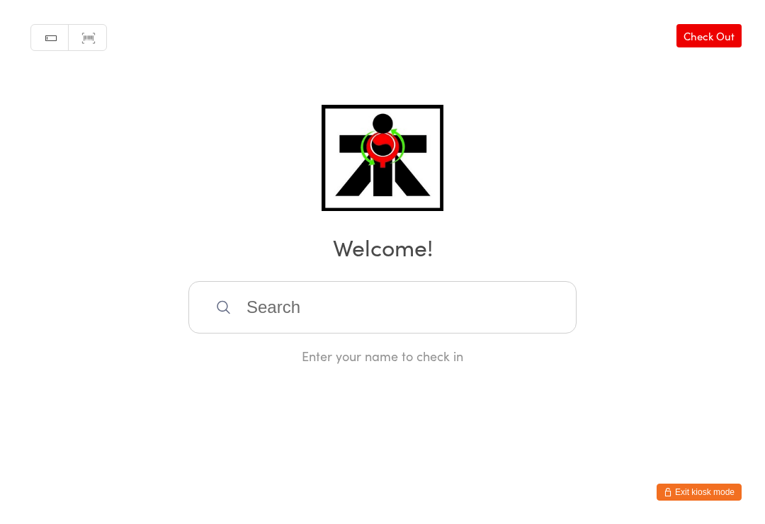
click at [698, 125] on div "Manual search Scanner input Check Out Welcome! Enter your name to check in" at bounding box center [382, 182] width 765 height 365
click at [270, 290] on input "search" at bounding box center [382, 307] width 388 height 52
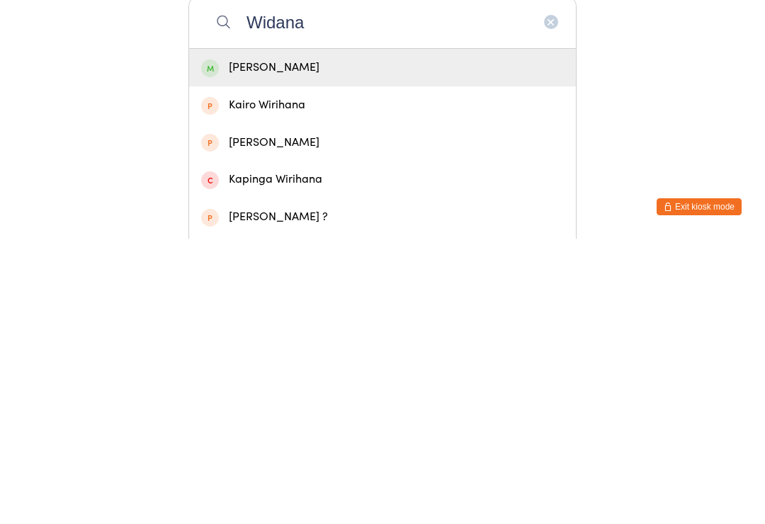
type input "Widana"
click at [315, 344] on div "[PERSON_NAME]" at bounding box center [382, 353] width 363 height 19
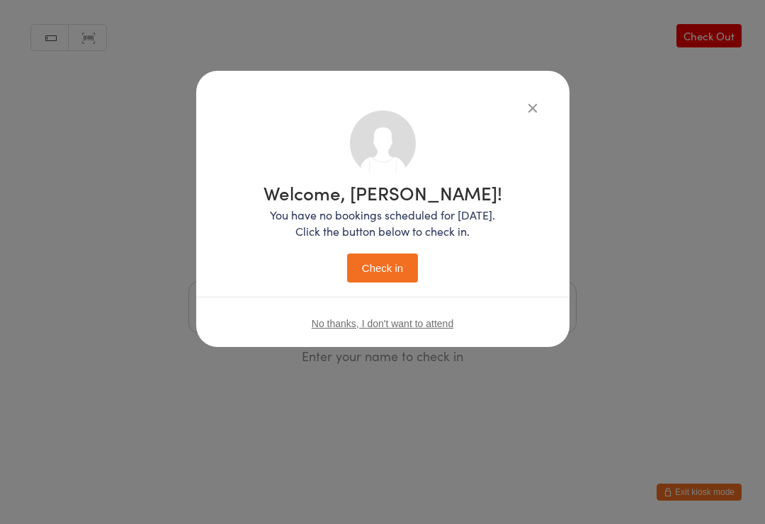
click at [383, 263] on button "Check in" at bounding box center [382, 268] width 71 height 29
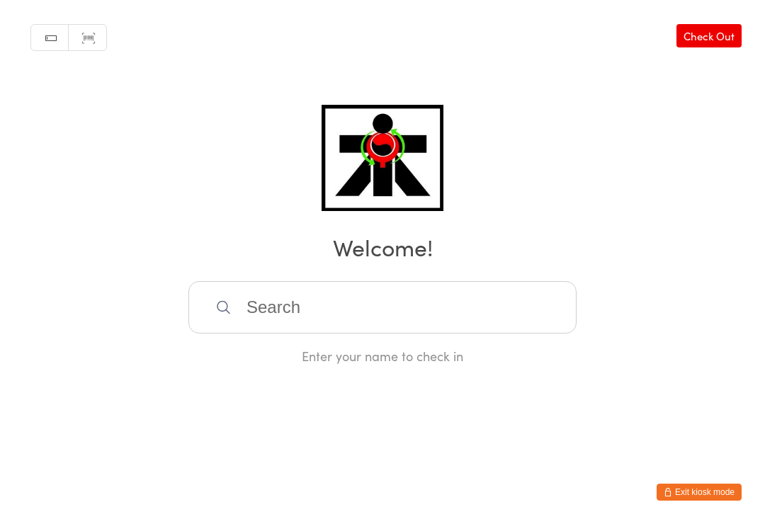
click at [222, 320] on input "search" at bounding box center [382, 307] width 388 height 52
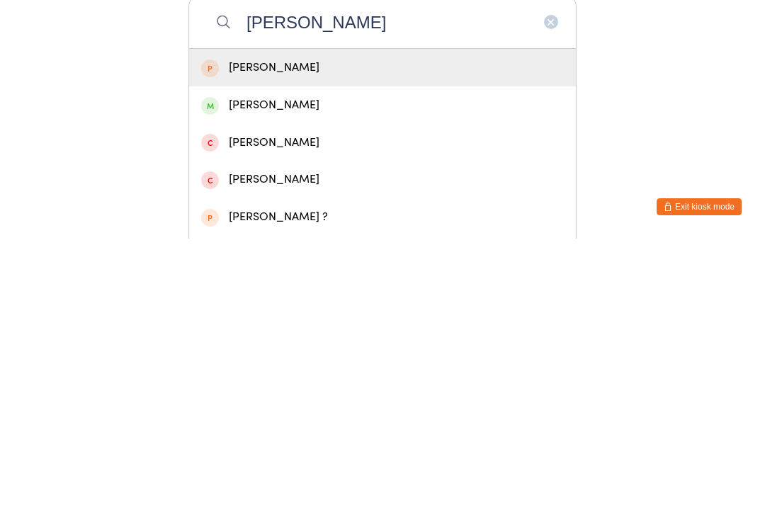
type input "[PERSON_NAME]"
click at [331, 381] on div "[PERSON_NAME]" at bounding box center [382, 390] width 363 height 19
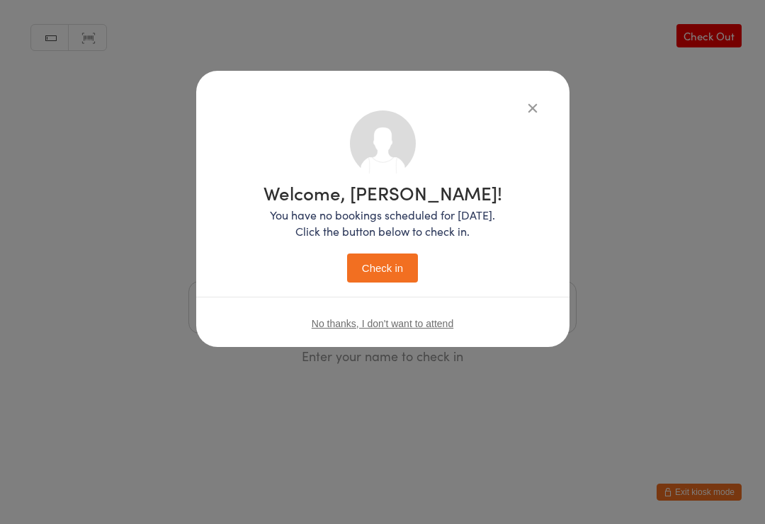
click at [405, 269] on button "Check in" at bounding box center [382, 268] width 71 height 29
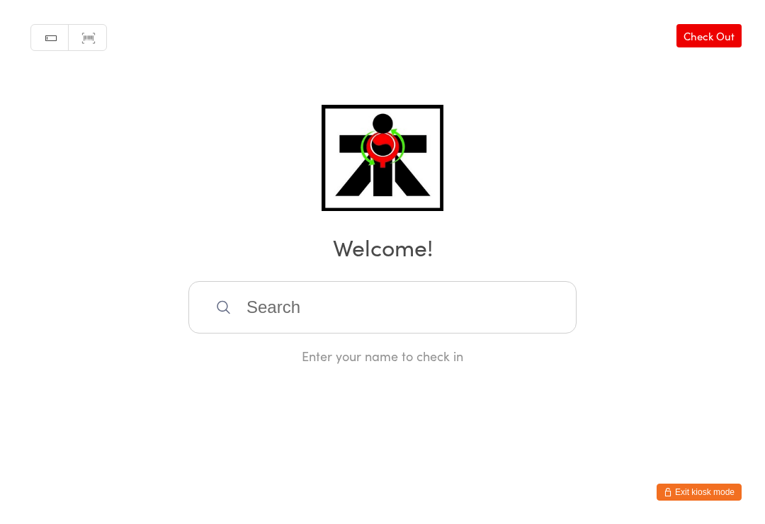
click at [230, 322] on input "search" at bounding box center [382, 307] width 388 height 52
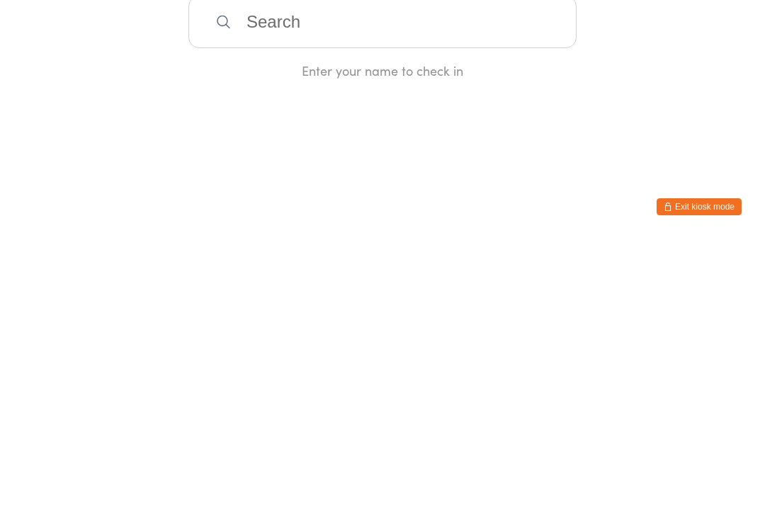
type input "T"
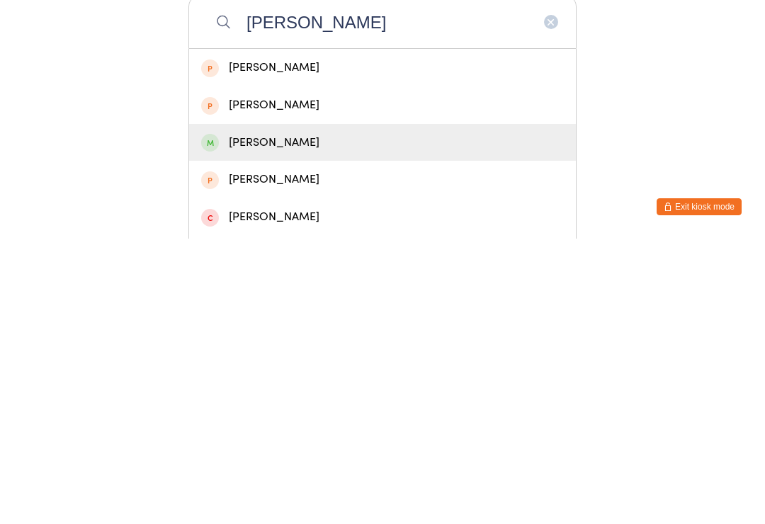
type input "[PERSON_NAME]"
click at [256, 409] on div "[PERSON_NAME]" at bounding box center [382, 428] width 387 height 38
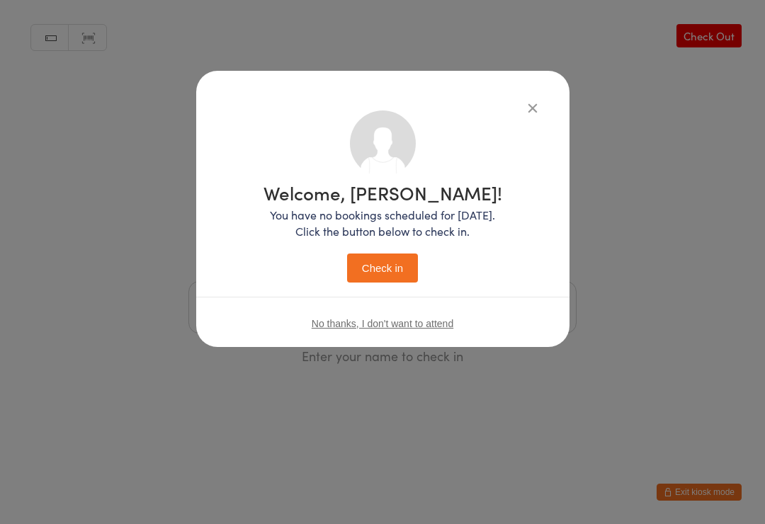
click at [379, 261] on button "Check in" at bounding box center [382, 268] width 71 height 29
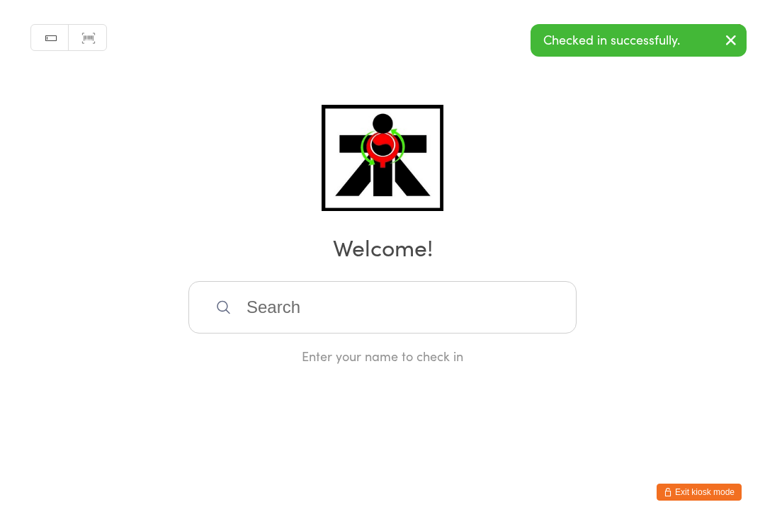
click at [241, 314] on input "search" at bounding box center [382, 307] width 388 height 52
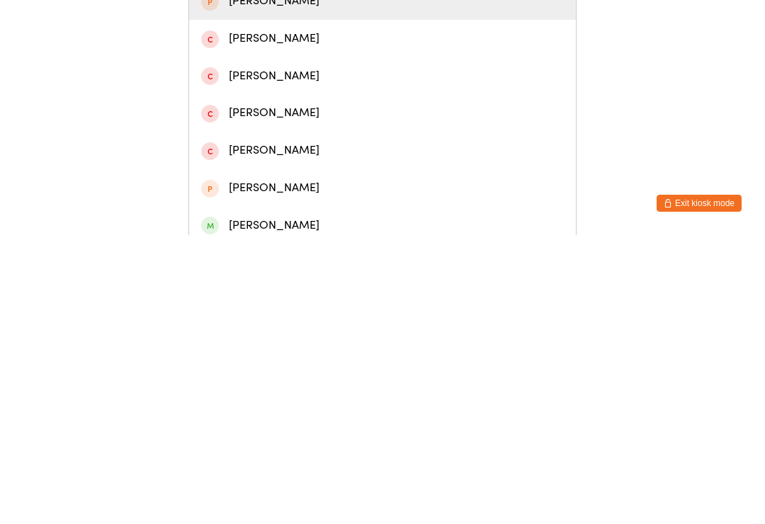
scroll to position [64, 0]
type input "[PERSON_NAME]"
click at [223, 494] on div "[PERSON_NAME]" at bounding box center [382, 513] width 387 height 38
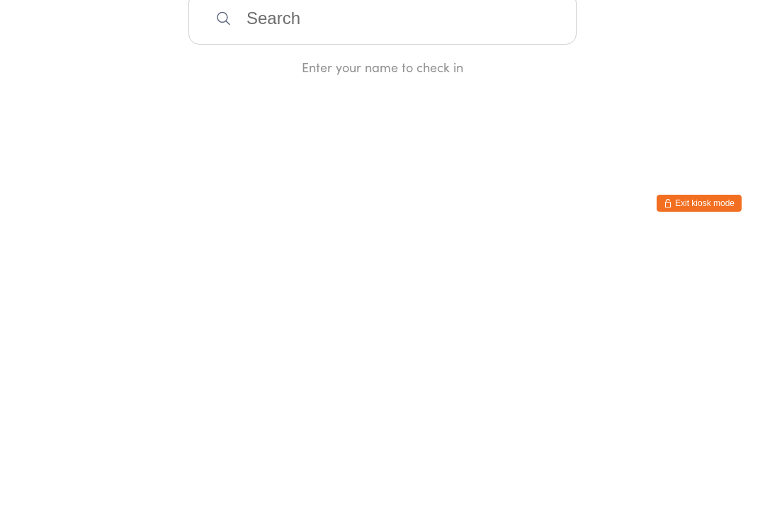
scroll to position [0, 0]
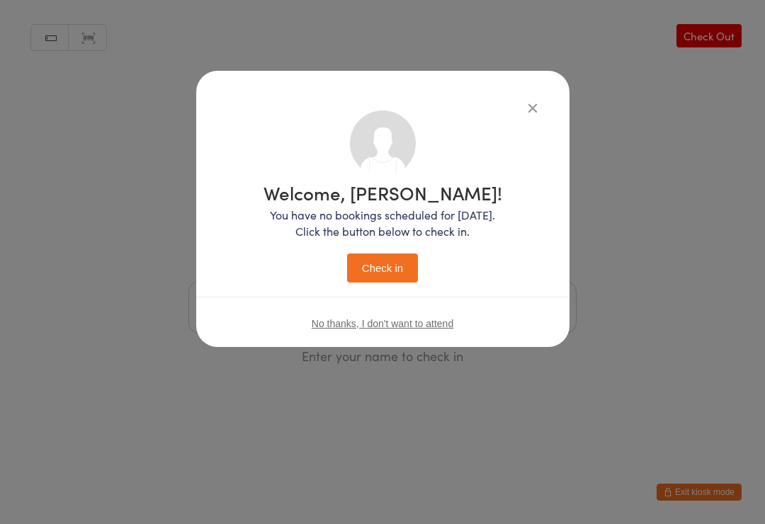
click at [364, 283] on button "Check in" at bounding box center [382, 268] width 71 height 29
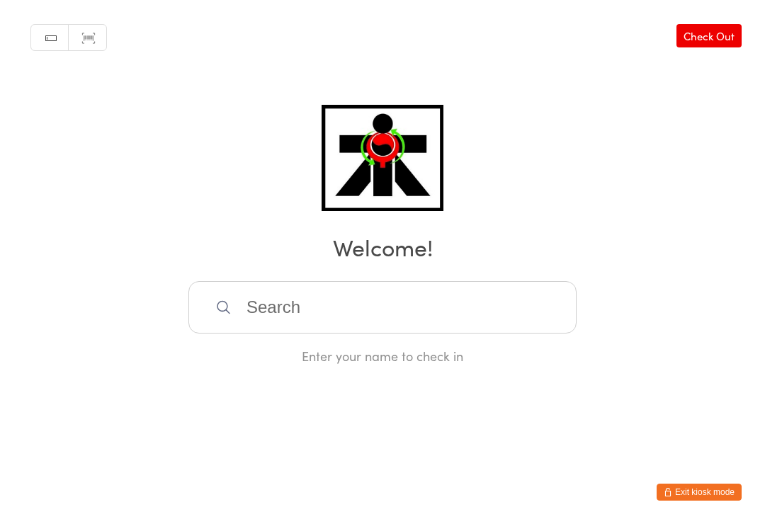
click at [446, 299] on input "search" at bounding box center [382, 307] width 388 height 52
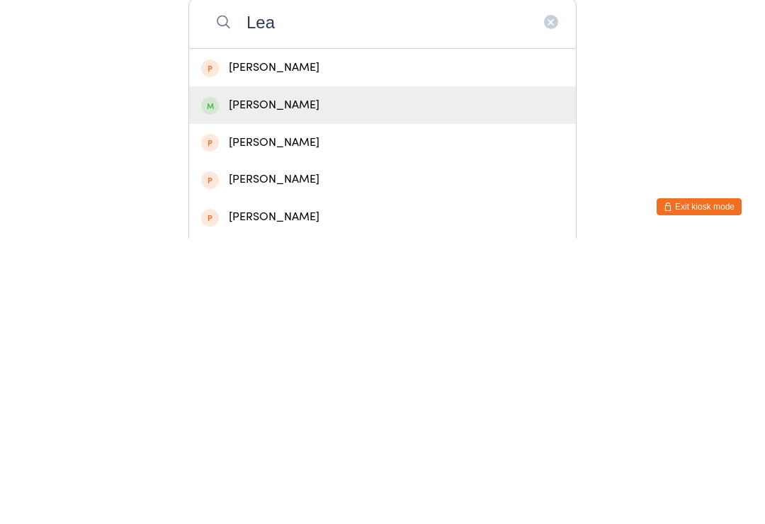
type input "Lea"
click at [280, 372] on div "[PERSON_NAME]" at bounding box center [382, 391] width 387 height 38
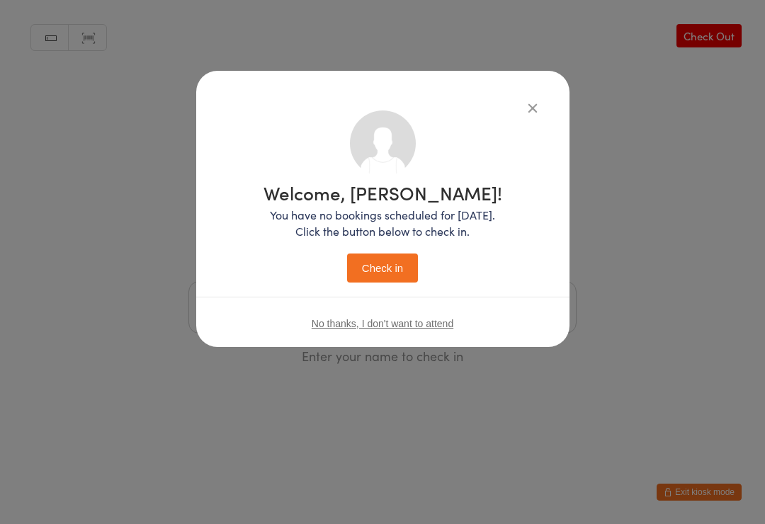
click at [383, 270] on button "Check in" at bounding box center [382, 268] width 71 height 29
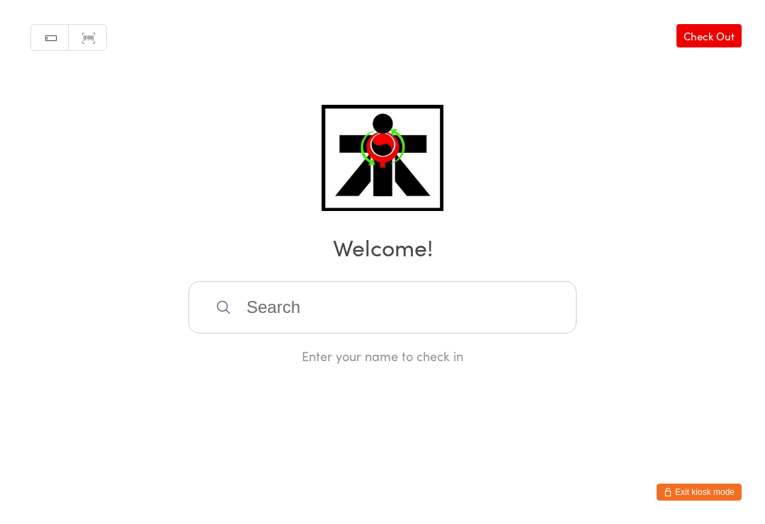
click at [492, 305] on input "search" at bounding box center [382, 307] width 388 height 52
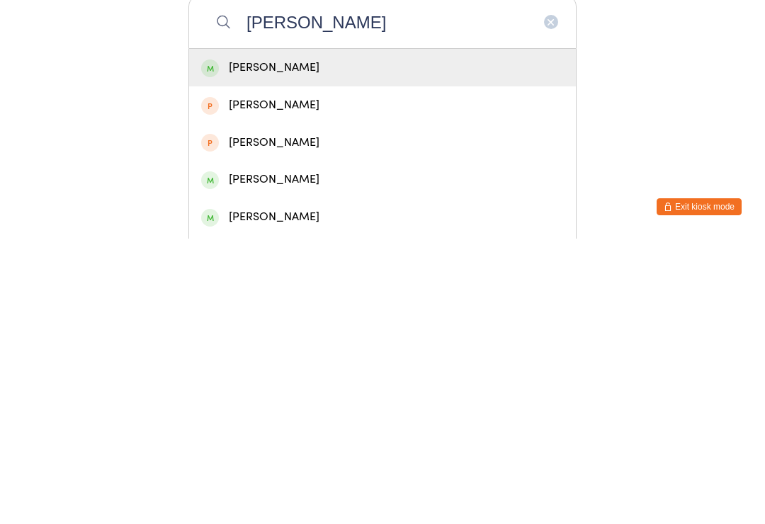
type input "[PERSON_NAME]"
click at [239, 344] on div "[PERSON_NAME]" at bounding box center [382, 353] width 363 height 19
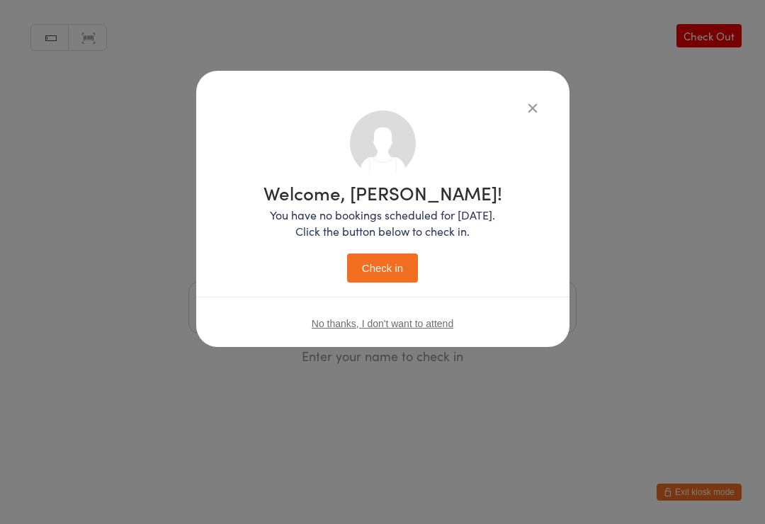
click at [389, 261] on button "Check in" at bounding box center [382, 268] width 71 height 29
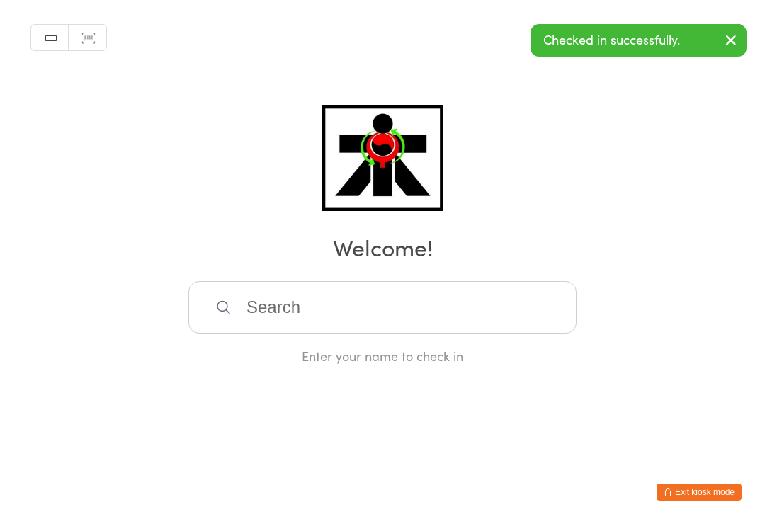
click at [409, 331] on input "search" at bounding box center [382, 307] width 388 height 52
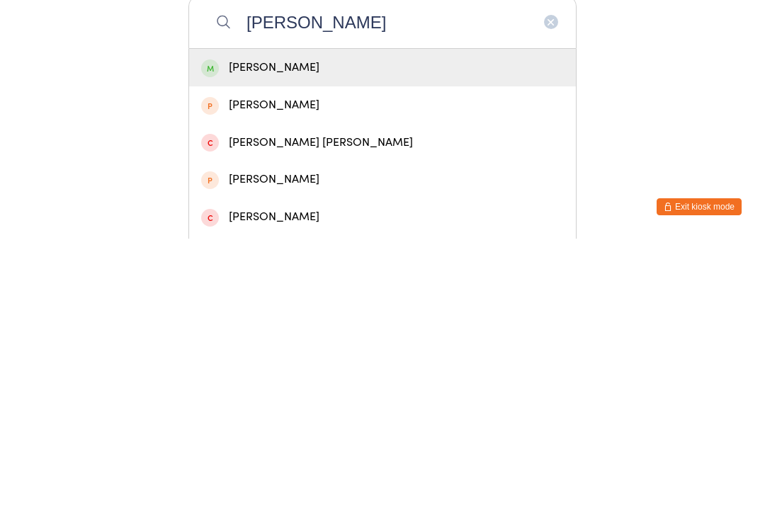
type input "[PERSON_NAME]"
click at [223, 344] on div "[PERSON_NAME]" at bounding box center [382, 353] width 363 height 19
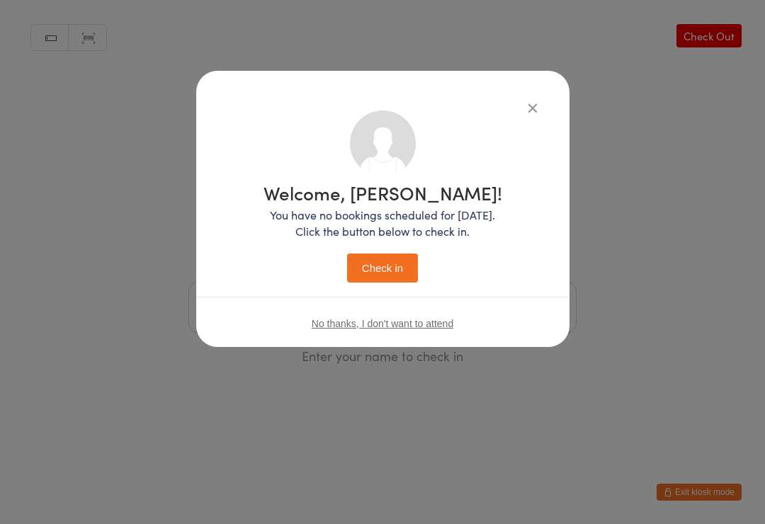
click at [379, 259] on button "Check in" at bounding box center [382, 268] width 71 height 29
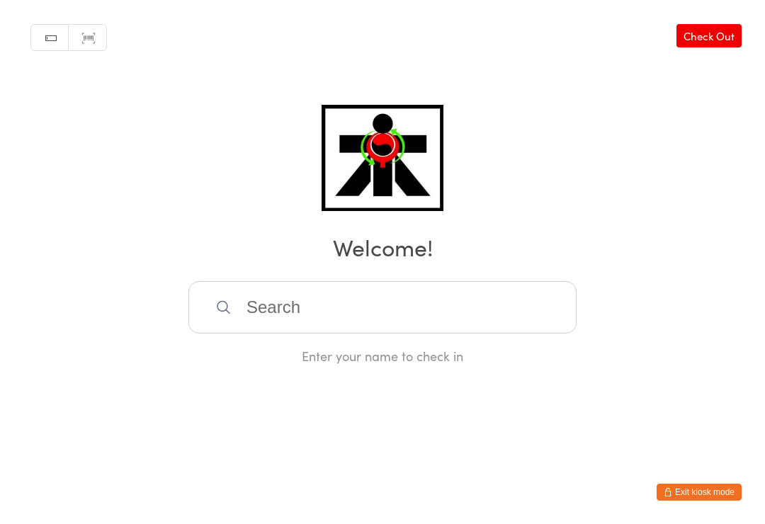
click at [537, 324] on input "search" at bounding box center [382, 307] width 388 height 52
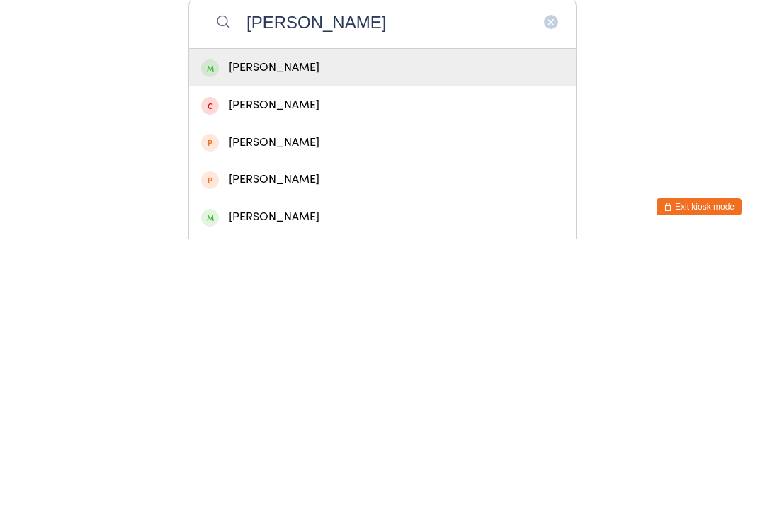
type input "[PERSON_NAME]"
click at [395, 344] on div "[PERSON_NAME]" at bounding box center [382, 353] width 363 height 19
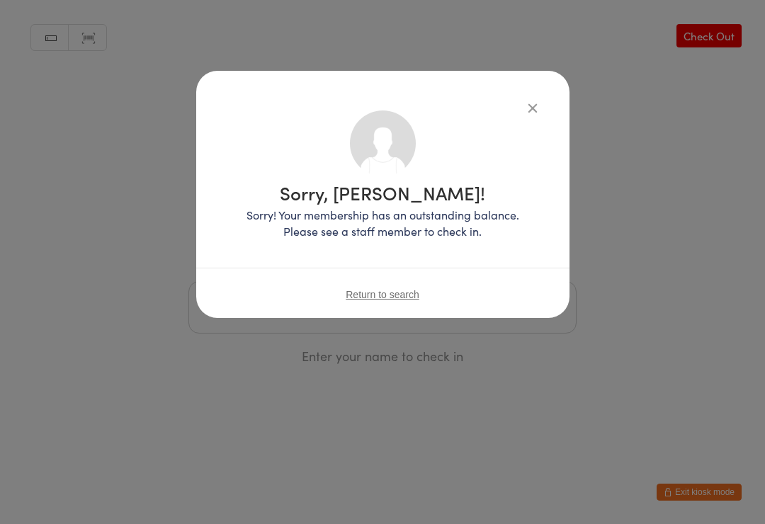
click at [533, 113] on icon "button" at bounding box center [533, 108] width 16 height 16
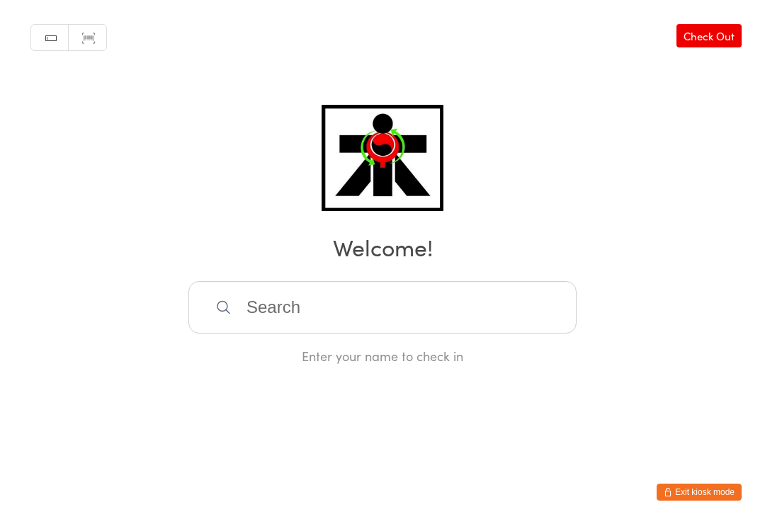
click at [484, 294] on input "search" at bounding box center [382, 307] width 388 height 52
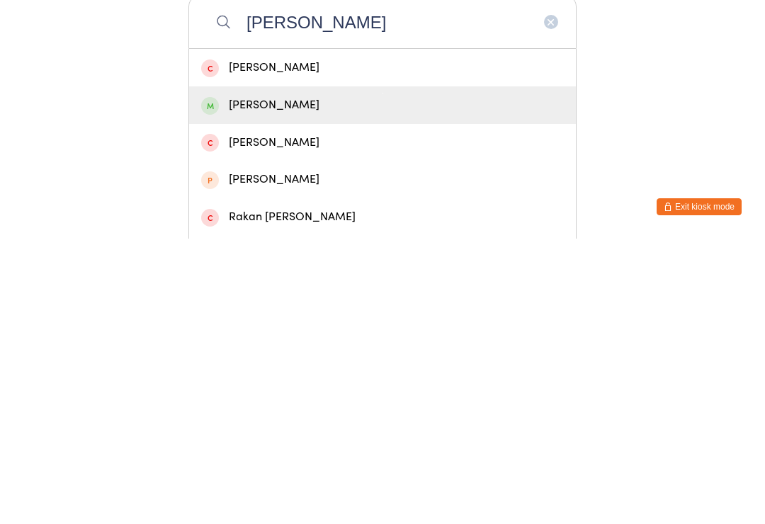
type input "[PERSON_NAME]"
click at [422, 381] on div "[PERSON_NAME]" at bounding box center [382, 390] width 363 height 19
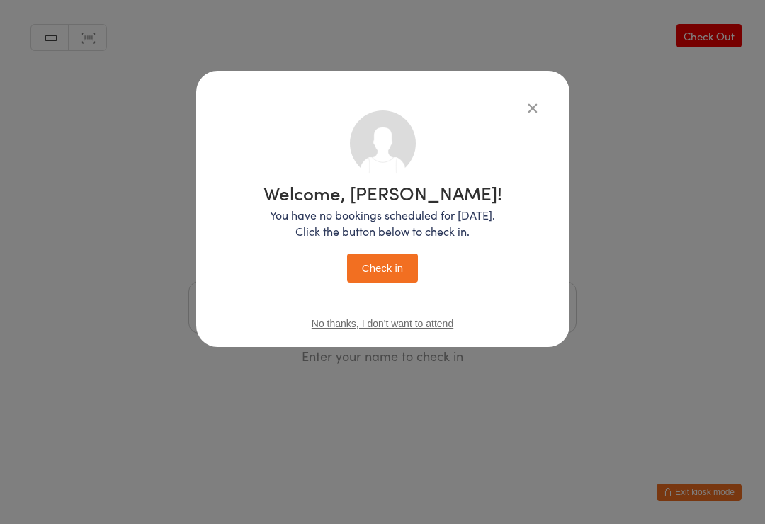
click at [404, 281] on button "Check in" at bounding box center [382, 268] width 71 height 29
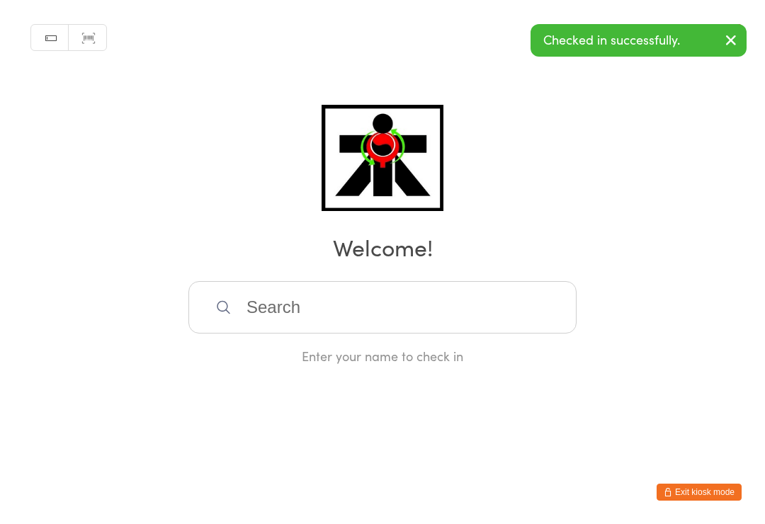
click at [256, 304] on input "search" at bounding box center [382, 307] width 388 height 52
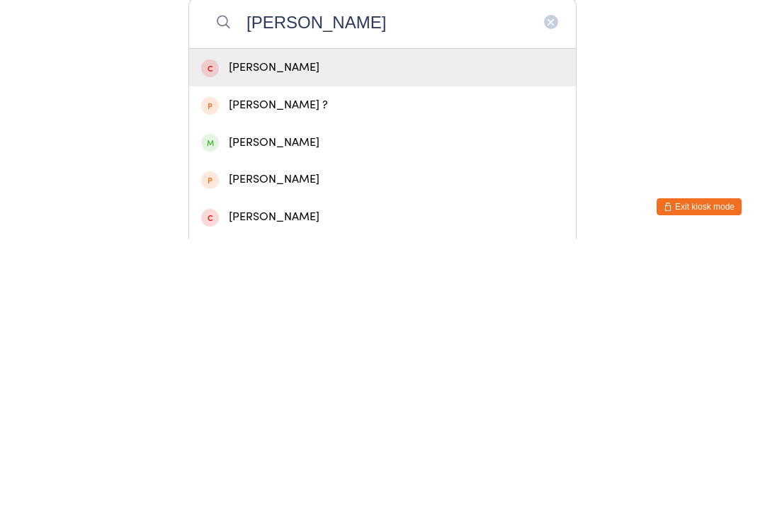
type input "[PERSON_NAME]"
click at [229, 419] on div "[PERSON_NAME]" at bounding box center [382, 428] width 363 height 19
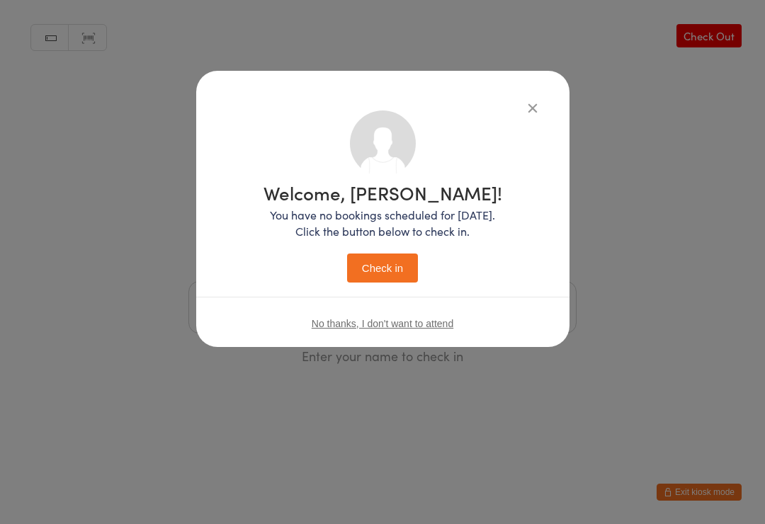
click at [392, 268] on button "Check in" at bounding box center [382, 268] width 71 height 29
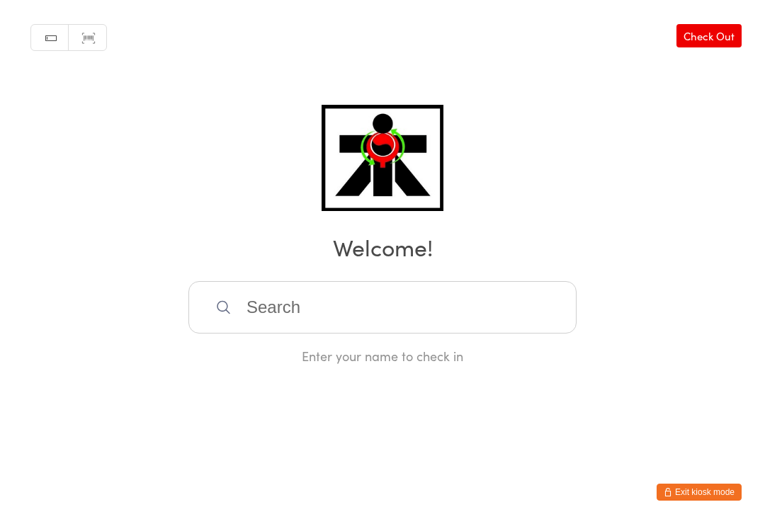
click at [433, 322] on input "search" at bounding box center [382, 307] width 388 height 52
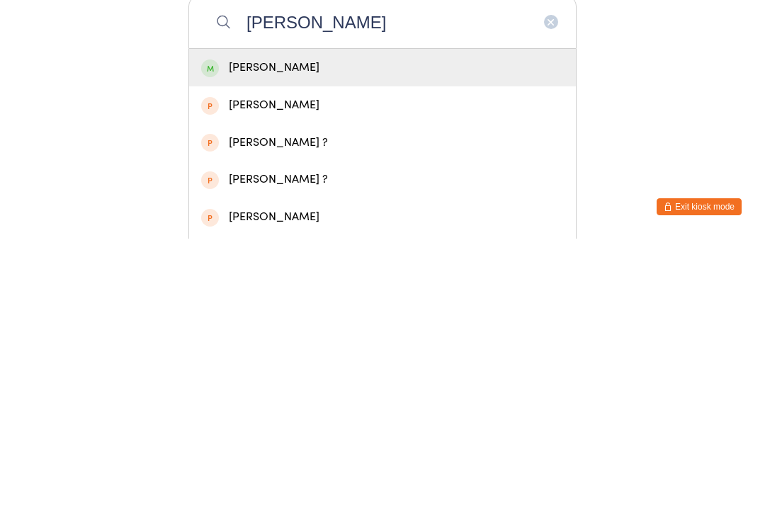
type input "[PERSON_NAME]"
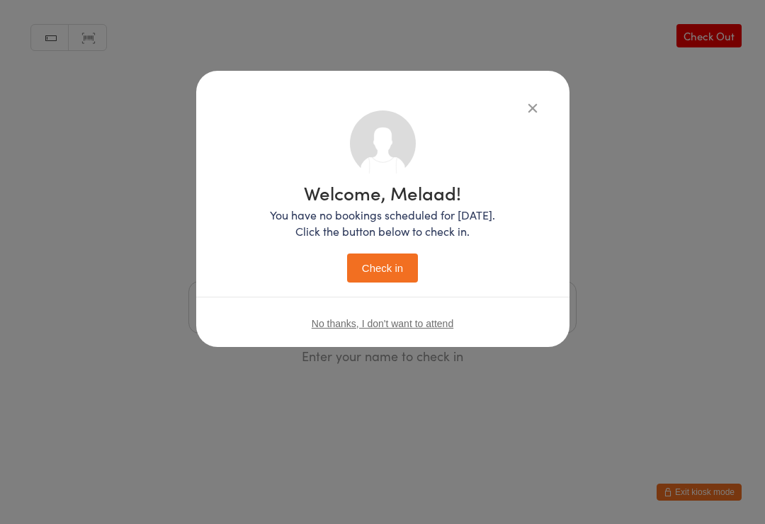
click at [377, 280] on button "Check in" at bounding box center [382, 268] width 71 height 29
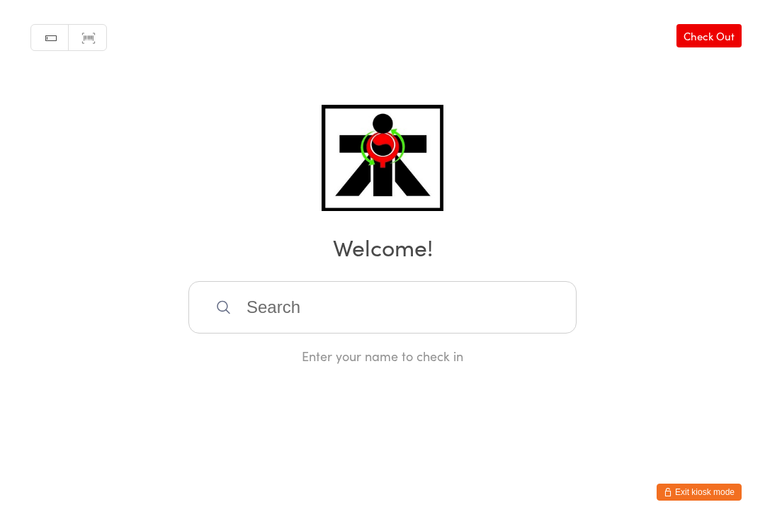
click at [409, 314] on input "search" at bounding box center [382, 307] width 388 height 52
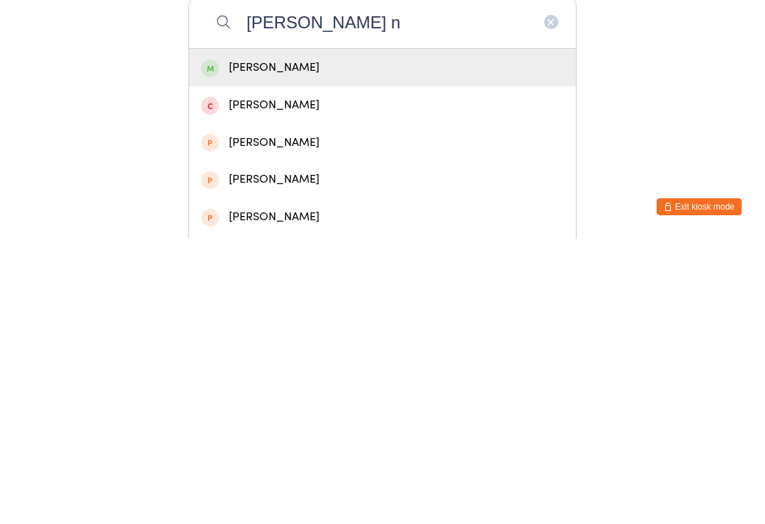
type input "[PERSON_NAME] n"
click at [419, 344] on div "[PERSON_NAME]" at bounding box center [382, 353] width 363 height 19
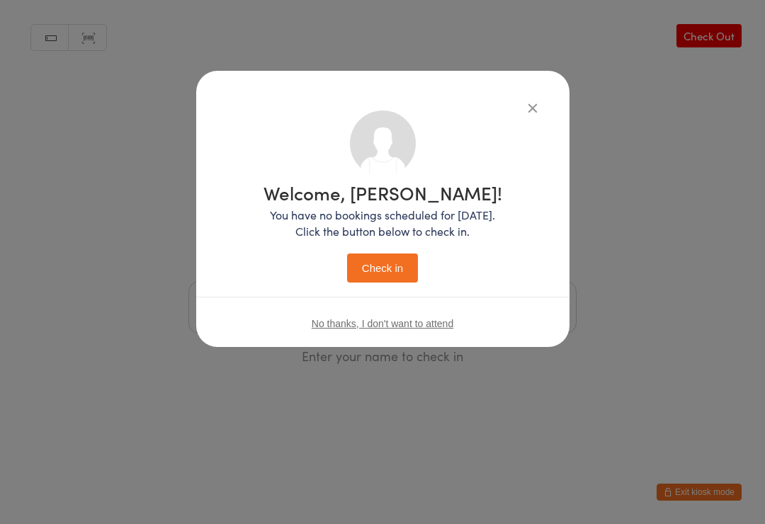
click at [390, 266] on button "Check in" at bounding box center [382, 268] width 71 height 29
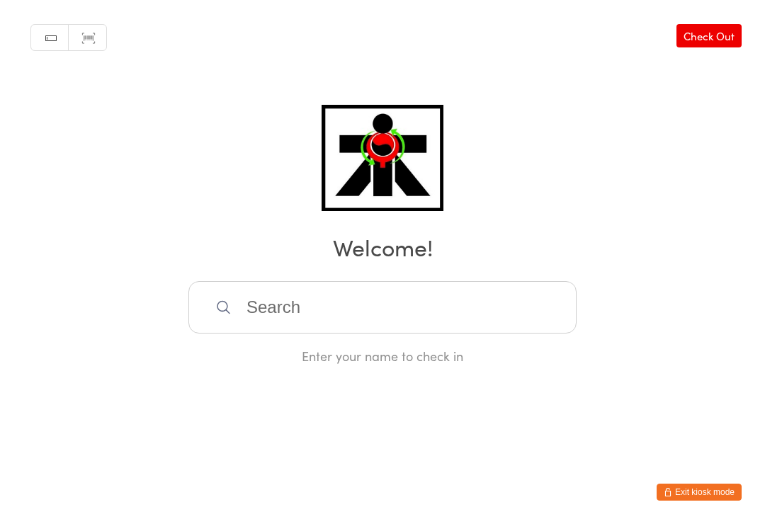
click at [544, 315] on input "search" at bounding box center [382, 307] width 388 height 52
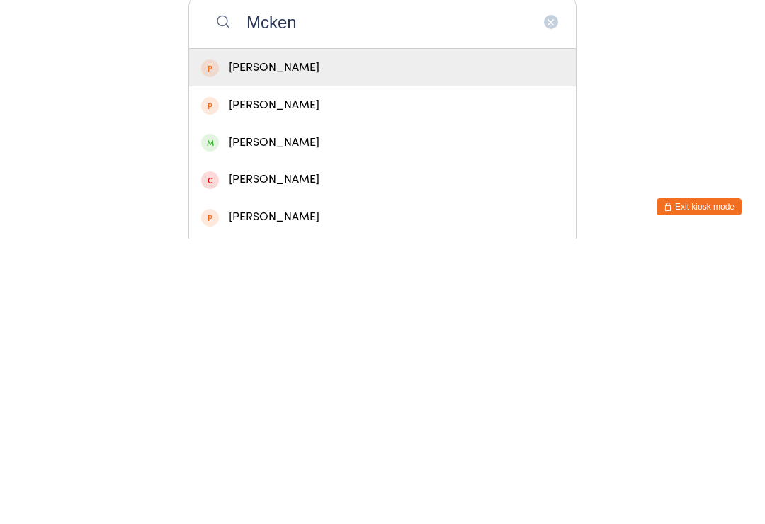
type input "Mcken"
click at [213, 419] on span at bounding box center [210, 428] width 18 height 18
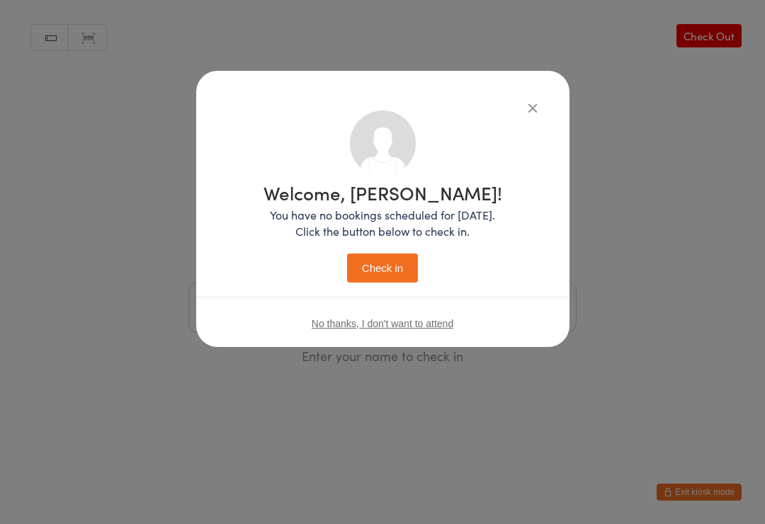
click at [397, 273] on button "Check in" at bounding box center [382, 268] width 71 height 29
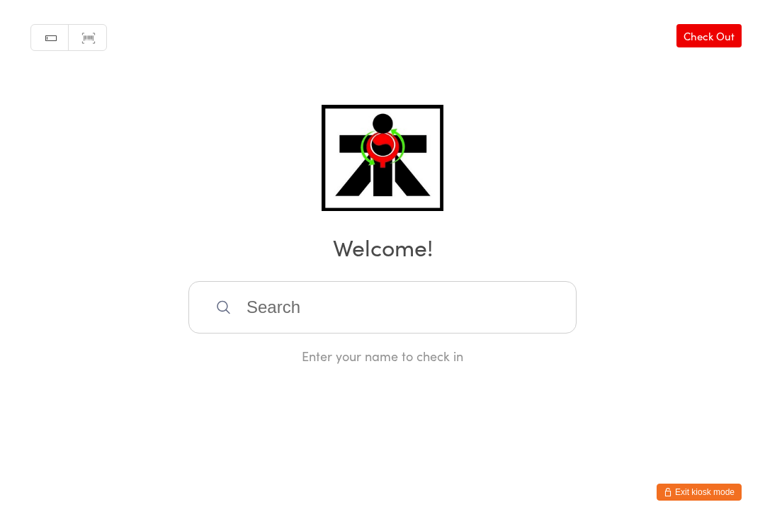
click at [525, 319] on input "search" at bounding box center [382, 307] width 388 height 52
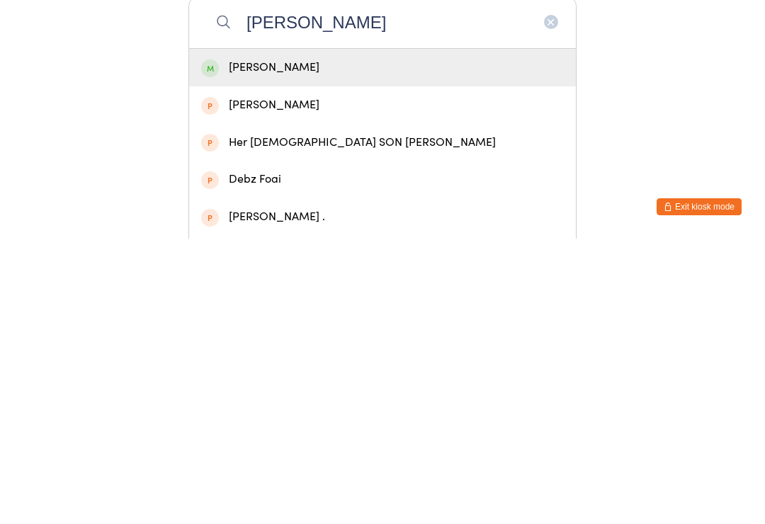
type input "[PERSON_NAME]"
click at [481, 334] on div "[PERSON_NAME]" at bounding box center [382, 353] width 387 height 38
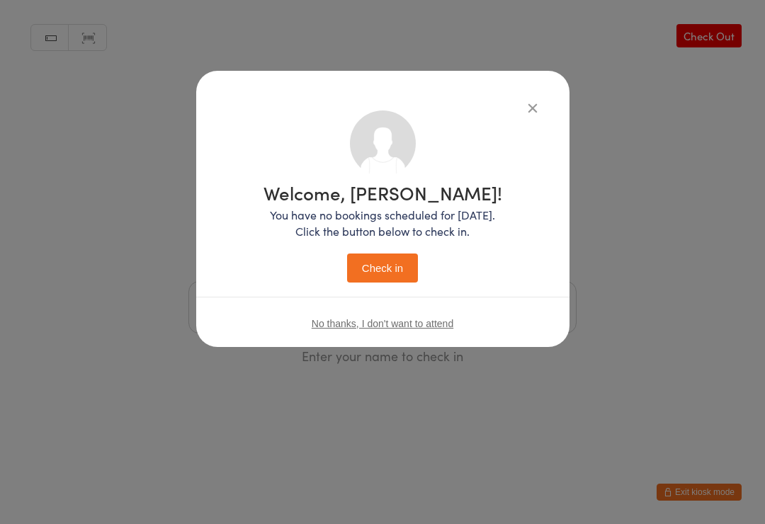
click at [414, 272] on button "Check in" at bounding box center [382, 268] width 71 height 29
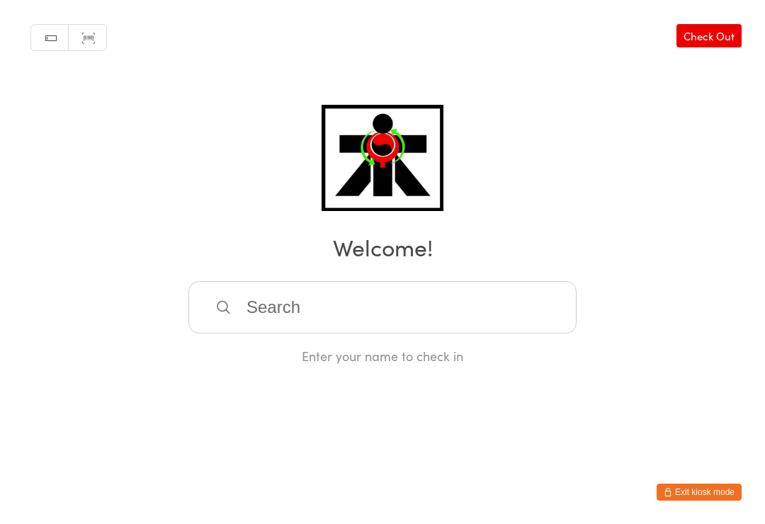
click at [303, 334] on input "search" at bounding box center [382, 307] width 388 height 52
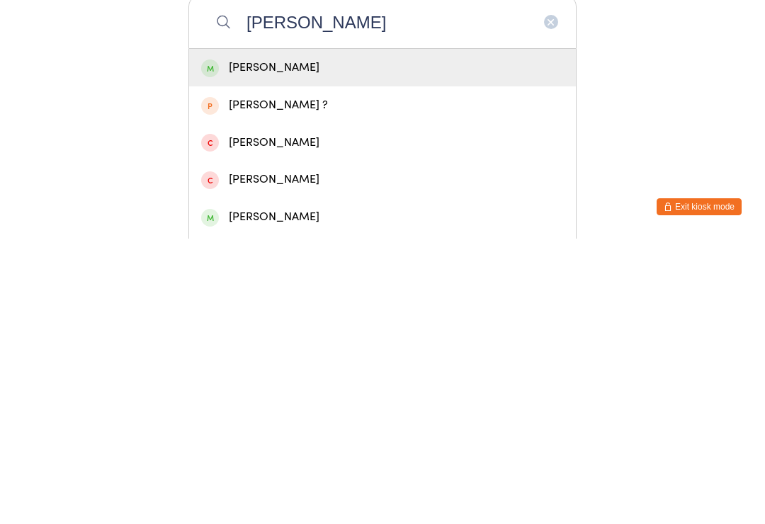
type input "[PERSON_NAME]"
click at [271, 334] on div "[PERSON_NAME]" at bounding box center [382, 353] width 387 height 38
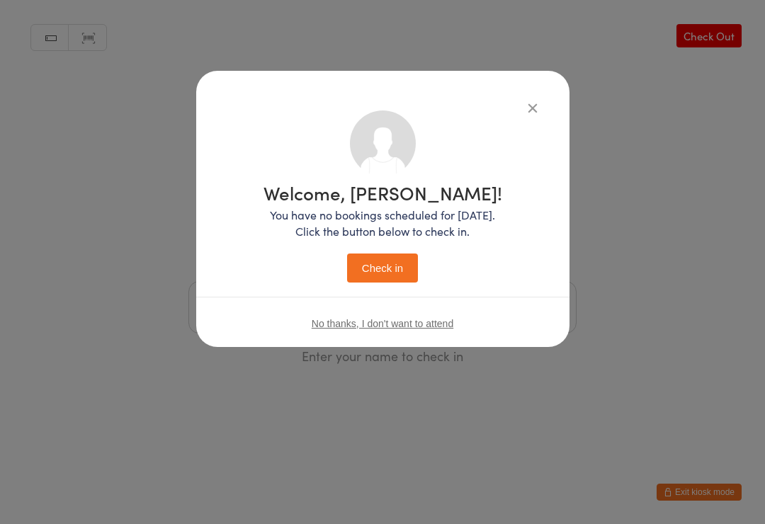
click at [385, 269] on button "Check in" at bounding box center [382, 268] width 71 height 29
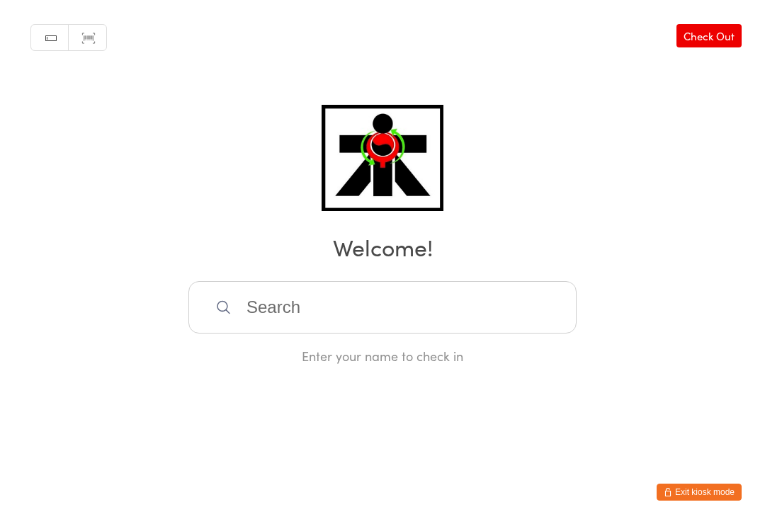
click at [399, 301] on input "search" at bounding box center [382, 307] width 388 height 52
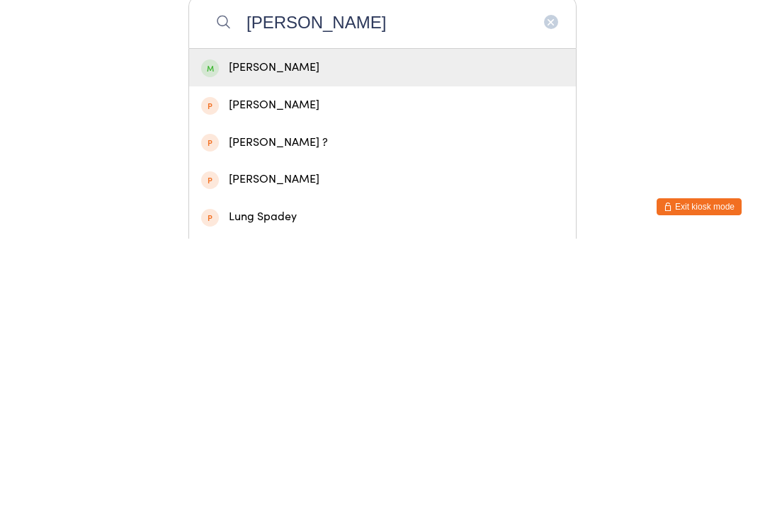
type input "[PERSON_NAME]"
click at [302, 344] on div "[PERSON_NAME]" at bounding box center [382, 353] width 363 height 19
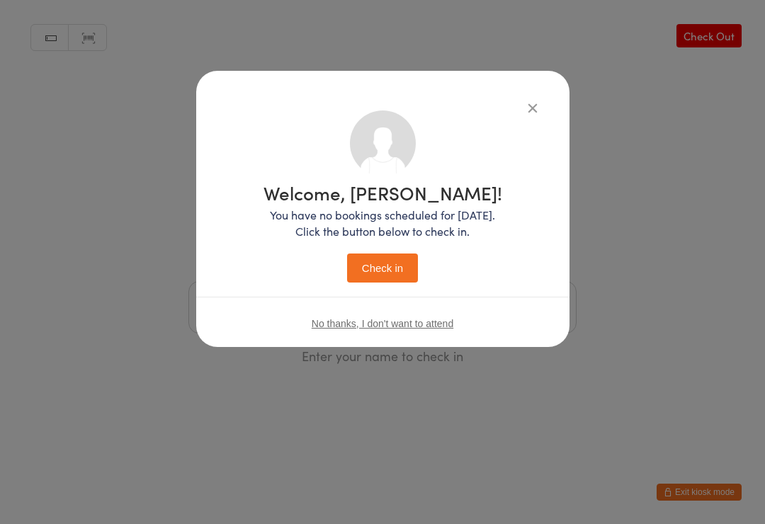
click at [387, 265] on button "Check in" at bounding box center [382, 268] width 71 height 29
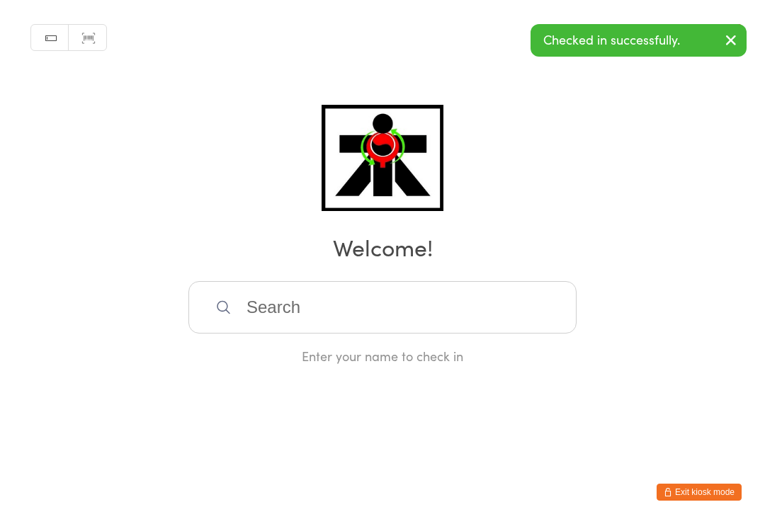
click at [467, 323] on input "search" at bounding box center [382, 307] width 388 height 52
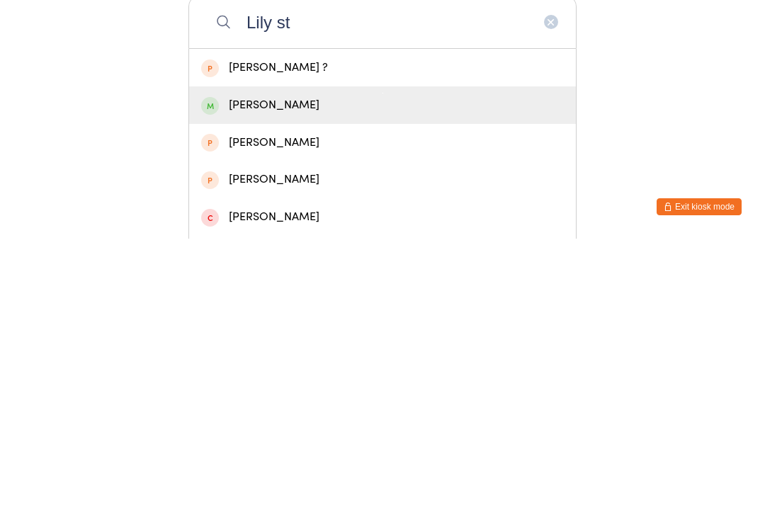
type input "Lily st"
click at [283, 381] on div "[PERSON_NAME]" at bounding box center [382, 390] width 363 height 19
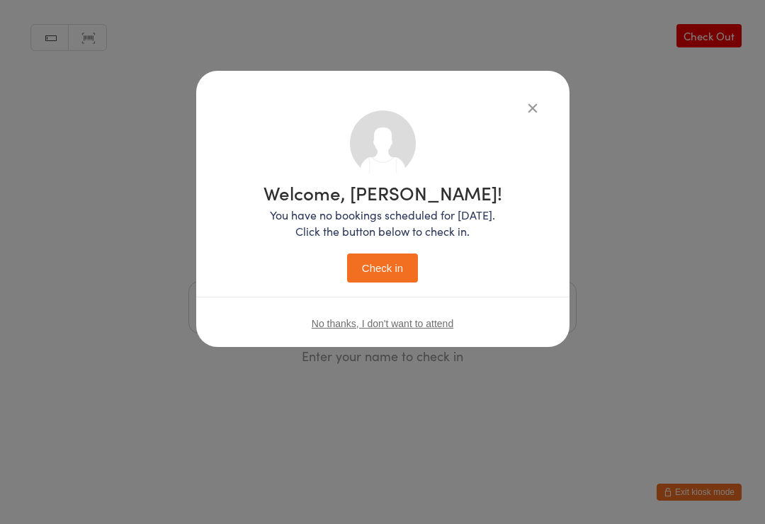
click at [392, 276] on button "Check in" at bounding box center [382, 268] width 71 height 29
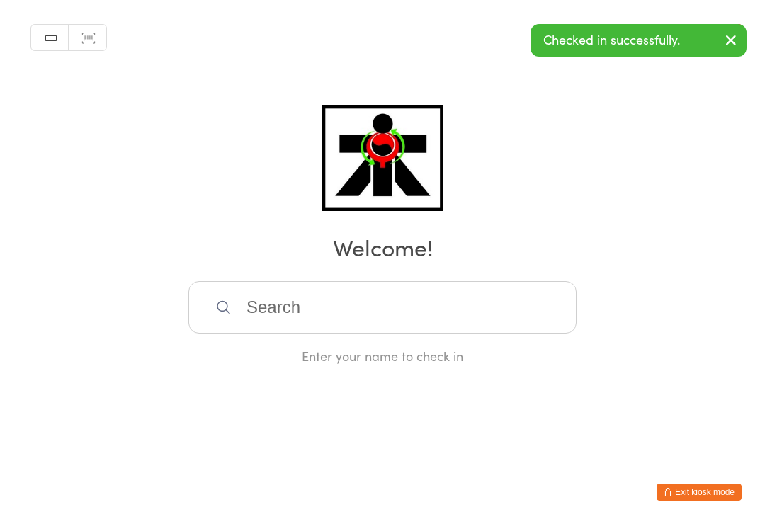
click at [380, 305] on input "search" at bounding box center [382, 307] width 388 height 52
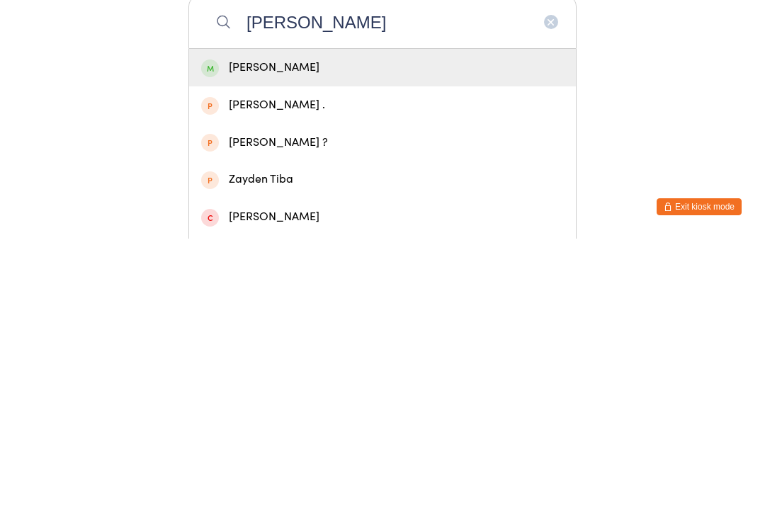
type input "[PERSON_NAME]"
click at [279, 334] on div "[PERSON_NAME]" at bounding box center [382, 353] width 387 height 38
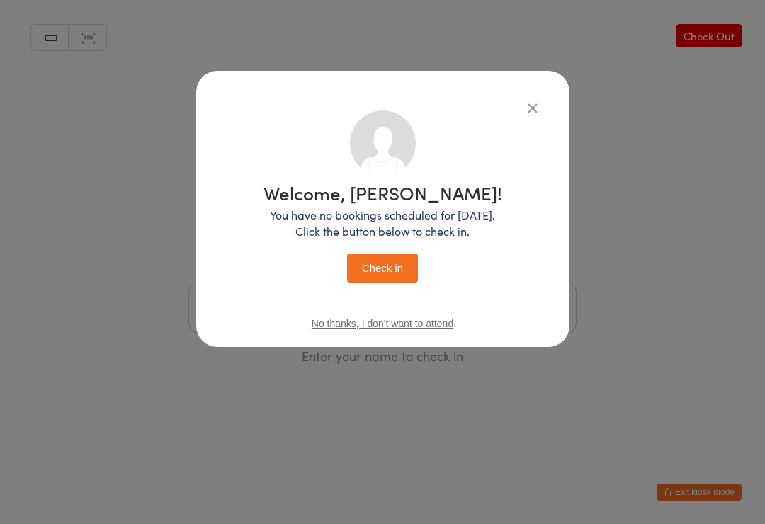
click at [397, 273] on button "Check in" at bounding box center [382, 268] width 71 height 29
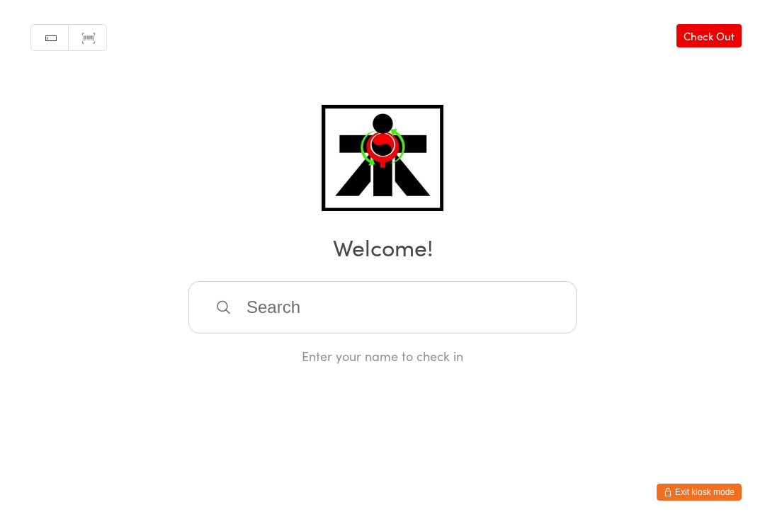
click at [389, 295] on input "search" at bounding box center [382, 307] width 388 height 52
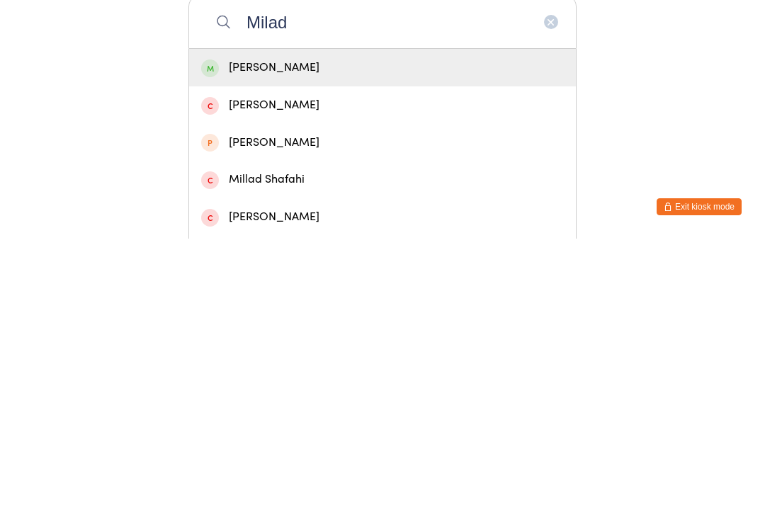
type input "Milad"
click at [444, 344] on div "[PERSON_NAME]" at bounding box center [382, 353] width 363 height 19
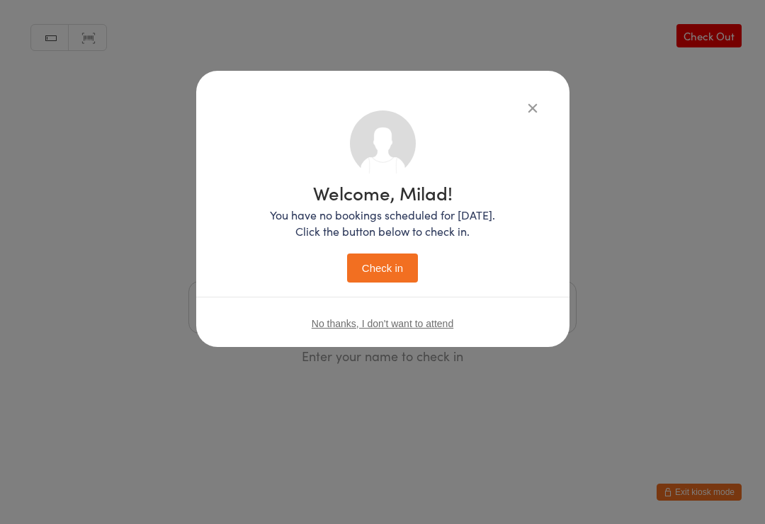
click at [389, 275] on button "Check in" at bounding box center [382, 268] width 71 height 29
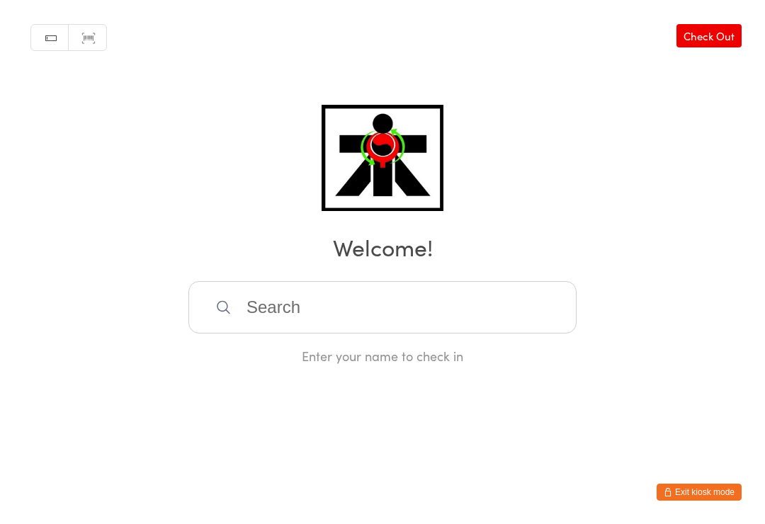
click at [489, 307] on input "search" at bounding box center [382, 307] width 388 height 52
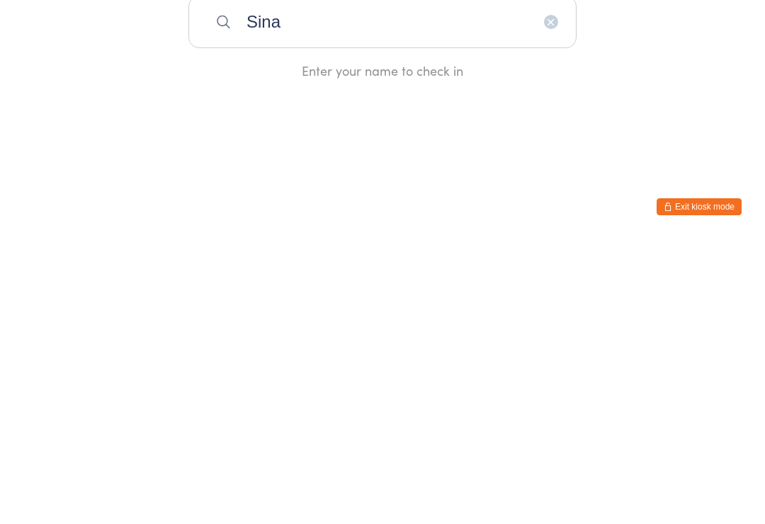
type input "Sina"
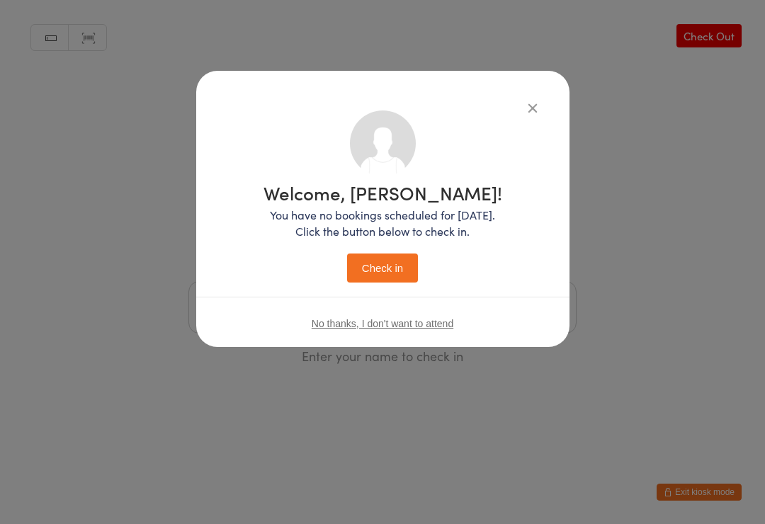
click at [387, 261] on button "Check in" at bounding box center [382, 268] width 71 height 29
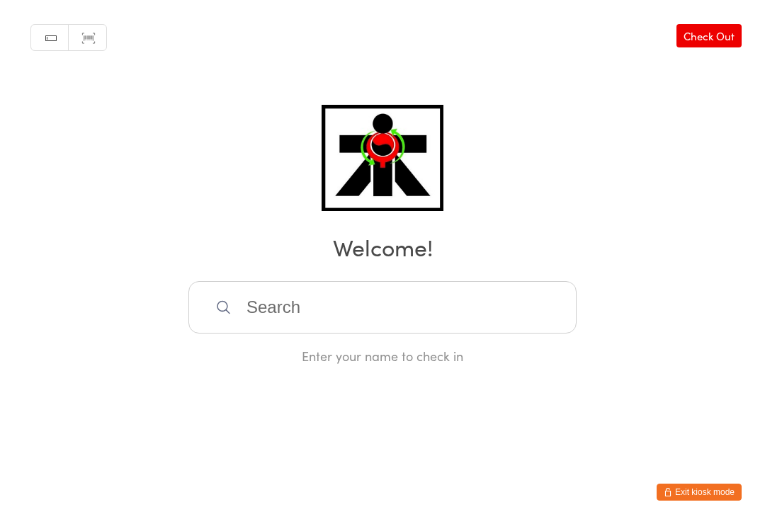
click at [343, 322] on input "search" at bounding box center [382, 307] width 388 height 52
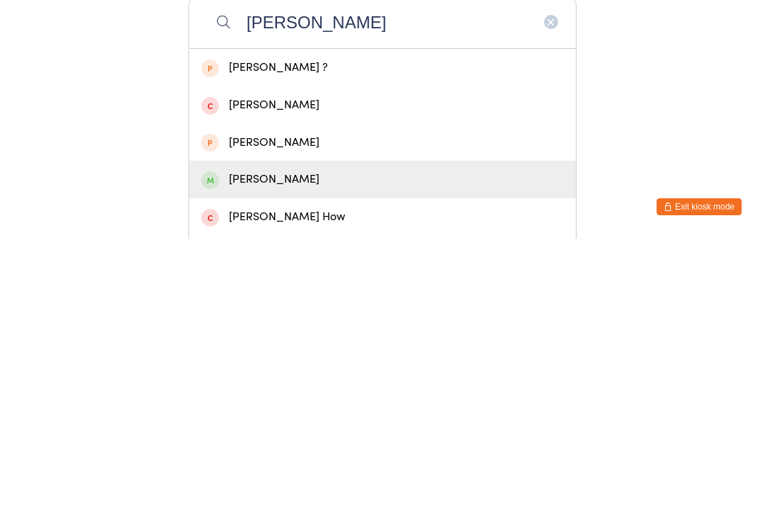
type input "[PERSON_NAME]"
click at [288, 455] on div "[PERSON_NAME]" at bounding box center [382, 464] width 363 height 19
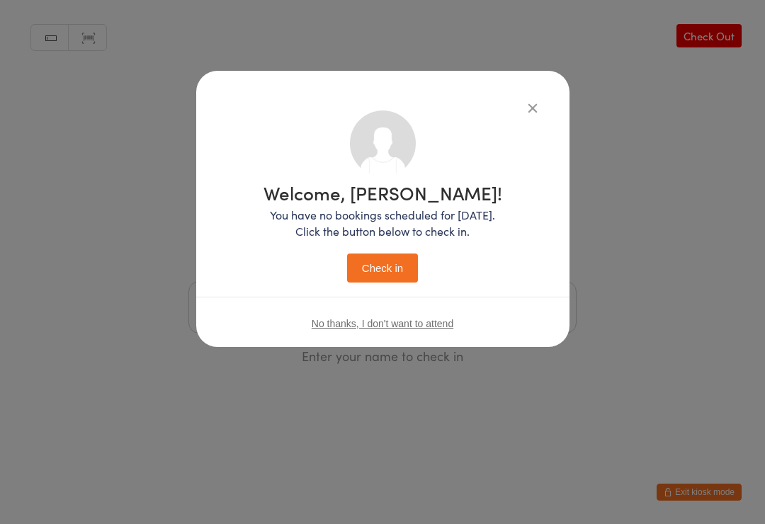
click at [397, 268] on button "Check in" at bounding box center [382, 268] width 71 height 29
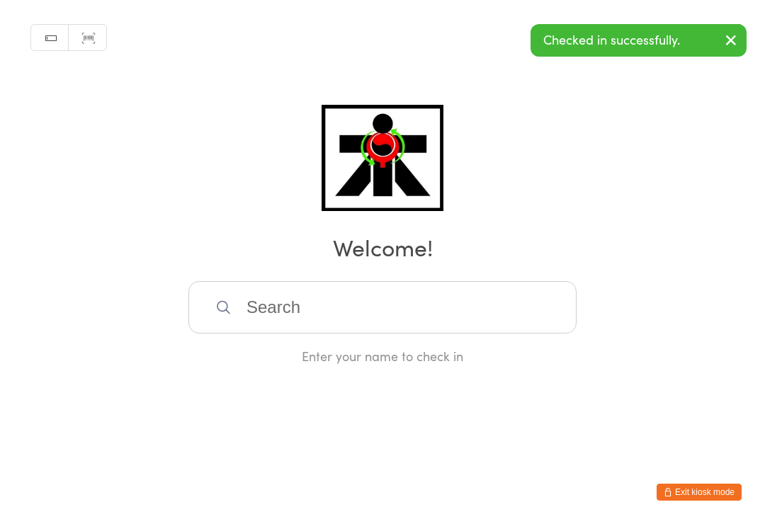
click at [341, 328] on input "search" at bounding box center [382, 307] width 388 height 52
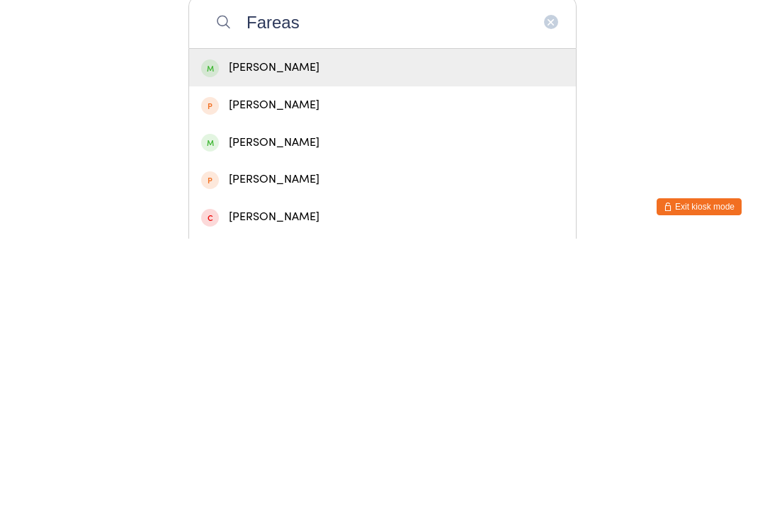
type input "Fareas"
click at [294, 344] on div "[PERSON_NAME]" at bounding box center [382, 353] width 363 height 19
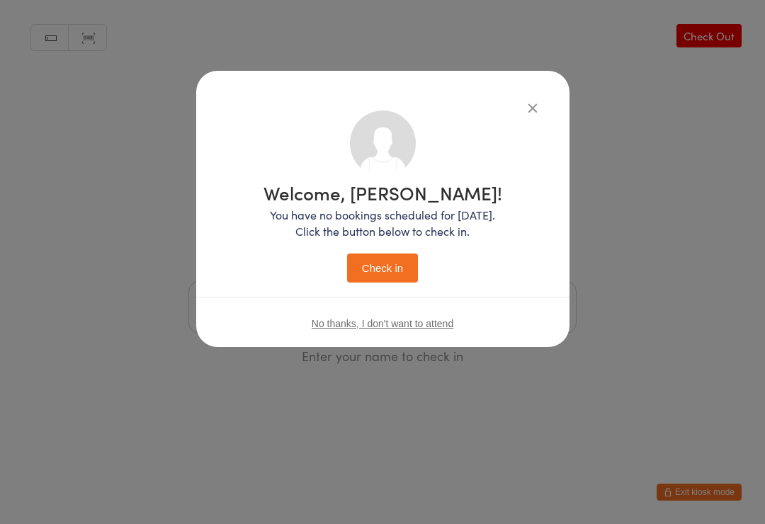
click at [389, 257] on button "Check in" at bounding box center [382, 268] width 71 height 29
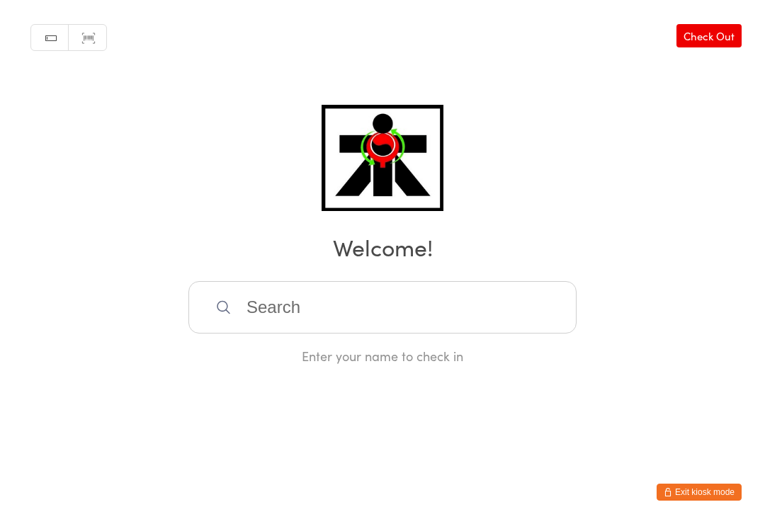
click at [499, 317] on input "search" at bounding box center [382, 307] width 388 height 52
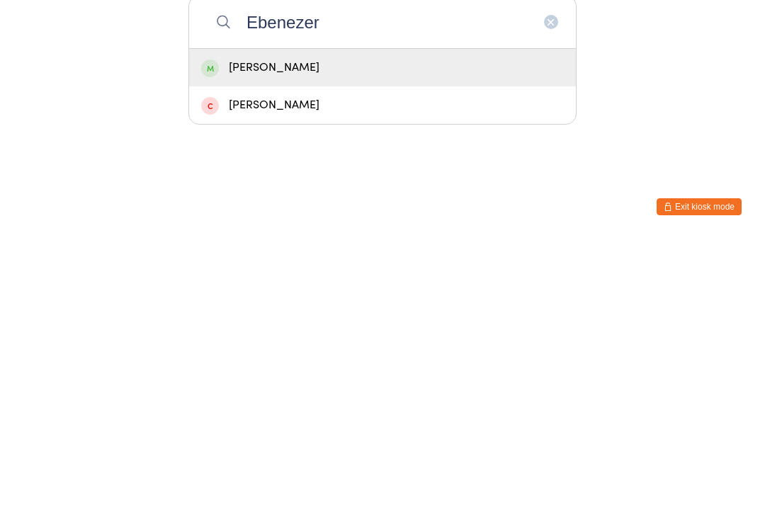
type input "Ebenezer"
click at [259, 344] on div "[PERSON_NAME]" at bounding box center [382, 353] width 363 height 19
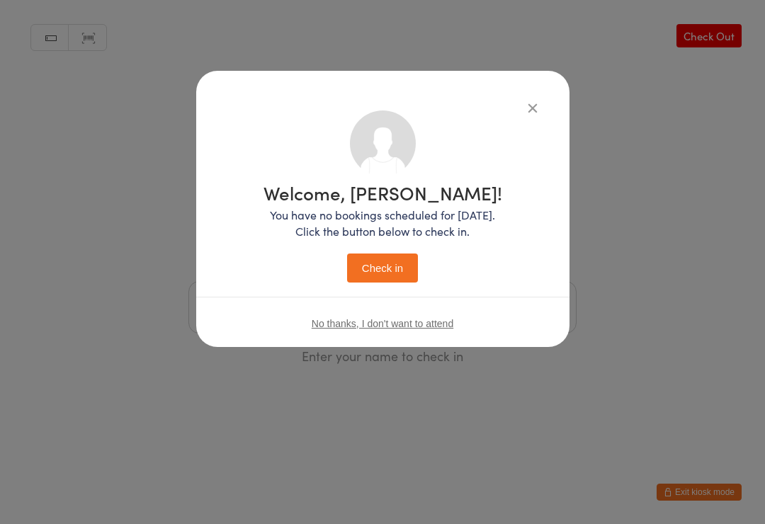
click at [370, 273] on button "Check in" at bounding box center [382, 268] width 71 height 29
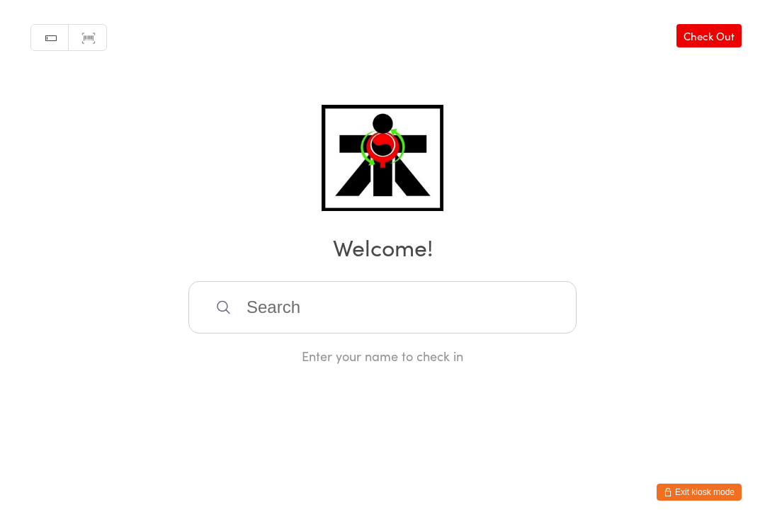
click at [270, 288] on input "search" at bounding box center [382, 307] width 388 height 52
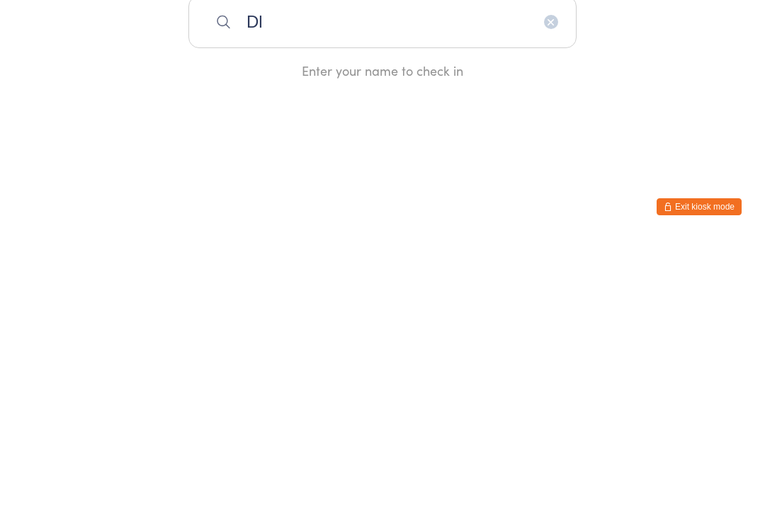
type input "D"
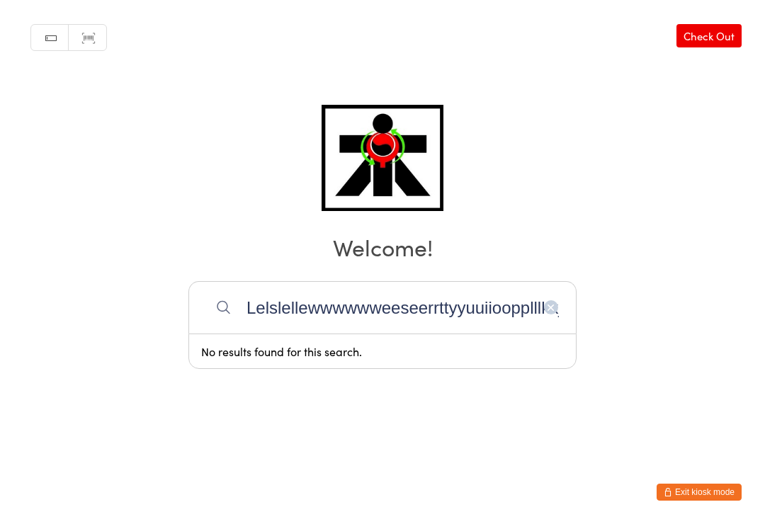
click at [93, 173] on div "Manual search Scanner input Check Out Welcome! Lelslellewwwwwweeseerrttyyuuiioo…" at bounding box center [382, 182] width 765 height 365
click at [542, 312] on input "Lelslellewwwwwweeseerrttyyuuiioopplllkkjjghhffggfffddssaazzxxcccvvbbnnm" at bounding box center [382, 307] width 388 height 52
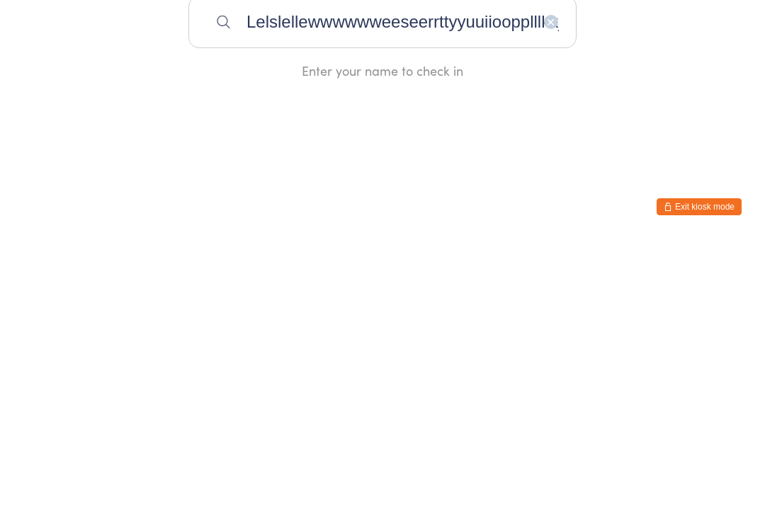
type input "LelslellewwwwwweeseerrttyyuuiioopplllkkjjghhffggfffddssaazzxxcccvvbGtrefdghfgdh…"
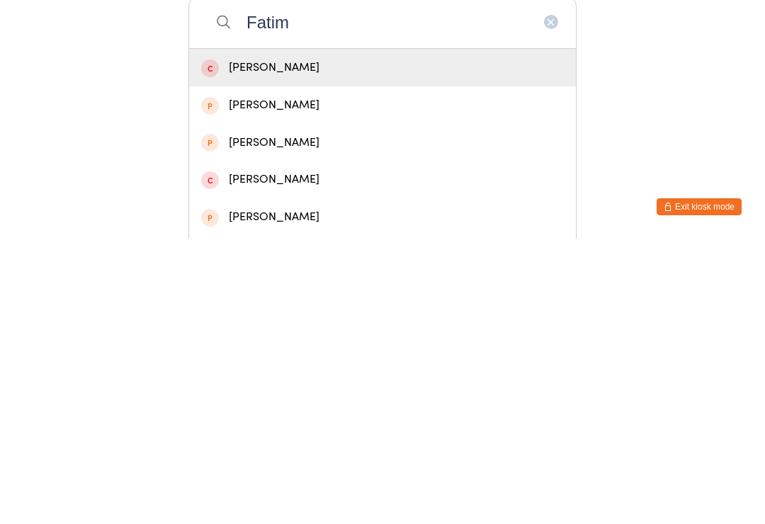
type input "Fatima"
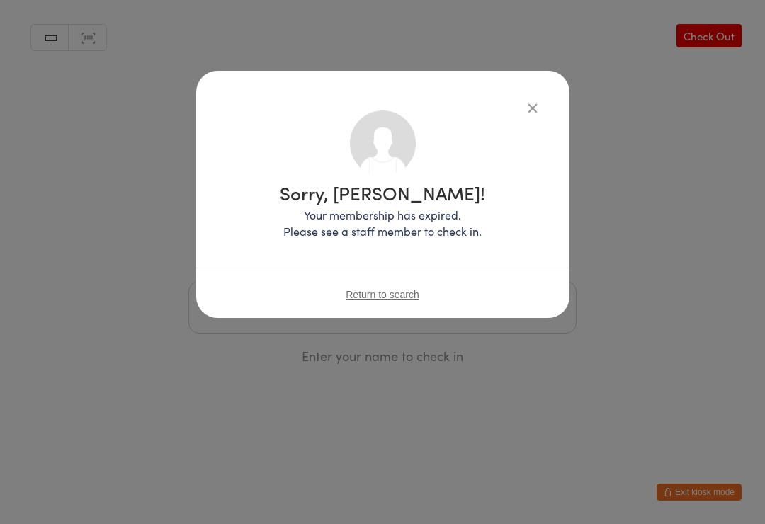
click at [540, 101] on button "button" at bounding box center [532, 107] width 17 height 17
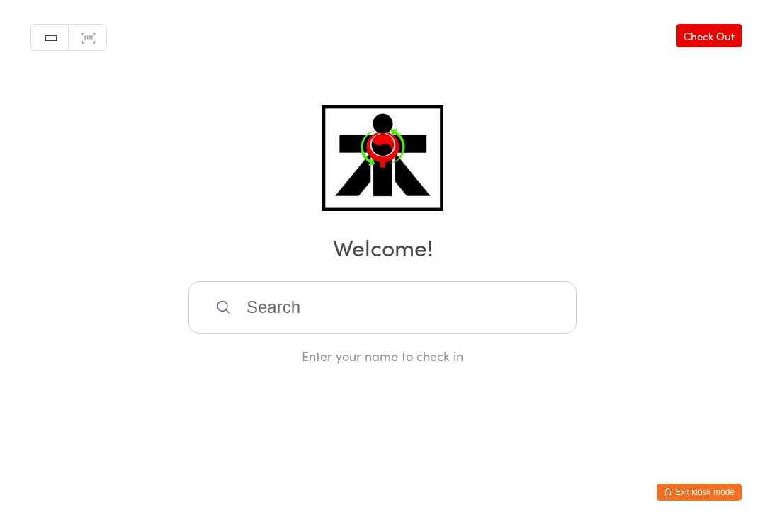
click at [556, 108] on div "Manual search Scanner input Check Out Welcome! Enter your name to check in" at bounding box center [382, 182] width 765 height 365
click at [538, 118] on div "Manual search Scanner input Check Out Welcome! Enter your name to check in" at bounding box center [382, 182] width 765 height 365
click at [445, 334] on input "search" at bounding box center [382, 307] width 388 height 52
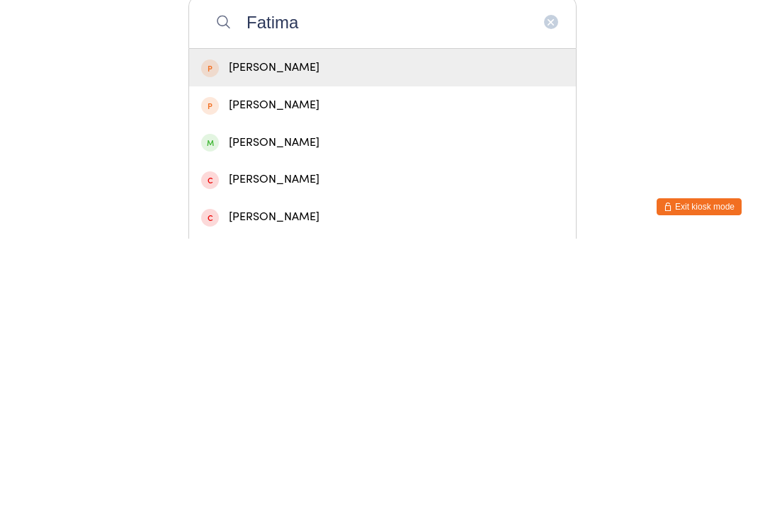
type input "Fatima"
click at [325, 419] on div "[PERSON_NAME]" at bounding box center [382, 428] width 363 height 19
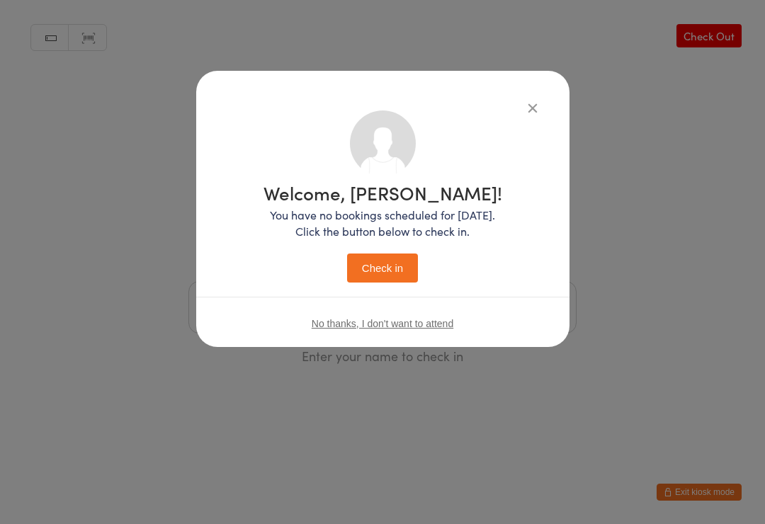
click at [388, 283] on button "Check in" at bounding box center [382, 268] width 71 height 29
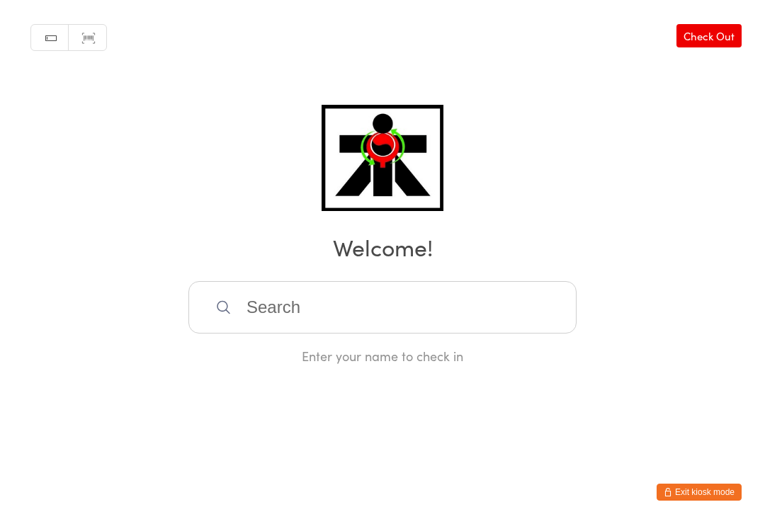
click at [40, 494] on html "You have now entered Kiosk Mode. Members will be able to check themselves in us…" at bounding box center [382, 262] width 765 height 524
click at [280, 324] on input "search" at bounding box center [382, 307] width 388 height 52
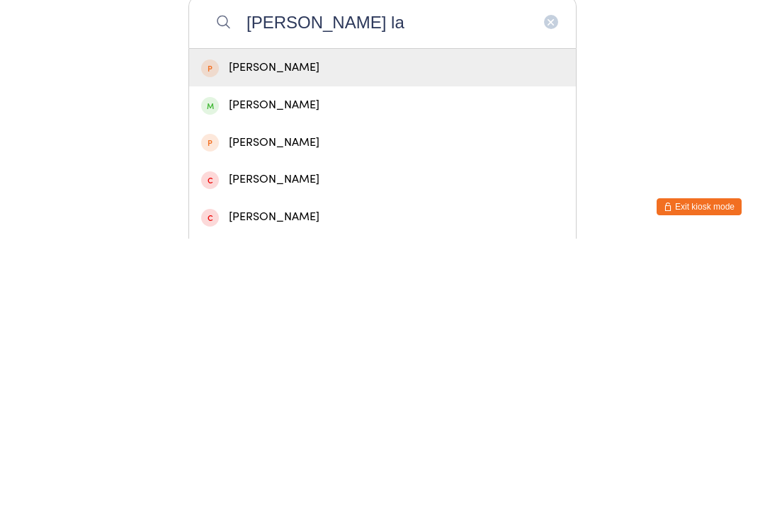
type input "[PERSON_NAME] la"
click at [322, 381] on div "[PERSON_NAME]" at bounding box center [382, 390] width 363 height 19
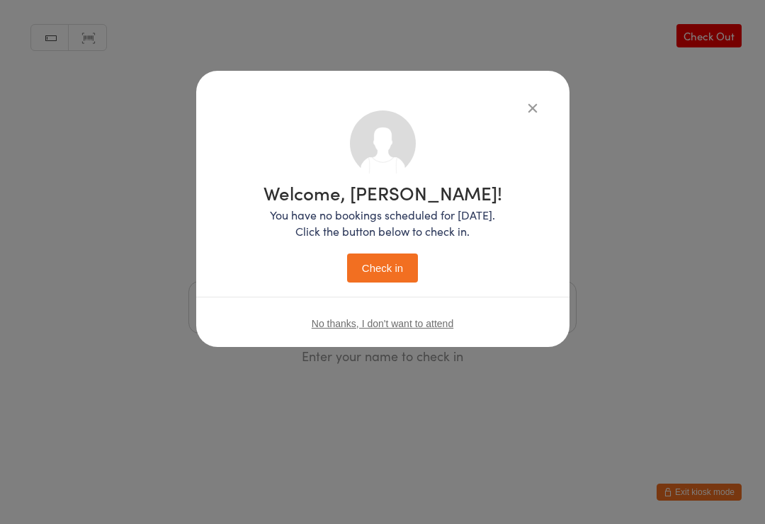
click at [375, 271] on button "Check in" at bounding box center [382, 268] width 71 height 29
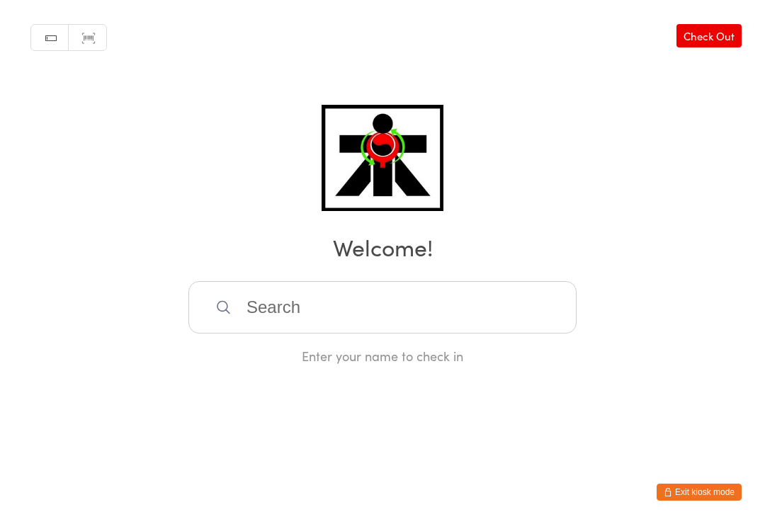
click at [407, 297] on input "search" at bounding box center [382, 307] width 388 height 52
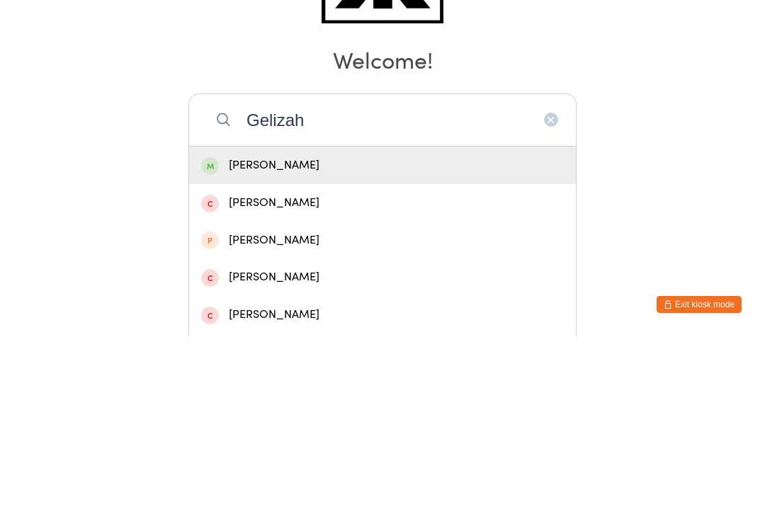
type input "Gelizah"
click at [377, 334] on div "[PERSON_NAME]" at bounding box center [382, 353] width 387 height 38
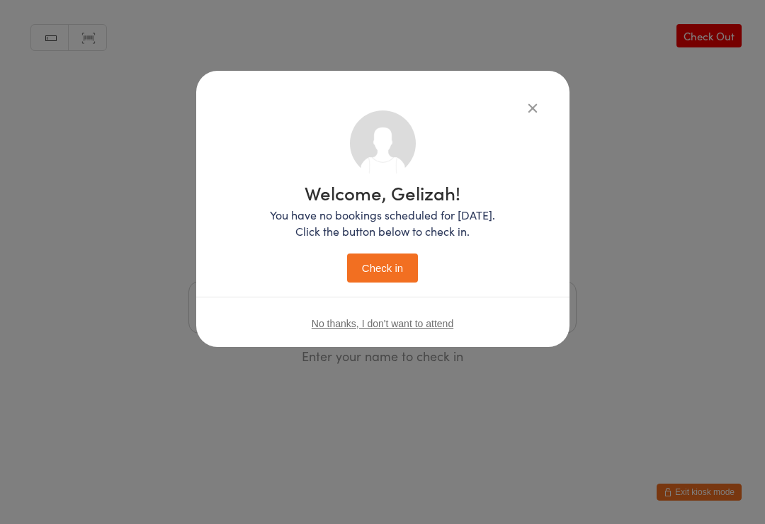
click at [395, 268] on button "Check in" at bounding box center [382, 268] width 71 height 29
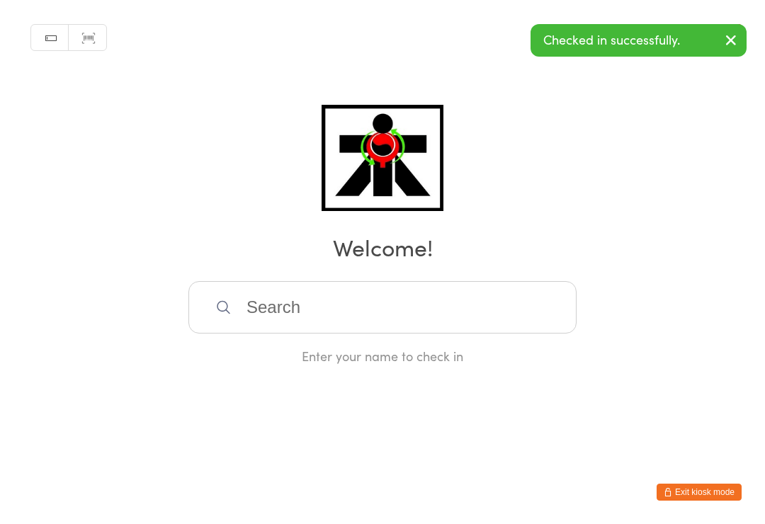
click at [329, 315] on input "search" at bounding box center [382, 307] width 388 height 52
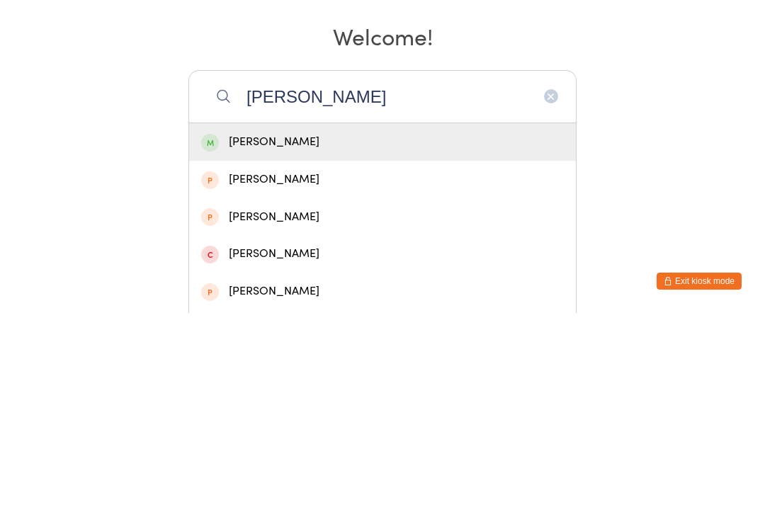
type input "[PERSON_NAME]"
click at [463, 344] on div "[PERSON_NAME]" at bounding box center [382, 353] width 363 height 19
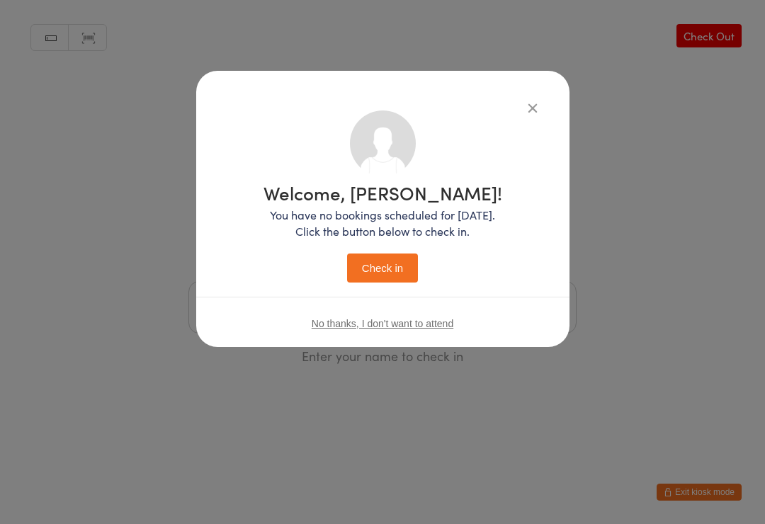
click at [384, 262] on button "Check in" at bounding box center [382, 268] width 71 height 29
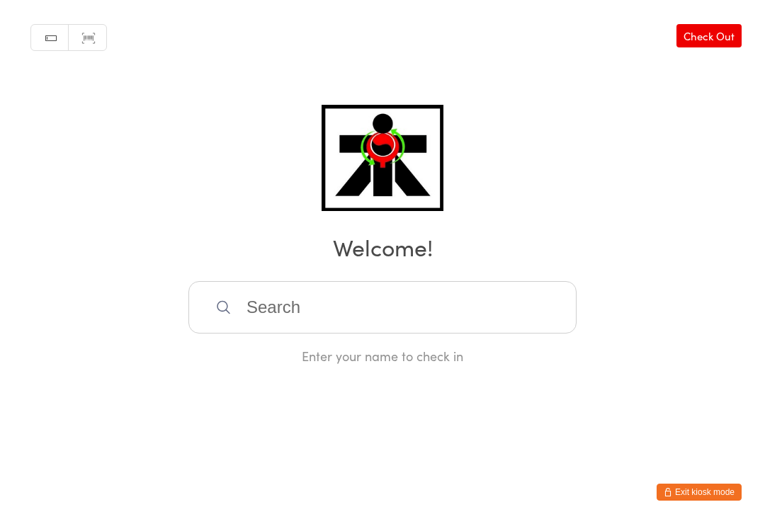
click at [447, 327] on input "search" at bounding box center [382, 307] width 388 height 52
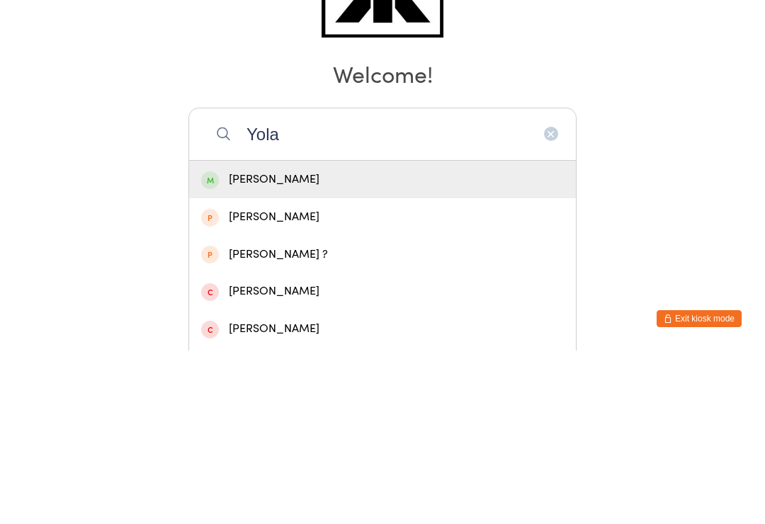
type input "Yola"
click at [301, 344] on div "[PERSON_NAME]" at bounding box center [382, 353] width 363 height 19
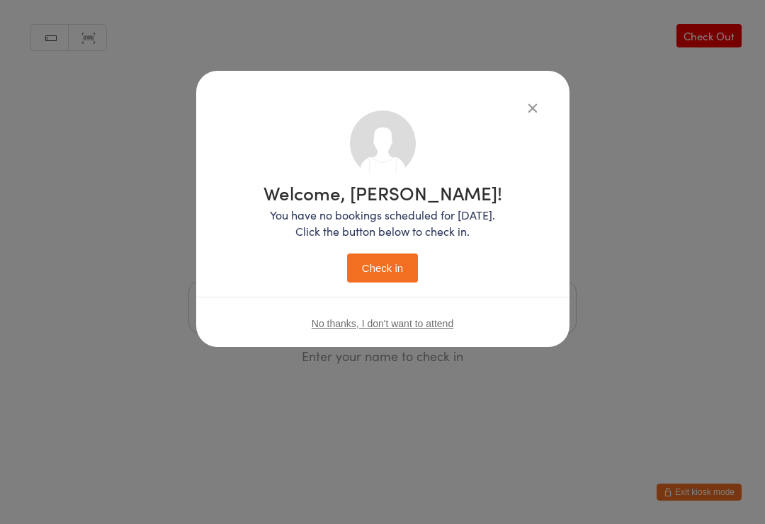
click at [397, 266] on button "Check in" at bounding box center [382, 268] width 71 height 29
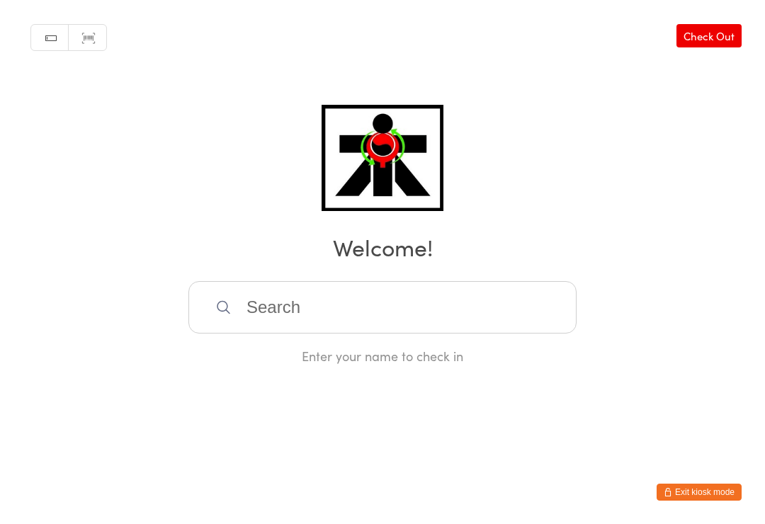
click at [480, 288] on input "search" at bounding box center [382, 307] width 388 height 52
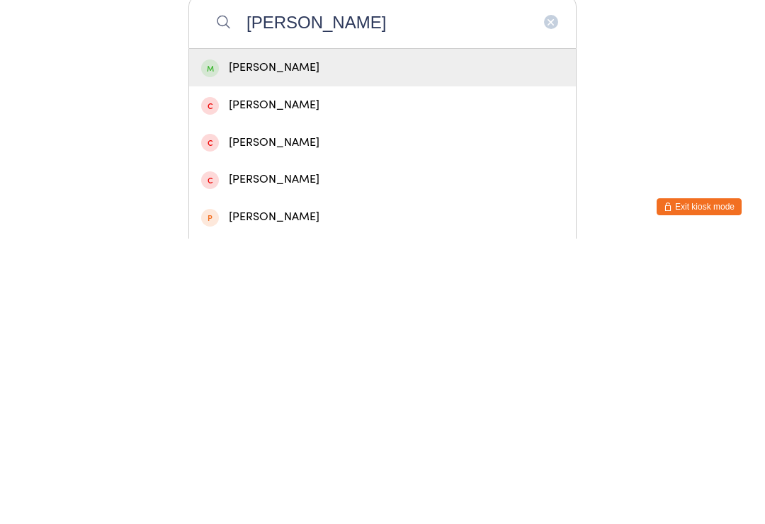
type input "[PERSON_NAME]"
click at [256, 334] on div "[PERSON_NAME]" at bounding box center [382, 353] width 387 height 38
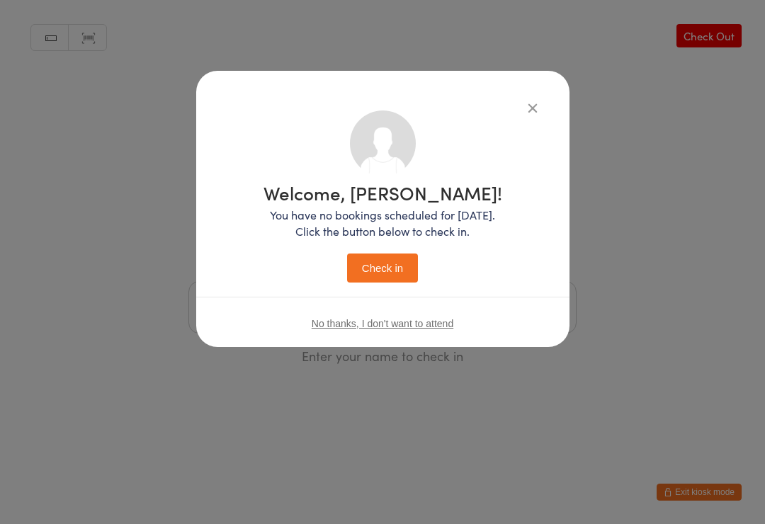
click at [375, 270] on button "Check in" at bounding box center [382, 268] width 71 height 29
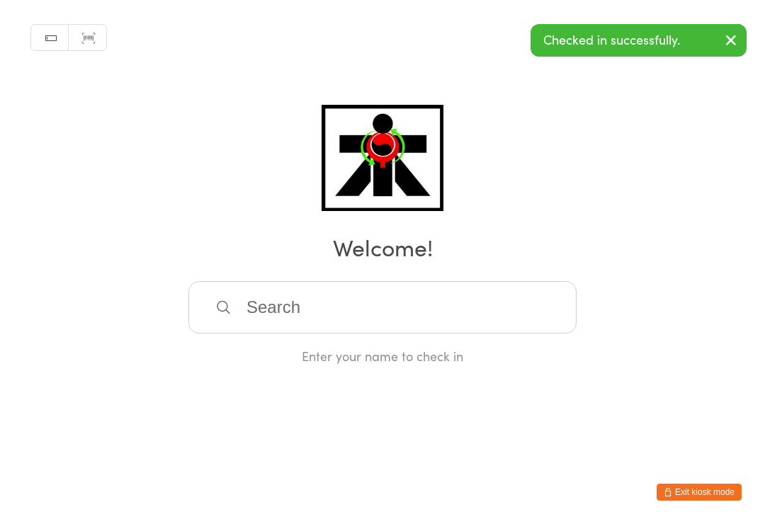
click at [433, 312] on input "search" at bounding box center [382, 307] width 388 height 52
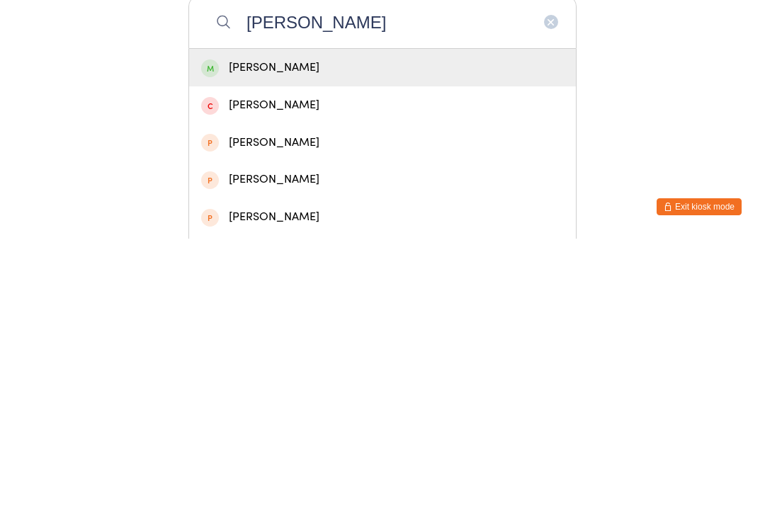
type input "[PERSON_NAME]"
click at [334, 334] on div "[PERSON_NAME]" at bounding box center [382, 353] width 387 height 38
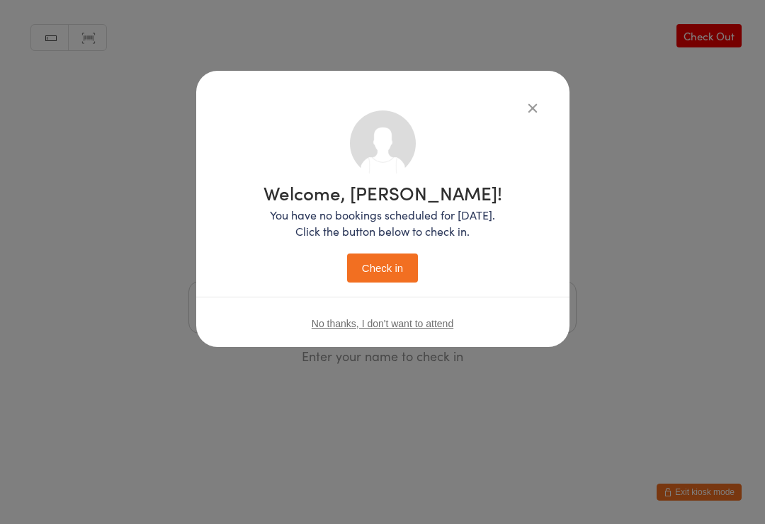
click at [400, 259] on button "Check in" at bounding box center [382, 268] width 71 height 29
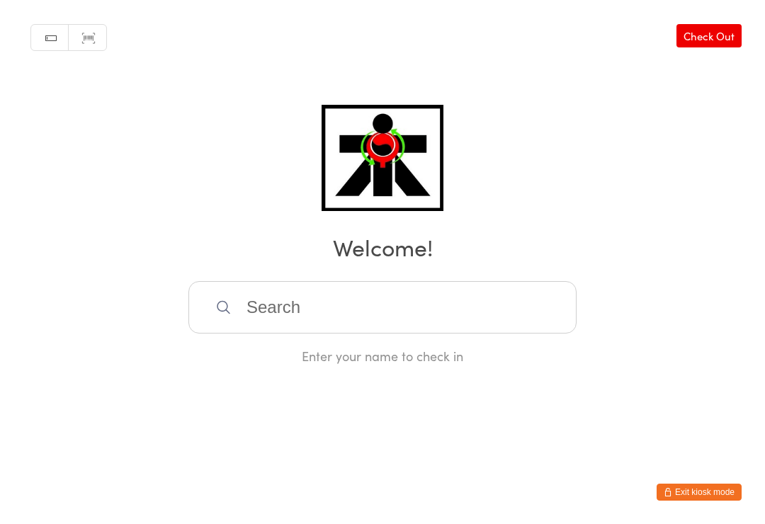
click at [489, 314] on input "search" at bounding box center [382, 307] width 388 height 52
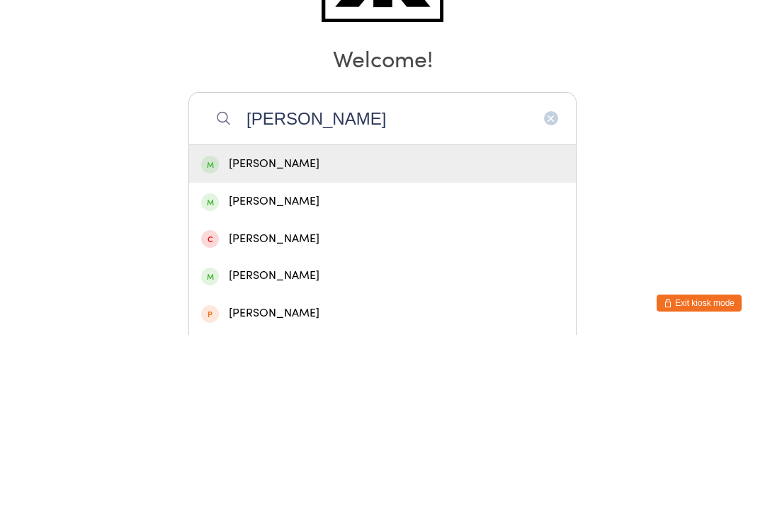
type input "[PERSON_NAME]"
click at [361, 344] on div "[PERSON_NAME]" at bounding box center [382, 353] width 363 height 19
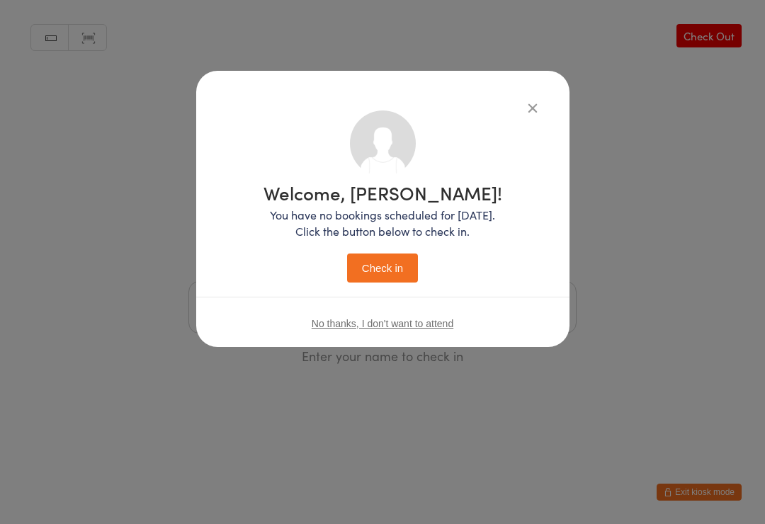
click at [402, 264] on button "Check in" at bounding box center [382, 268] width 71 height 29
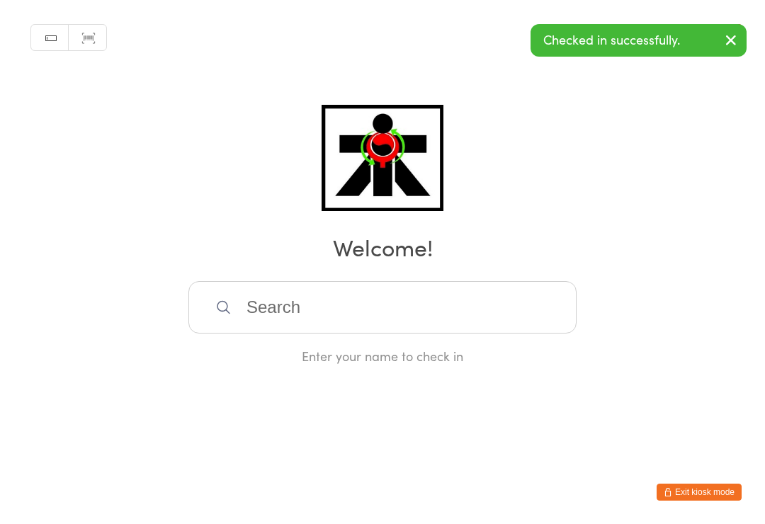
click at [511, 311] on input "search" at bounding box center [382, 307] width 388 height 52
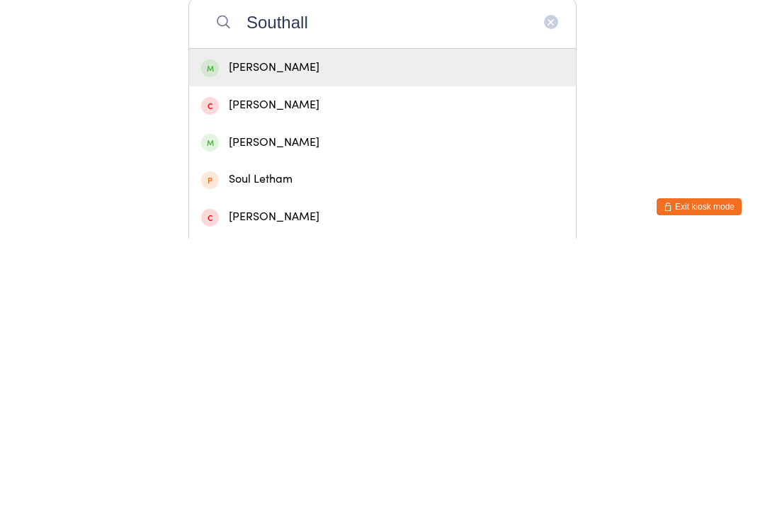
type input "Southall"
click at [453, 334] on div "[PERSON_NAME]" at bounding box center [382, 353] width 387 height 38
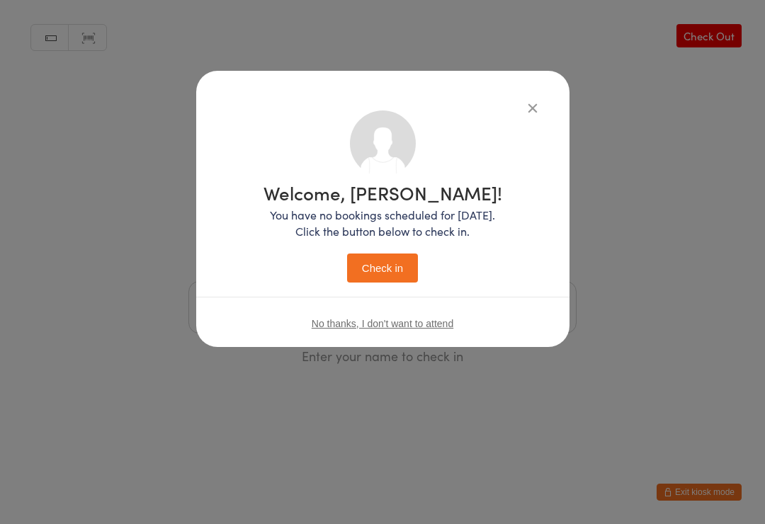
click at [395, 273] on button "Check in" at bounding box center [382, 268] width 71 height 29
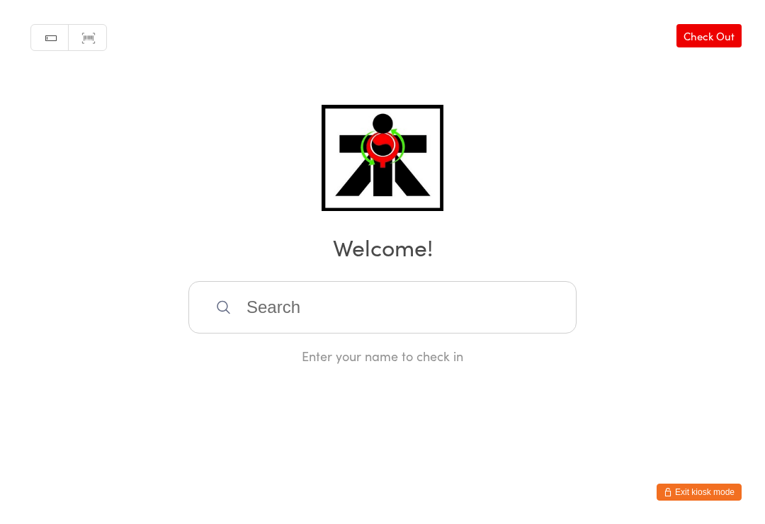
click at [317, 319] on input "search" at bounding box center [382, 307] width 388 height 52
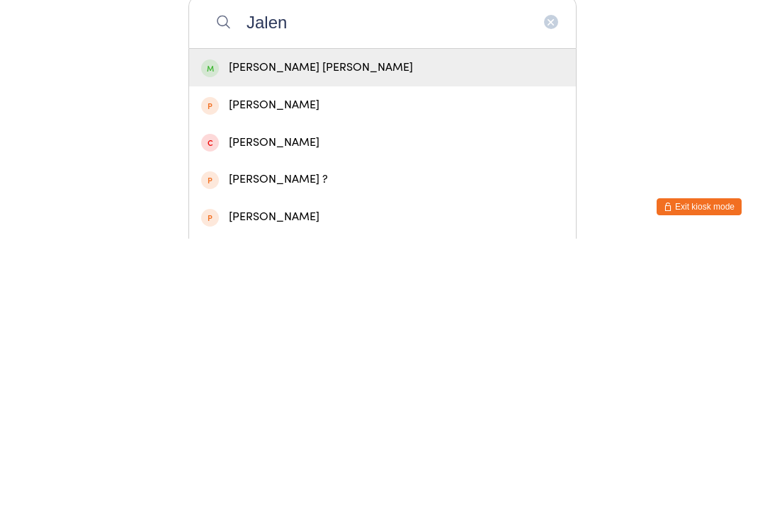
type input "Jalen"
click at [264, 334] on div "[PERSON_NAME] [PERSON_NAME]" at bounding box center [382, 353] width 387 height 38
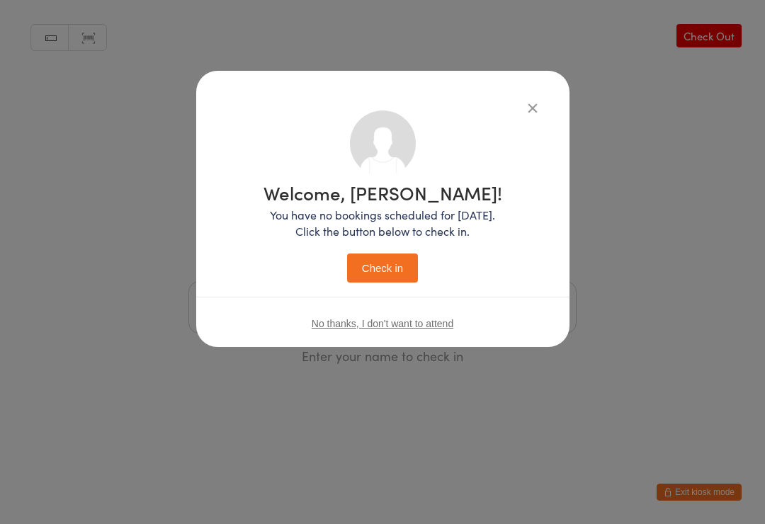
click at [395, 282] on button "Check in" at bounding box center [382, 268] width 71 height 29
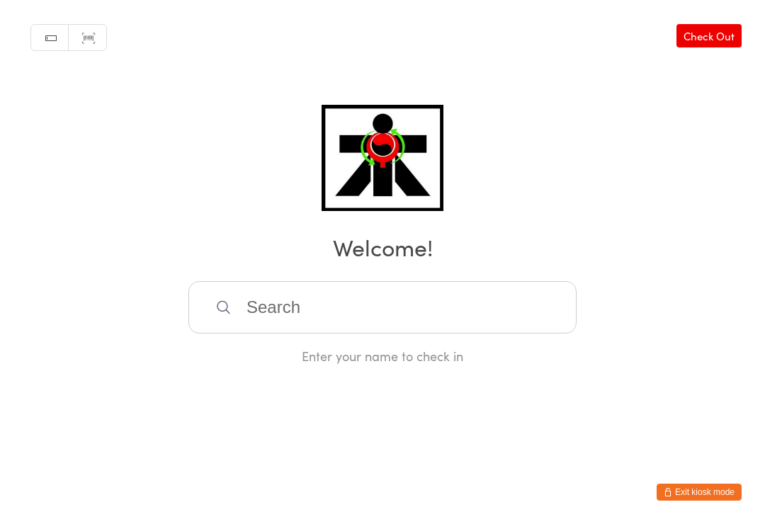
click at [272, 295] on input "search" at bounding box center [382, 307] width 388 height 52
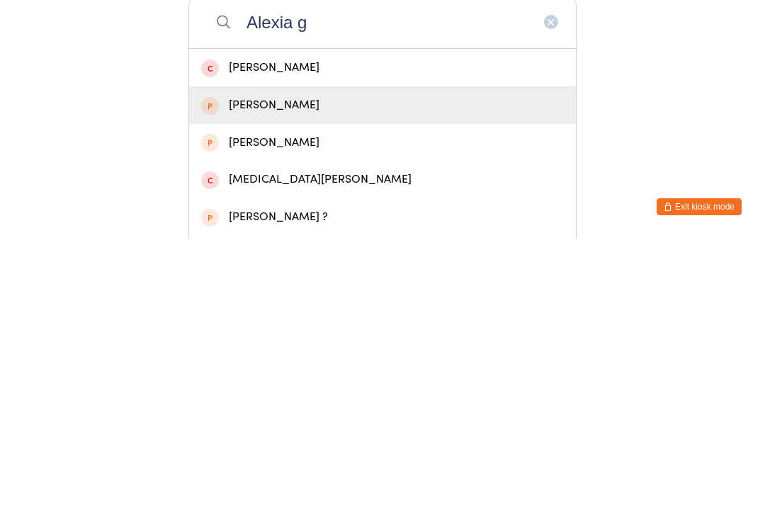
type input "Alexia g"
click at [258, 381] on div "[PERSON_NAME]" at bounding box center [382, 390] width 363 height 19
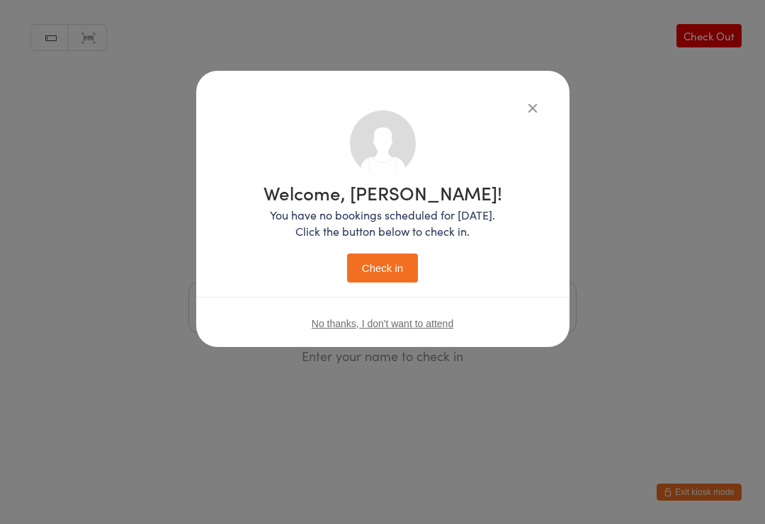
click at [365, 269] on button "Check in" at bounding box center [382, 268] width 71 height 29
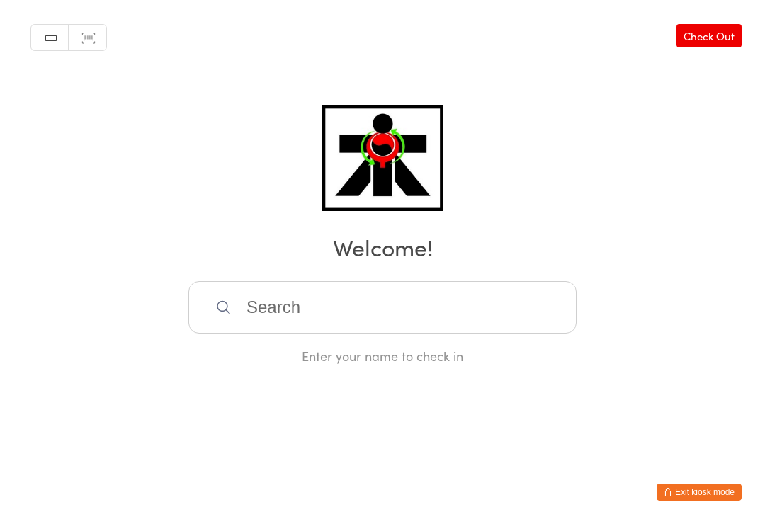
click at [344, 289] on input "search" at bounding box center [382, 307] width 388 height 52
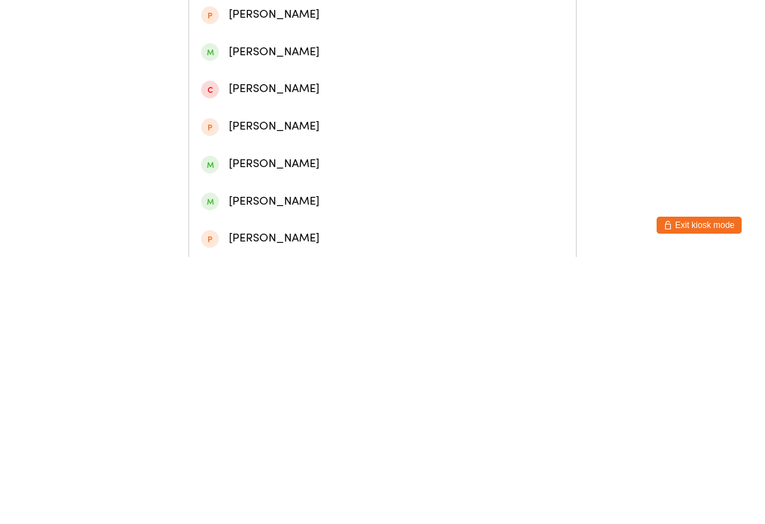
scroll to position [120, 0]
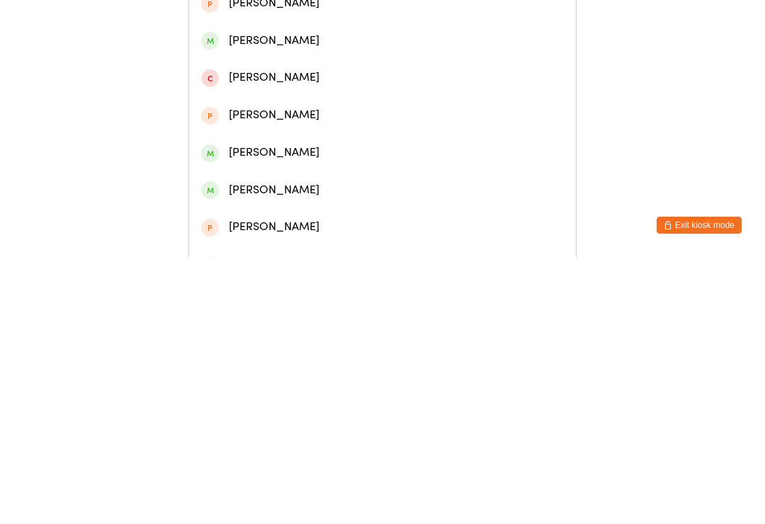
type input "[PERSON_NAME]"
click at [245, 448] on div "[PERSON_NAME]" at bounding box center [382, 457] width 363 height 19
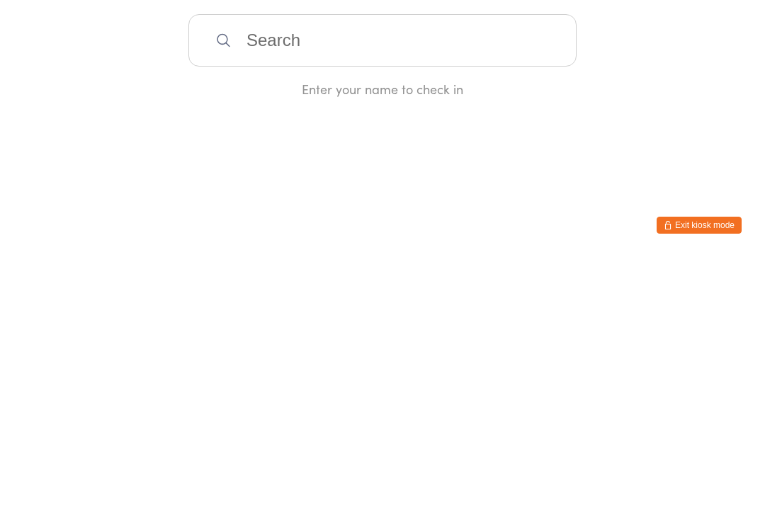
scroll to position [0, 0]
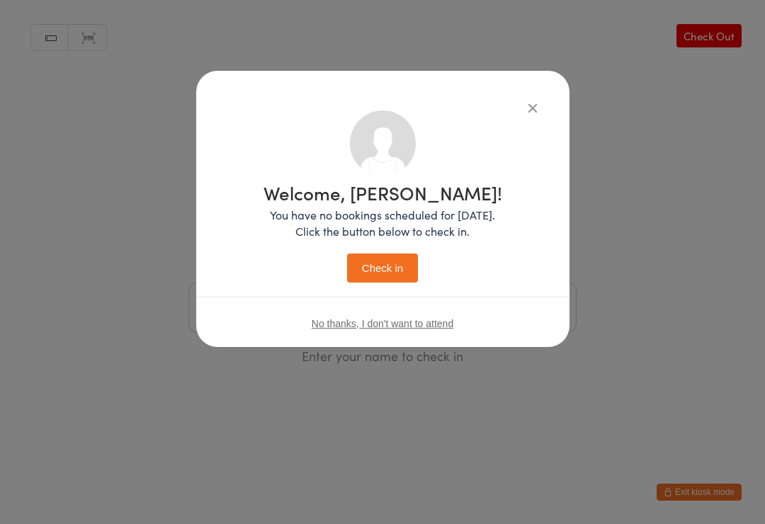
click at [370, 268] on button "Check in" at bounding box center [382, 268] width 71 height 29
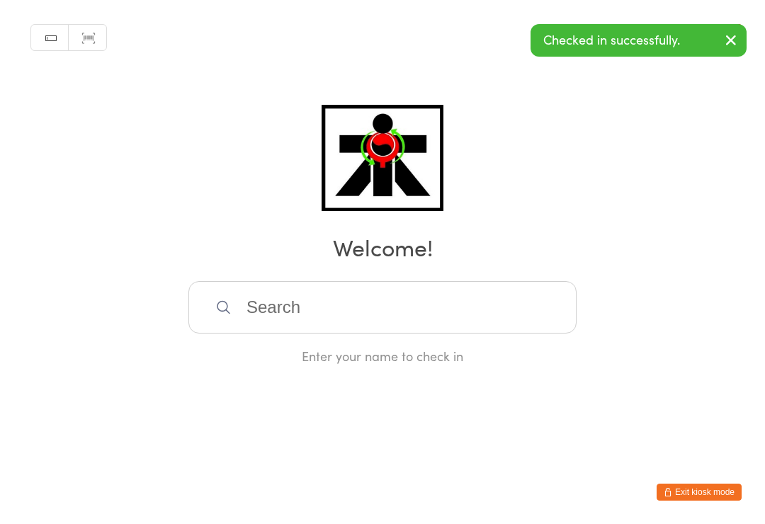
click at [475, 303] on input "search" at bounding box center [382, 307] width 388 height 52
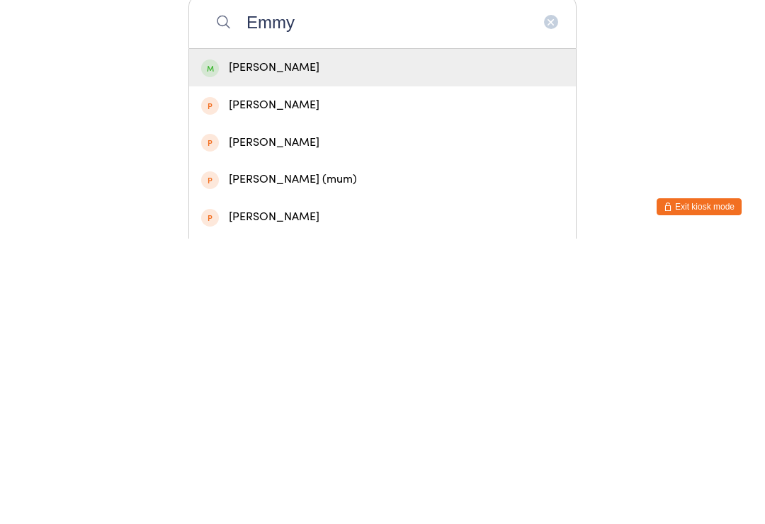
type input "Emmy"
click at [353, 344] on div "[PERSON_NAME]" at bounding box center [382, 353] width 363 height 19
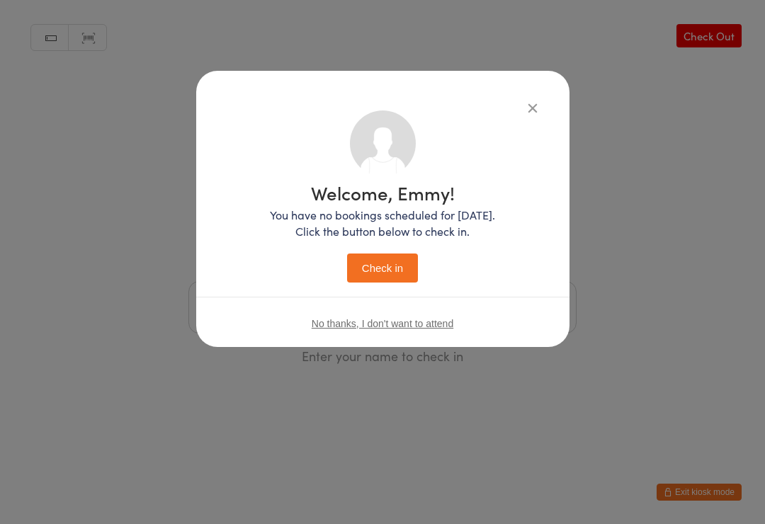
click at [384, 254] on button "Check in" at bounding box center [382, 268] width 71 height 29
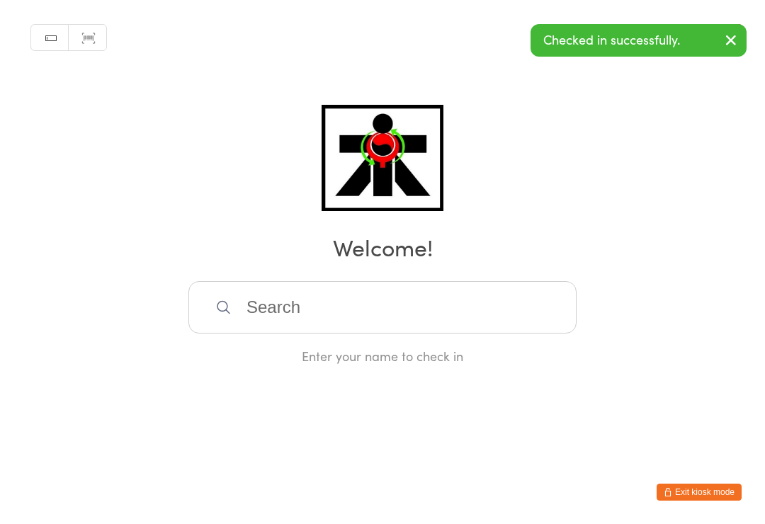
click at [363, 311] on input "search" at bounding box center [382, 307] width 388 height 52
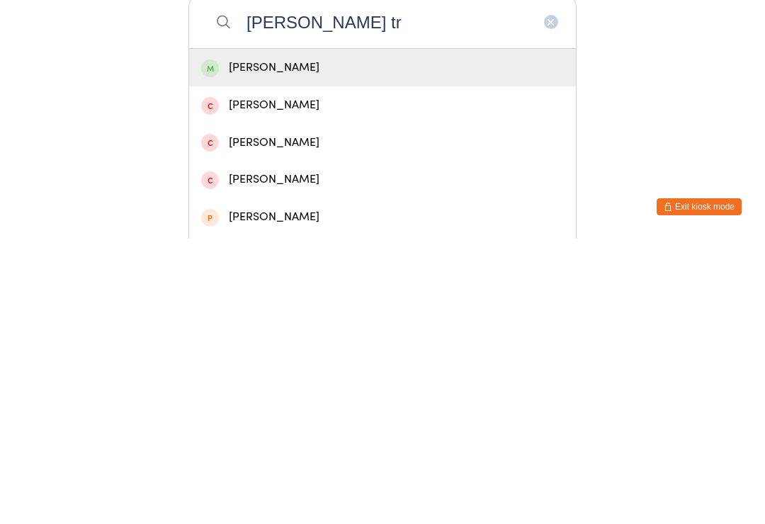
type input "[PERSON_NAME] tr"
click at [333, 344] on div "[PERSON_NAME]" at bounding box center [382, 353] width 363 height 19
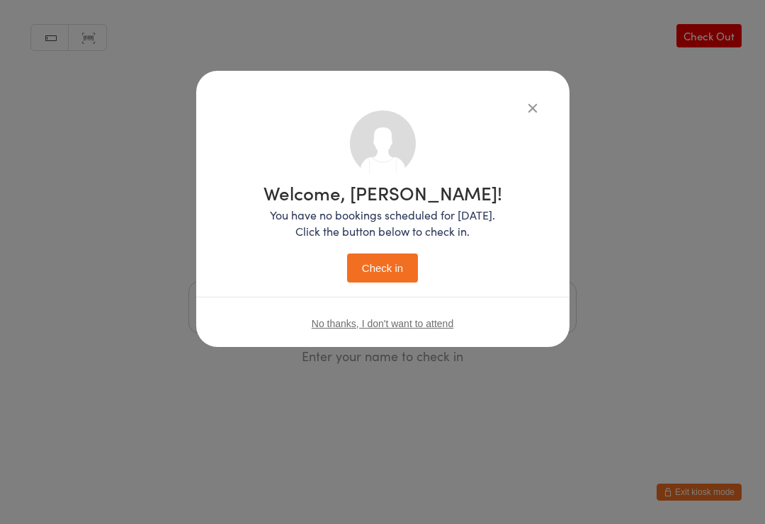
click at [368, 276] on button "Check in" at bounding box center [382, 268] width 71 height 29
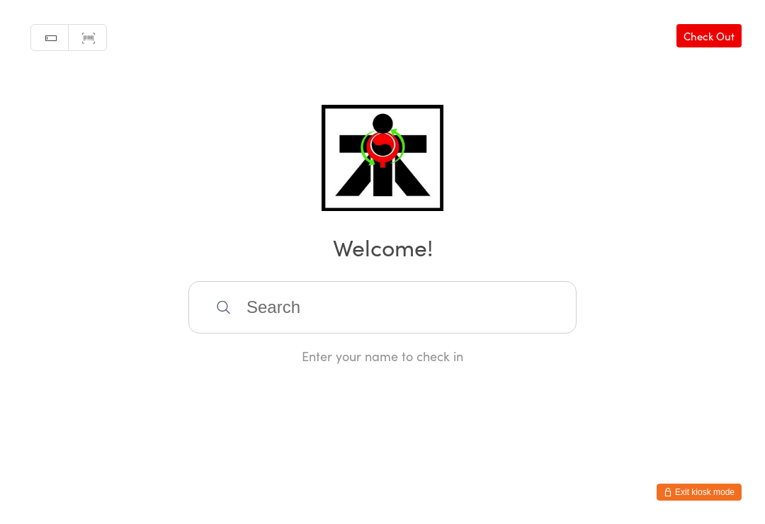
click at [514, 319] on input "search" at bounding box center [382, 307] width 388 height 52
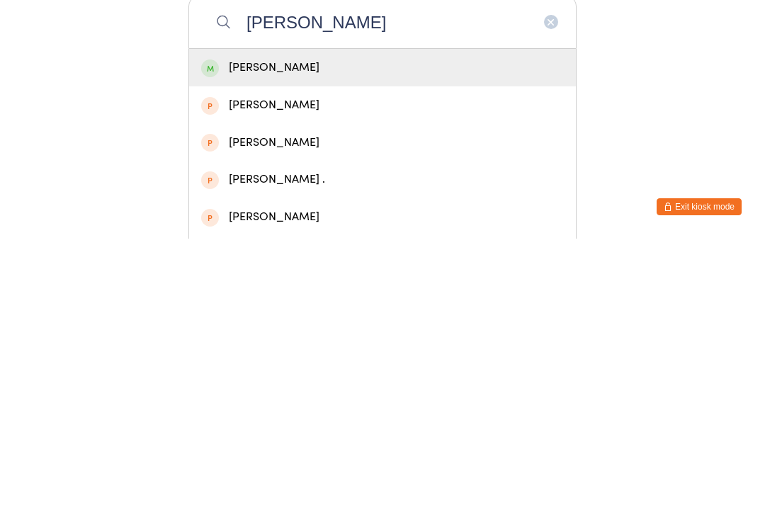
type input "[PERSON_NAME]"
click at [251, 334] on div "[PERSON_NAME]" at bounding box center [382, 353] width 387 height 38
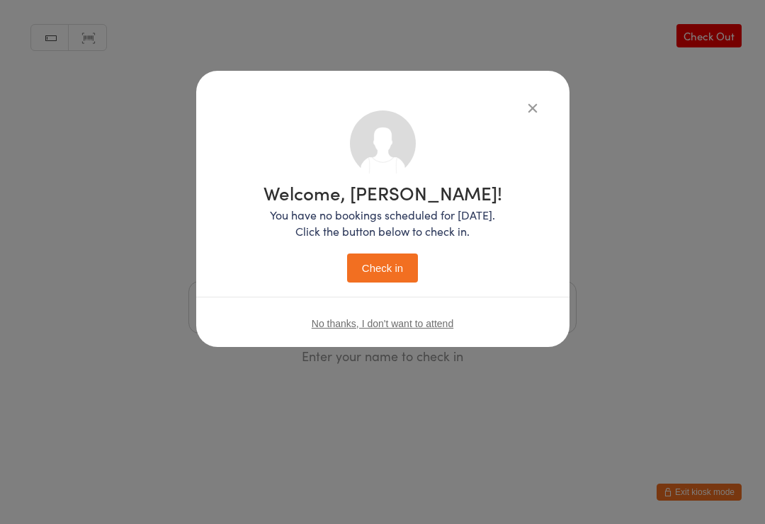
click at [367, 262] on button "Check in" at bounding box center [382, 268] width 71 height 29
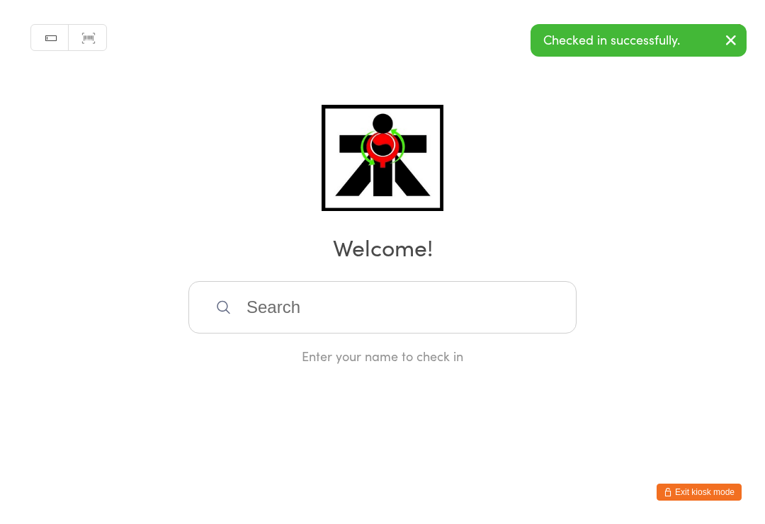
click at [305, 285] on input "search" at bounding box center [382, 307] width 388 height 52
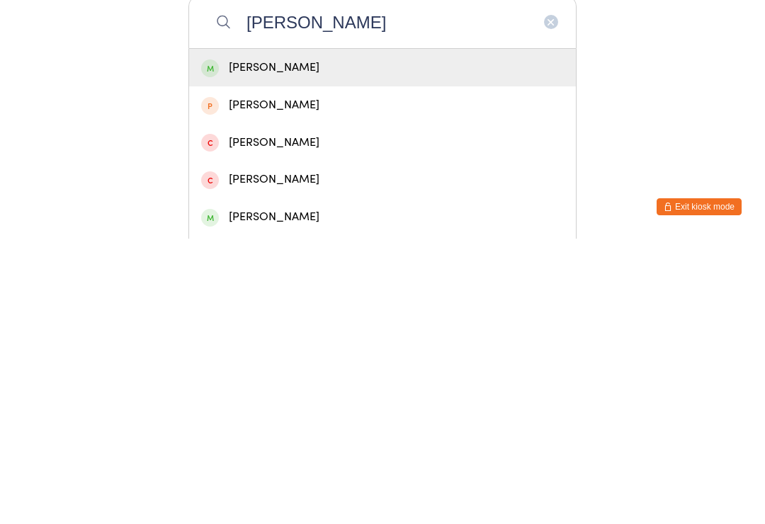
type input "[PERSON_NAME]"
click at [245, 334] on div "[PERSON_NAME]" at bounding box center [382, 353] width 387 height 38
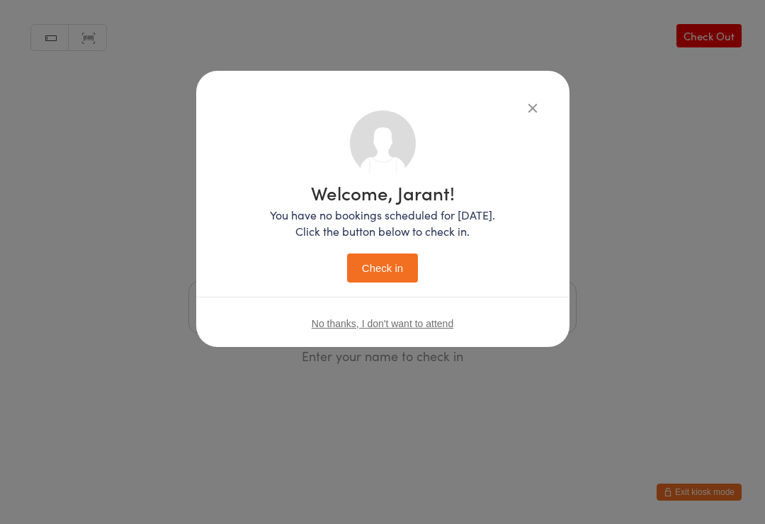
click at [387, 254] on button "Check in" at bounding box center [382, 268] width 71 height 29
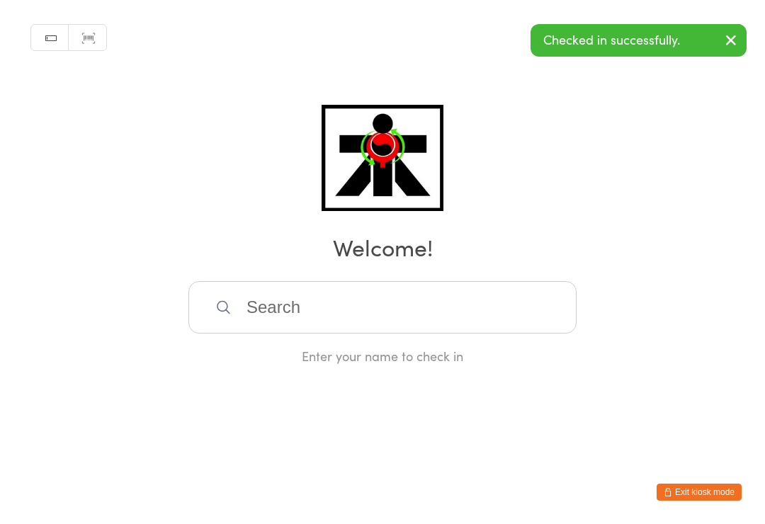
click at [339, 297] on input "search" at bounding box center [382, 307] width 388 height 52
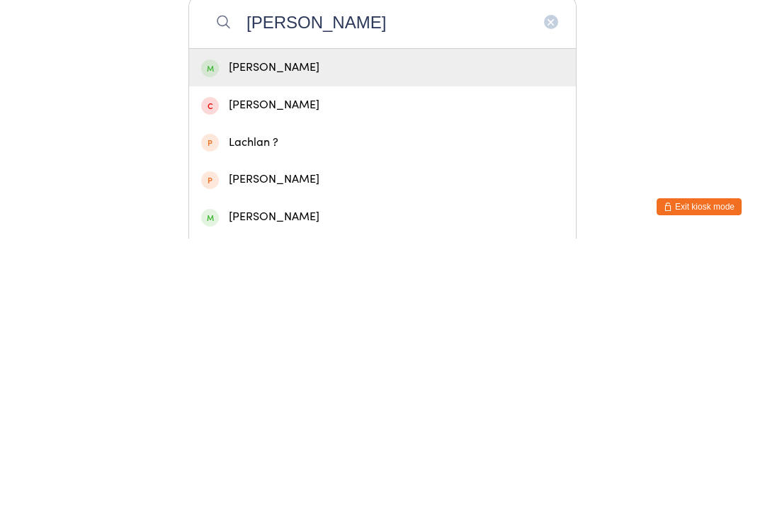
type input "[PERSON_NAME]"
click at [242, 334] on div "[PERSON_NAME]" at bounding box center [382, 353] width 387 height 38
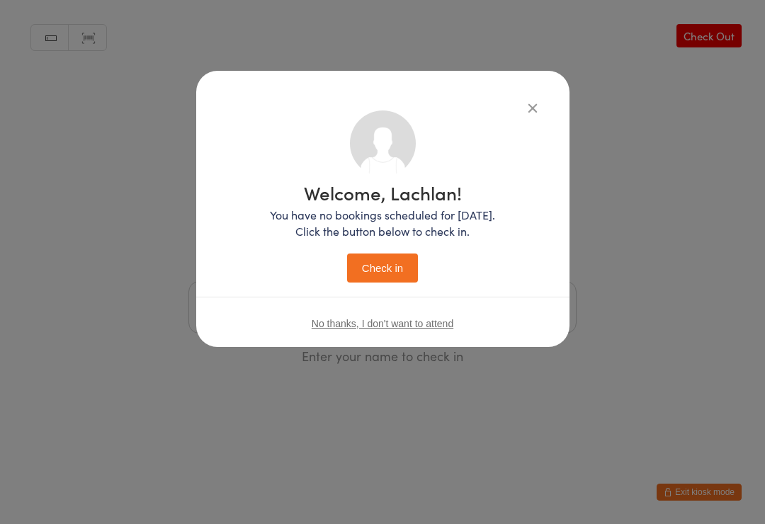
click at [380, 264] on button "Check in" at bounding box center [382, 268] width 71 height 29
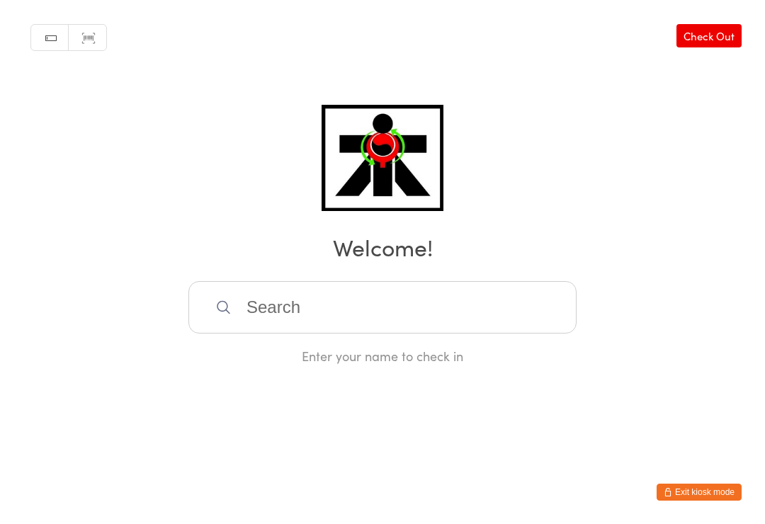
click at [374, 315] on input "search" at bounding box center [382, 307] width 388 height 52
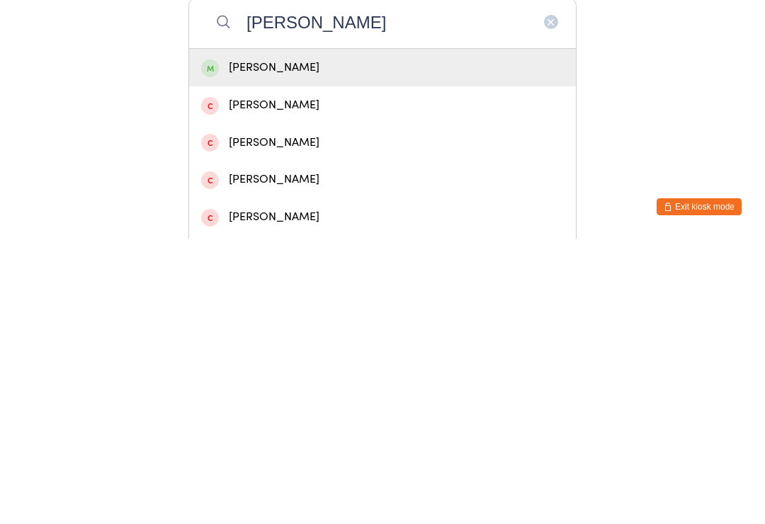
type input "[PERSON_NAME]"
click at [353, 344] on div "[PERSON_NAME]" at bounding box center [382, 353] width 363 height 19
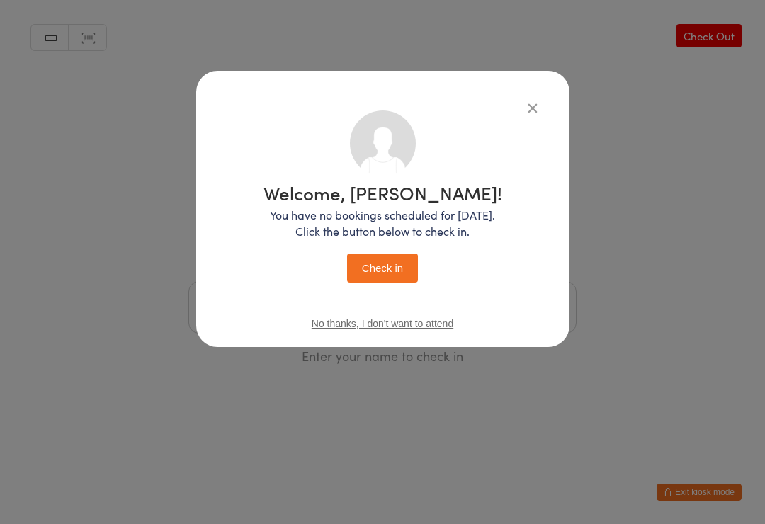
click at [391, 264] on button "Check in" at bounding box center [382, 268] width 71 height 29
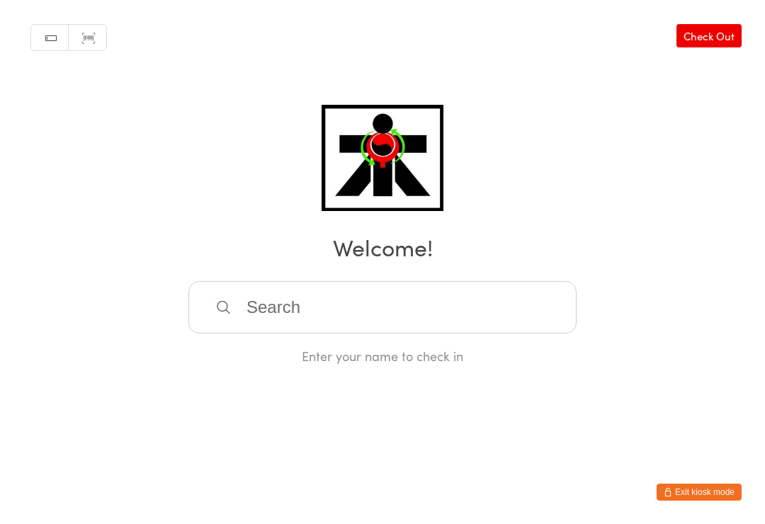
click at [713, 28] on link "Check Out" at bounding box center [708, 35] width 65 height 23
click at [537, 307] on input "search" at bounding box center [382, 307] width 388 height 52
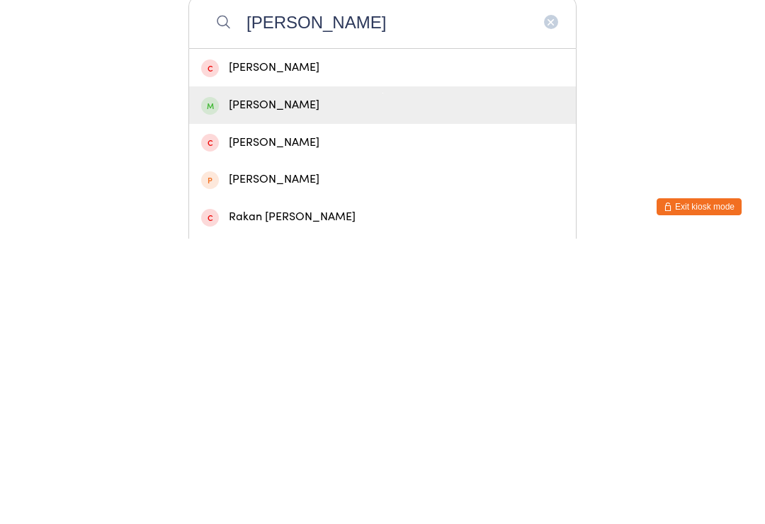
type input "[PERSON_NAME]"
click at [400, 381] on div "[PERSON_NAME]" at bounding box center [382, 390] width 363 height 19
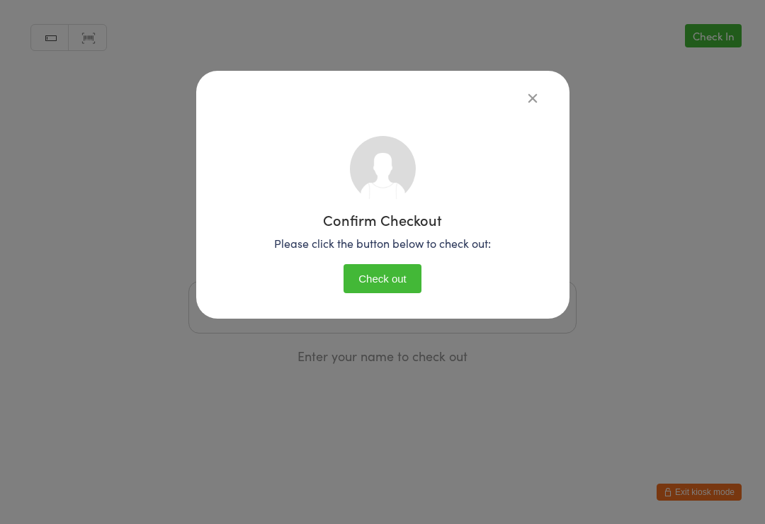
click at [381, 282] on button "Check out" at bounding box center [383, 278] width 78 height 29
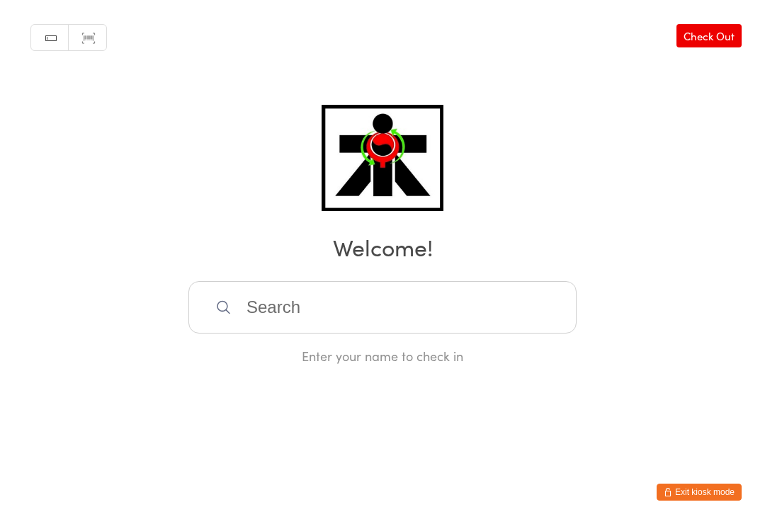
click at [496, 299] on input "search" at bounding box center [382, 307] width 388 height 52
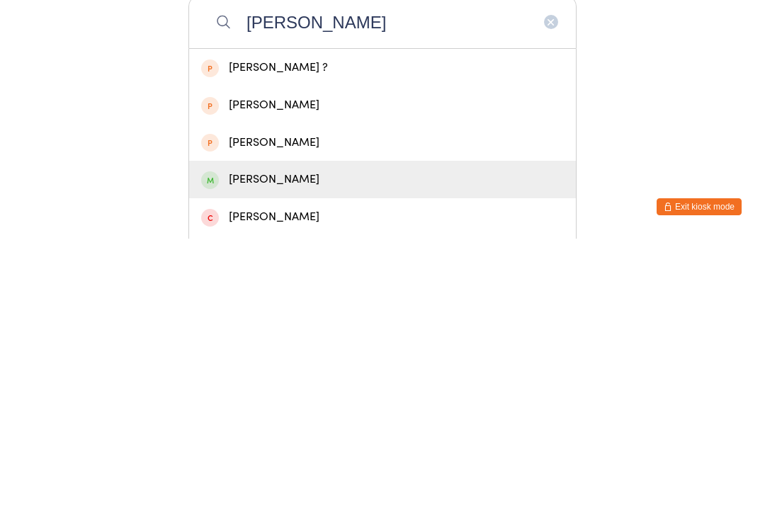
type input "[PERSON_NAME]"
click at [239, 455] on div "[PERSON_NAME]" at bounding box center [382, 464] width 363 height 19
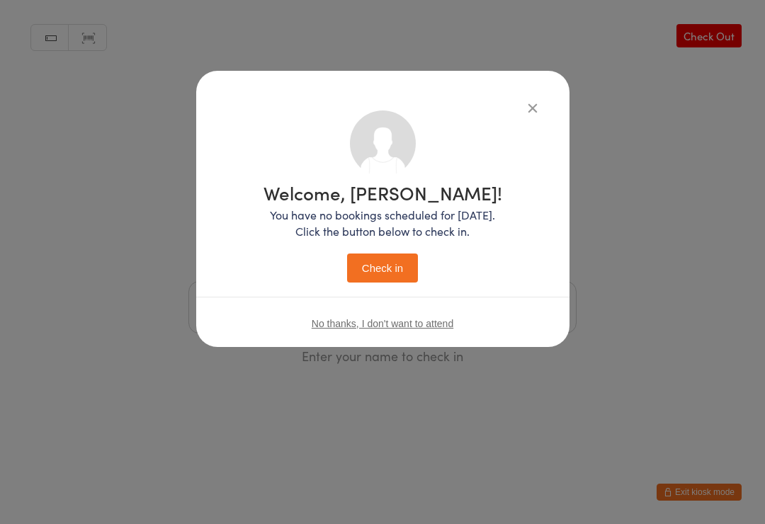
click at [367, 269] on button "Check in" at bounding box center [382, 268] width 71 height 29
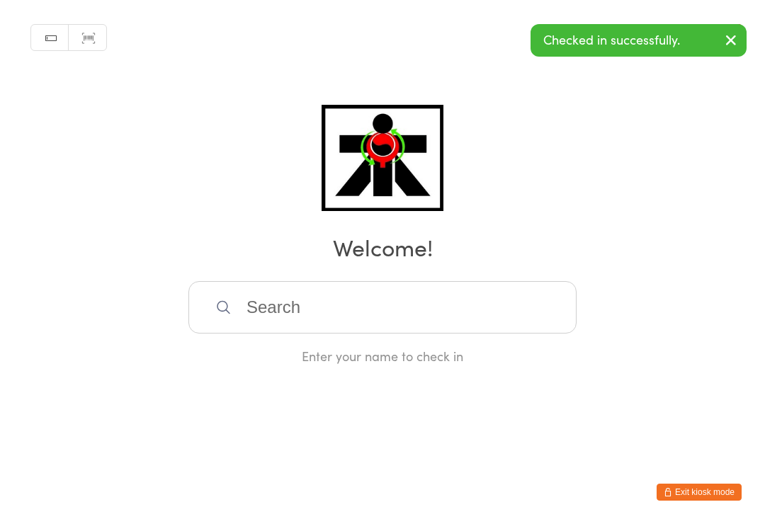
click at [233, 312] on input "search" at bounding box center [382, 307] width 388 height 52
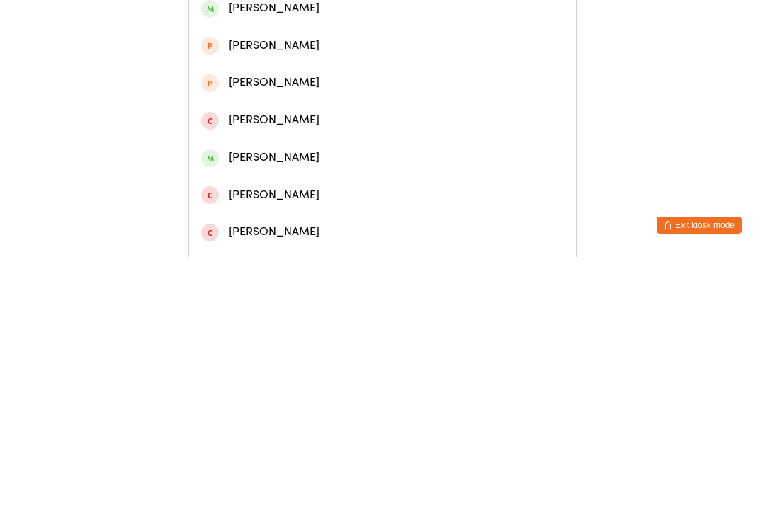
scroll to position [120, 0]
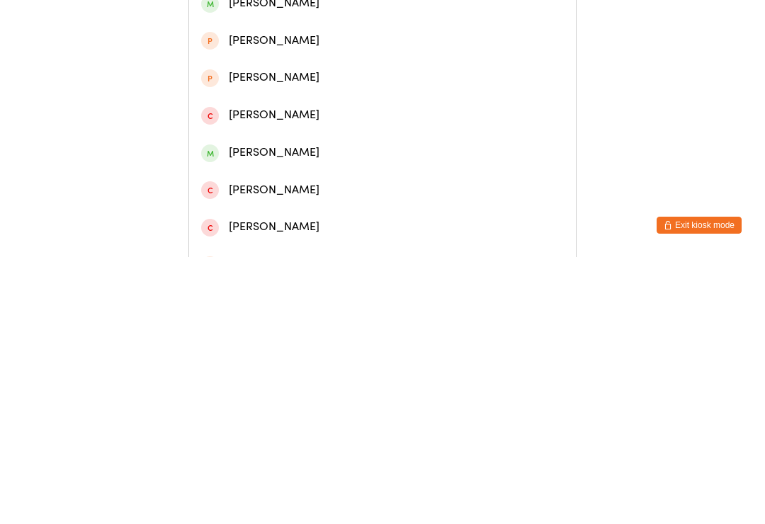
type input "[PERSON_NAME]"
click at [258, 410] on div "[PERSON_NAME]" at bounding box center [382, 419] width 363 height 19
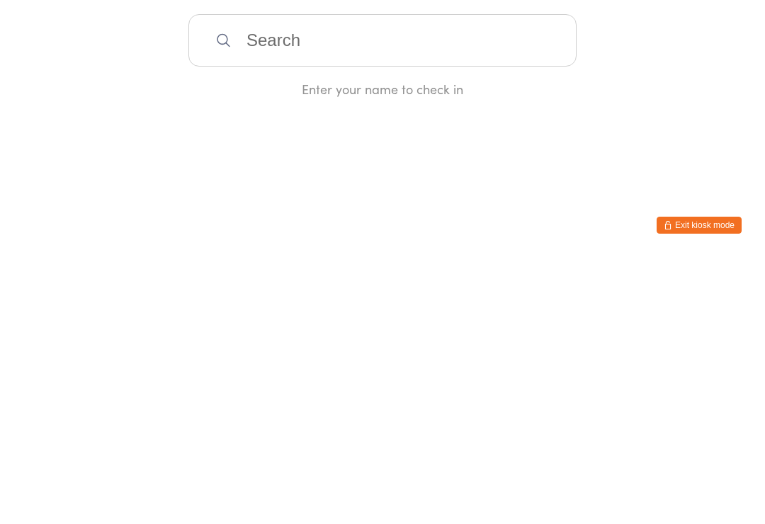
scroll to position [0, 0]
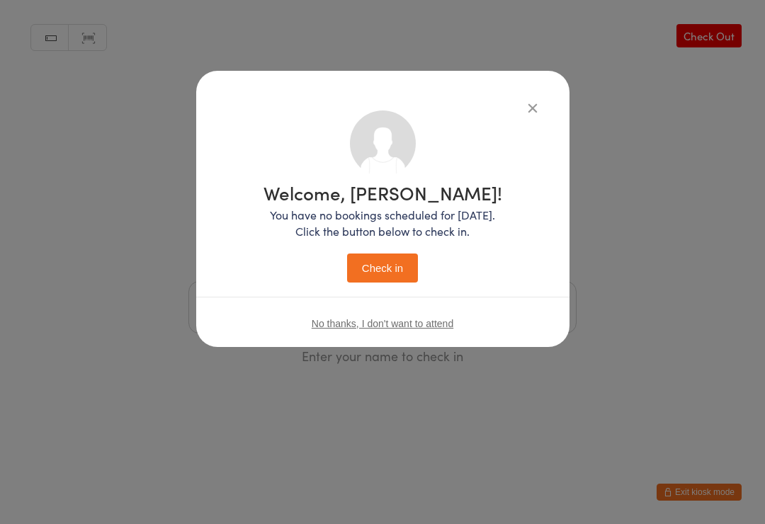
click at [375, 268] on button "Check in" at bounding box center [382, 268] width 71 height 29
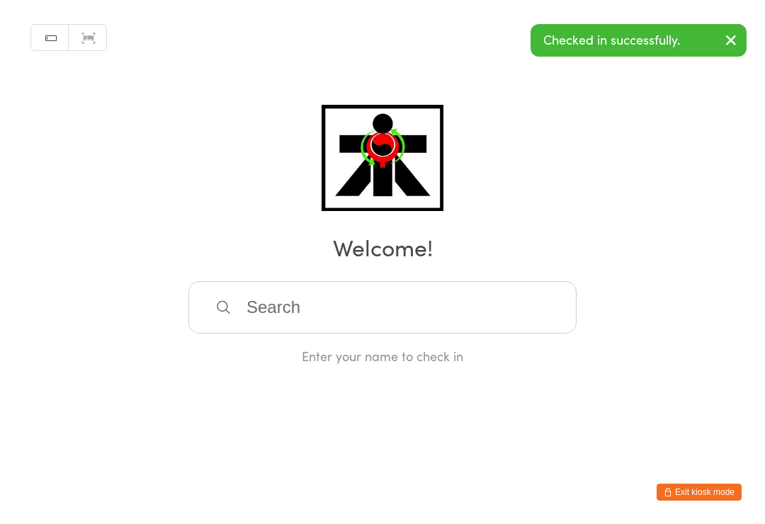
click at [730, 35] on icon "button" at bounding box center [730, 40] width 17 height 18
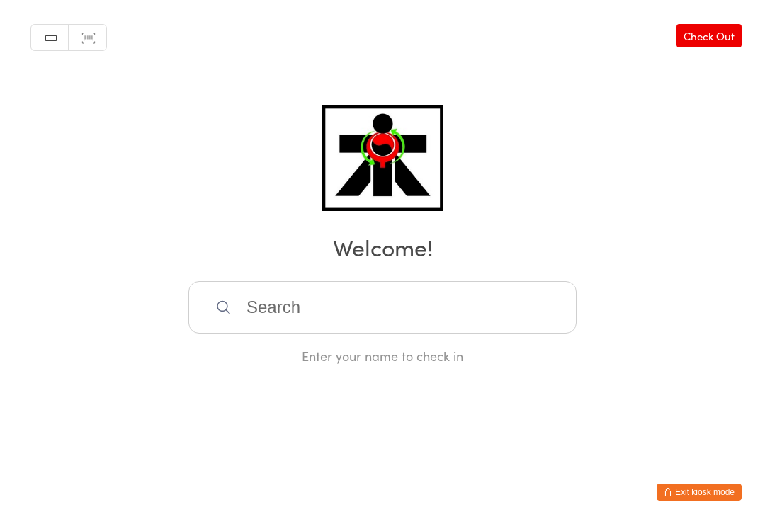
click at [403, 324] on input "search" at bounding box center [382, 307] width 388 height 52
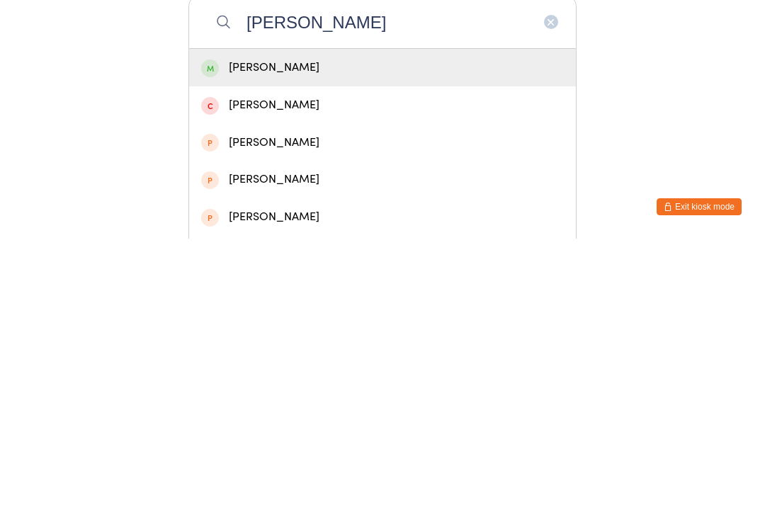
type input "[PERSON_NAME]"
click at [279, 344] on div "[PERSON_NAME]" at bounding box center [382, 353] width 363 height 19
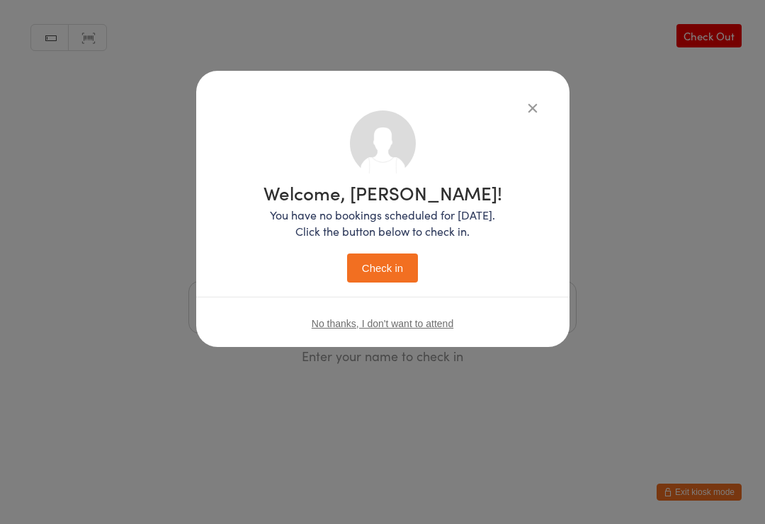
click at [387, 280] on button "Check in" at bounding box center [382, 268] width 71 height 29
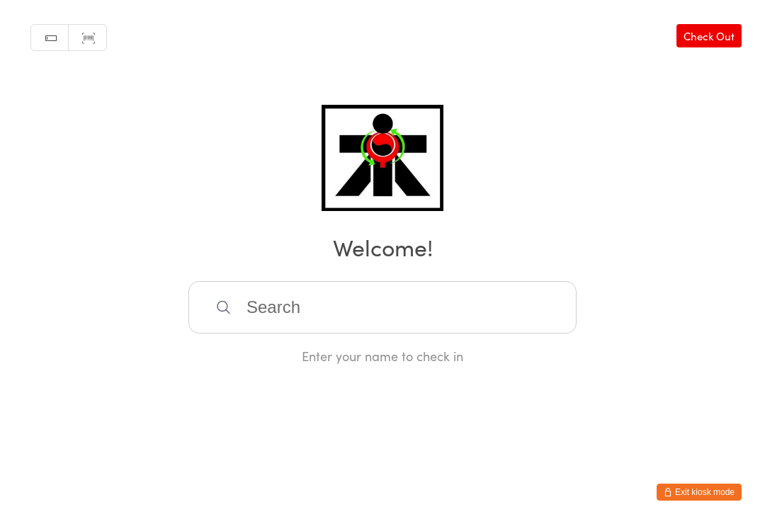
click at [552, 330] on input "search" at bounding box center [382, 307] width 388 height 52
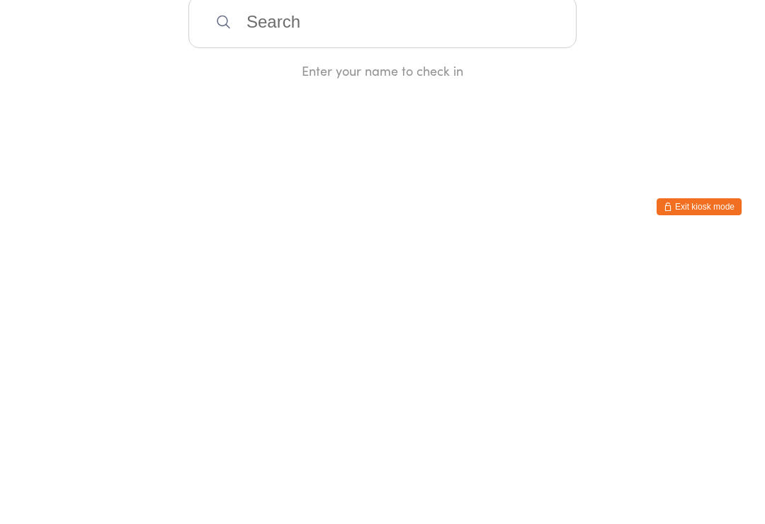
type input "S"
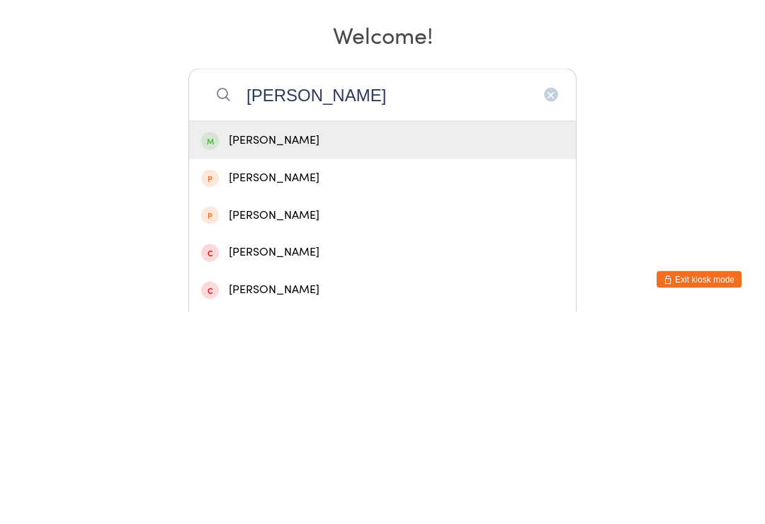
type input "[PERSON_NAME]"
click at [297, 344] on div "[PERSON_NAME]" at bounding box center [382, 353] width 363 height 19
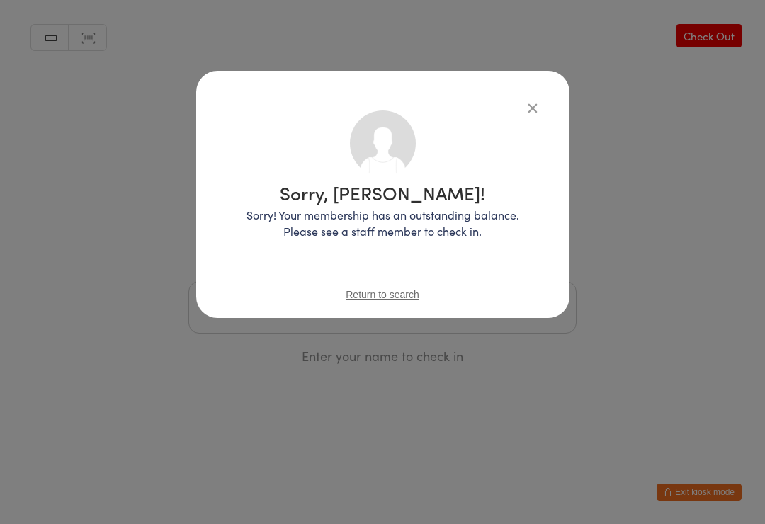
click at [531, 108] on icon "button" at bounding box center [533, 108] width 16 height 16
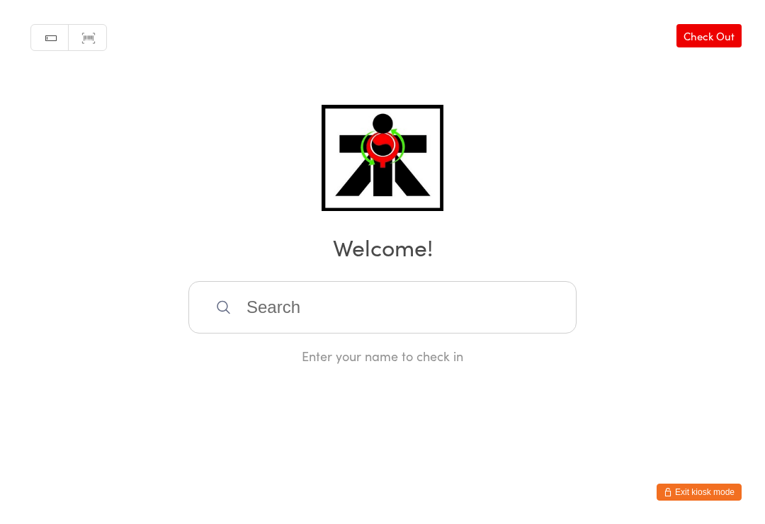
click at [341, 310] on input "search" at bounding box center [382, 307] width 388 height 52
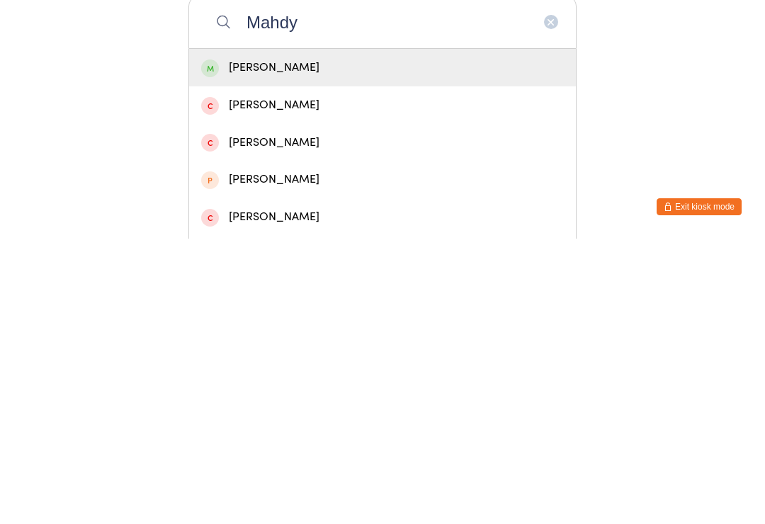
type input "Mahdy"
click at [431, 344] on div "[PERSON_NAME]" at bounding box center [382, 353] width 363 height 19
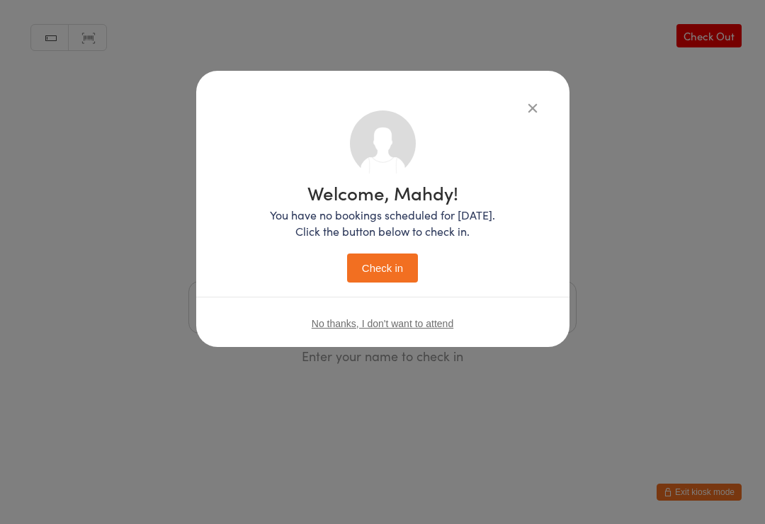
click at [392, 260] on button "Check in" at bounding box center [382, 268] width 71 height 29
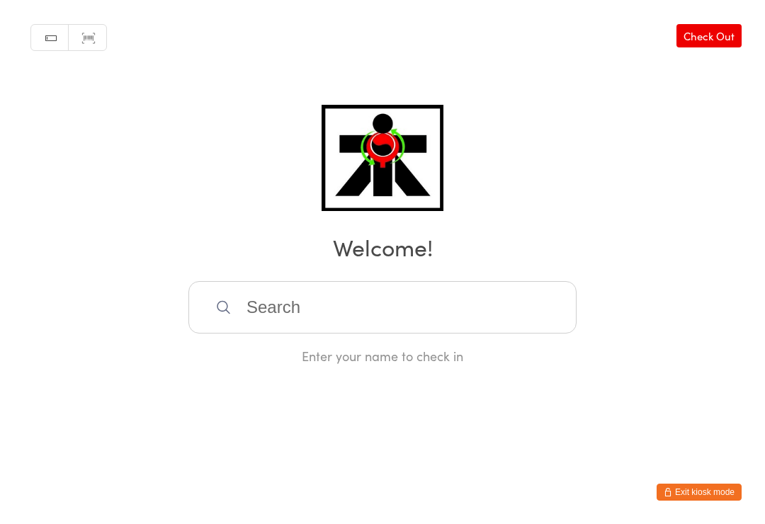
click at [343, 331] on input "search" at bounding box center [382, 307] width 388 height 52
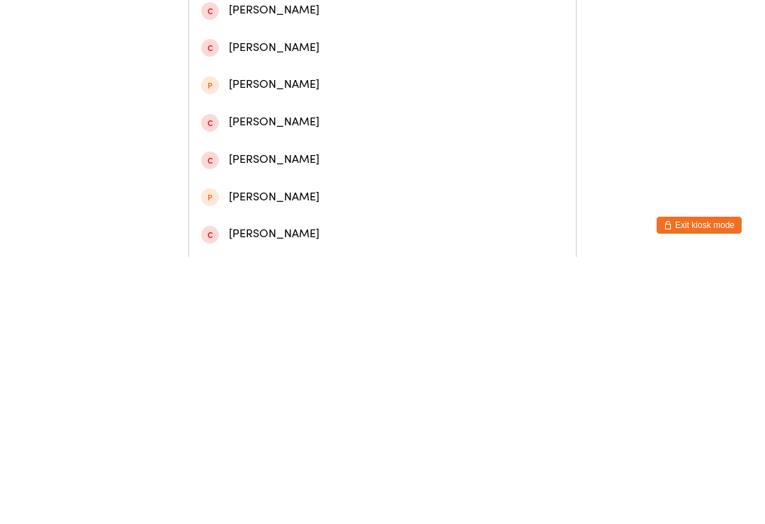
scroll to position [119, 0]
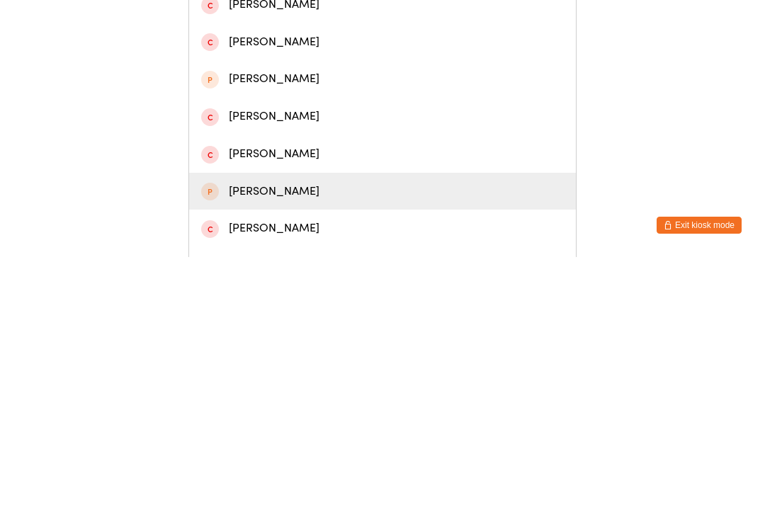
type input "Jaso"
click at [260, 449] on div "[PERSON_NAME]" at bounding box center [382, 458] width 363 height 19
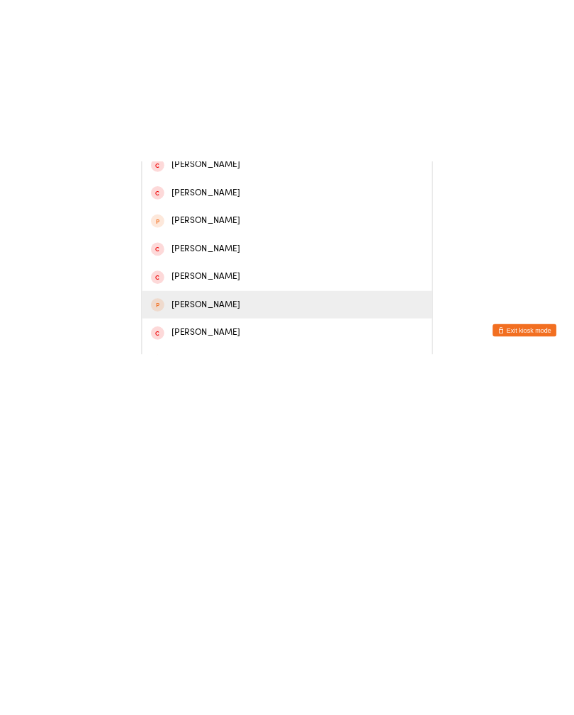
scroll to position [0, 0]
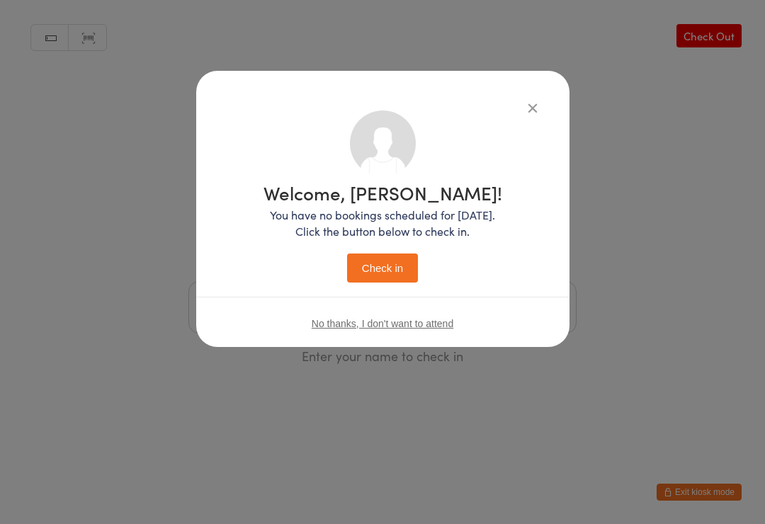
click at [373, 262] on button "Check in" at bounding box center [382, 268] width 71 height 29
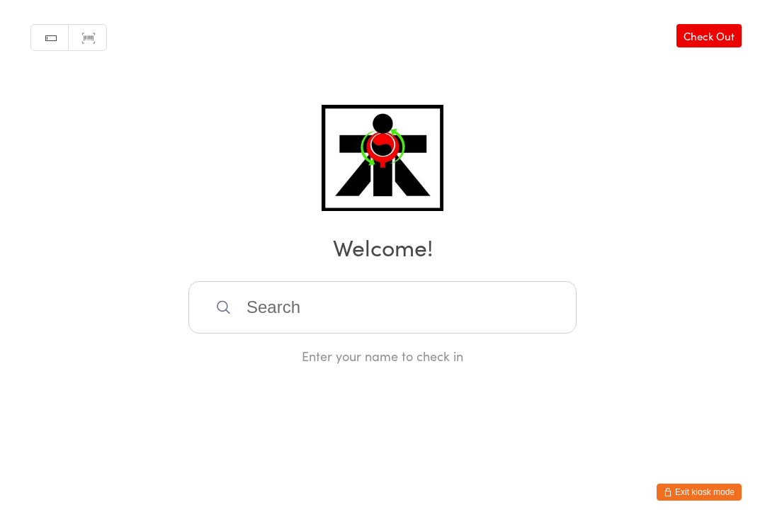
click at [254, 323] on input "search" at bounding box center [382, 307] width 388 height 52
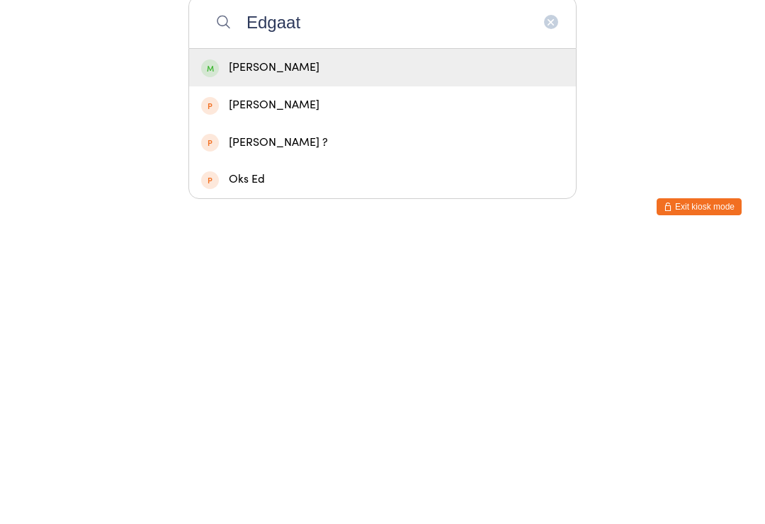
type input "Edgaat"
click at [206, 334] on div "[PERSON_NAME]" at bounding box center [382, 353] width 387 height 38
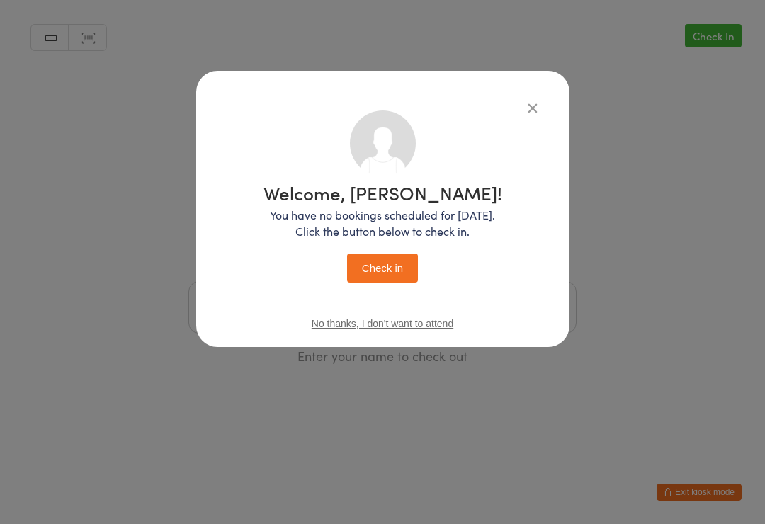
click at [364, 271] on button "Check in" at bounding box center [382, 268] width 71 height 29
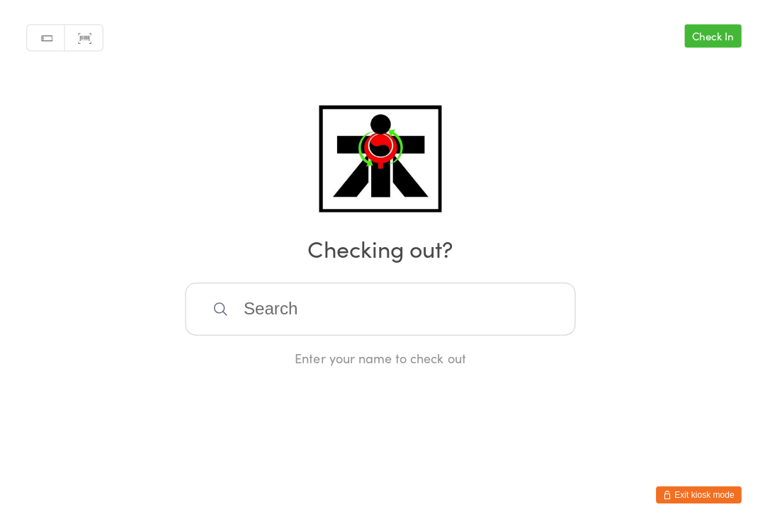
click at [350, 298] on input "search" at bounding box center [382, 307] width 388 height 52
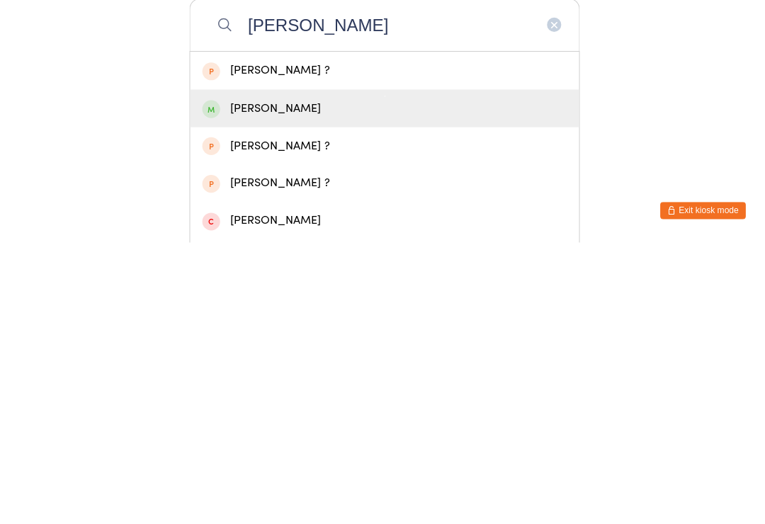
type input "[PERSON_NAME]"
click at [290, 381] on div "[PERSON_NAME]" at bounding box center [382, 390] width 363 height 19
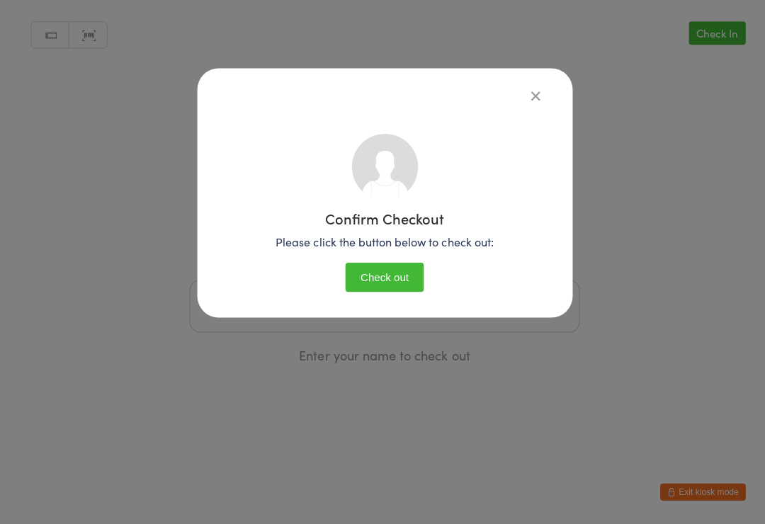
click at [537, 101] on icon "button" at bounding box center [533, 98] width 16 height 16
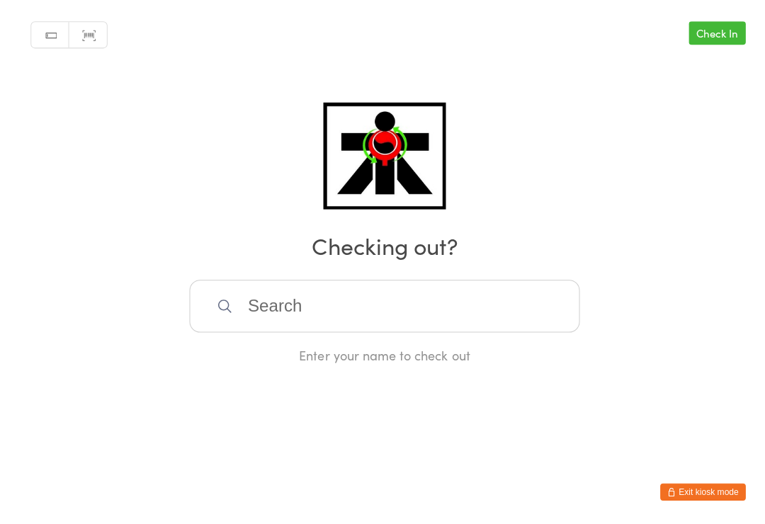
click at [433, 327] on input "search" at bounding box center [382, 307] width 388 height 52
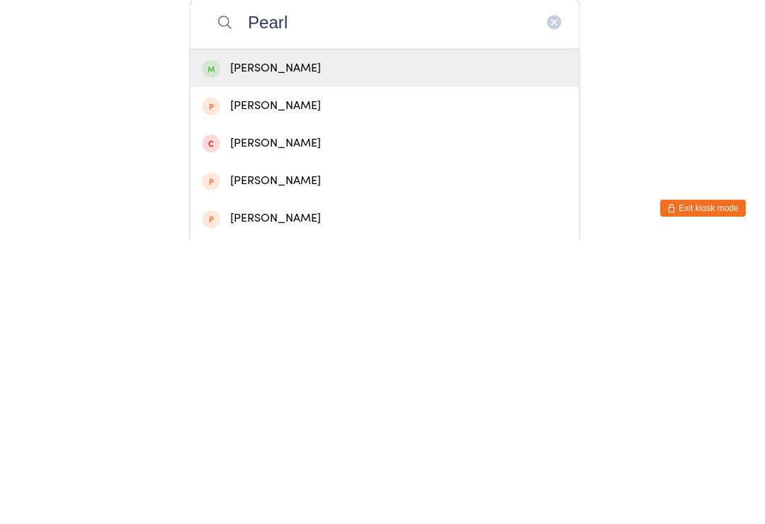
type input "Pearl"
click at [273, 344] on div "[PERSON_NAME]" at bounding box center [382, 353] width 363 height 19
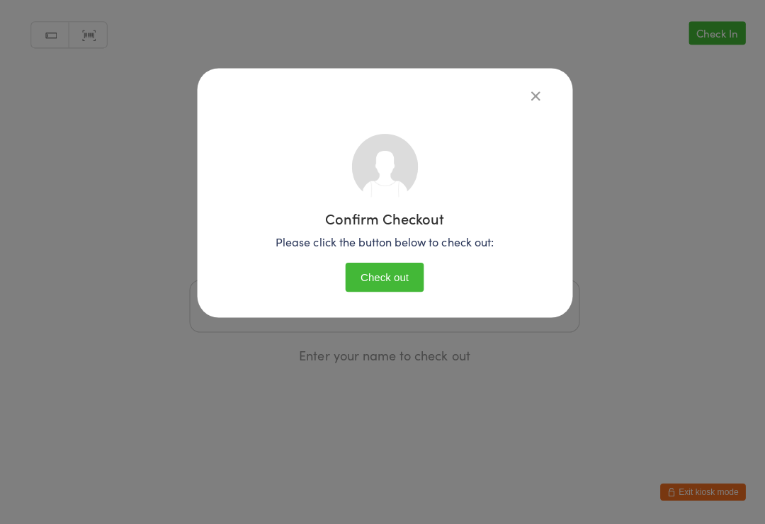
click at [405, 276] on button "Check out" at bounding box center [383, 278] width 78 height 29
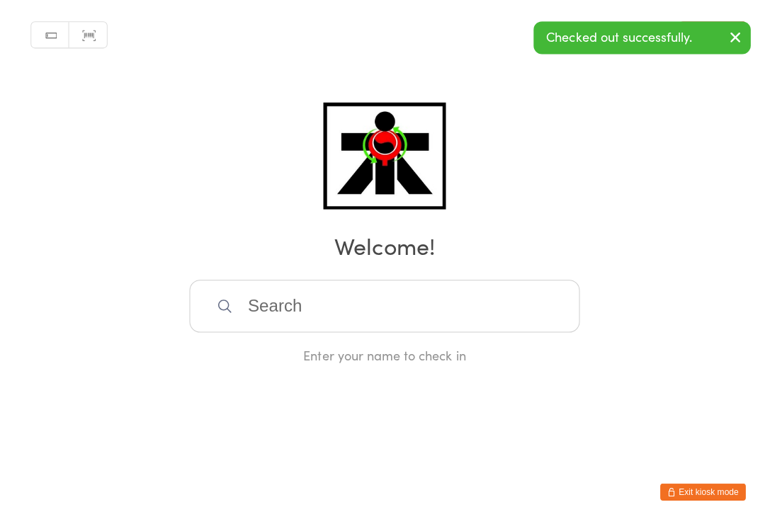
click at [448, 275] on div "Manual search Scanner input Check Out Welcome! Enter your name to check in" at bounding box center [382, 182] width 765 height 365
click at [462, 311] on input "search" at bounding box center [382, 307] width 388 height 52
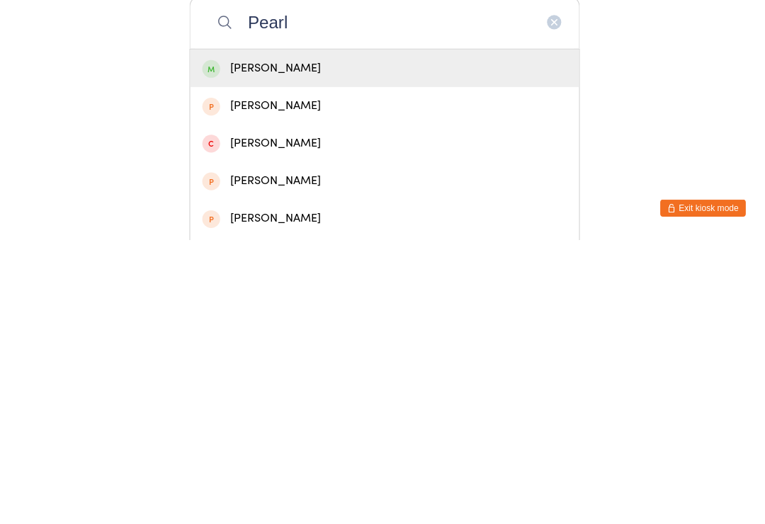
type input "Pearl"
click at [350, 334] on div "[PERSON_NAME]" at bounding box center [382, 353] width 387 height 38
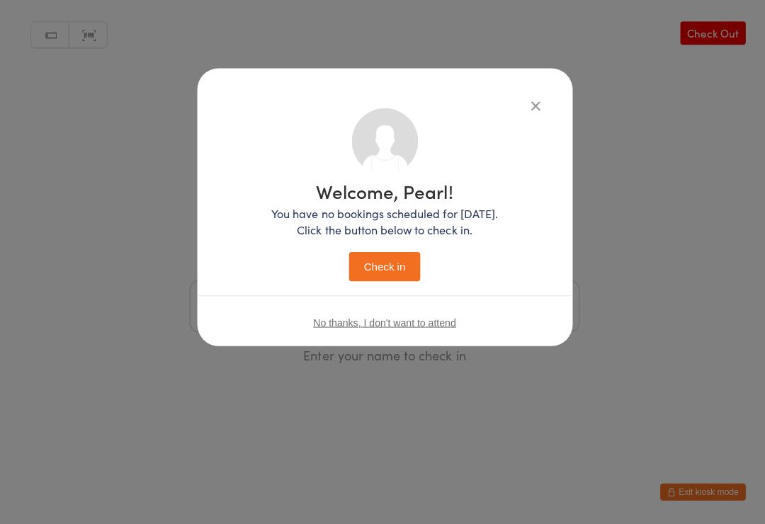
click at [378, 280] on button "Check in" at bounding box center [382, 268] width 71 height 29
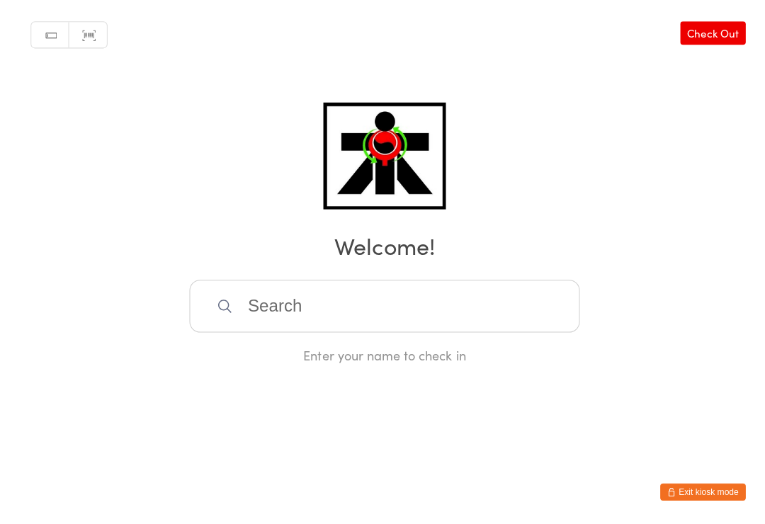
click at [302, 312] on input "search" at bounding box center [382, 307] width 388 height 52
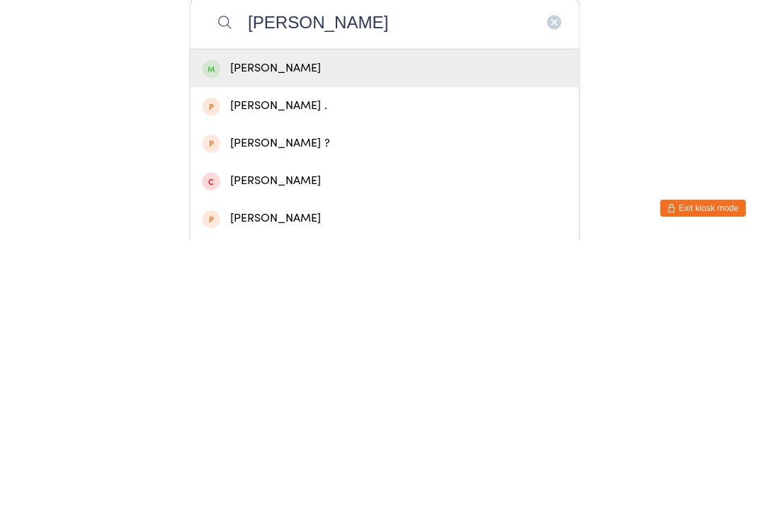
type input "[PERSON_NAME]"
click at [222, 344] on div "[PERSON_NAME]" at bounding box center [382, 353] width 363 height 19
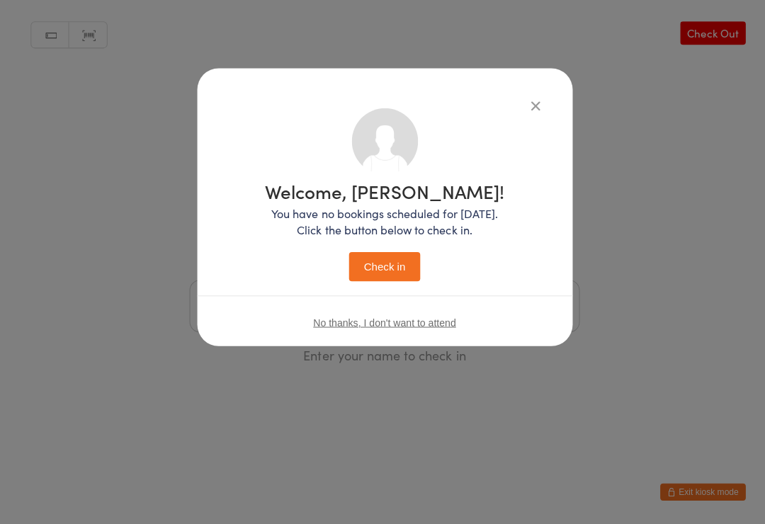
click at [356, 261] on button "Check in" at bounding box center [382, 268] width 71 height 29
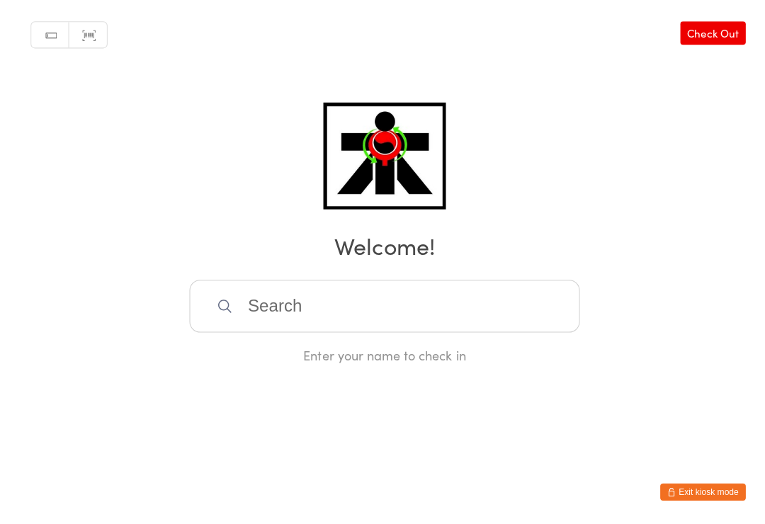
click at [387, 306] on input "search" at bounding box center [382, 307] width 388 height 52
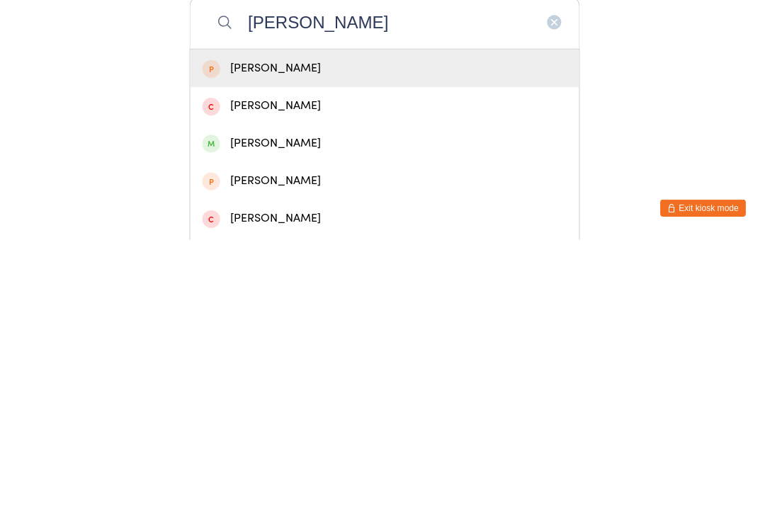
type input "[PERSON_NAME]"
click at [295, 419] on div "[PERSON_NAME]" at bounding box center [382, 428] width 363 height 19
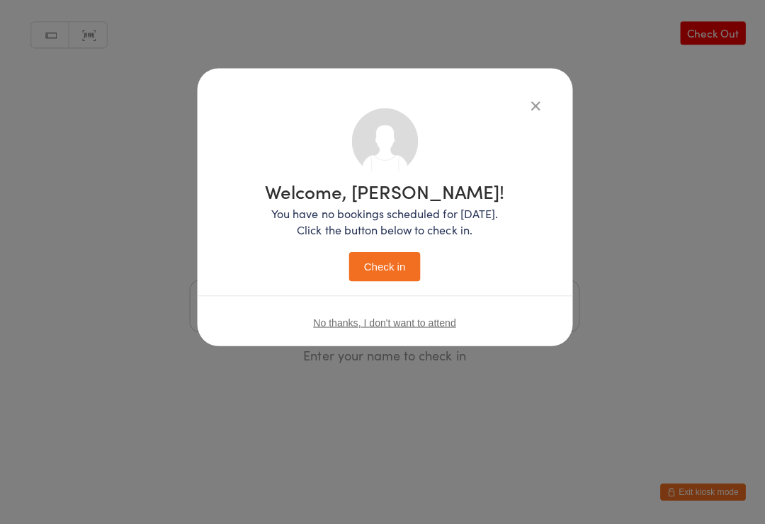
click at [397, 259] on button "Check in" at bounding box center [382, 268] width 71 height 29
